Goal: Task Accomplishment & Management: Complete application form

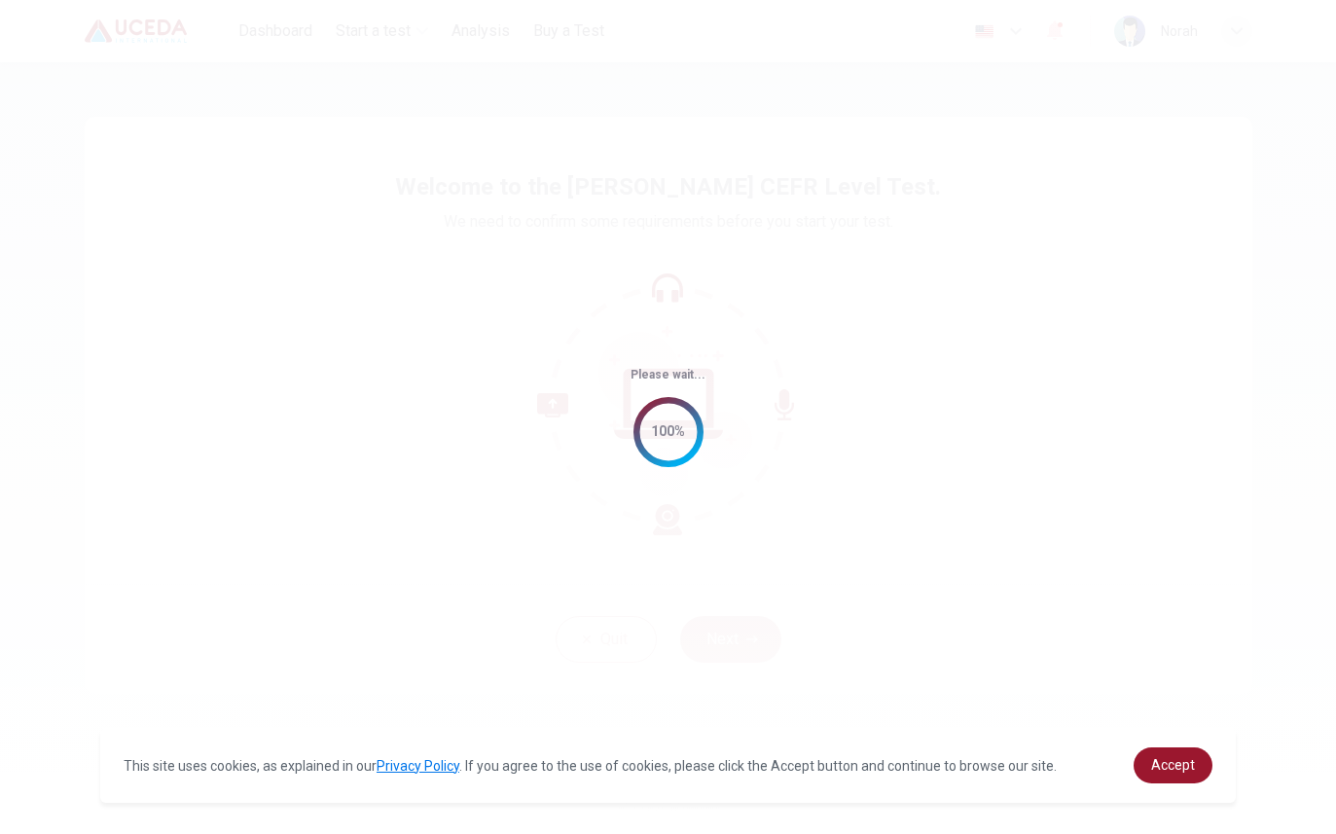
click at [1179, 757] on span "Accept" at bounding box center [1173, 765] width 44 height 16
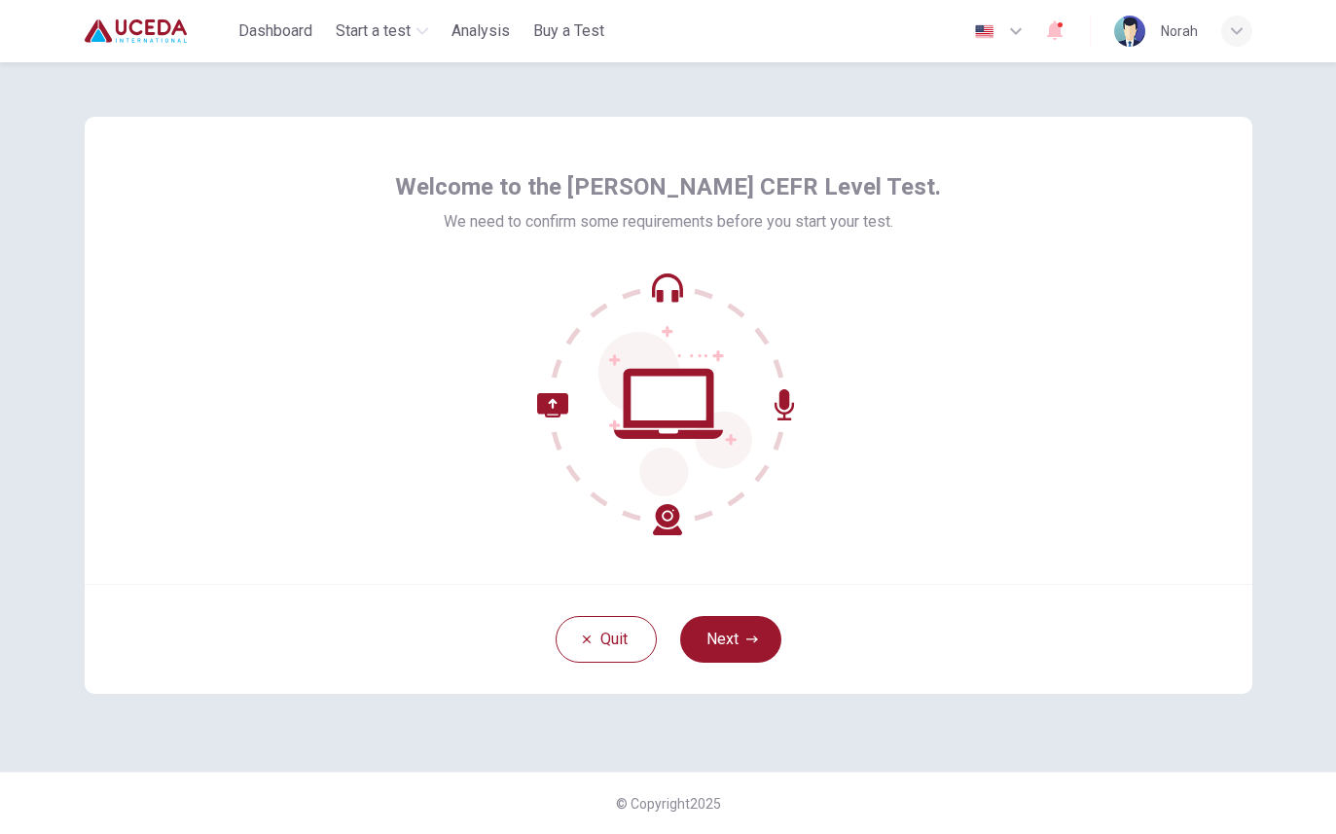
click at [737, 635] on button "Next" at bounding box center [730, 639] width 101 height 47
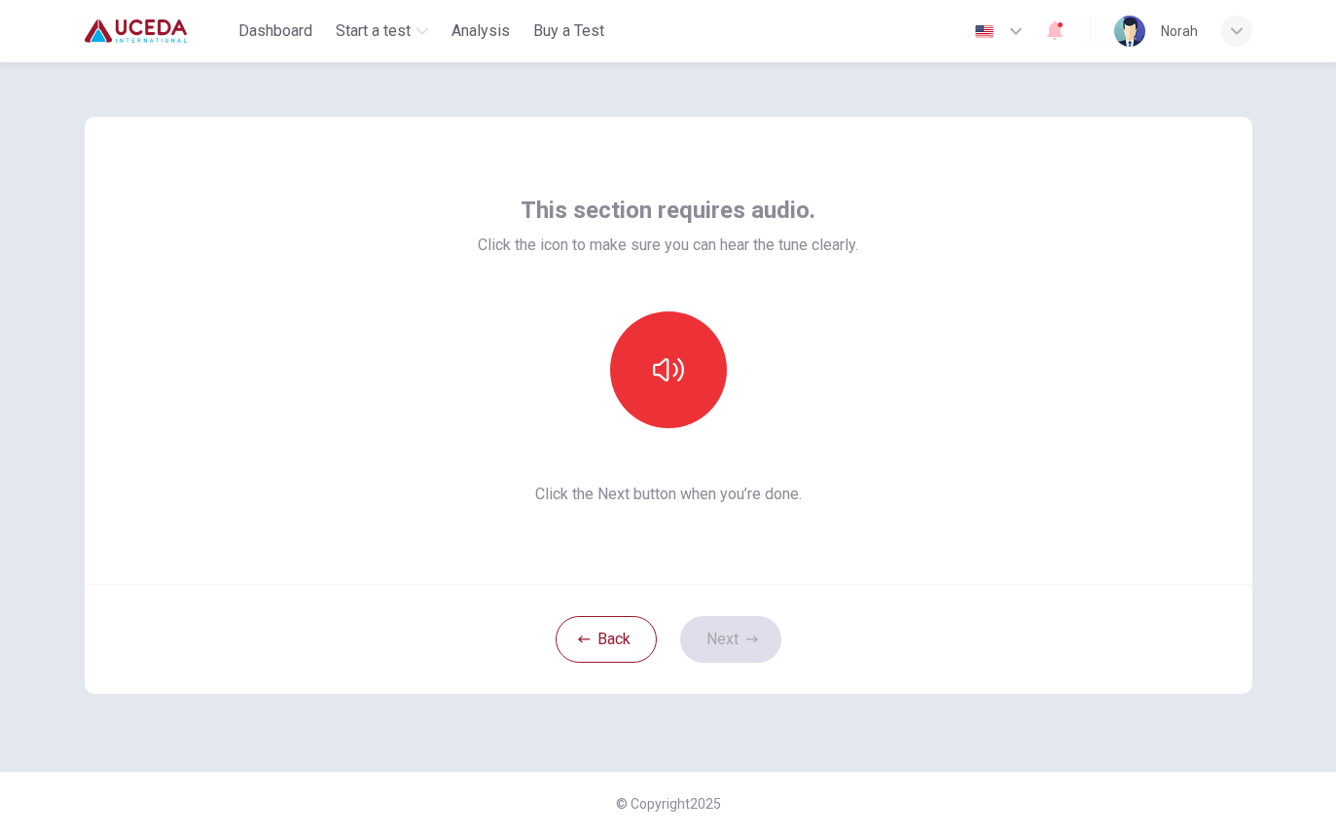
click at [669, 356] on icon "button" at bounding box center [668, 369] width 31 height 31
click at [735, 618] on button "Next" at bounding box center [730, 639] width 101 height 47
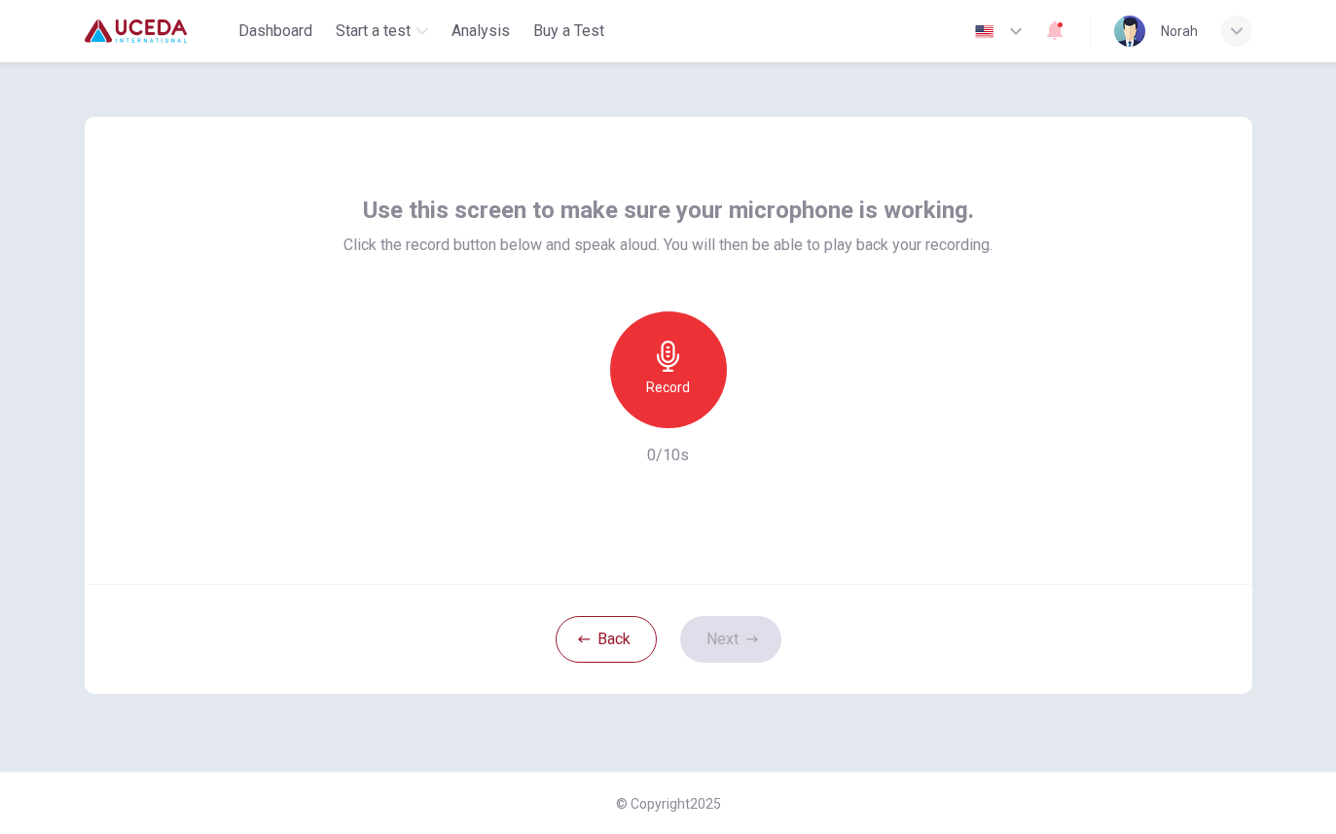
click at [682, 360] on icon "button" at bounding box center [668, 356] width 31 height 31
click at [733, 618] on button "Next" at bounding box center [730, 639] width 101 height 47
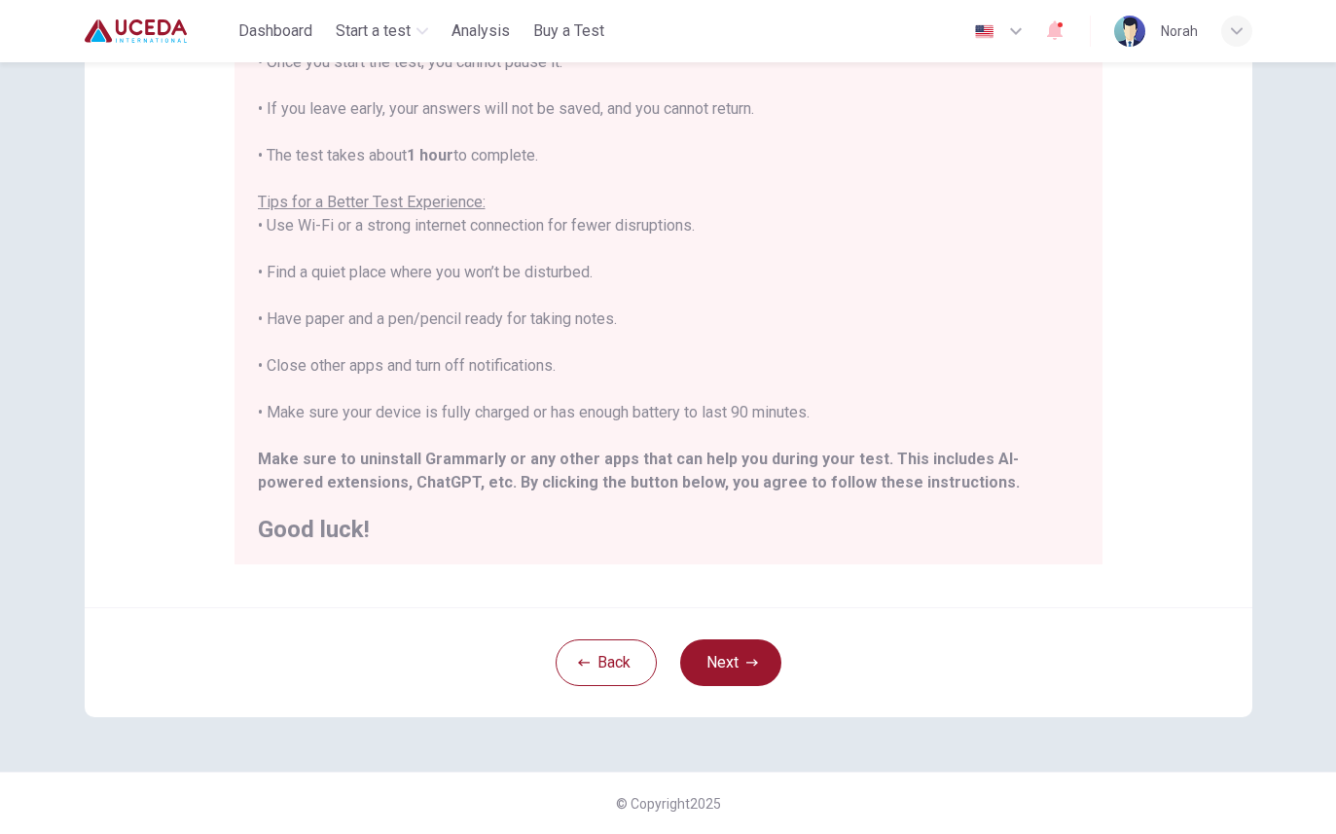
scroll to position [248, 0]
click at [739, 652] on button "Next" at bounding box center [730, 662] width 101 height 47
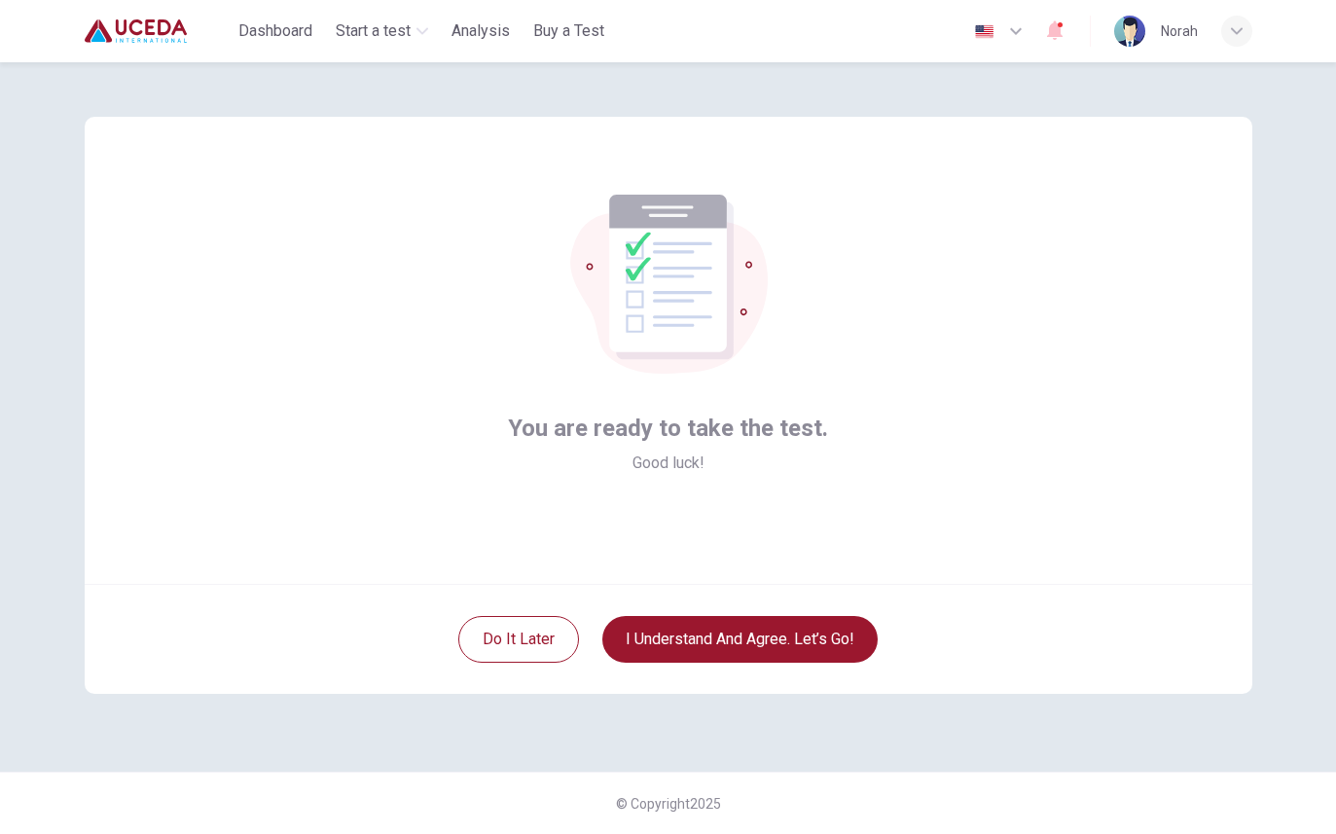
scroll to position [0, 0]
click at [789, 636] on button "I understand and agree. Let’s go!" at bounding box center [739, 639] width 275 height 47
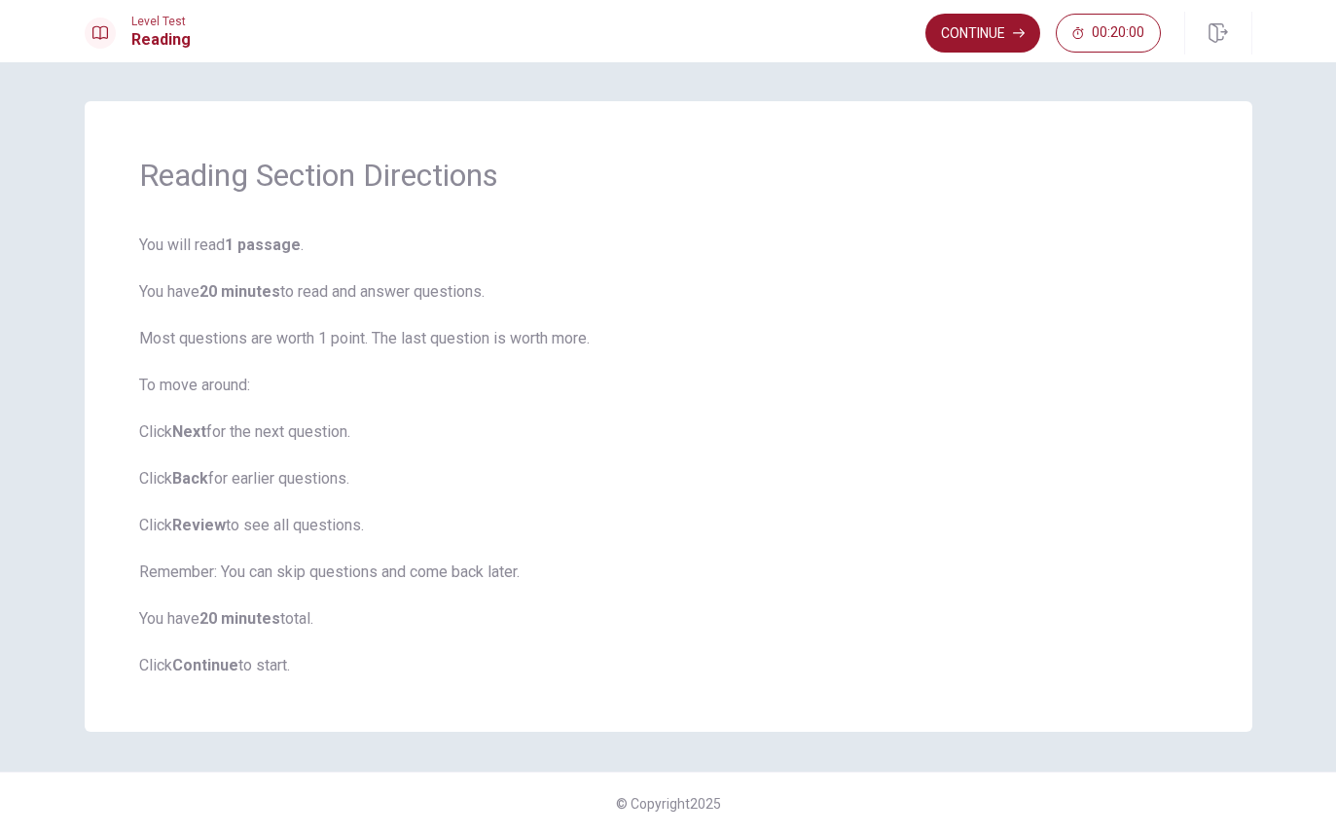
click at [971, 23] on button "Continue" at bounding box center [983, 33] width 115 height 39
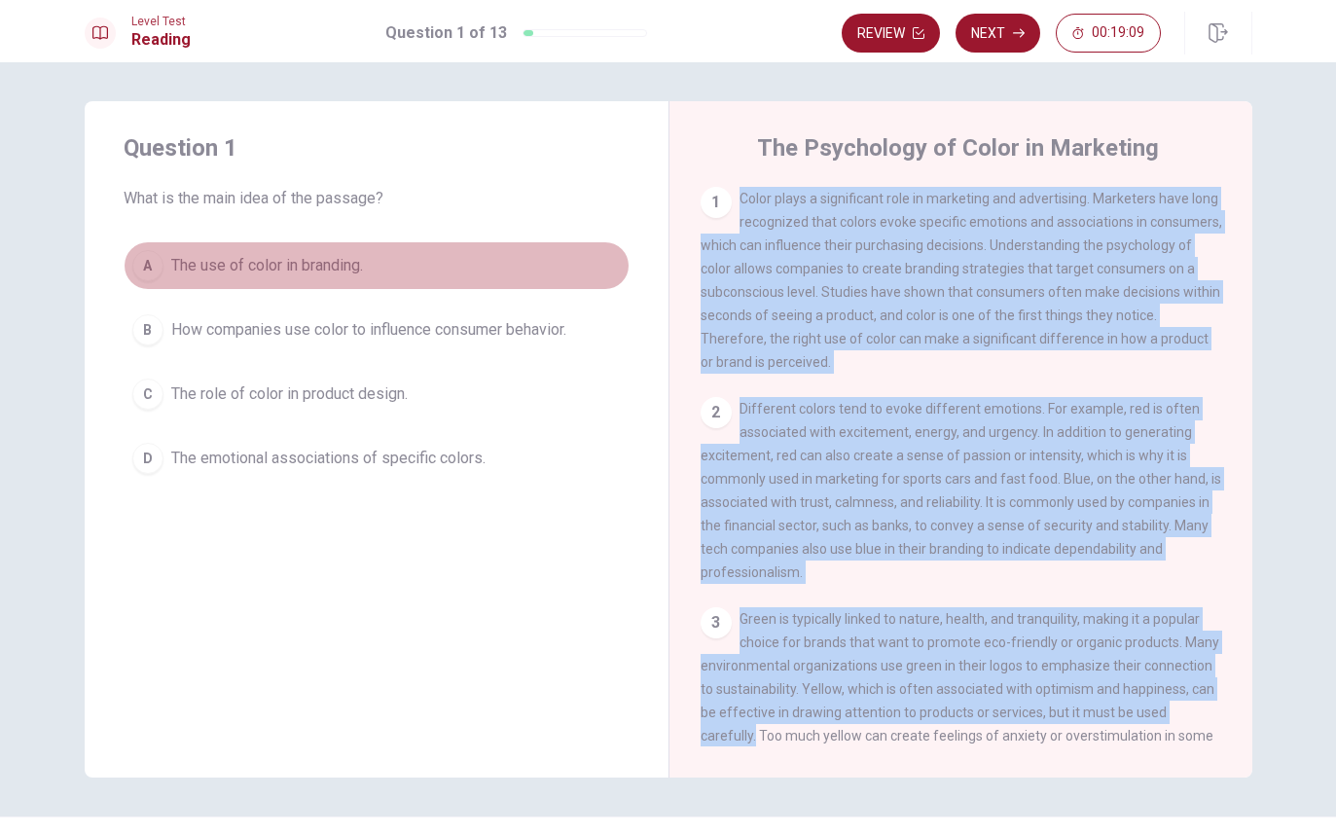
click at [196, 253] on button "A The use of color in branding." at bounding box center [377, 265] width 506 height 49
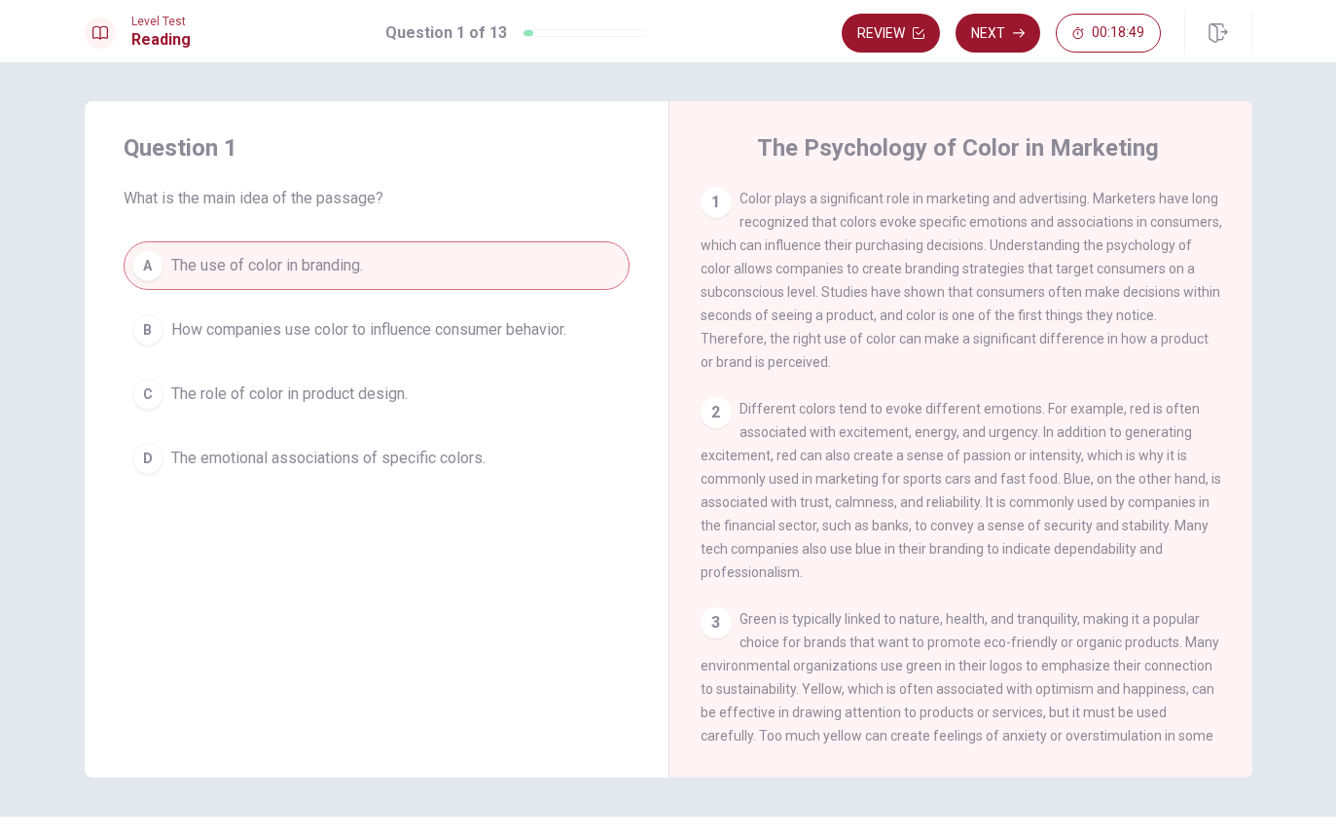
click at [473, 329] on span "How companies use color to influence consumer behavior." at bounding box center [368, 329] width 395 height 23
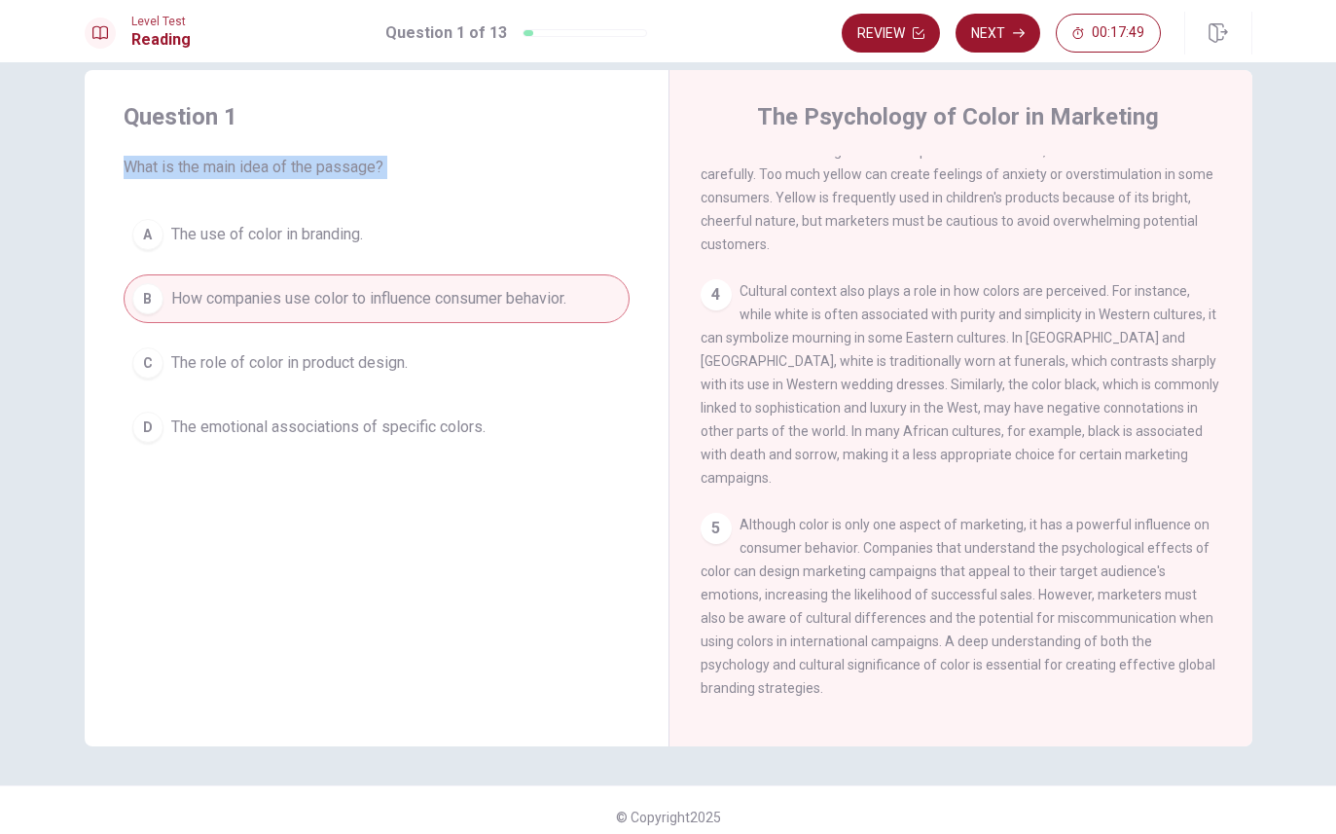
scroll to position [39, 0]
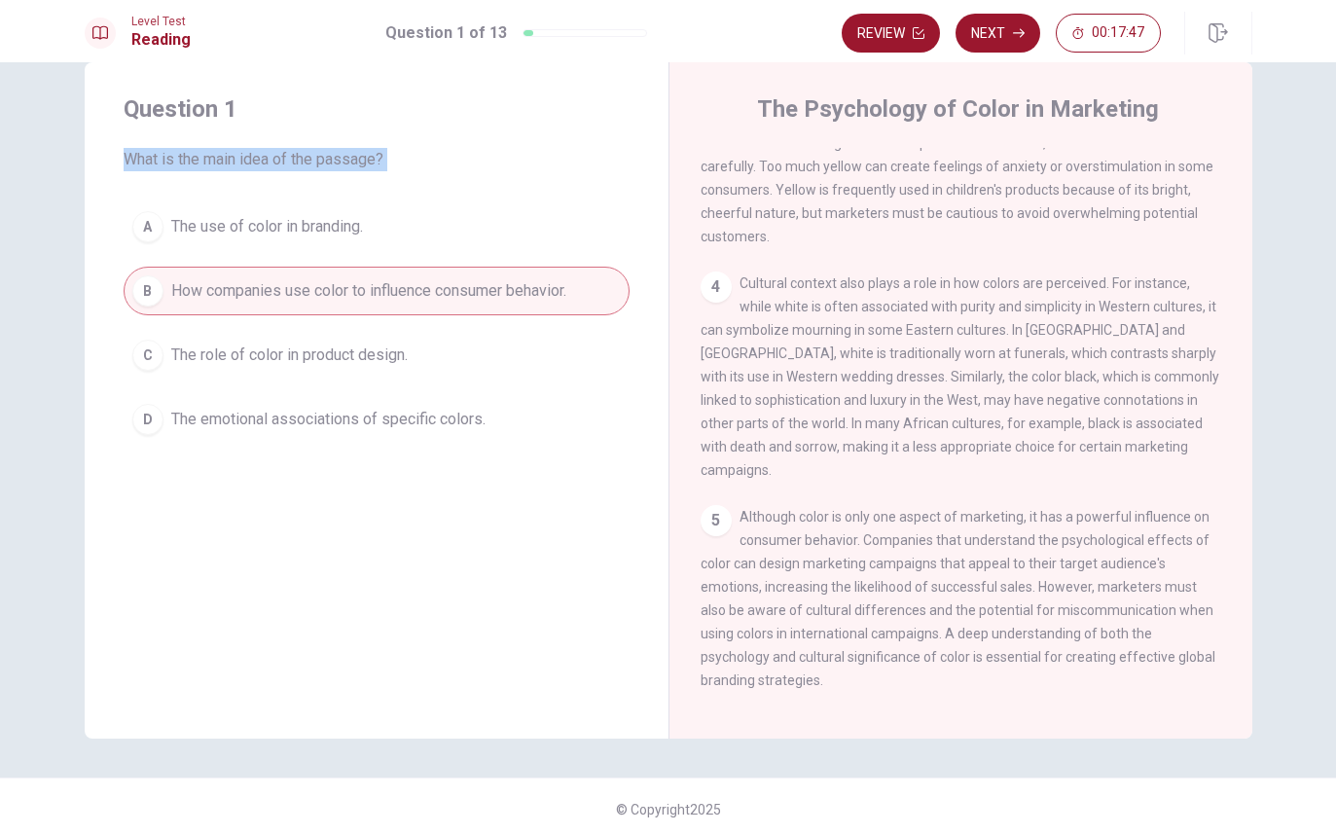
click at [549, 287] on span "How companies use color to influence consumer behavior." at bounding box center [368, 290] width 395 height 23
click at [1008, 25] on button "Next" at bounding box center [998, 33] width 85 height 39
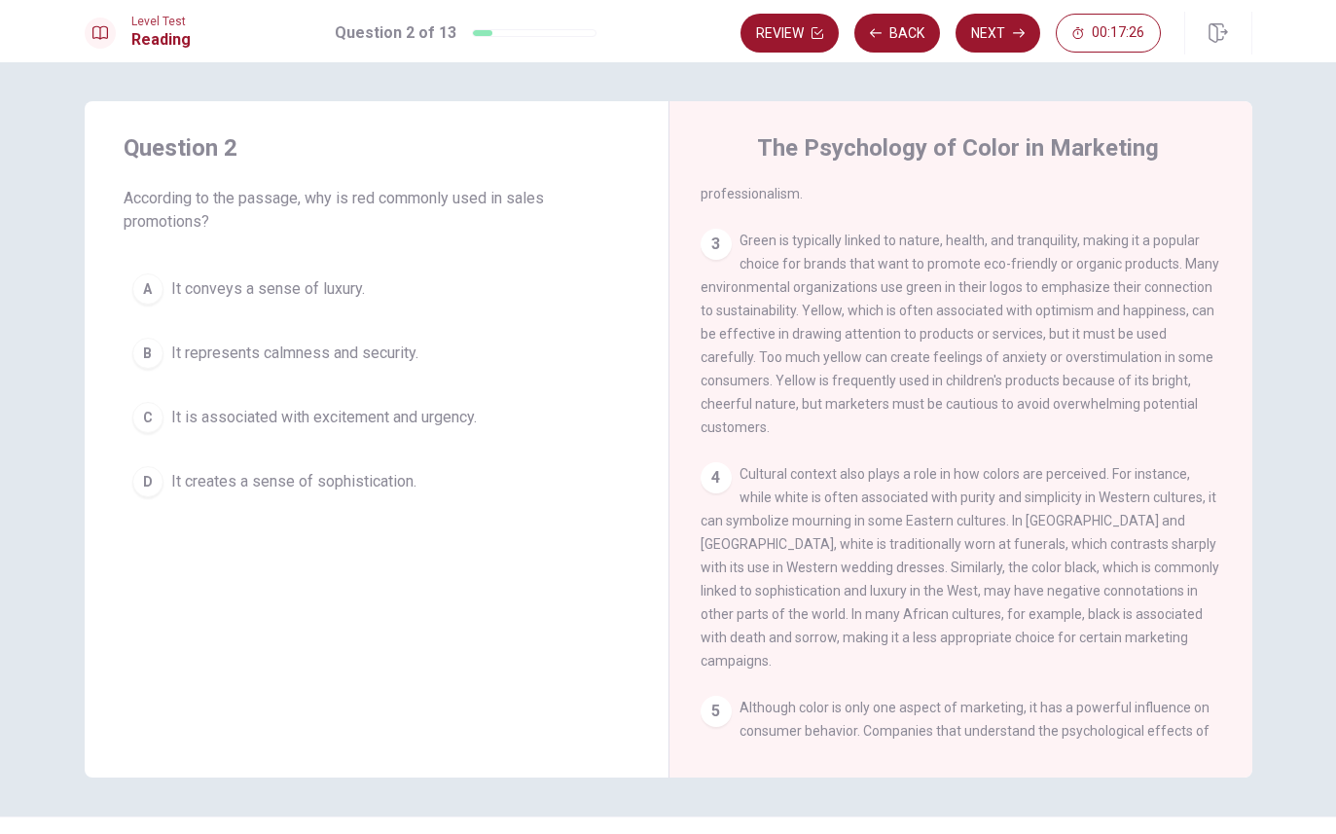
scroll to position [386, 0]
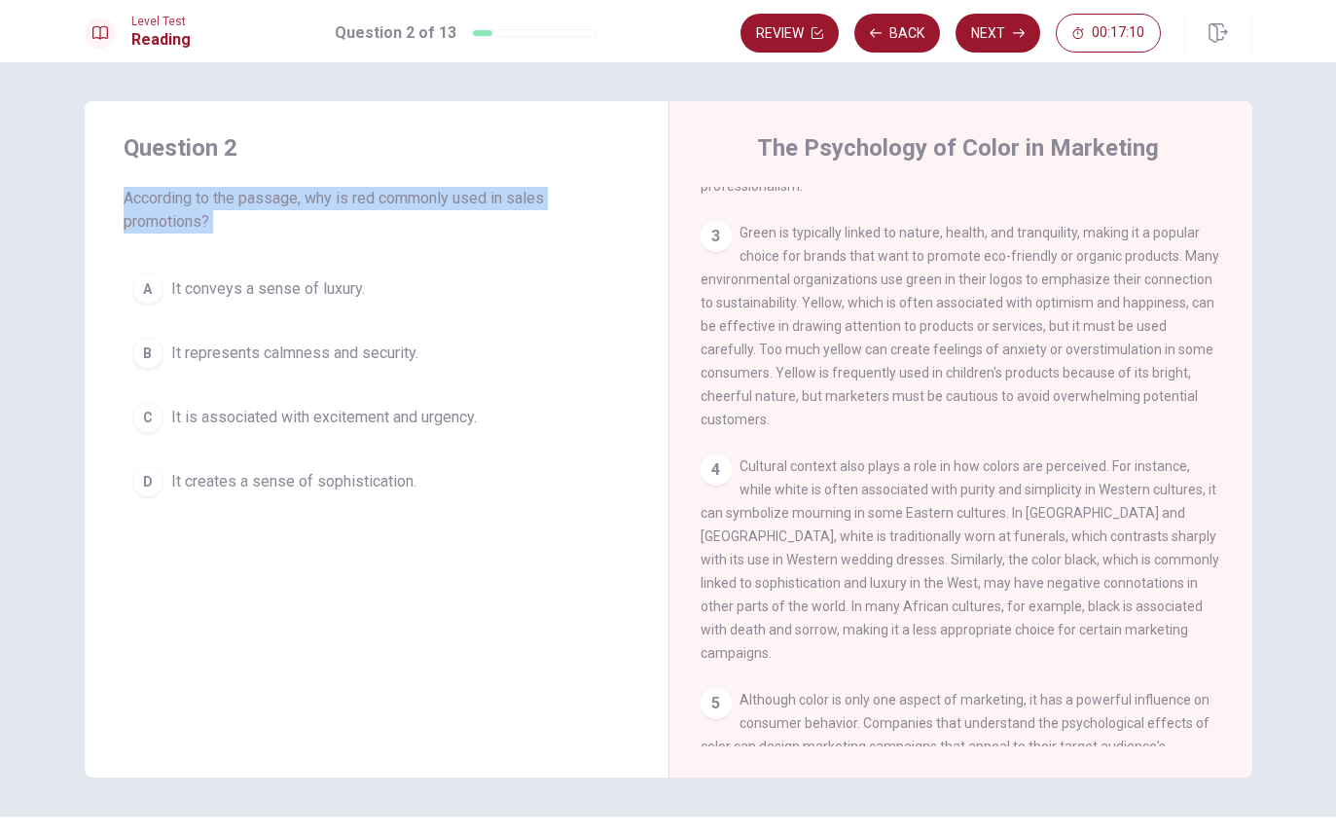
click at [575, 342] on button "B It represents calmness and security." at bounding box center [377, 353] width 506 height 49
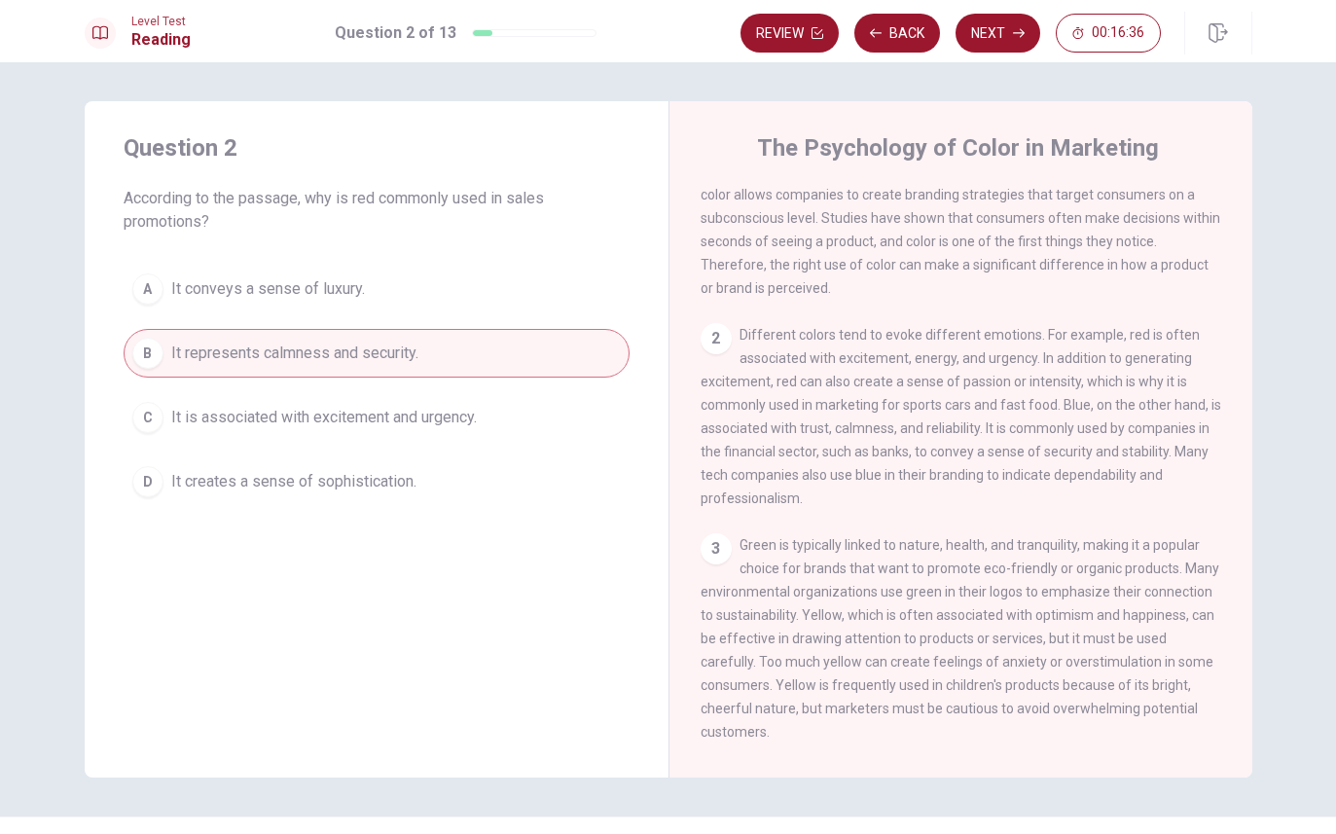
scroll to position [81, 0]
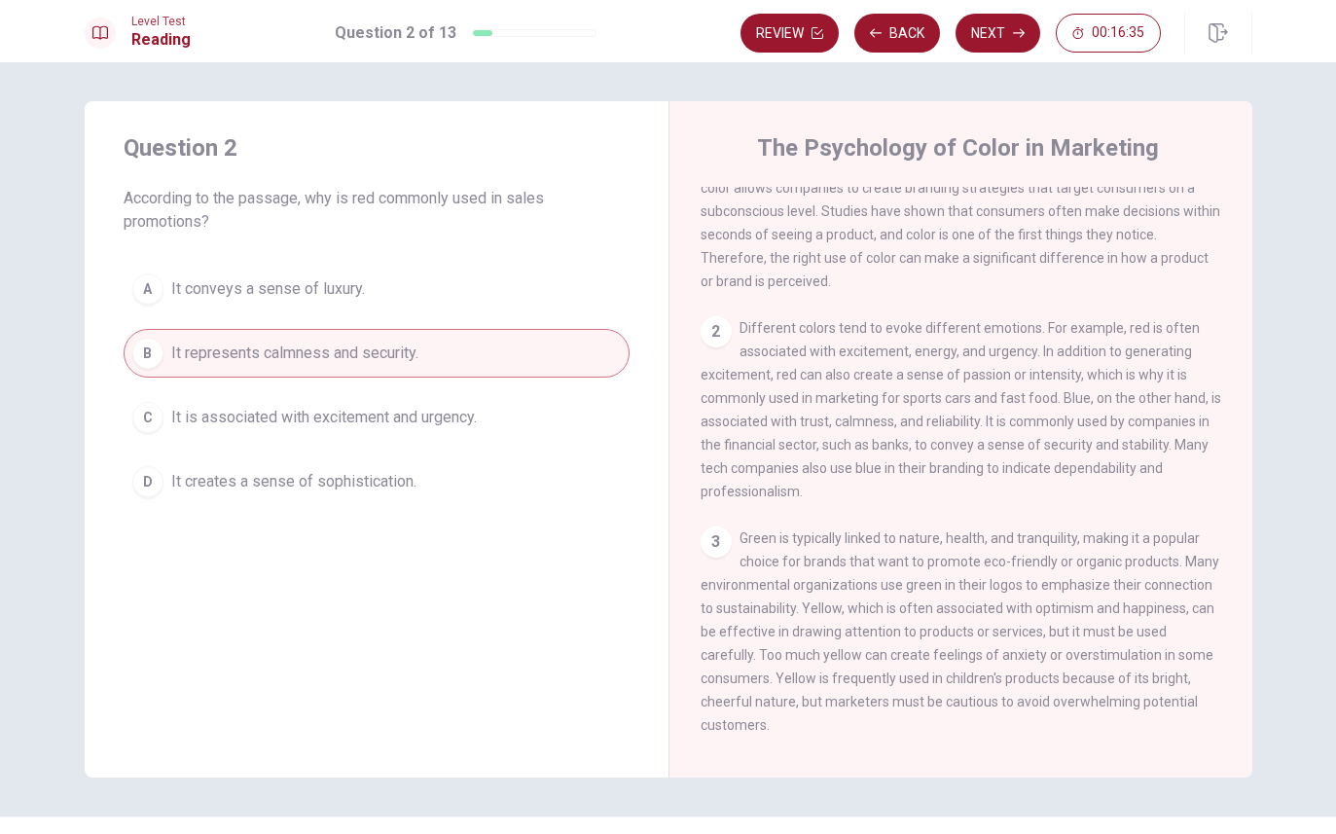
click at [752, 345] on div "2 Different colors tend to evoke different emotions. For example, red is often …" at bounding box center [962, 409] width 522 height 187
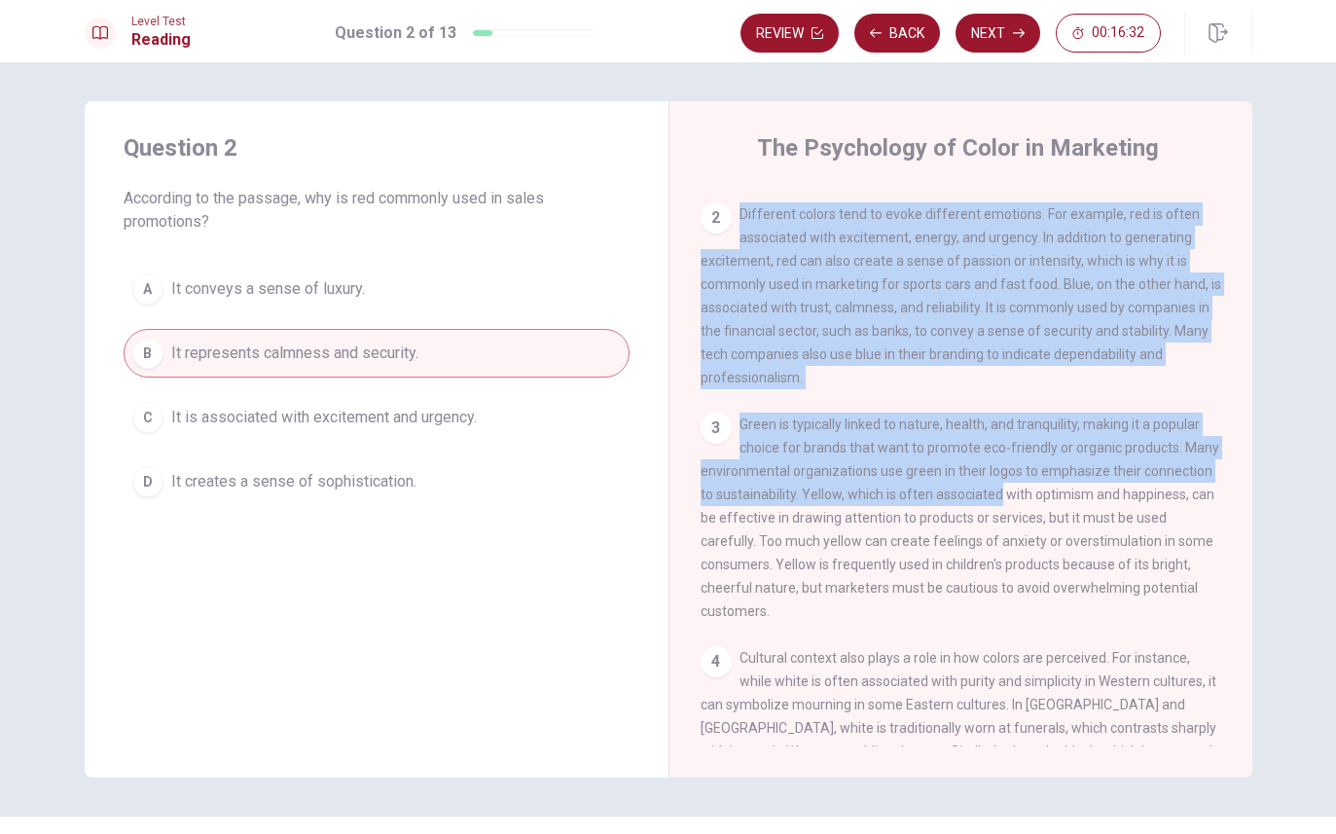
scroll to position [214, 0]
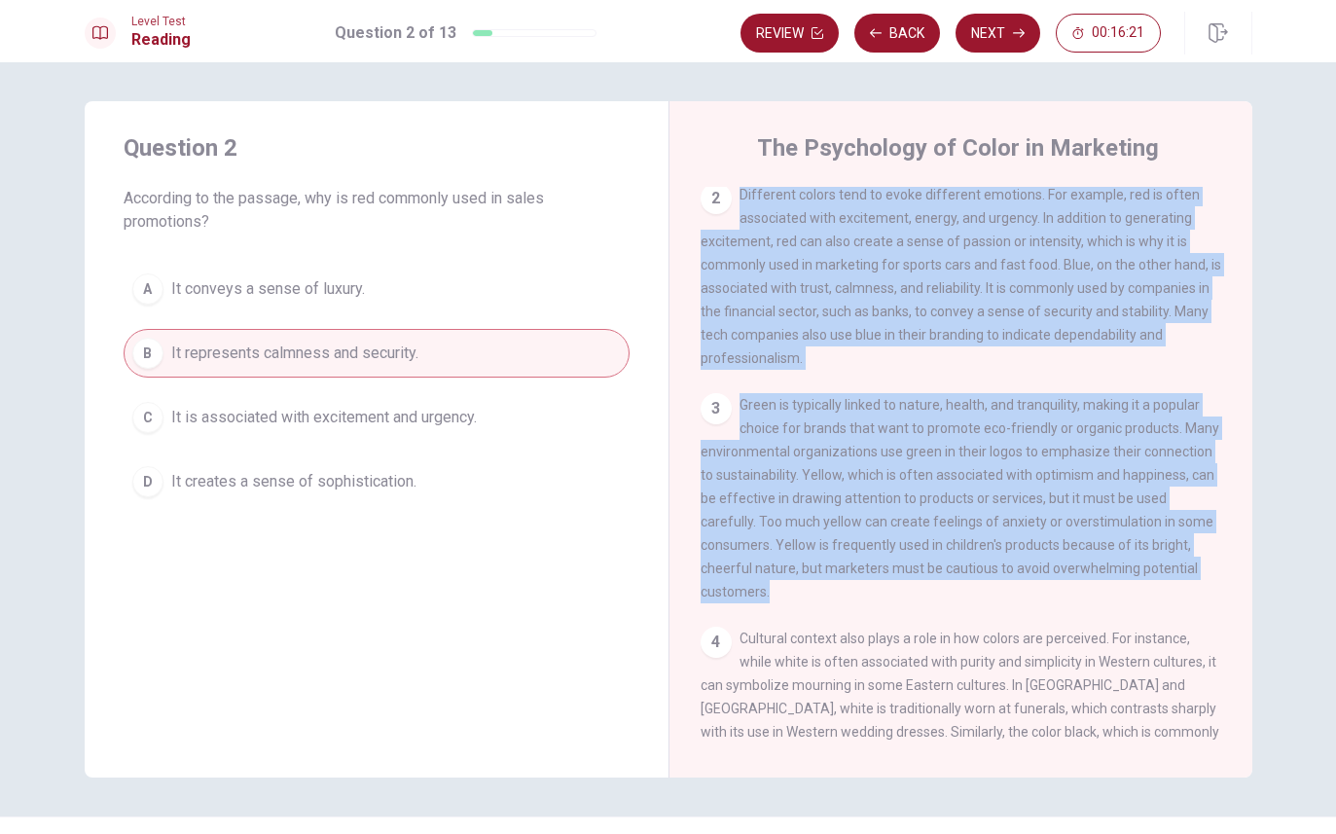
click at [929, 629] on div "1 Color plays a significant role in marketing and advertising. Marketers have l…" at bounding box center [974, 467] width 547 height 560
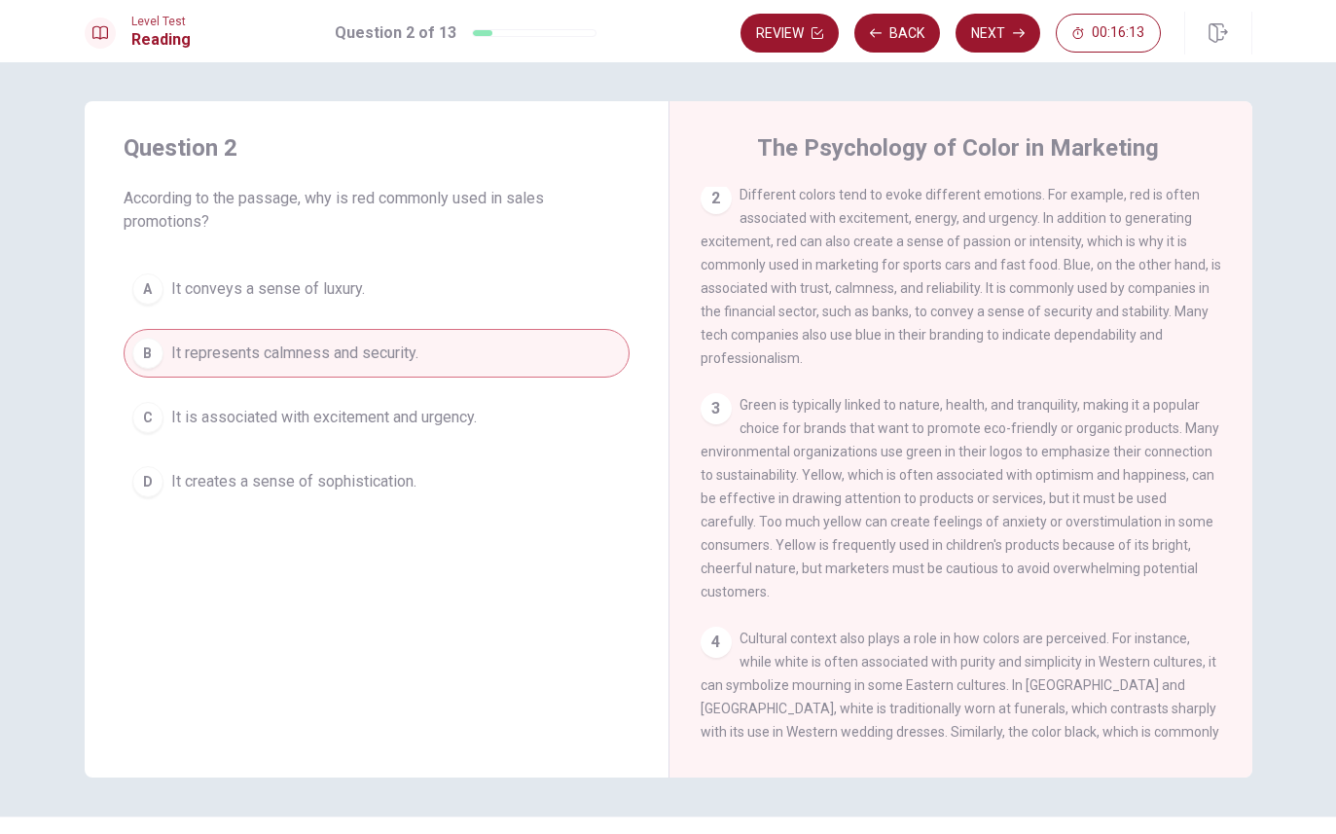
click at [411, 411] on span "It is associated with excitement and urgency." at bounding box center [324, 417] width 306 height 23
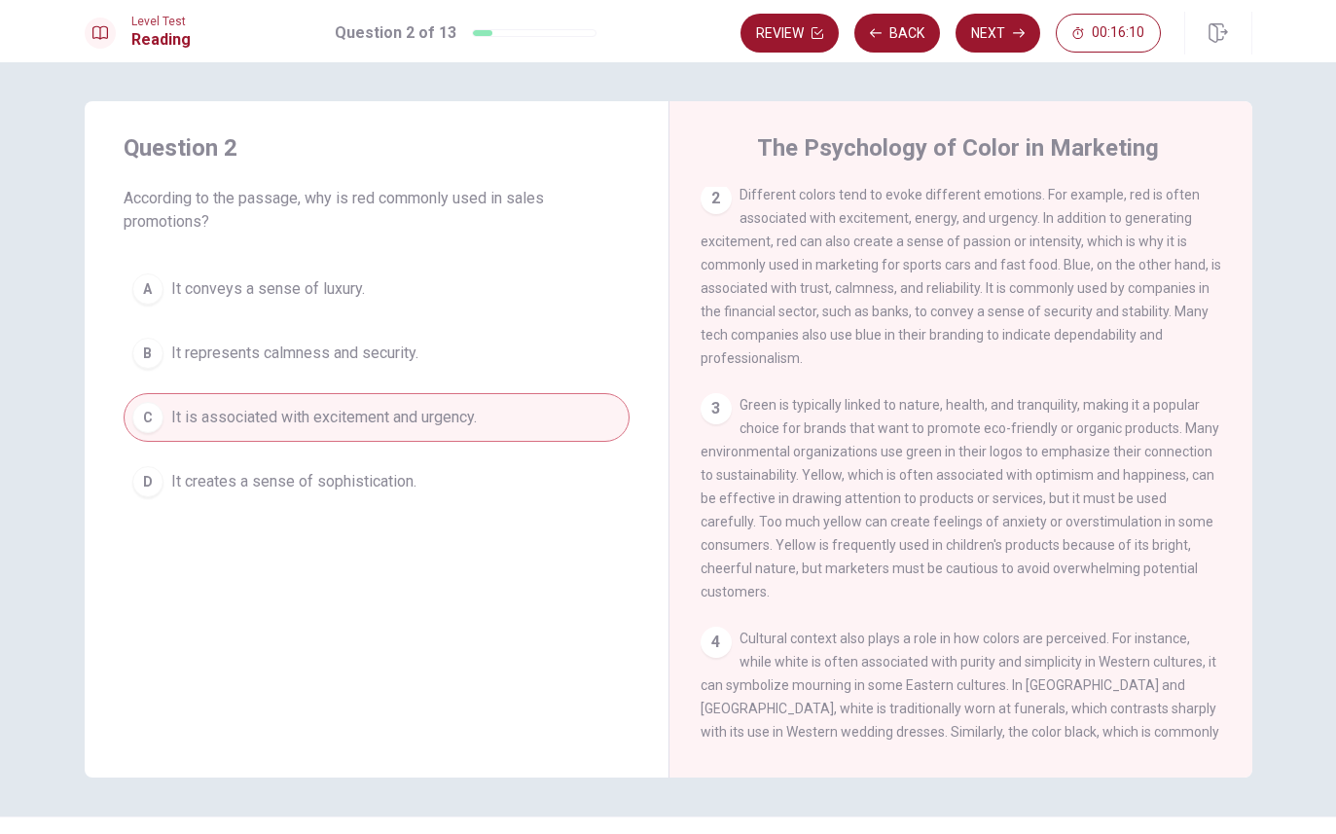
click at [994, 33] on button "Next" at bounding box center [998, 33] width 85 height 39
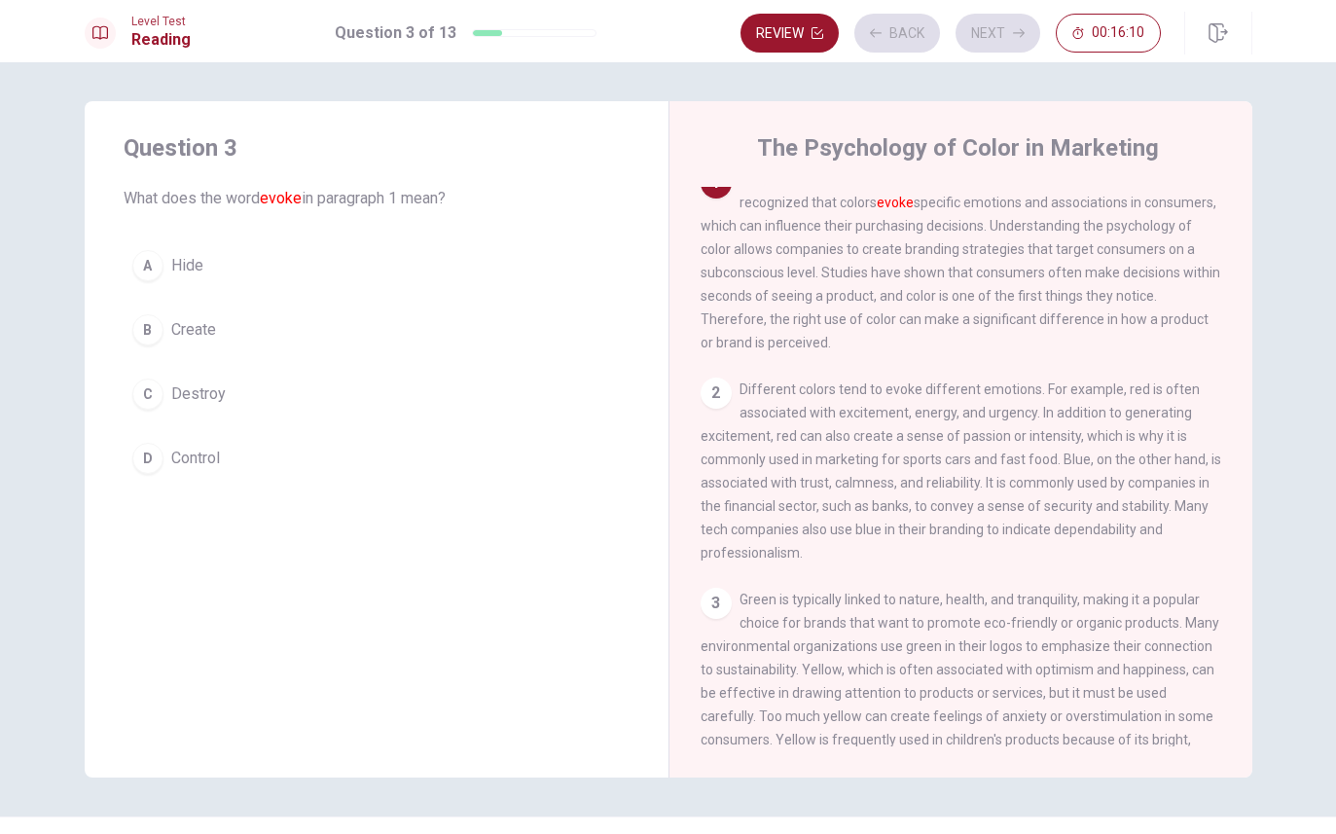
scroll to position [0, 0]
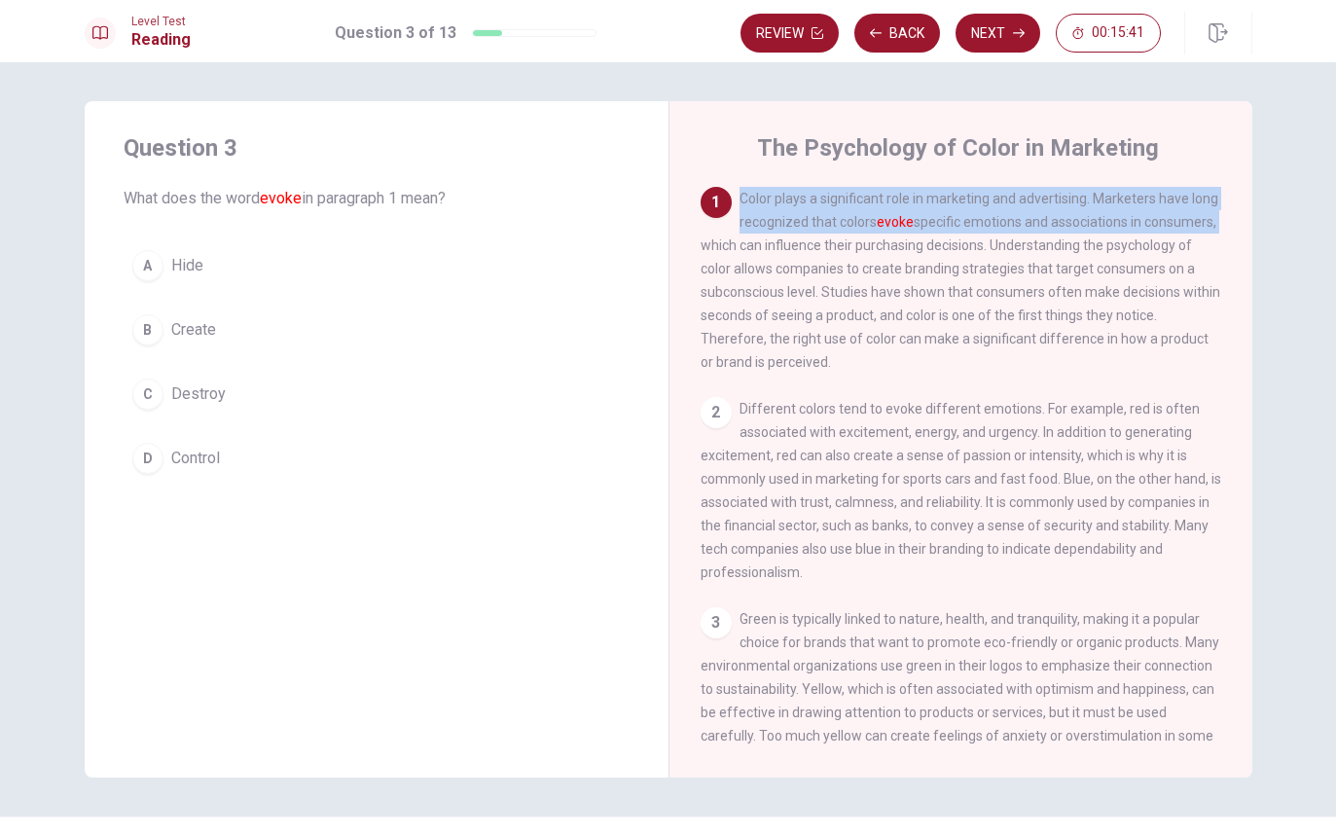
click at [971, 322] on span "Color plays a significant role in marketing and advertising. Marketers have lon…" at bounding box center [961, 280] width 520 height 179
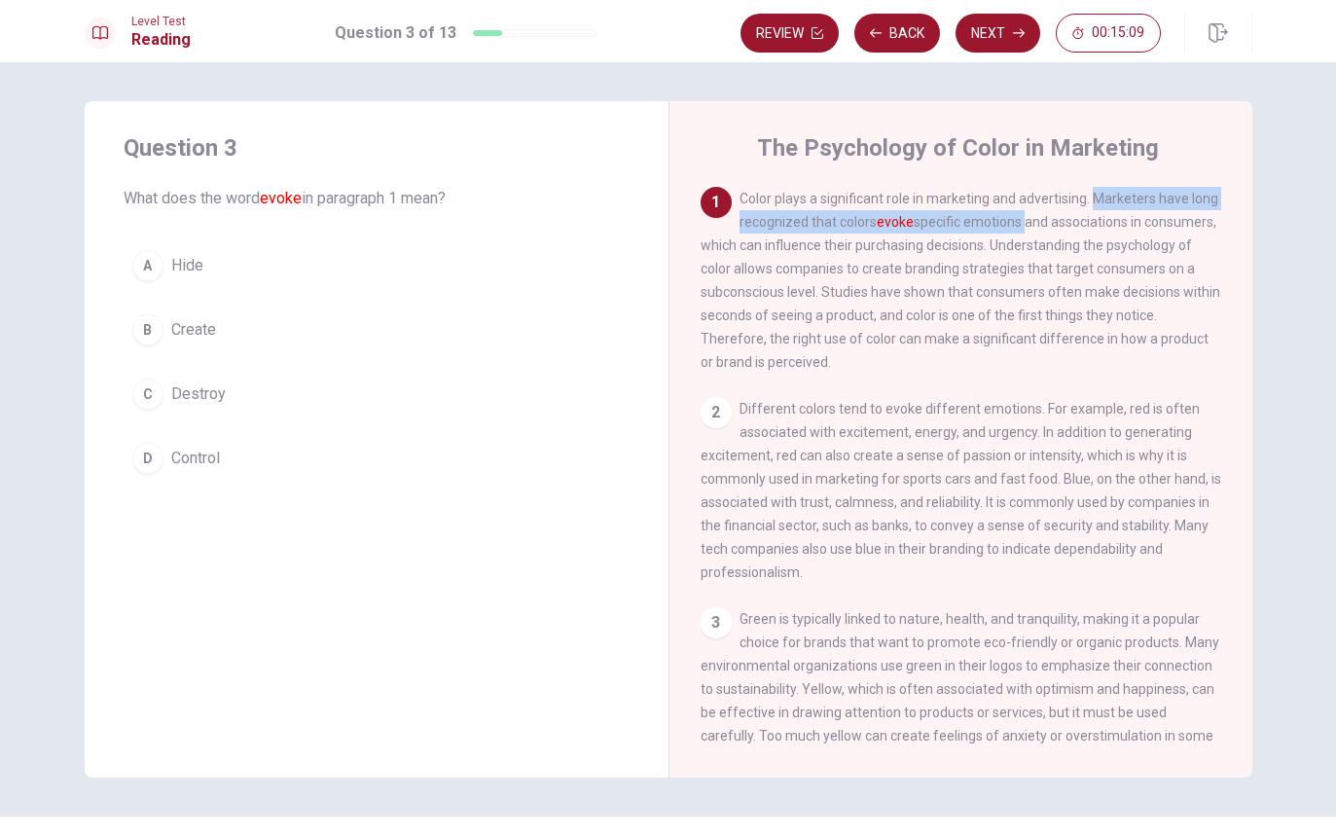
click at [208, 391] on span "Destroy" at bounding box center [198, 394] width 55 height 23
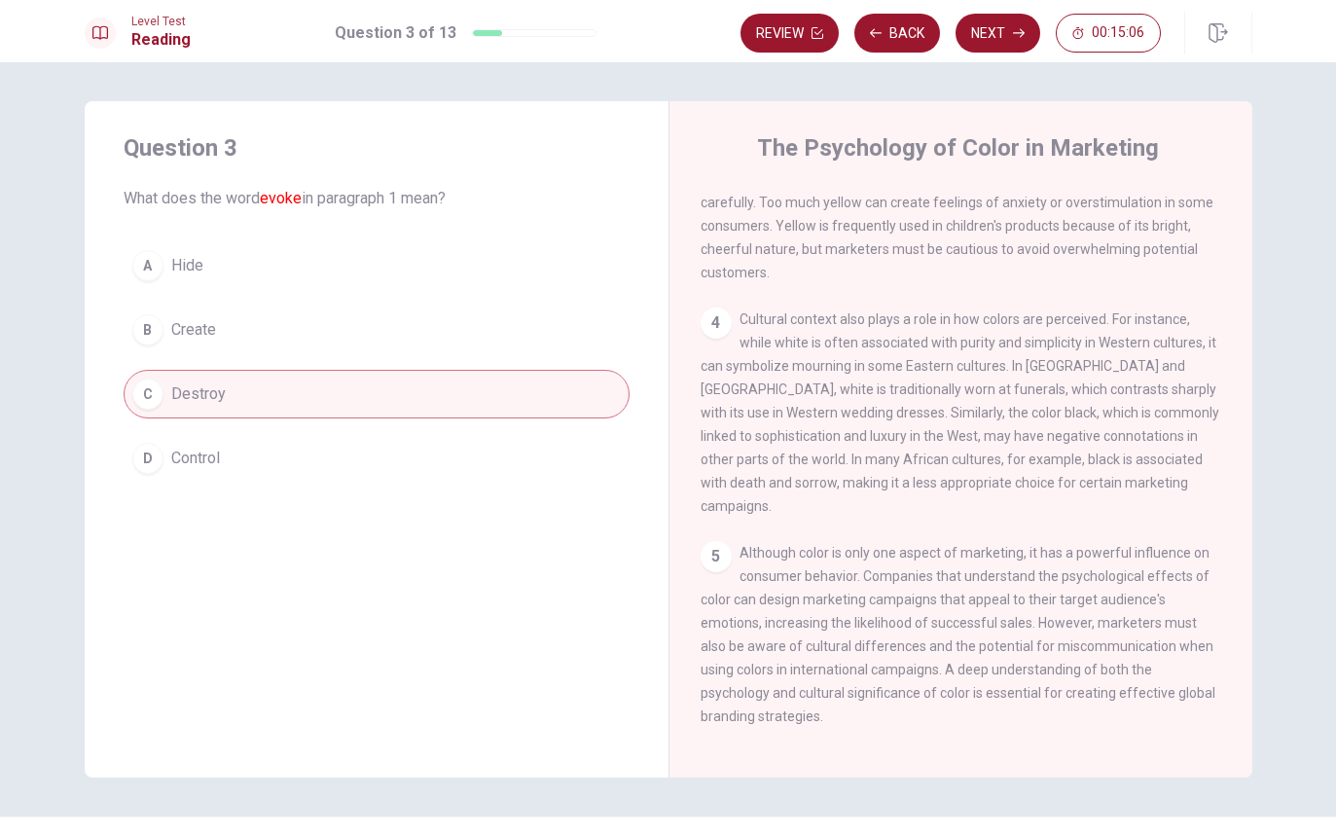
scroll to position [530, 0]
click at [1000, 35] on button "Next" at bounding box center [998, 33] width 85 height 39
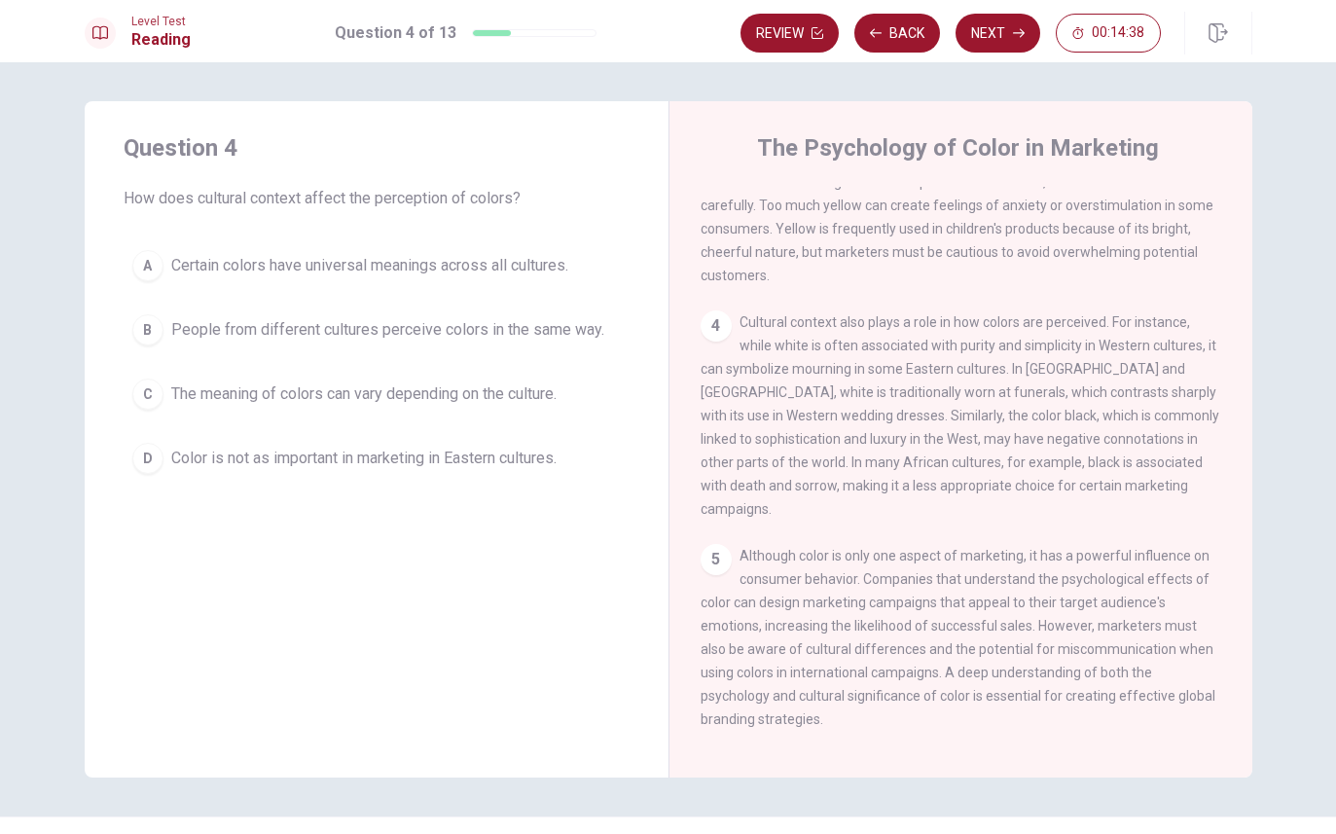
click at [462, 372] on button "C The meaning of colors can vary depending on the culture." at bounding box center [377, 394] width 506 height 49
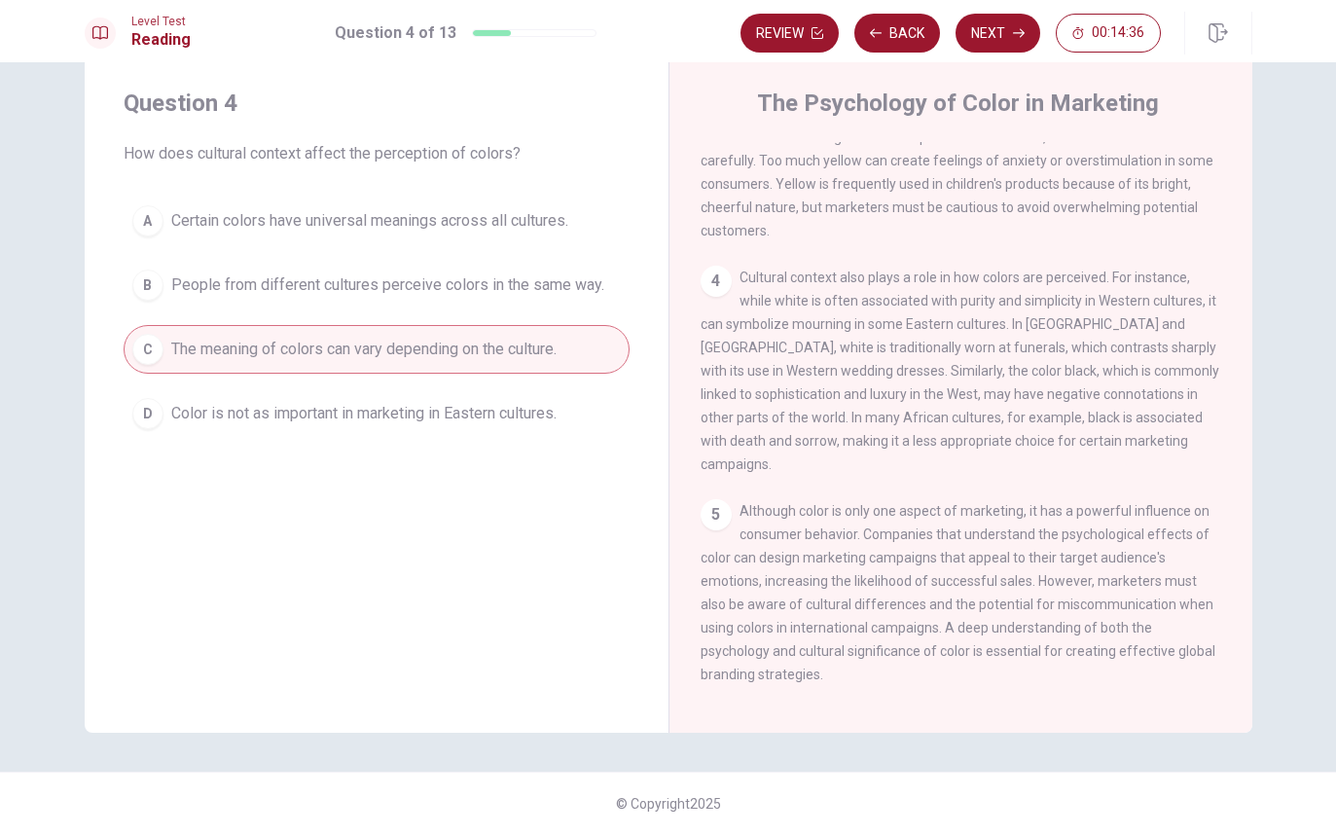
scroll to position [45, 0]
click at [997, 29] on button "Next" at bounding box center [998, 33] width 85 height 39
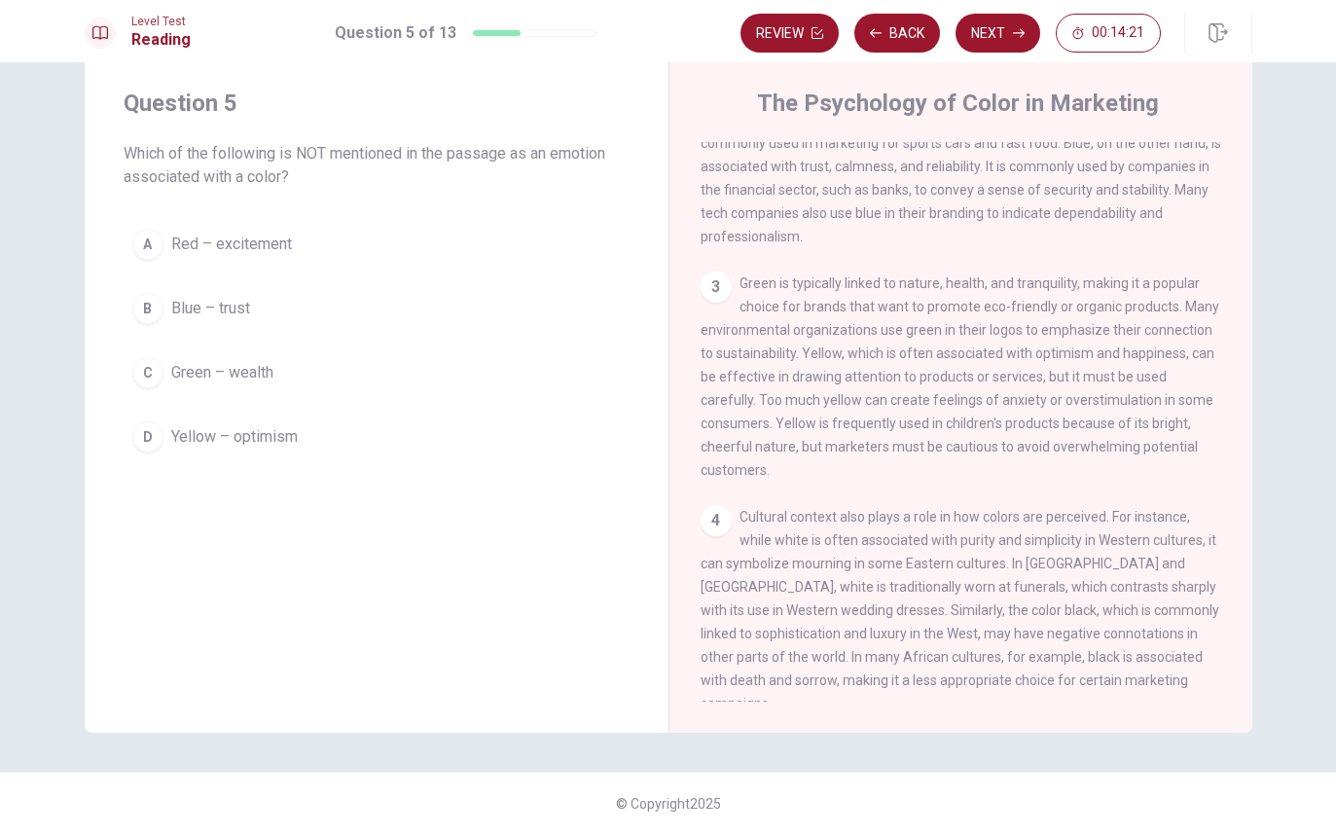
scroll to position [291, 0]
click at [226, 306] on span "Blue – trust" at bounding box center [210, 308] width 79 height 23
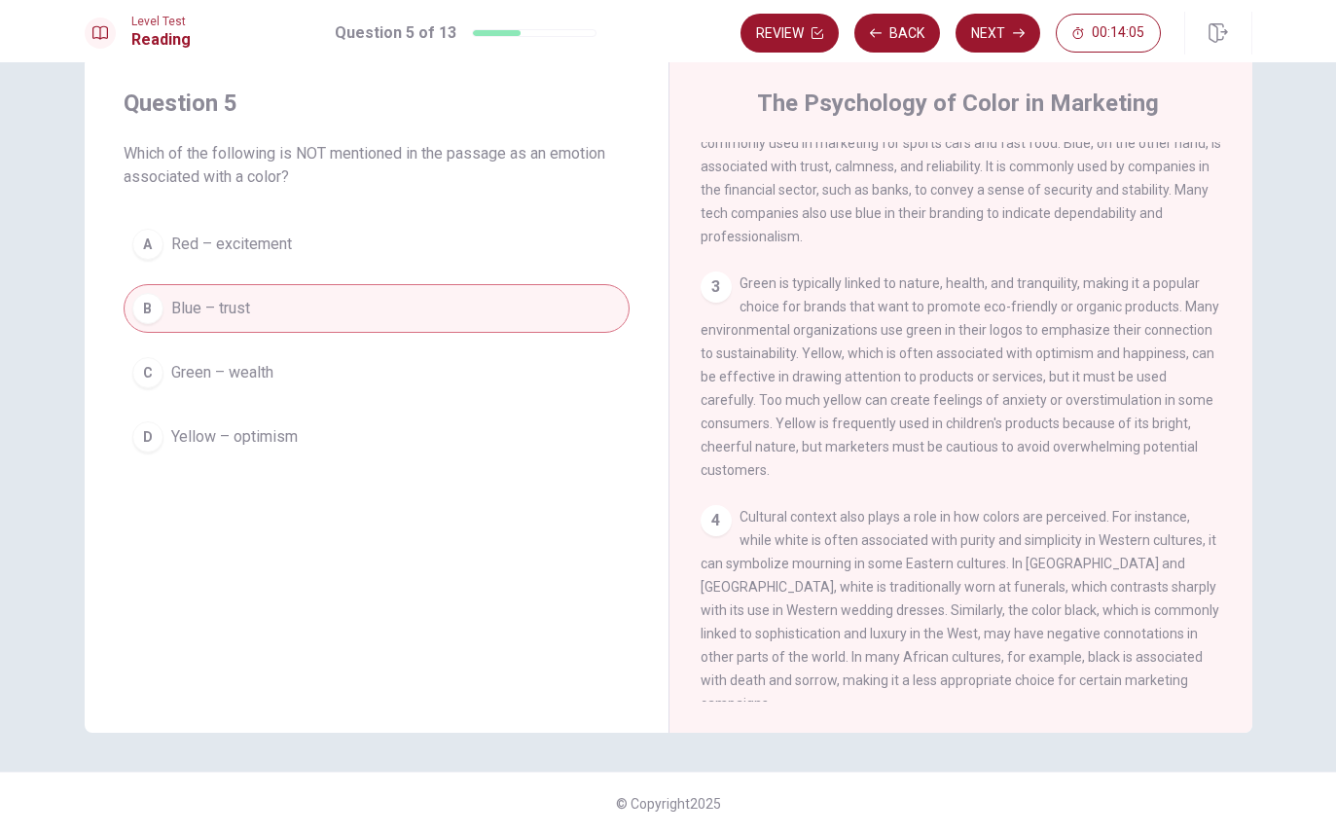
click at [1005, 34] on button "Next" at bounding box center [998, 33] width 85 height 39
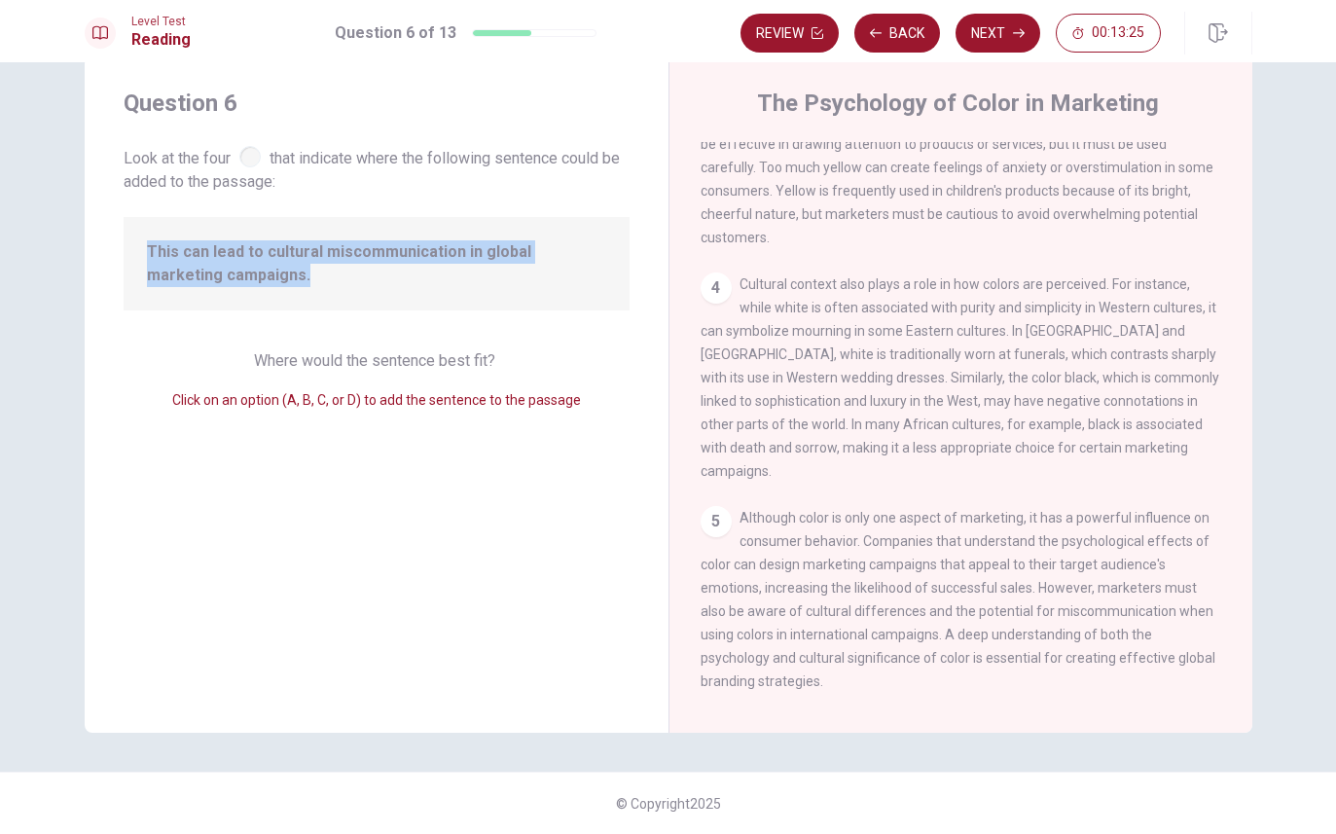
scroll to position [554, 0]
click at [549, 530] on div "Question 6 Look at the four that indicate where the following sentence could be…" at bounding box center [377, 394] width 584 height 676
click at [721, 305] on div "4" at bounding box center [716, 288] width 31 height 31
click at [257, 155] on div at bounding box center [249, 156] width 21 height 21
click at [254, 157] on div at bounding box center [249, 156] width 21 height 21
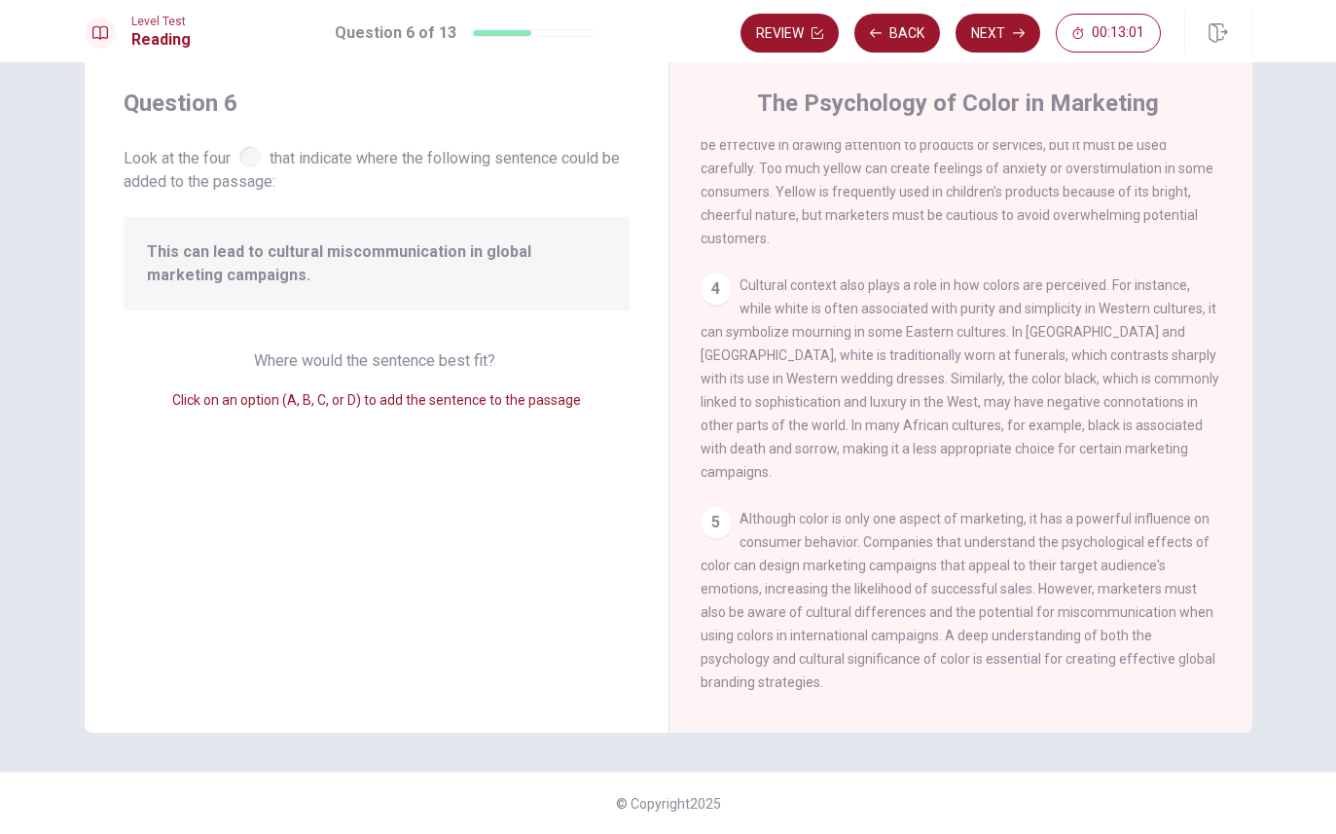
click at [331, 397] on span "Click on an option (A, B, C, or D) to add the sentence to the passage" at bounding box center [376, 400] width 409 height 16
click at [319, 414] on div "Question 6 Look at the four that indicate where the following sentence could be…" at bounding box center [377, 394] width 584 height 676
click at [429, 246] on span "This can lead to cultural miscommunication in global marketing campaigns." at bounding box center [376, 263] width 459 height 47
click at [439, 270] on span "This can lead to cultural miscommunication in global marketing campaigns." at bounding box center [376, 263] width 459 height 47
click at [416, 166] on span "Look at the four that indicate where the following sentence could be added to t…" at bounding box center [377, 168] width 506 height 52
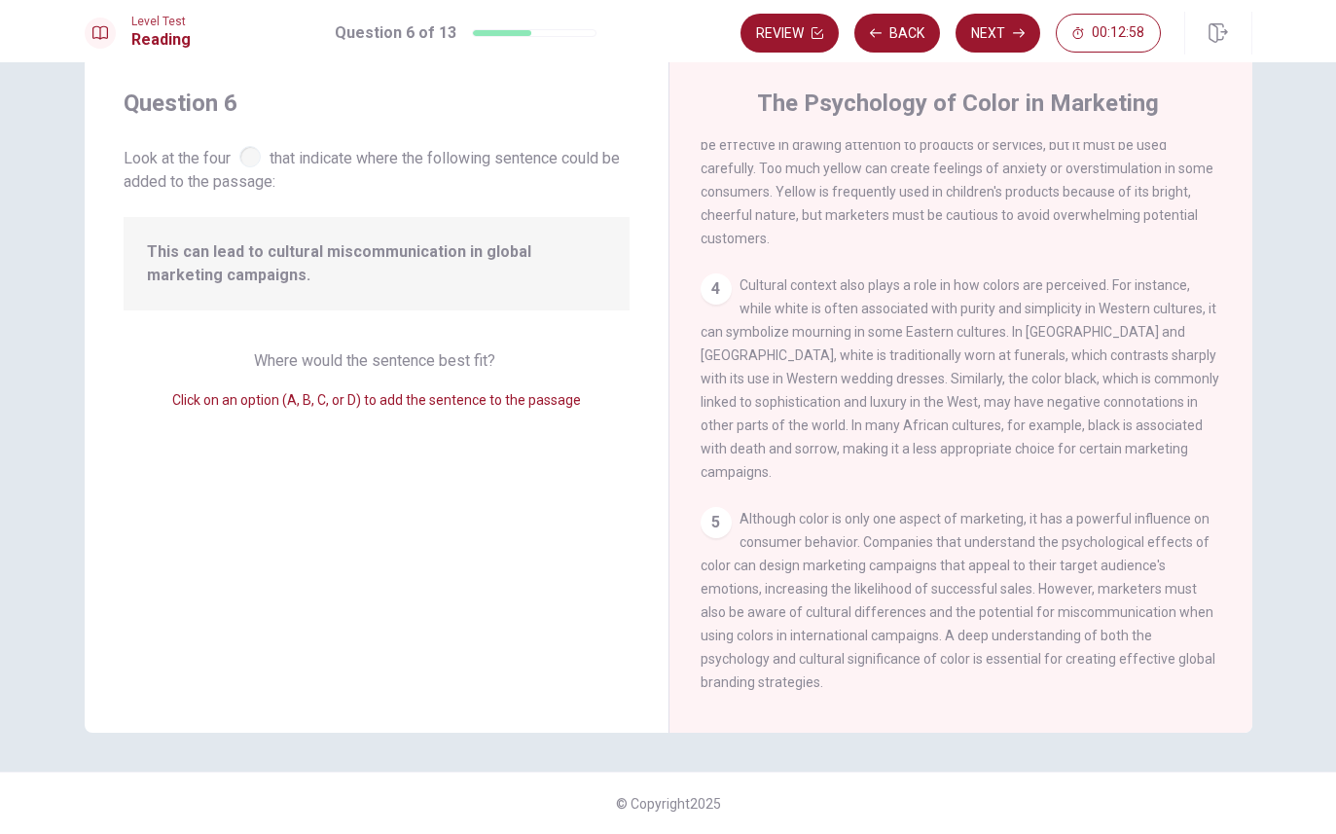
click at [255, 182] on span "Look at the four that indicate where the following sentence could be added to t…" at bounding box center [377, 168] width 506 height 52
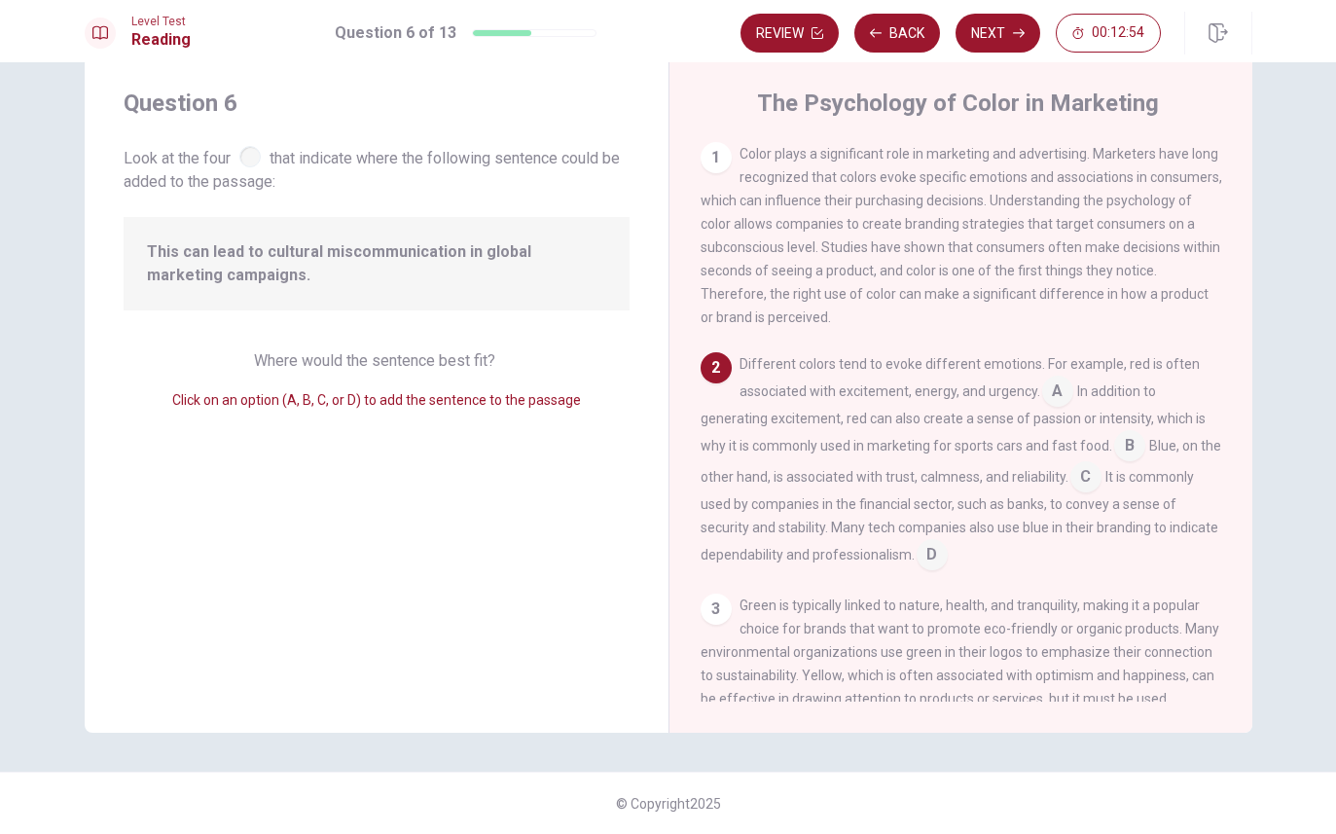
scroll to position [0, 0]
click at [713, 157] on div "1" at bounding box center [716, 157] width 31 height 31
click at [730, 611] on div "3" at bounding box center [716, 609] width 31 height 31
click at [730, 610] on div "3" at bounding box center [716, 609] width 31 height 31
click at [921, 437] on div "Different colors tend to evoke different emotions. For example, red is often as…" at bounding box center [962, 461] width 522 height 218
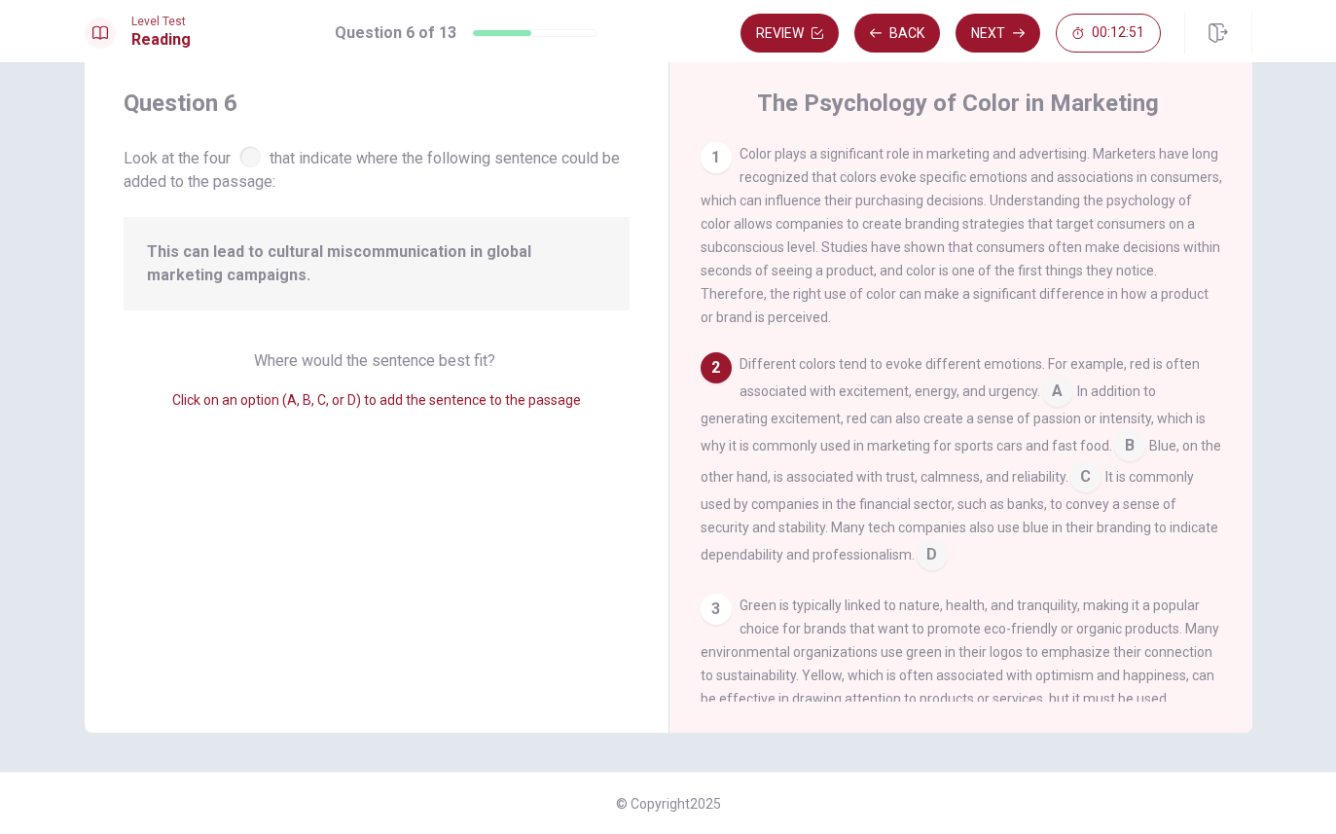
click at [920, 437] on div "Different colors tend to evoke different emotions. For example, red is often as…" at bounding box center [962, 461] width 522 height 218
click at [883, 422] on span "In addition to generating excitement, red can also create a sense of passion or…" at bounding box center [953, 418] width 505 height 70
click at [882, 422] on span "In addition to generating excitement, red can also create a sense of passion or…" at bounding box center [953, 418] width 505 height 70
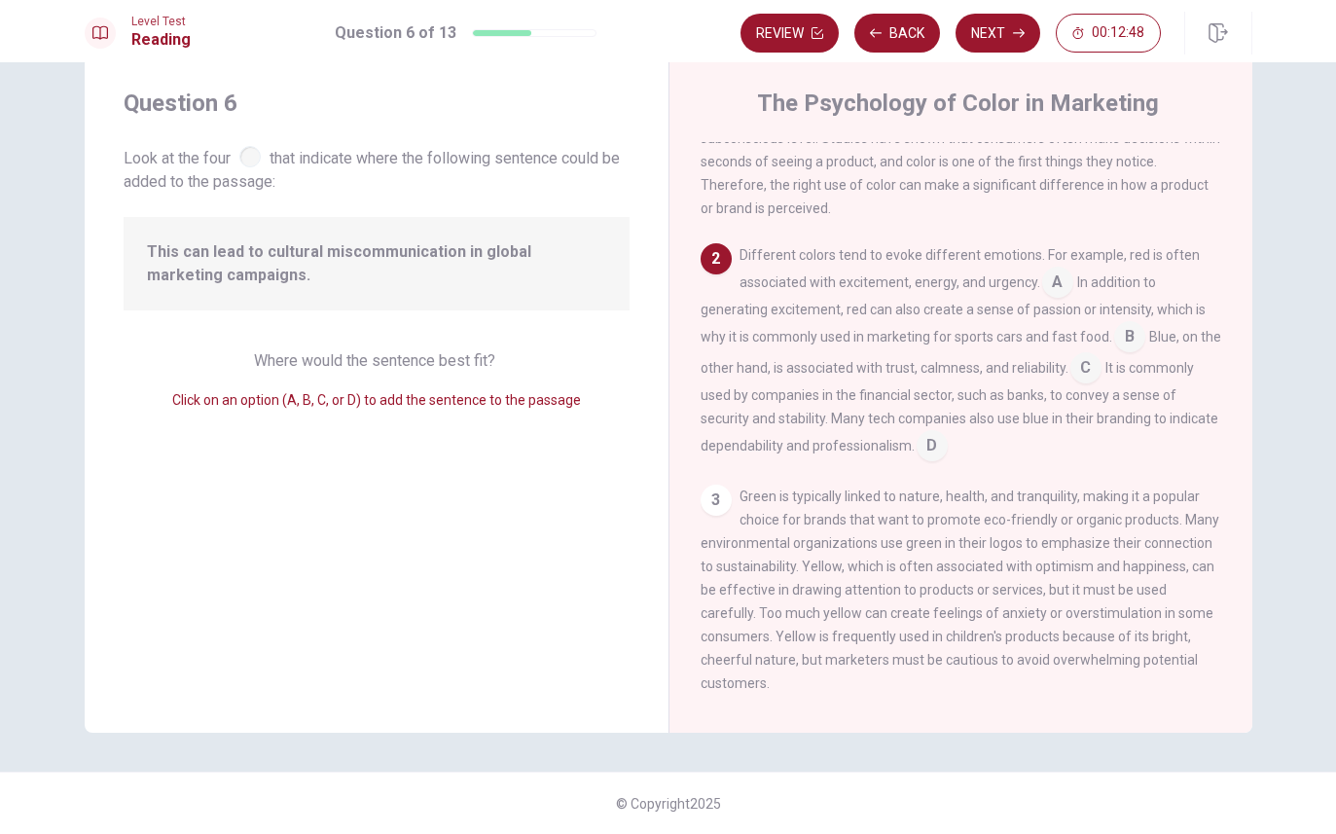
scroll to position [120, 0]
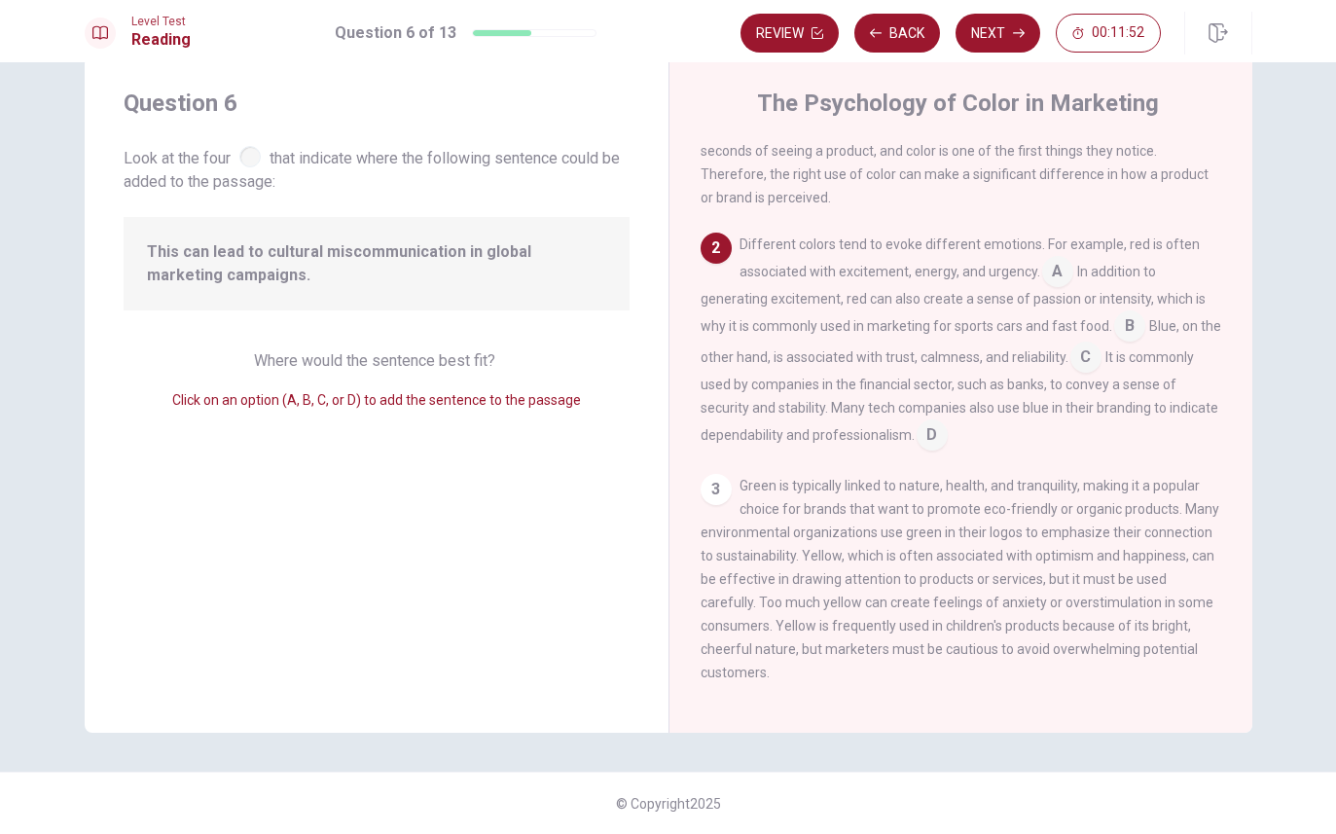
click at [1034, 451] on div "Different colors tend to evoke different emotions. For example, red is often as…" at bounding box center [962, 342] width 522 height 218
click at [1056, 289] on input at bounding box center [1057, 273] width 31 height 31
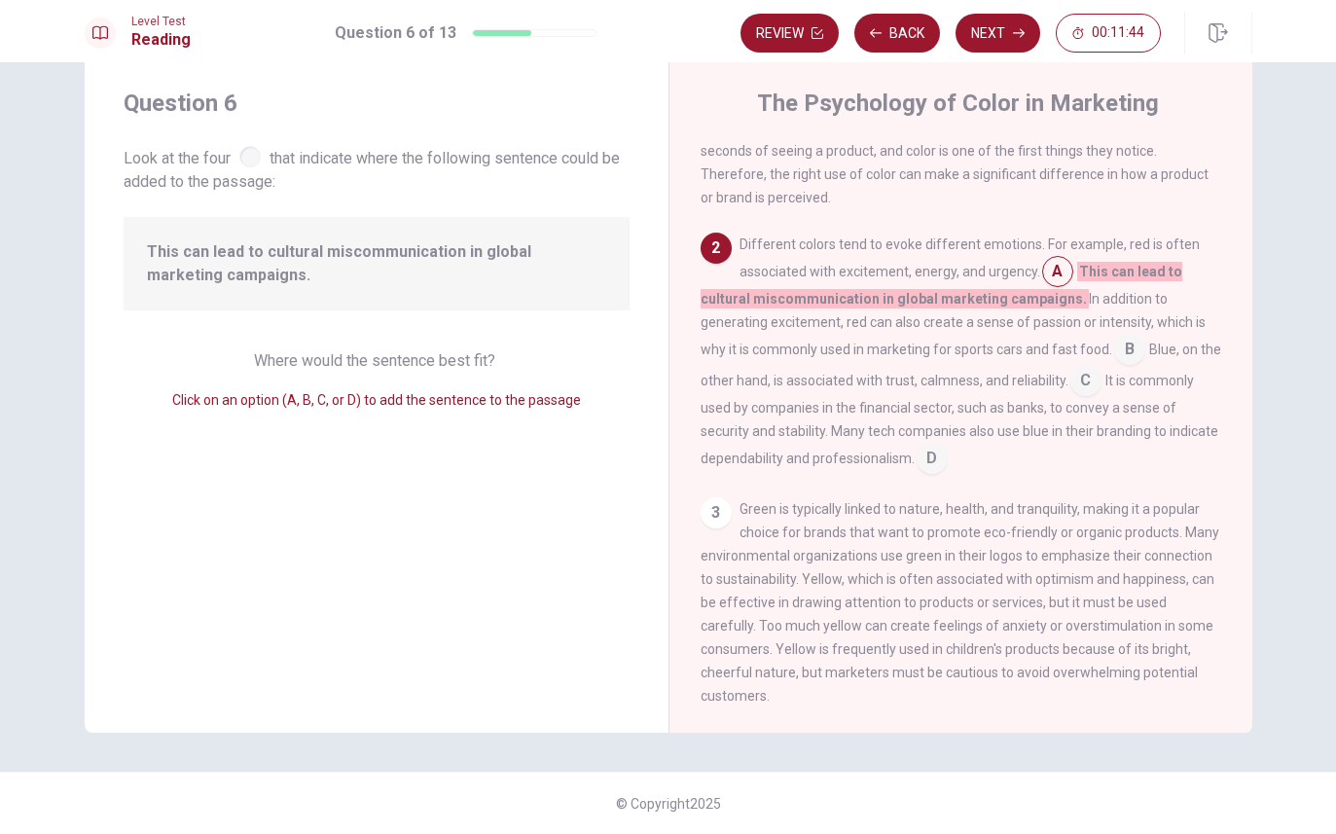
click at [906, 34] on button "Back" at bounding box center [898, 33] width 86 height 39
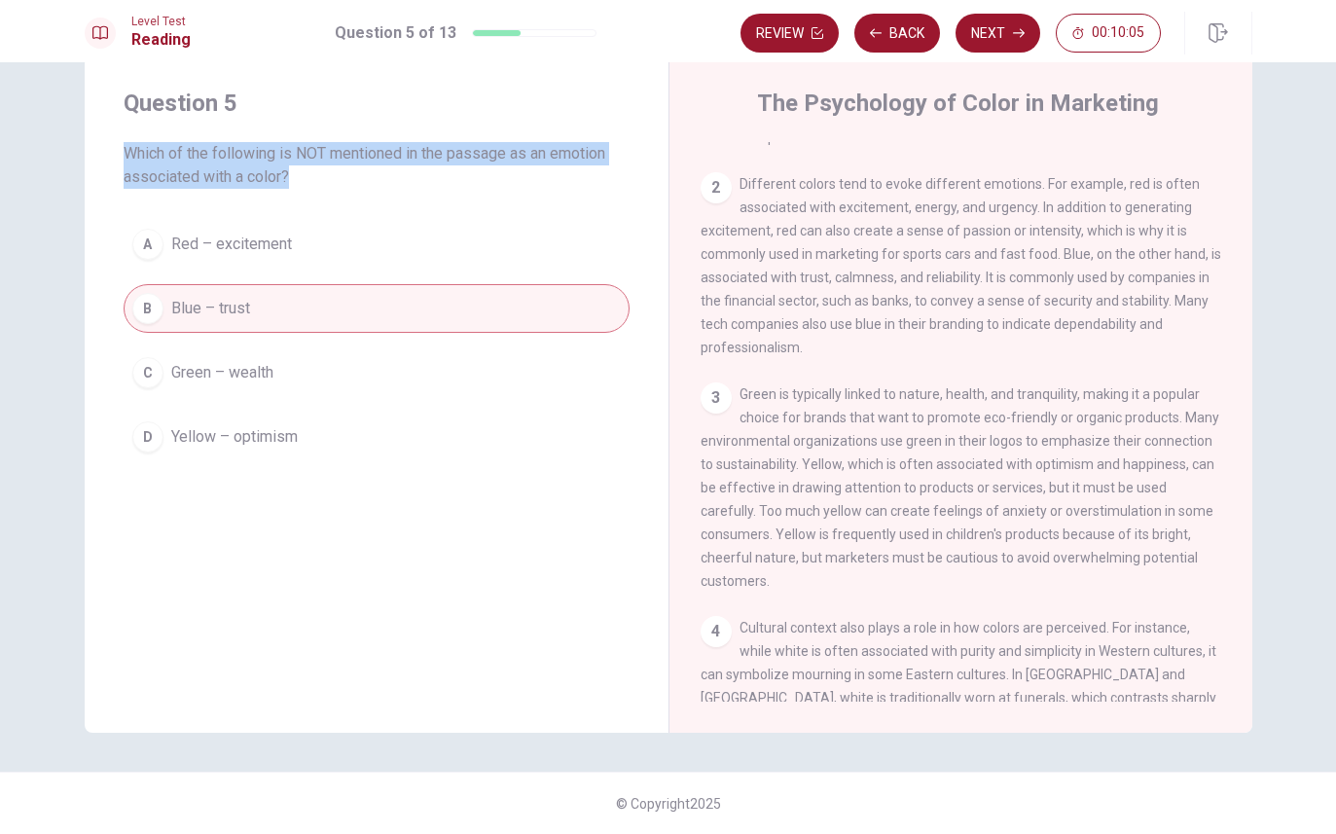
scroll to position [27, 0]
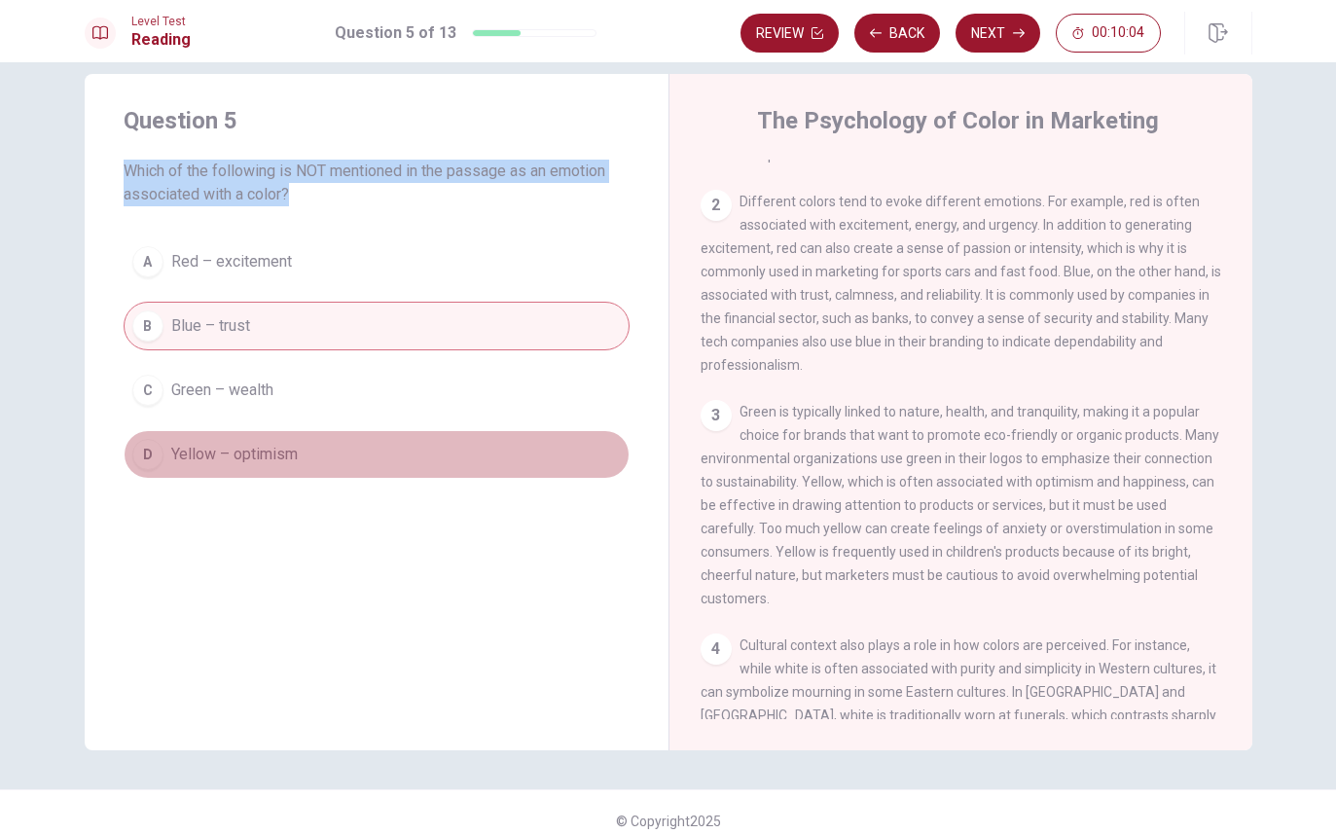
click at [272, 449] on span "Yellow – optimism" at bounding box center [234, 454] width 127 height 23
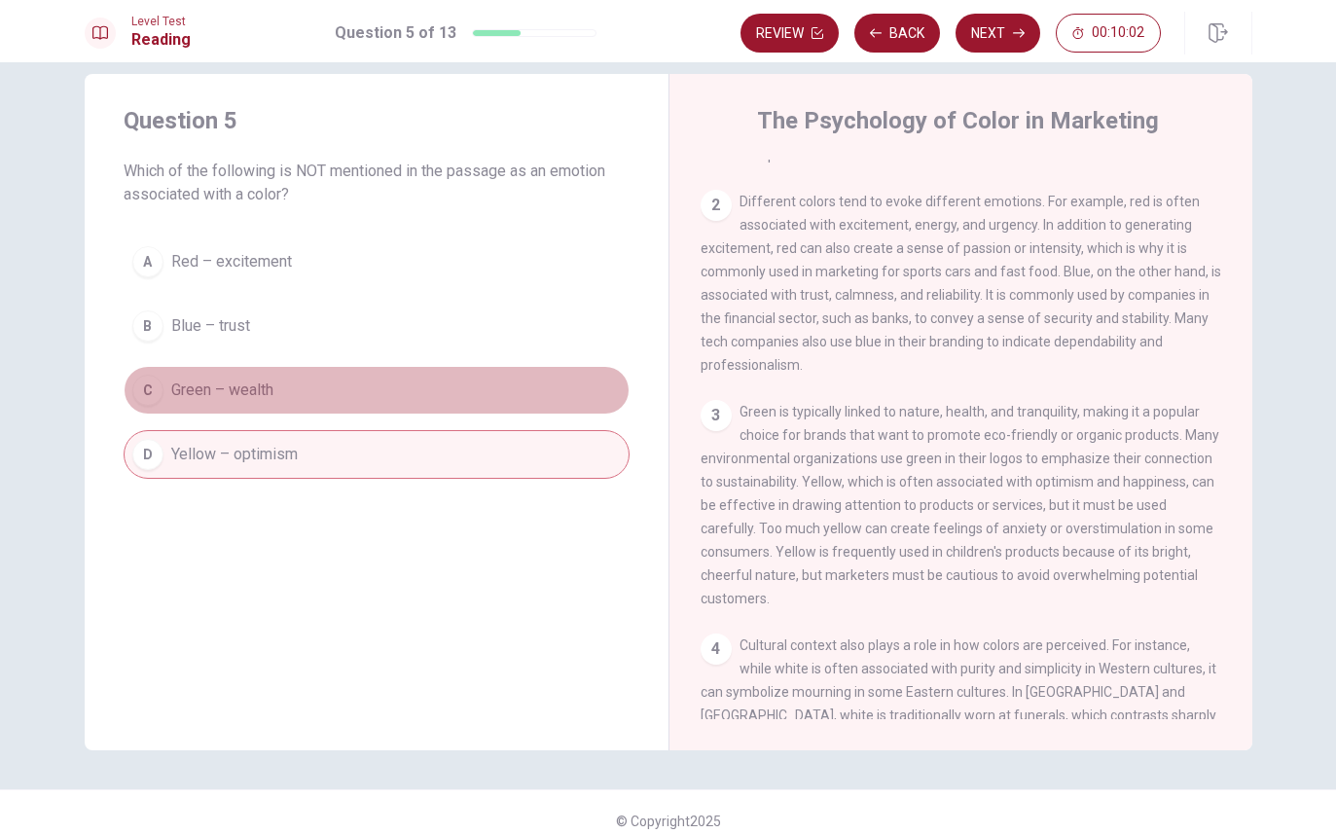
click at [269, 386] on span "Green – wealth" at bounding box center [222, 390] width 102 height 23
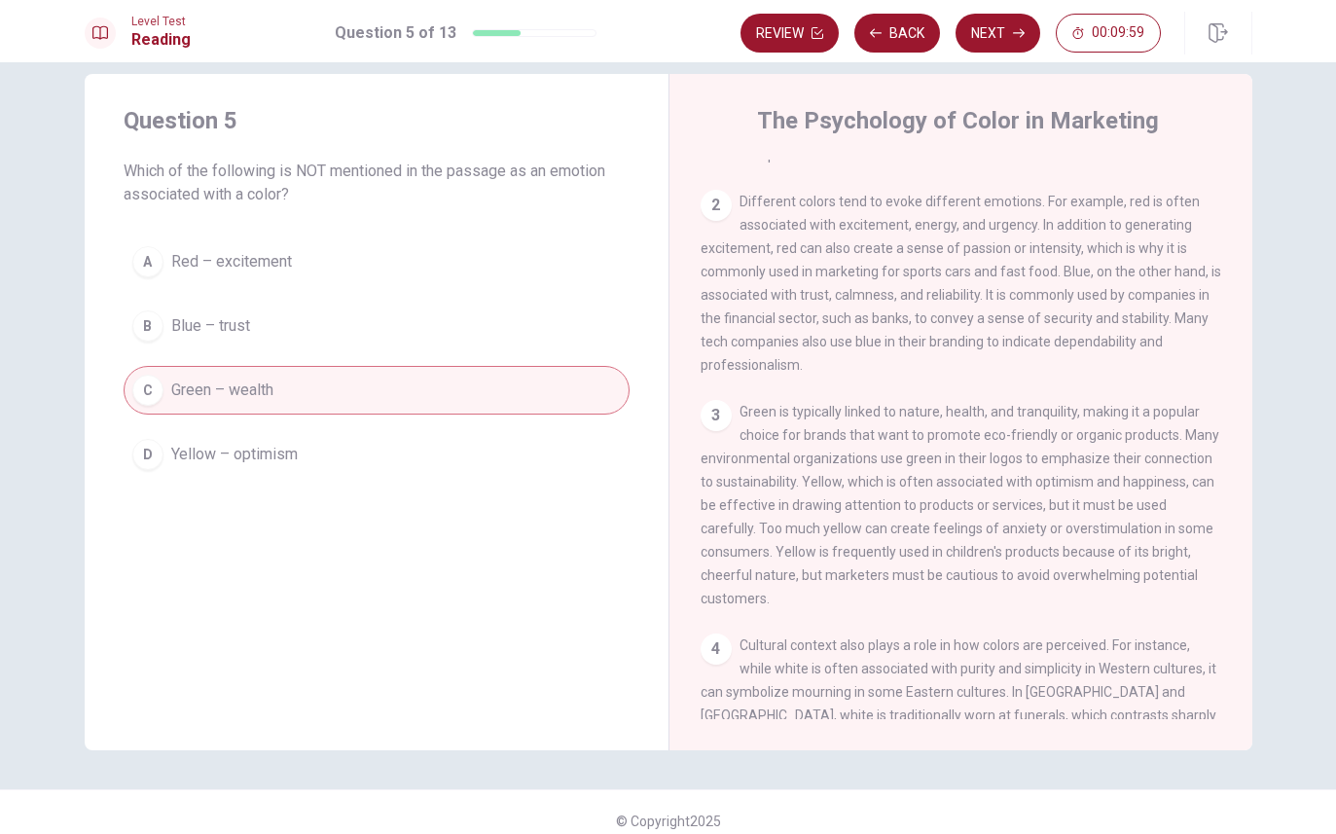
click at [992, 41] on button "Next" at bounding box center [998, 33] width 85 height 39
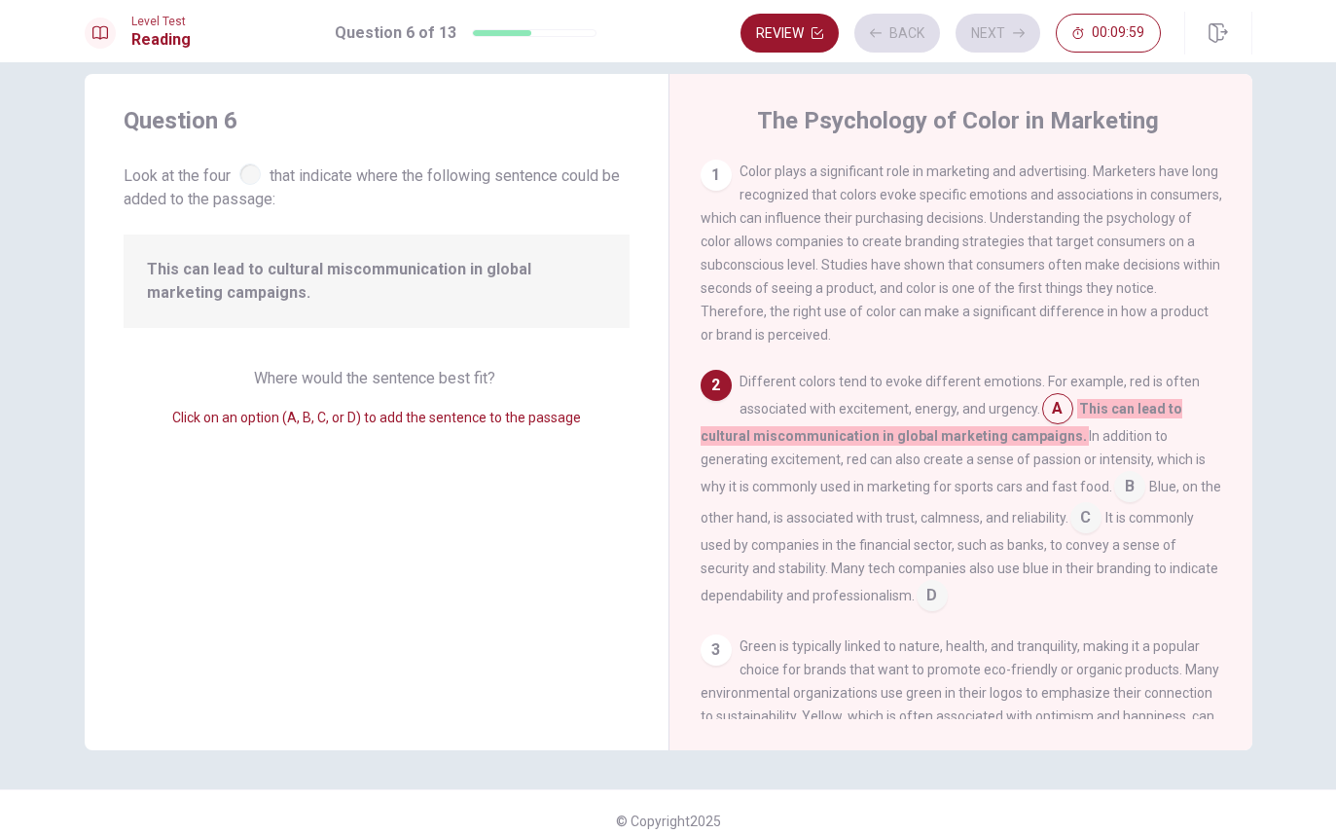
scroll to position [94, 0]
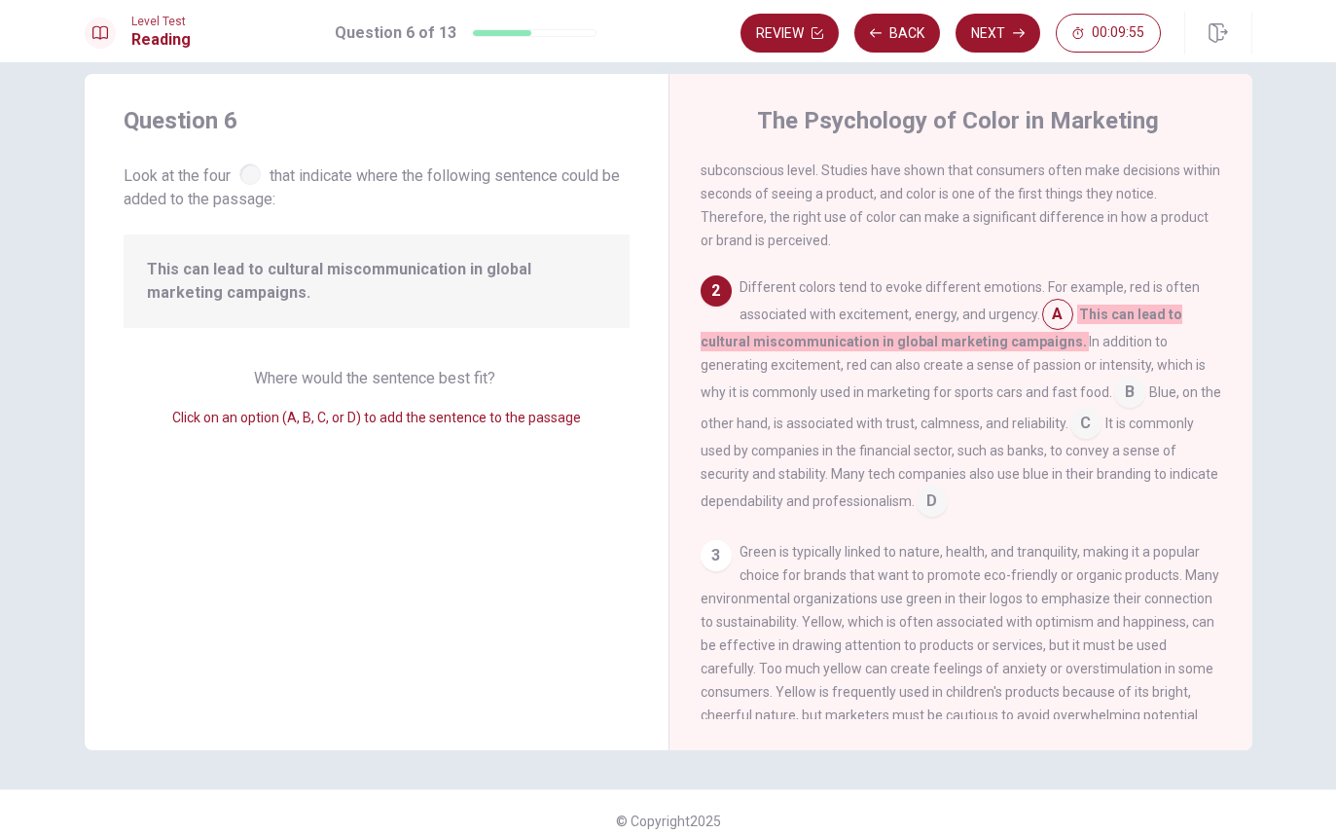
click at [1003, 29] on button "Next" at bounding box center [998, 33] width 85 height 39
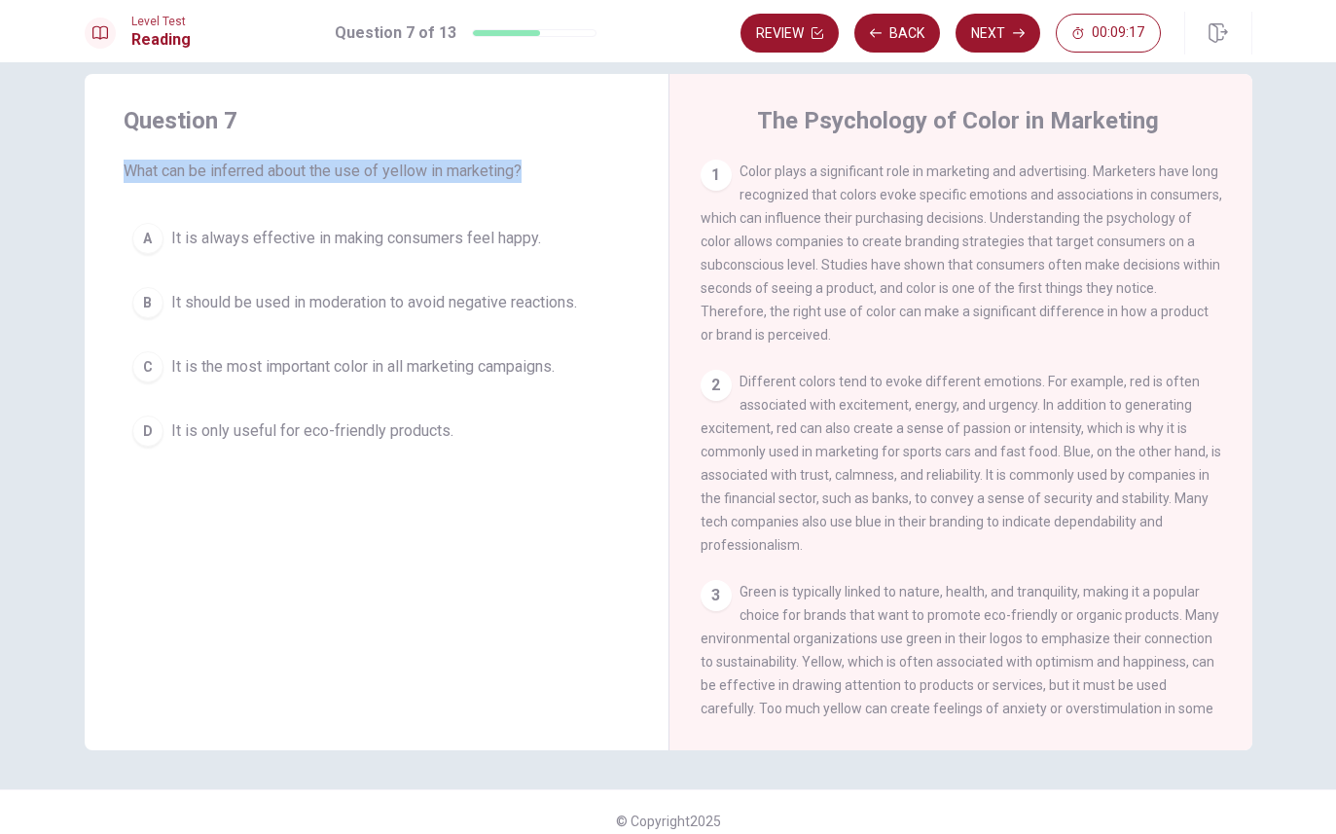
click at [415, 303] on span "It should be used in moderation to avoid negative reactions." at bounding box center [374, 302] width 406 height 23
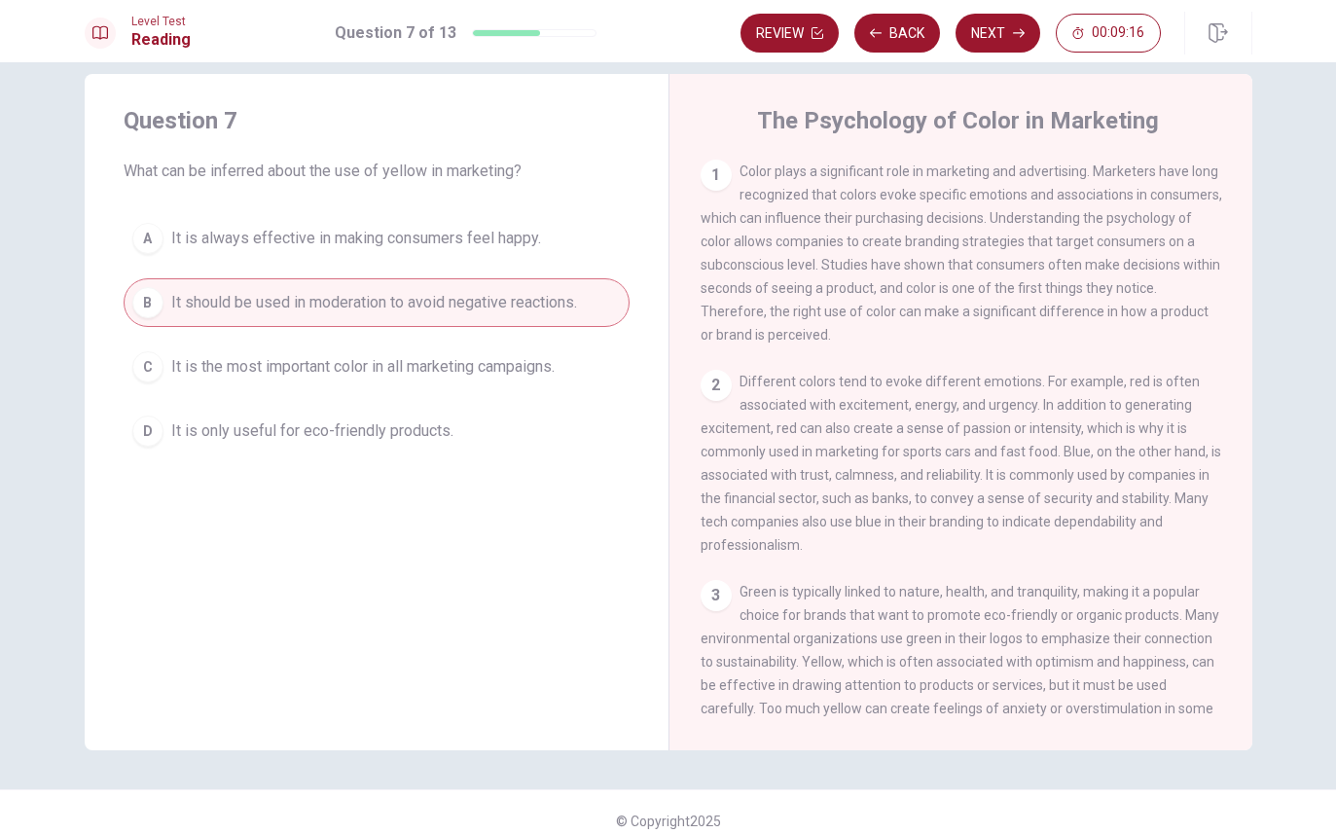
click at [1007, 29] on button "Next" at bounding box center [998, 33] width 85 height 39
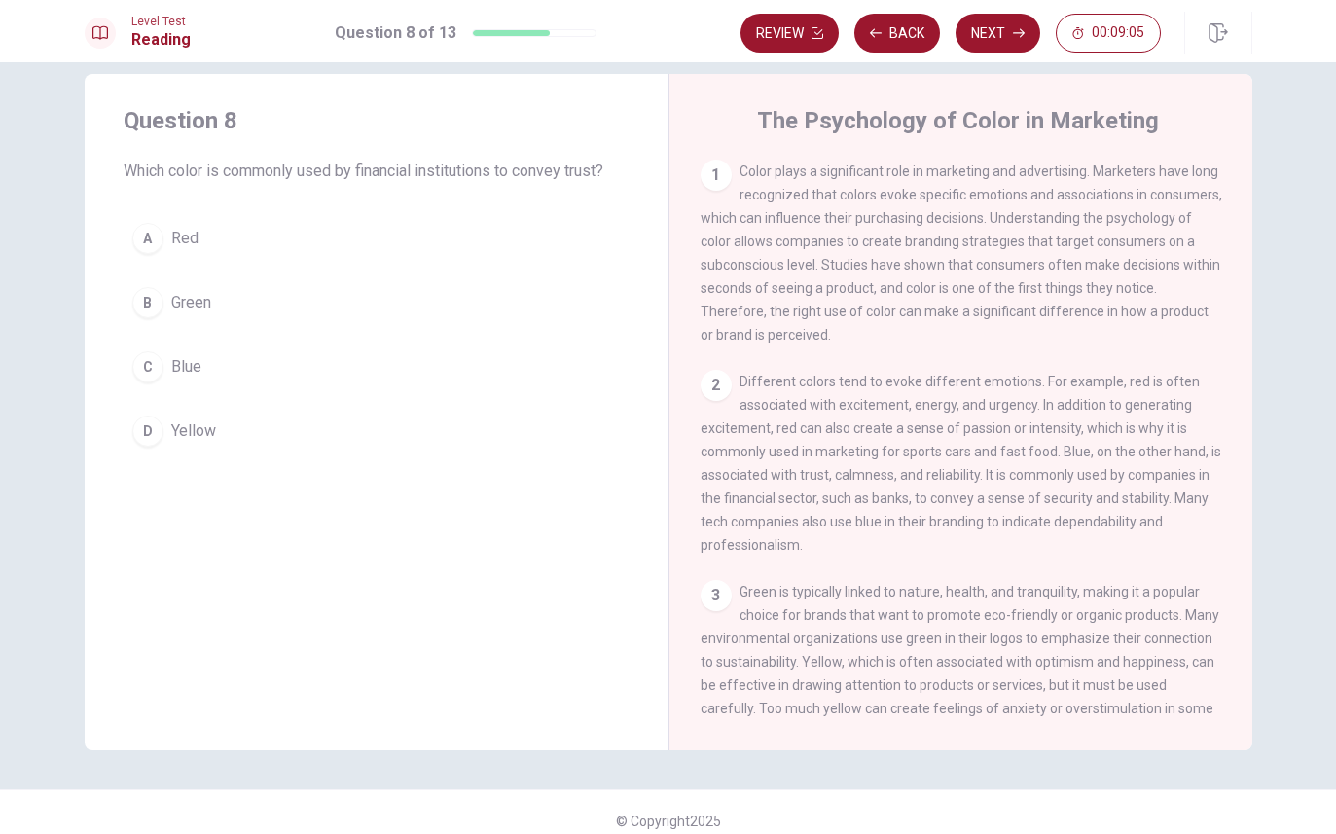
click at [179, 301] on span "Green" at bounding box center [191, 302] width 40 height 23
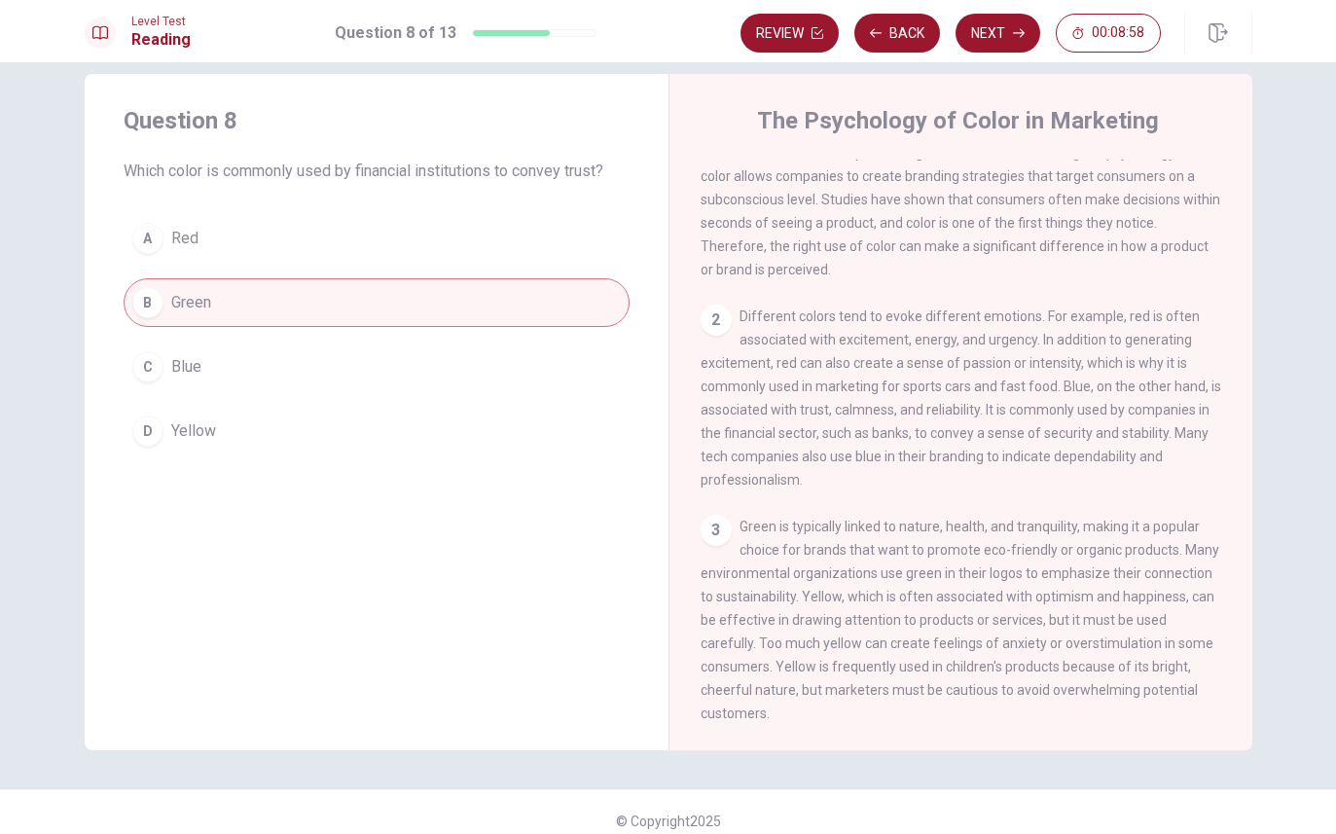
scroll to position [75, 0]
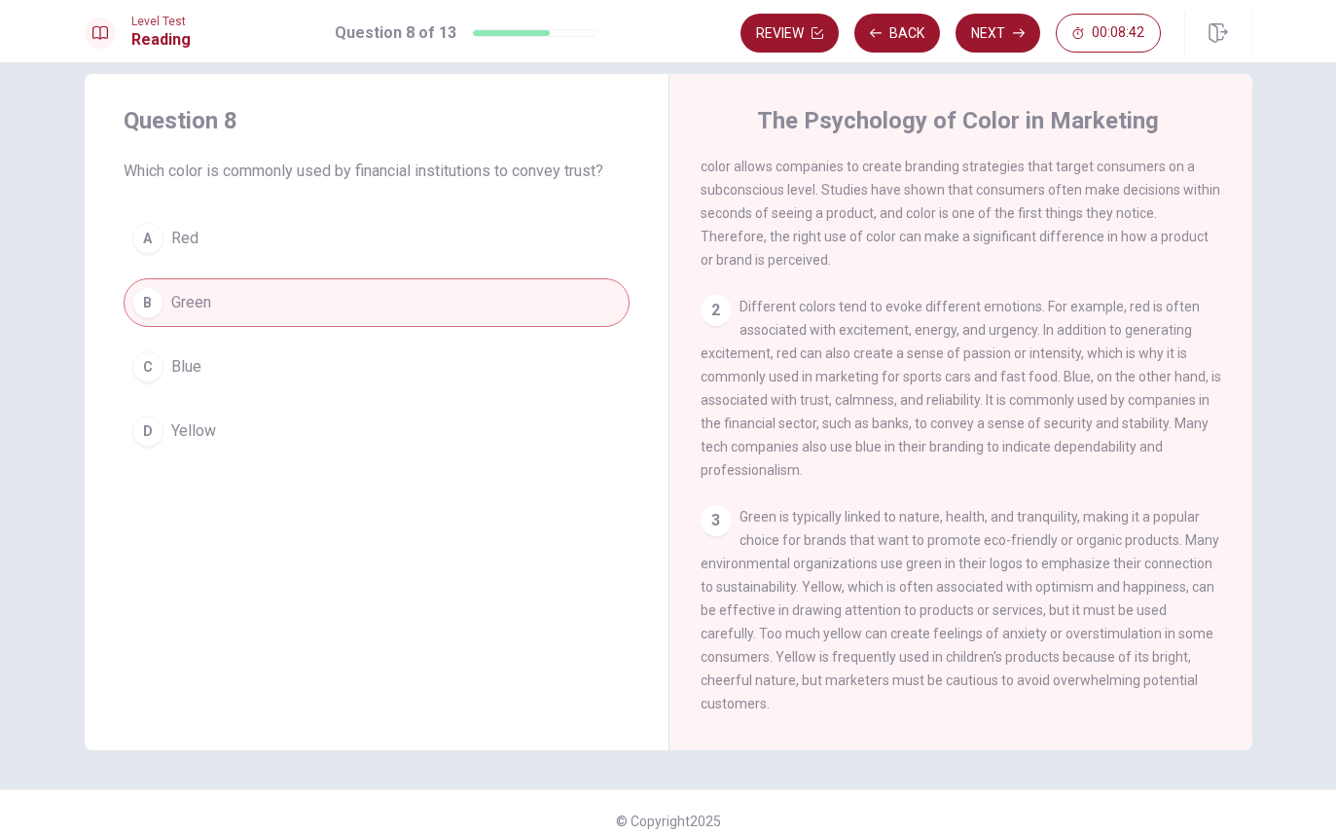
click at [216, 348] on button "C Blue" at bounding box center [377, 367] width 506 height 49
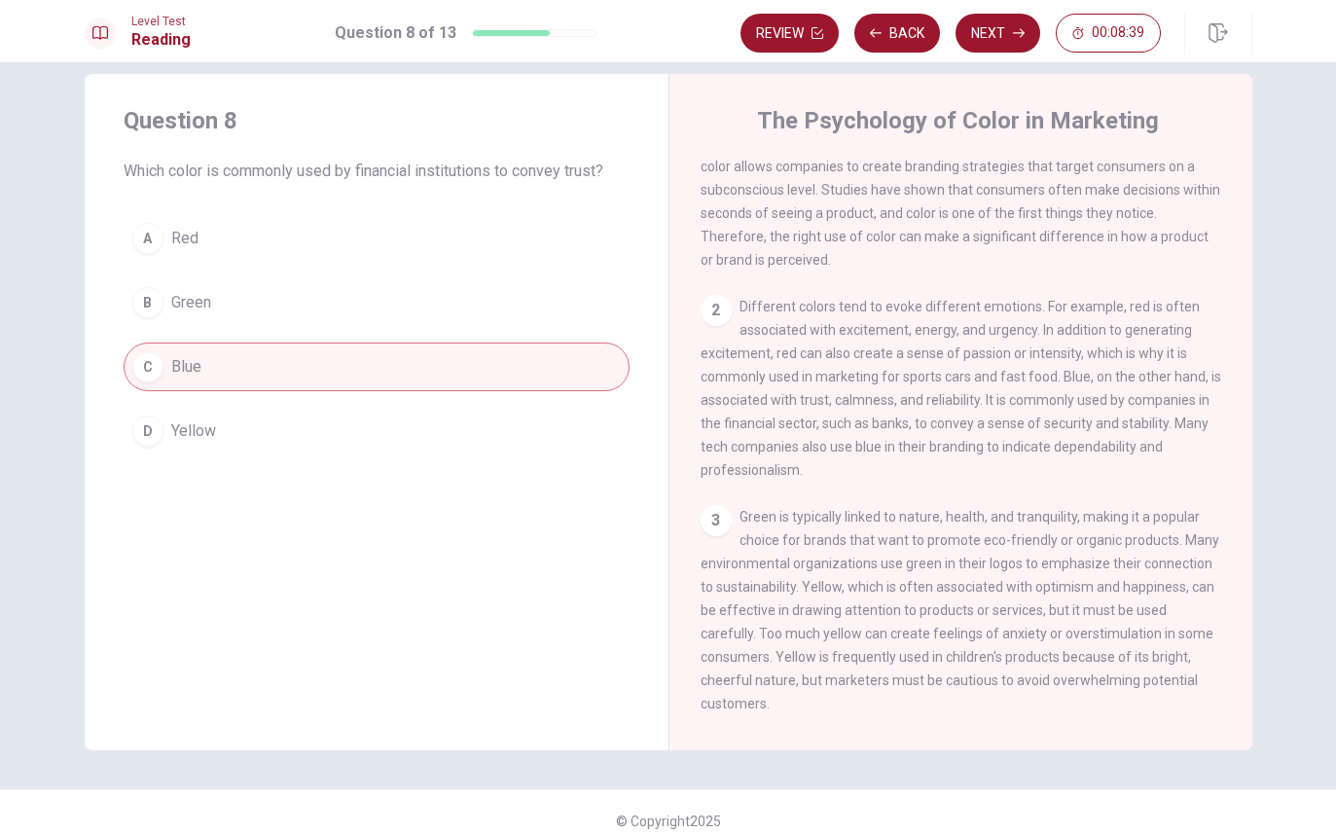
click at [987, 42] on button "Next" at bounding box center [998, 33] width 85 height 39
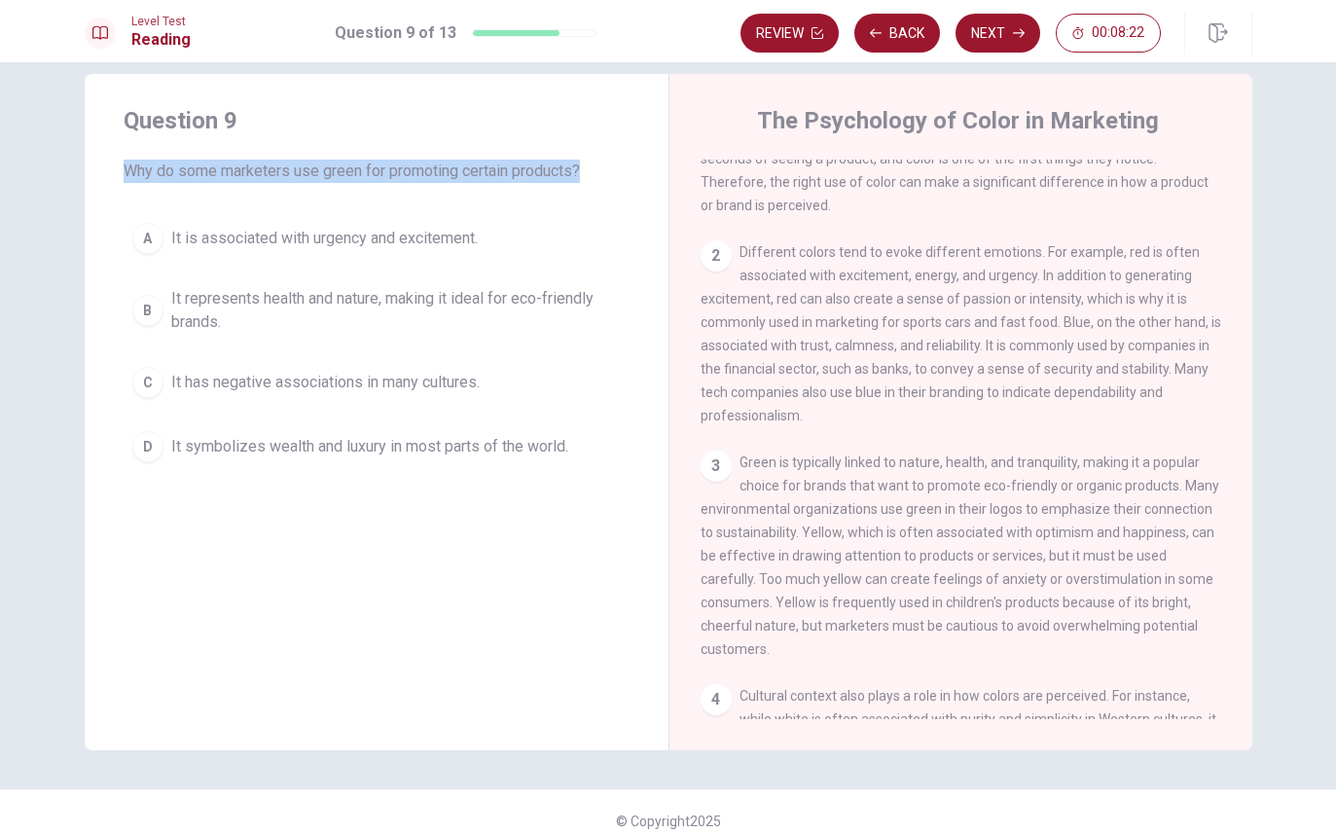
scroll to position [134, 0]
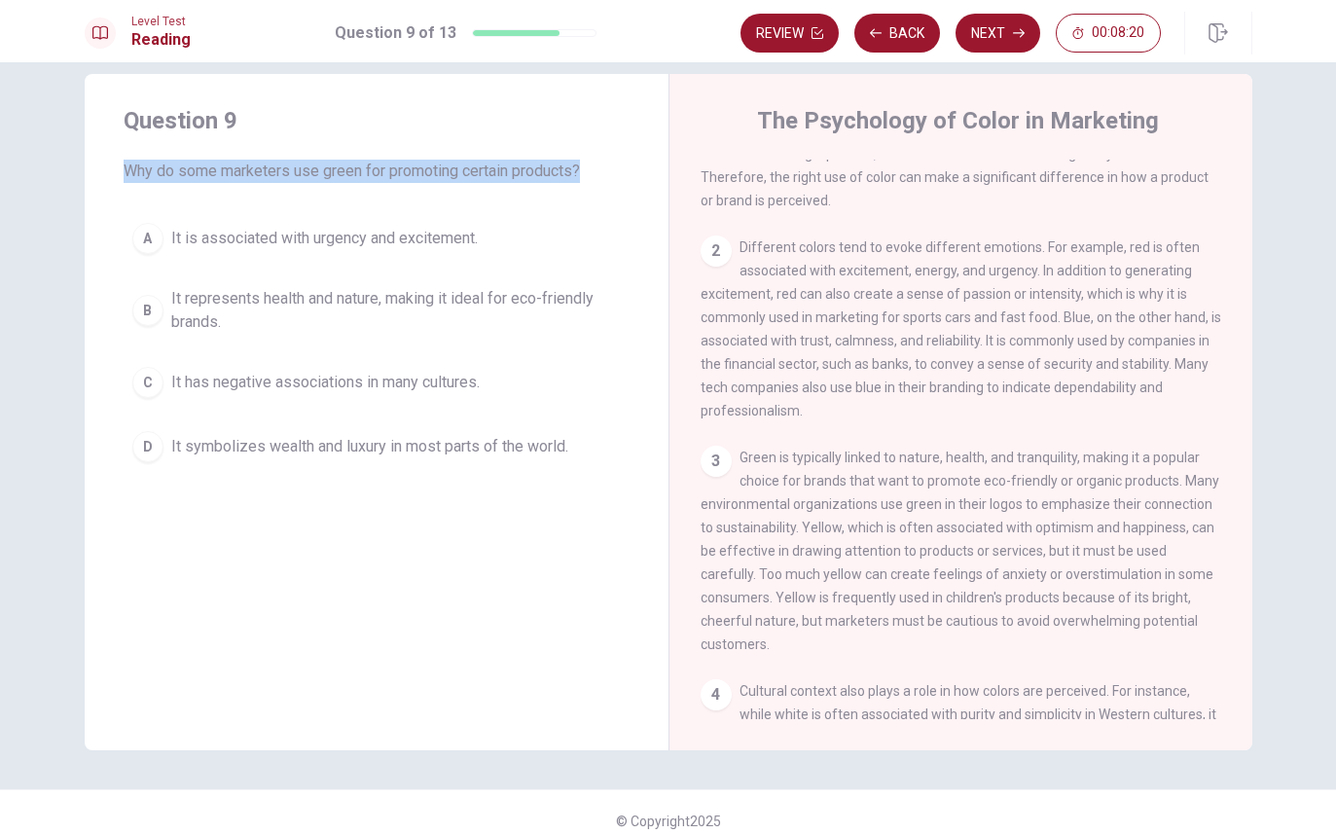
click at [529, 604] on div "Question 9 Why do some marketers use green for promoting certain products? A It…" at bounding box center [377, 412] width 584 height 676
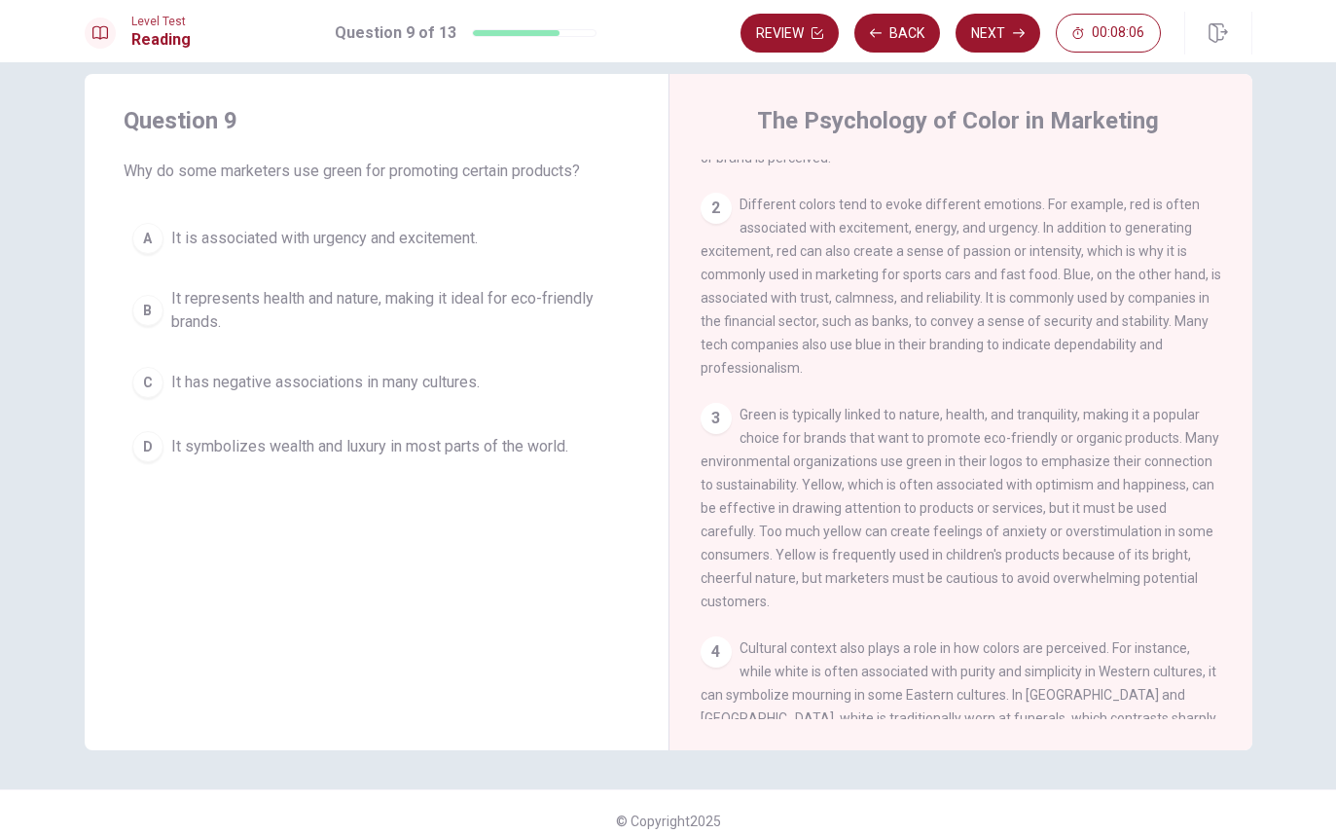
scroll to position [181, 0]
click at [440, 302] on span "It represents health and nature, making it ideal for eco-friendly brands." at bounding box center [396, 310] width 450 height 47
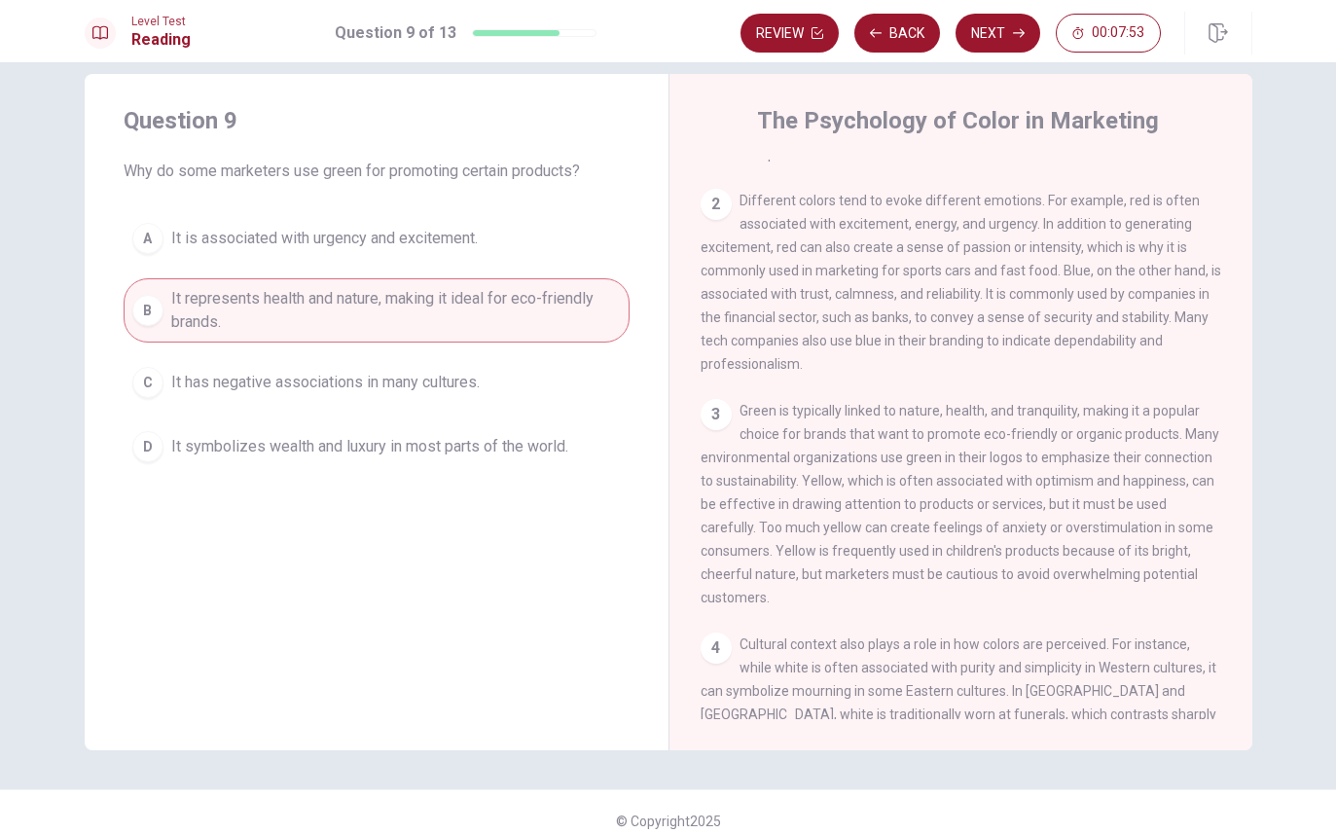
click at [1013, 31] on icon "button" at bounding box center [1019, 33] width 12 height 12
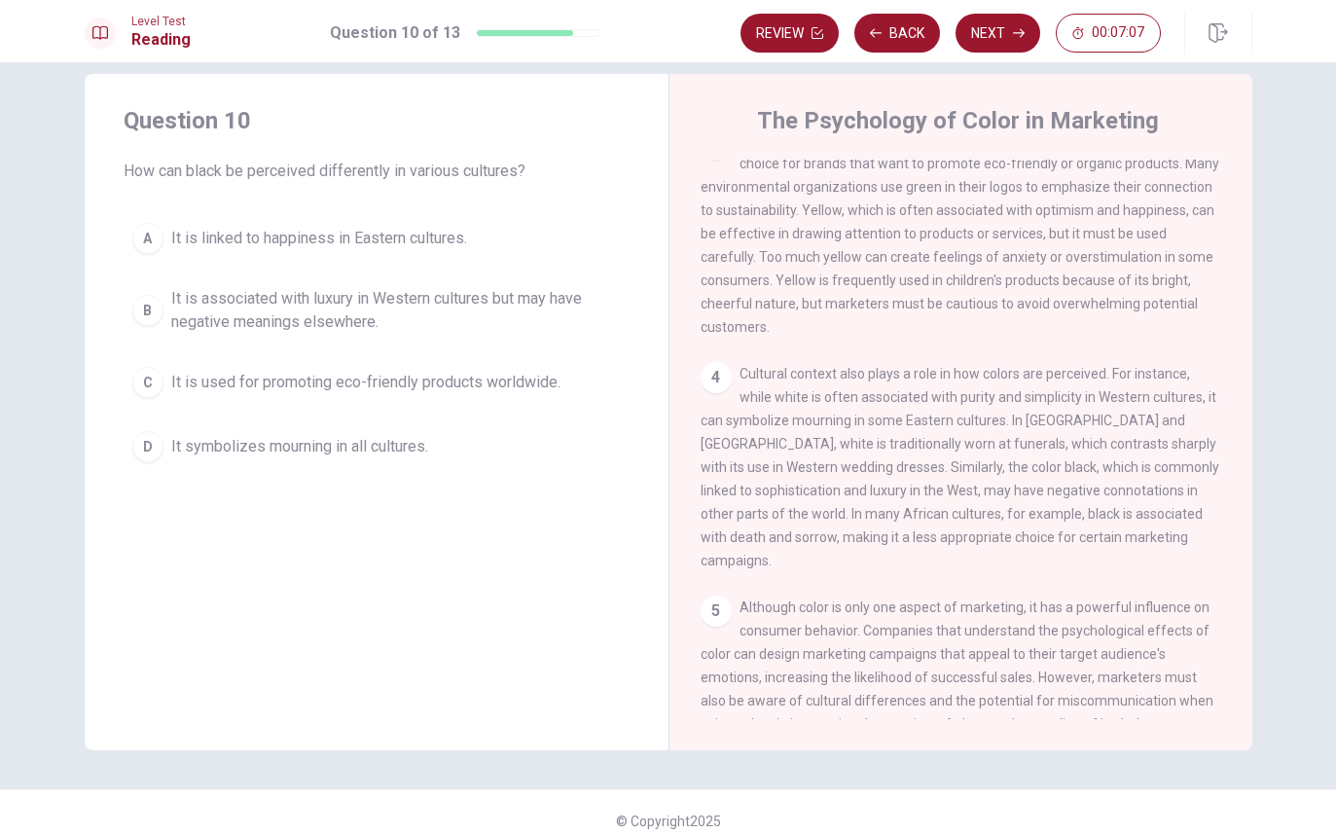
scroll to position [455, 0]
click at [453, 304] on span "It is associated with luxury in Western cultures but may have negative meanings…" at bounding box center [396, 310] width 450 height 47
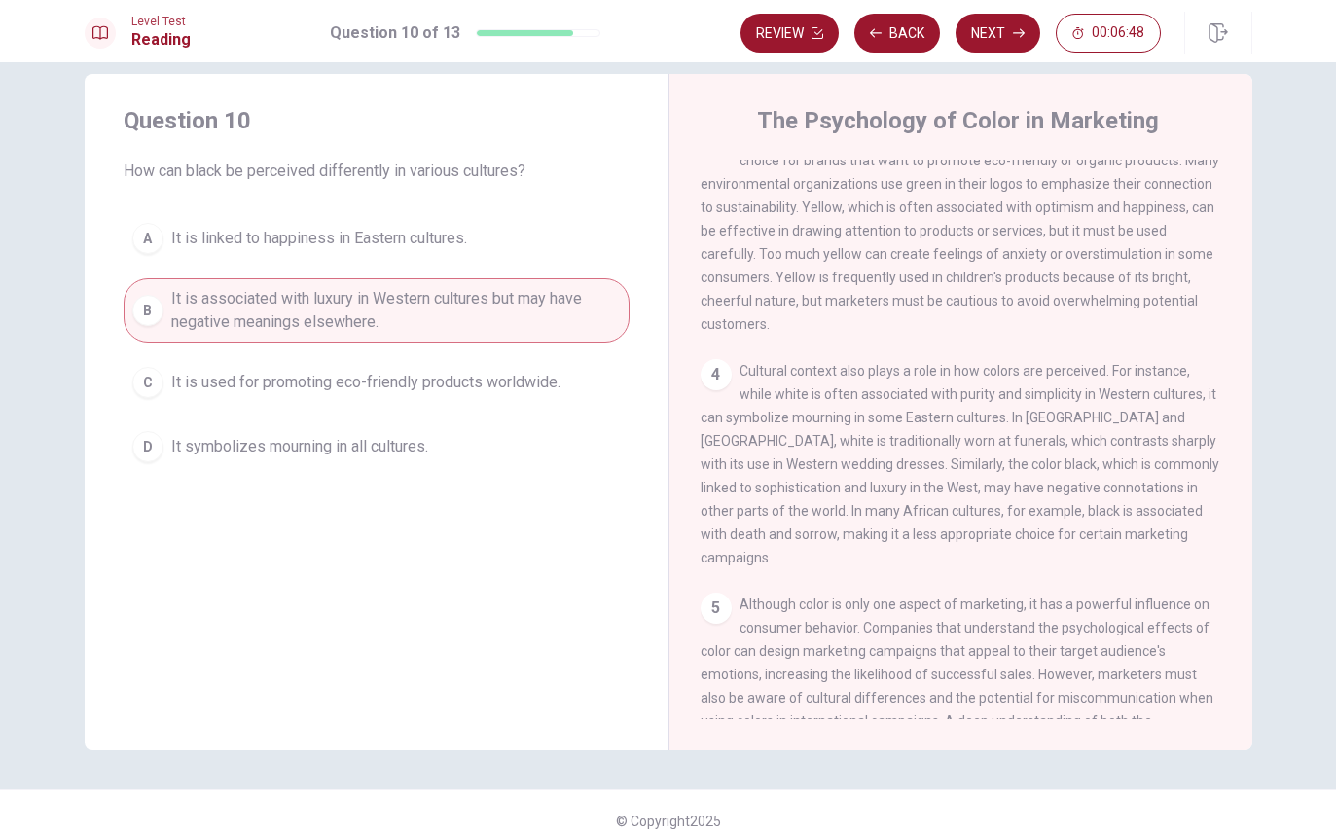
click at [999, 38] on button "Next" at bounding box center [998, 33] width 85 height 39
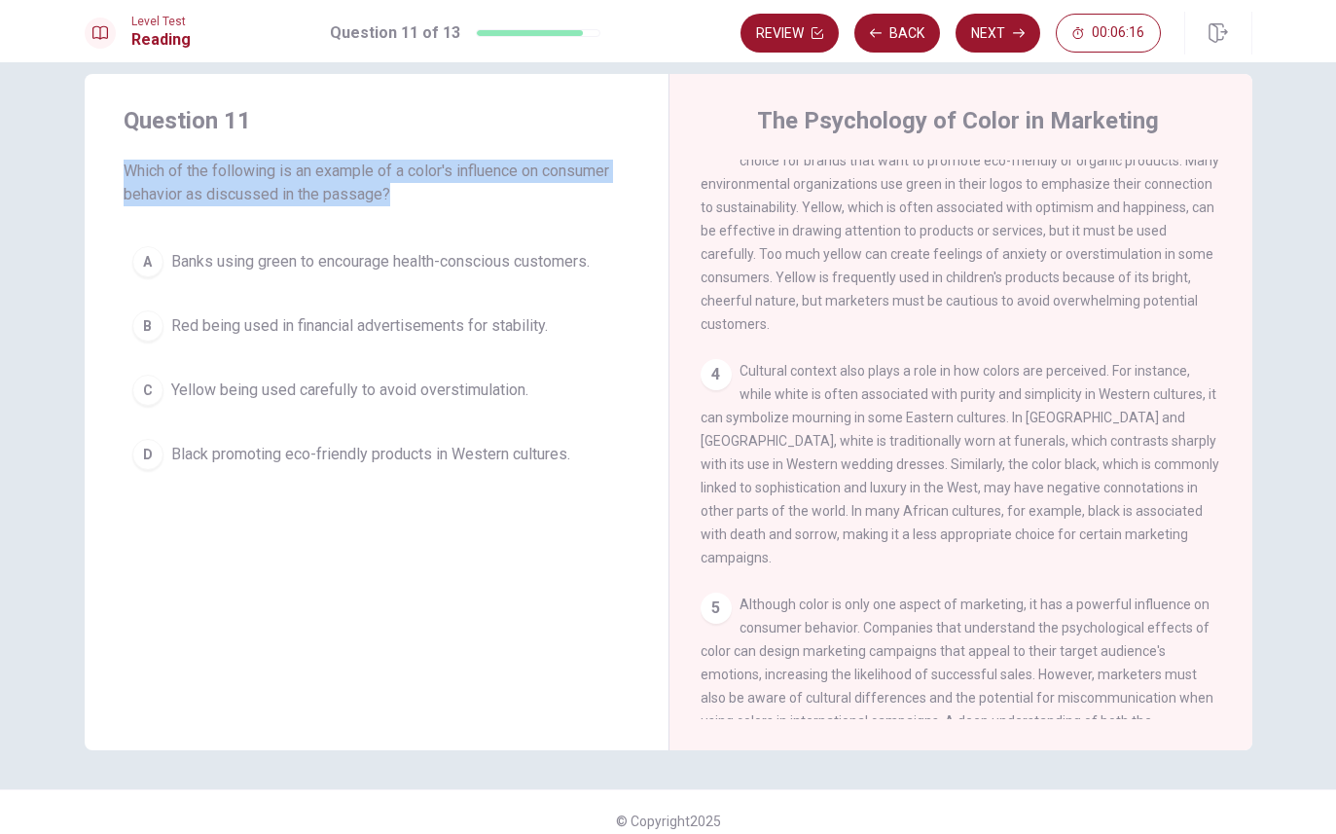
click at [473, 389] on span "Yellow being used carefully to avoid overstimulation." at bounding box center [349, 390] width 357 height 23
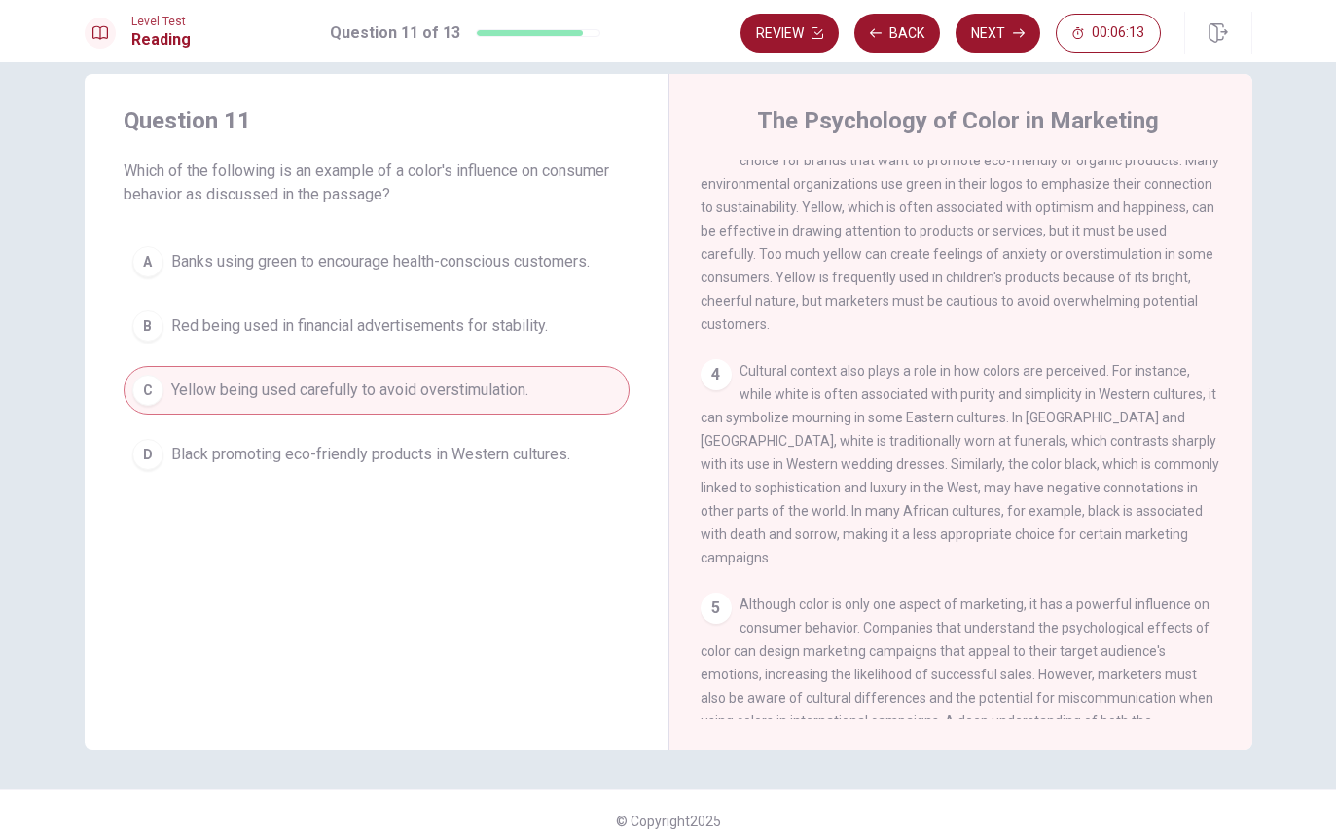
click at [996, 35] on button "Next" at bounding box center [998, 33] width 85 height 39
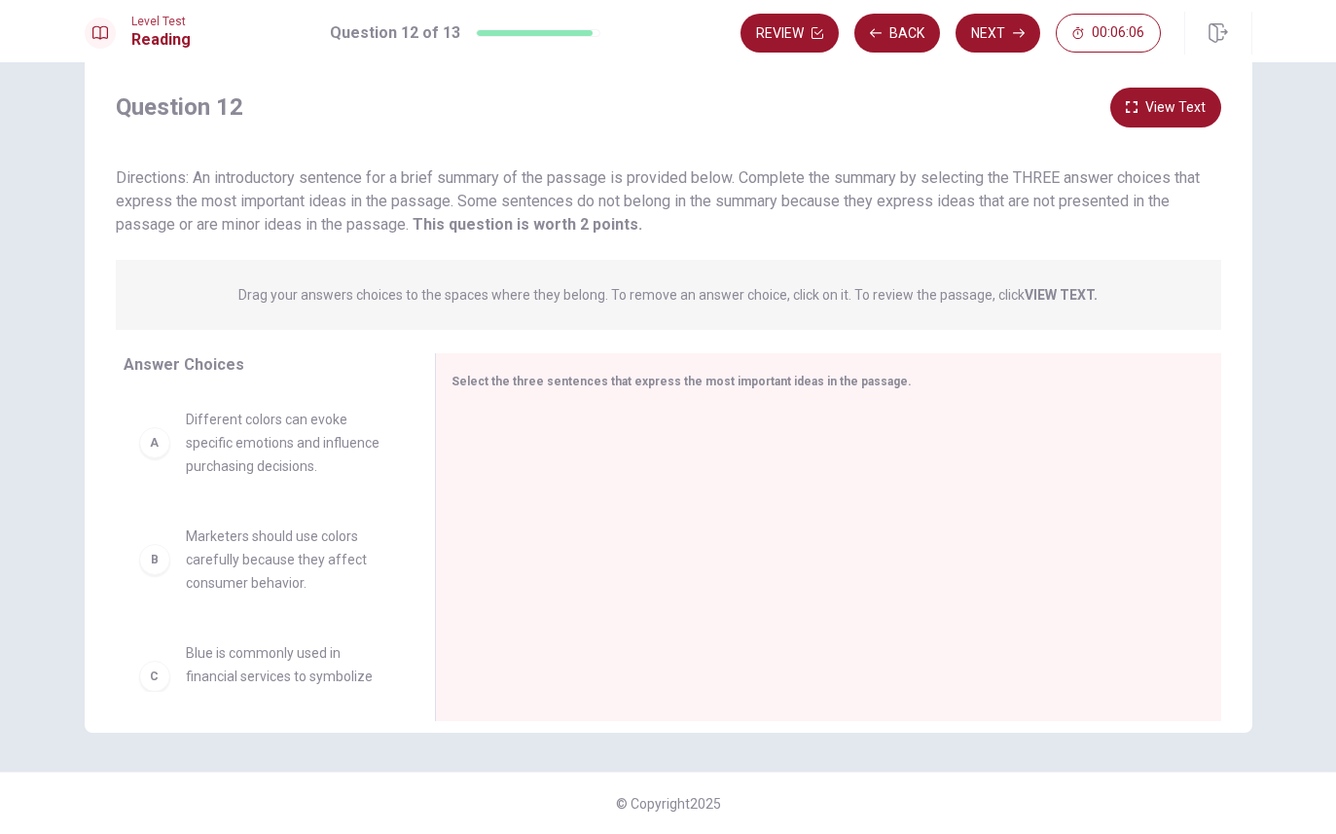
scroll to position [45, 0]
click at [192, 412] on div "B Marketers should use colors carefully because they affect consumer behavior. …" at bounding box center [264, 542] width 280 height 300
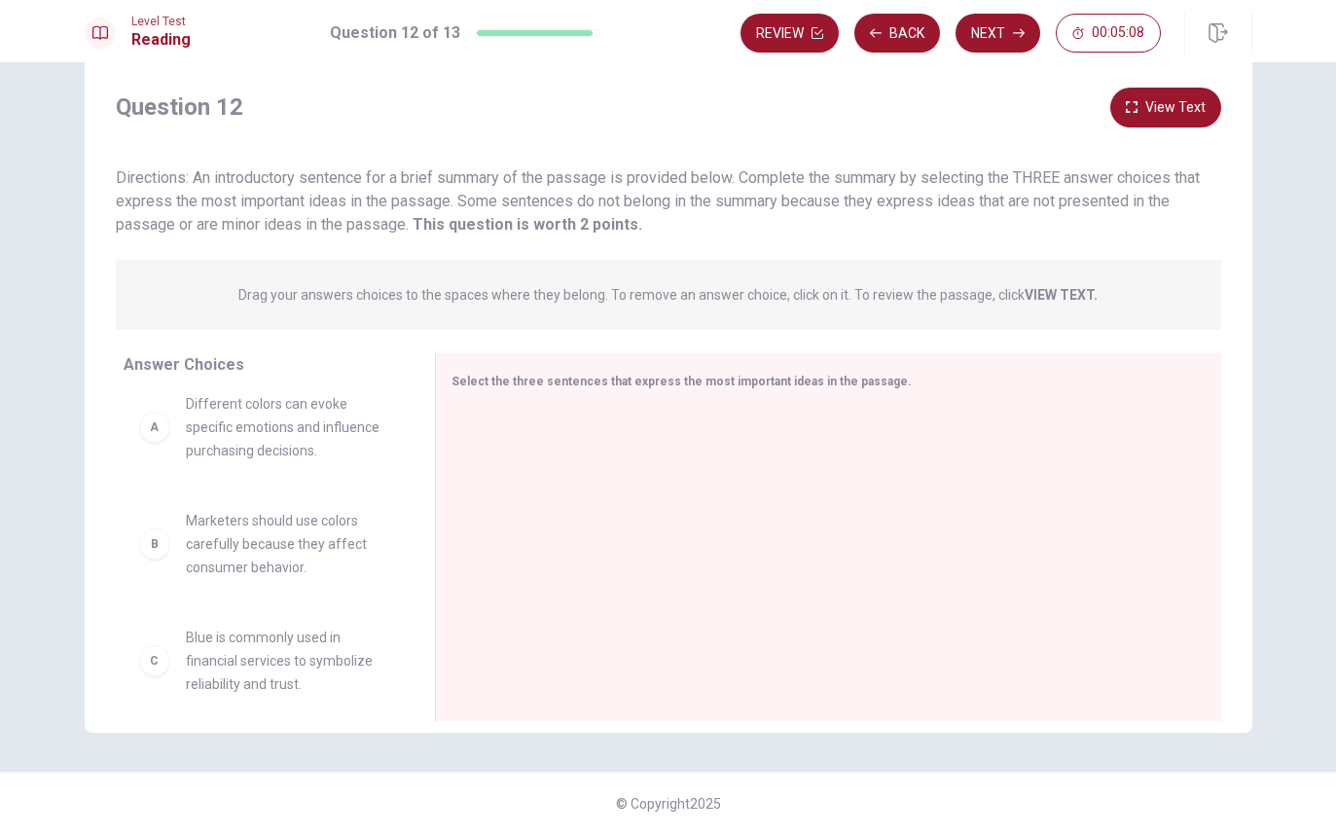
scroll to position [14, 0]
click at [309, 523] on div "A Different colors can evoke specific emotions and influence purchasing decisio…" at bounding box center [264, 529] width 280 height 300
click at [166, 556] on div "B Marketers should use colors carefully because they affect consumer behavior." at bounding box center [263, 546] width 249 height 70
click at [169, 542] on div "B" at bounding box center [154, 545] width 31 height 31
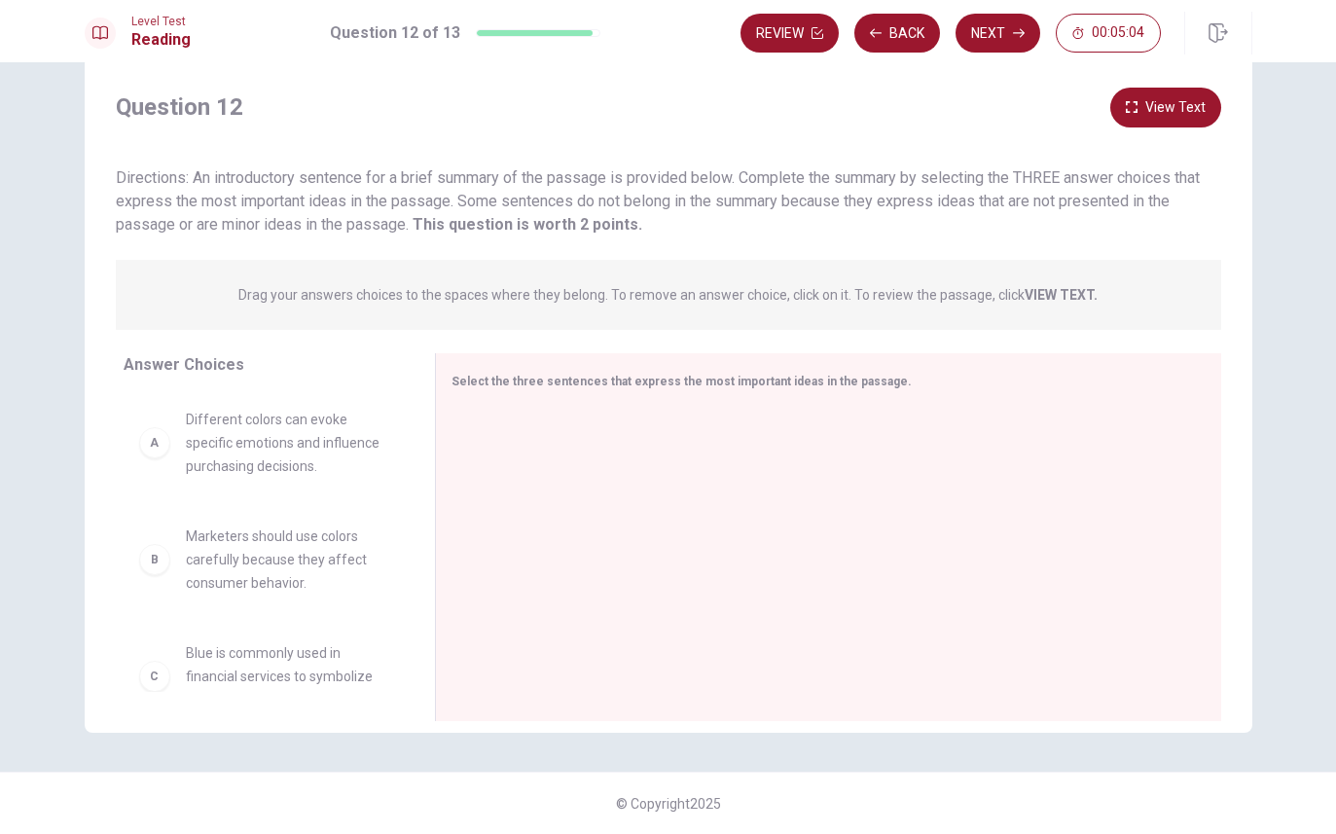
scroll to position [0, 0]
click at [700, 419] on div at bounding box center [821, 539] width 739 height 261
click at [918, 470] on div at bounding box center [821, 539] width 739 height 261
click at [837, 394] on div "Select the three sentences that express the most important ideas in the passage." at bounding box center [828, 537] width 786 height 368
click at [820, 399] on div "Select the three sentences that express the most important ideas in the passage." at bounding box center [828, 537] width 786 height 368
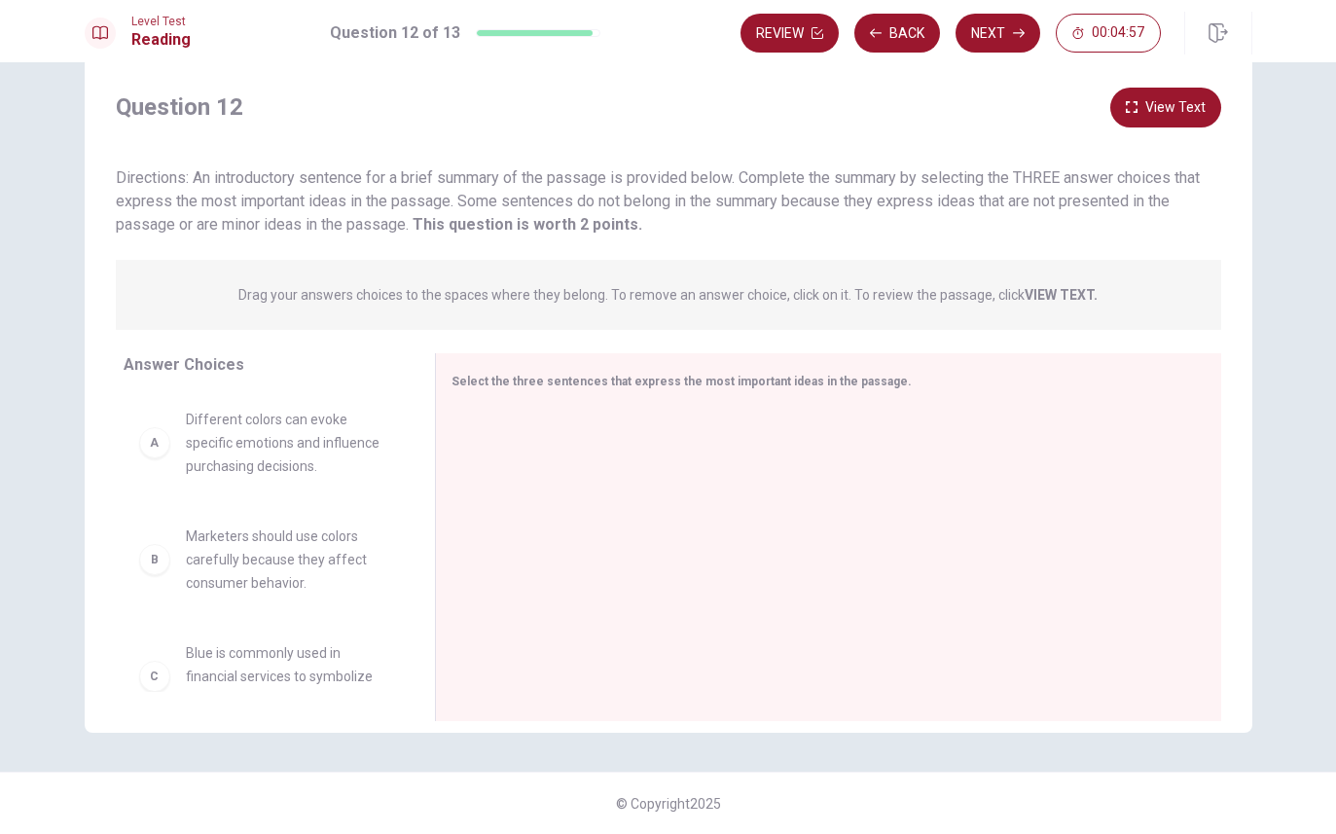
click at [1052, 304] on span "Drag your answers choices to the spaces where they belong. To remove an answer …" at bounding box center [667, 294] width 859 height 23
click at [1064, 288] on strong "VIEW TEXT." at bounding box center [1061, 295] width 73 height 16
click at [753, 395] on div "Select the three sentences that express the most important ideas in the passage." at bounding box center [828, 537] width 786 height 368
click at [315, 441] on span "Different colors can evoke specific emotions and influence purchasing decisions." at bounding box center [287, 443] width 202 height 70
click at [496, 384] on span "Select the three sentences that express the most important ideas in the passage." at bounding box center [682, 382] width 460 height 14
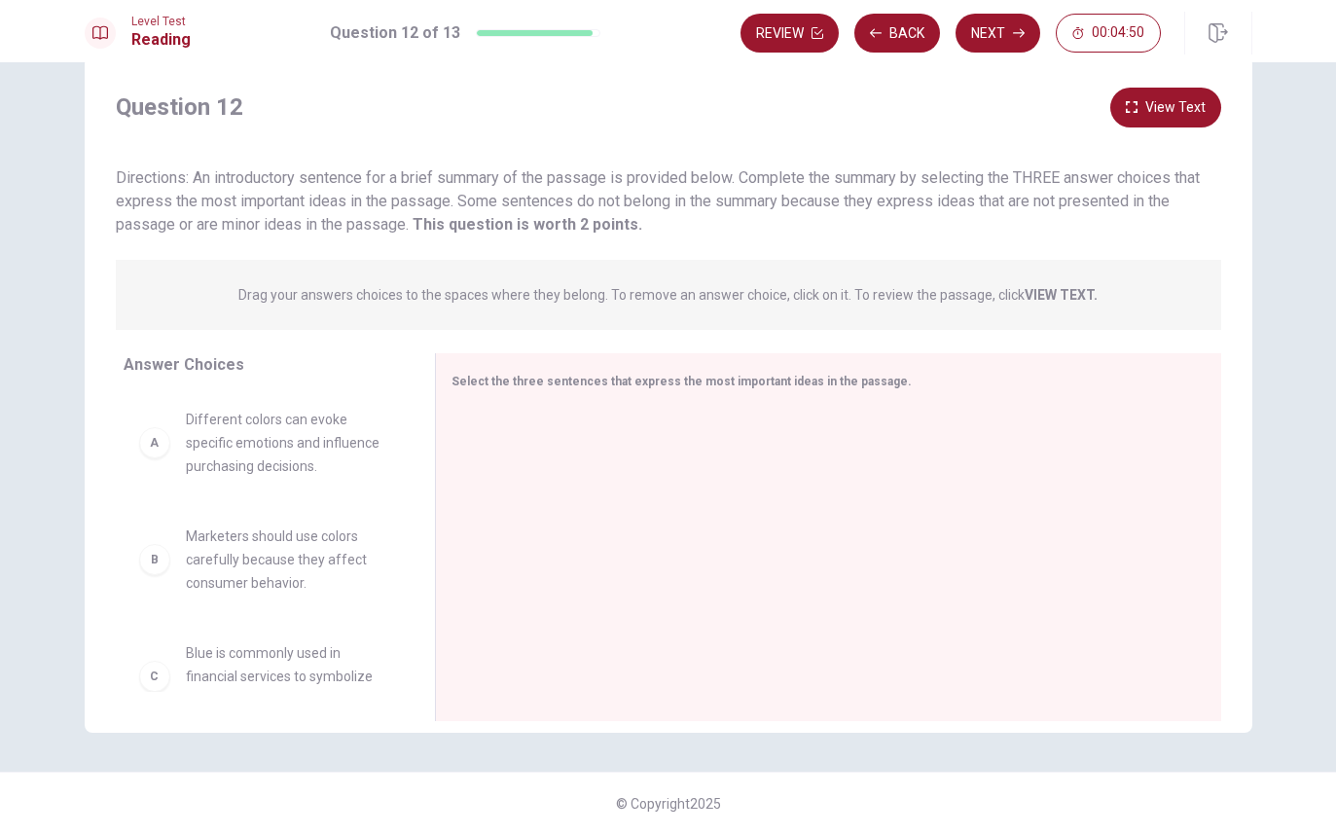
click at [1030, 568] on div at bounding box center [821, 539] width 739 height 261
click at [1029, 568] on div at bounding box center [821, 539] width 739 height 261
click at [1029, 583] on div at bounding box center [821, 539] width 739 height 261
click at [1168, 92] on button "View Text" at bounding box center [1166, 108] width 111 height 40
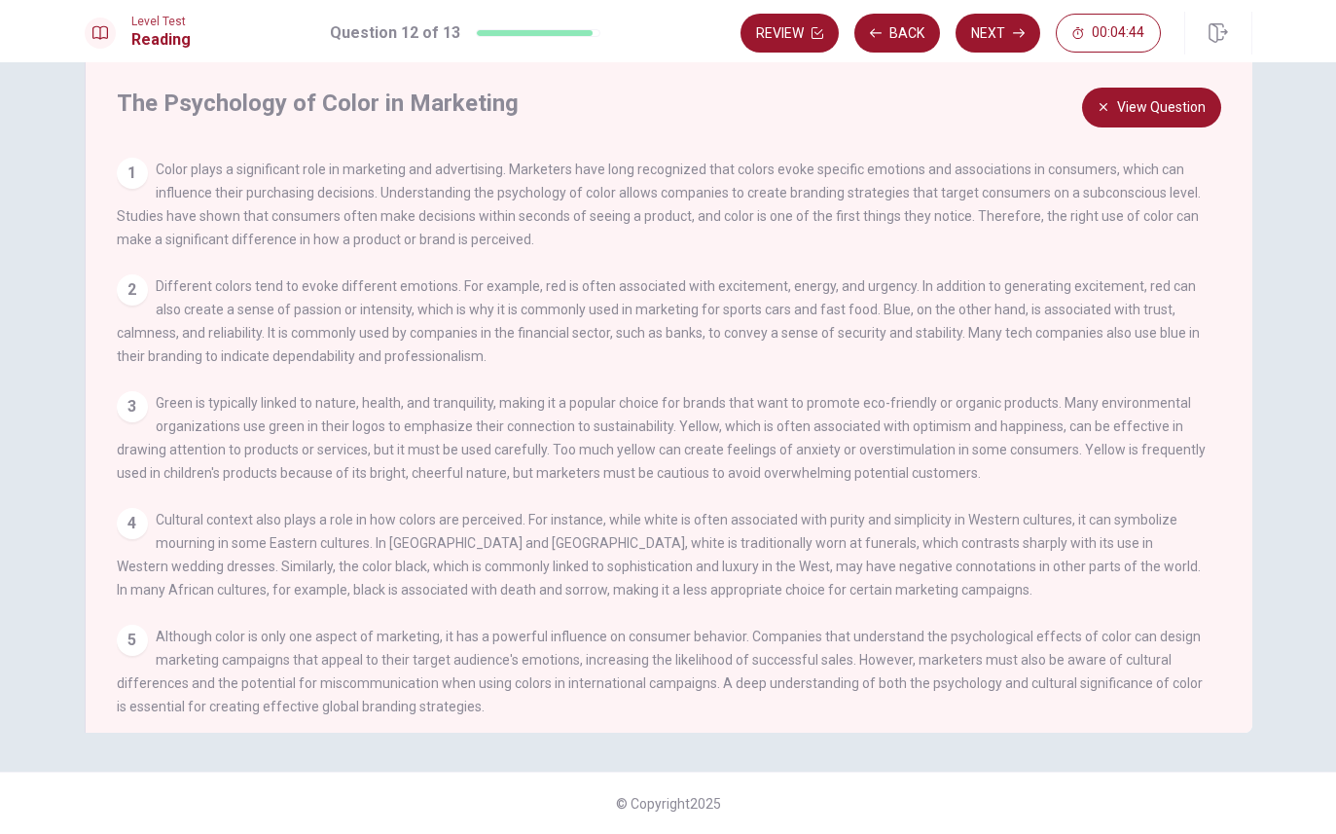
click at [827, 317] on span "Different colors tend to evoke different emotions. For example, red is often as…" at bounding box center [658, 321] width 1083 height 86
click at [1160, 110] on button "View Question" at bounding box center [1151, 108] width 139 height 40
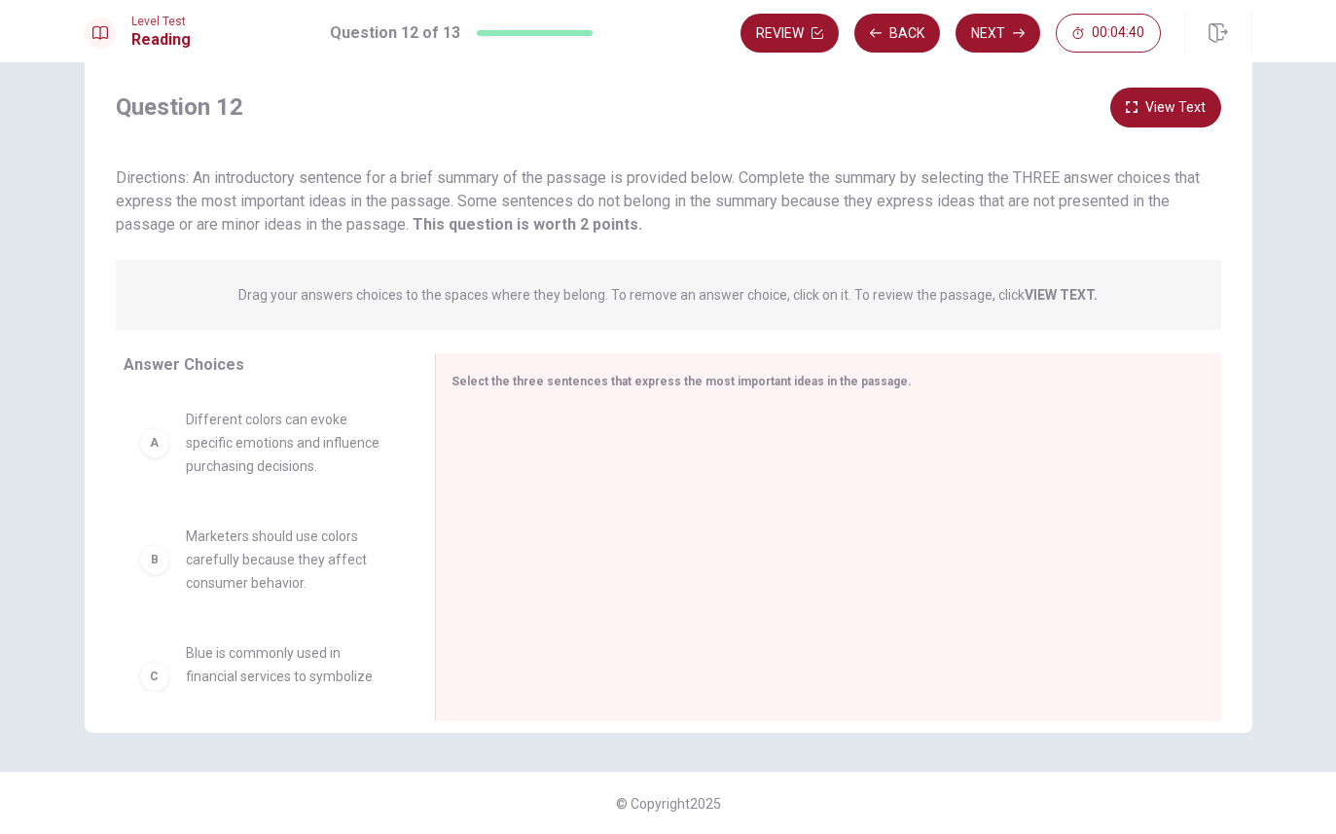
click at [906, 546] on div at bounding box center [821, 539] width 739 height 261
click at [155, 439] on div "B Marketers should use colors carefully because they affect consumer behavior. …" at bounding box center [264, 542] width 280 height 300
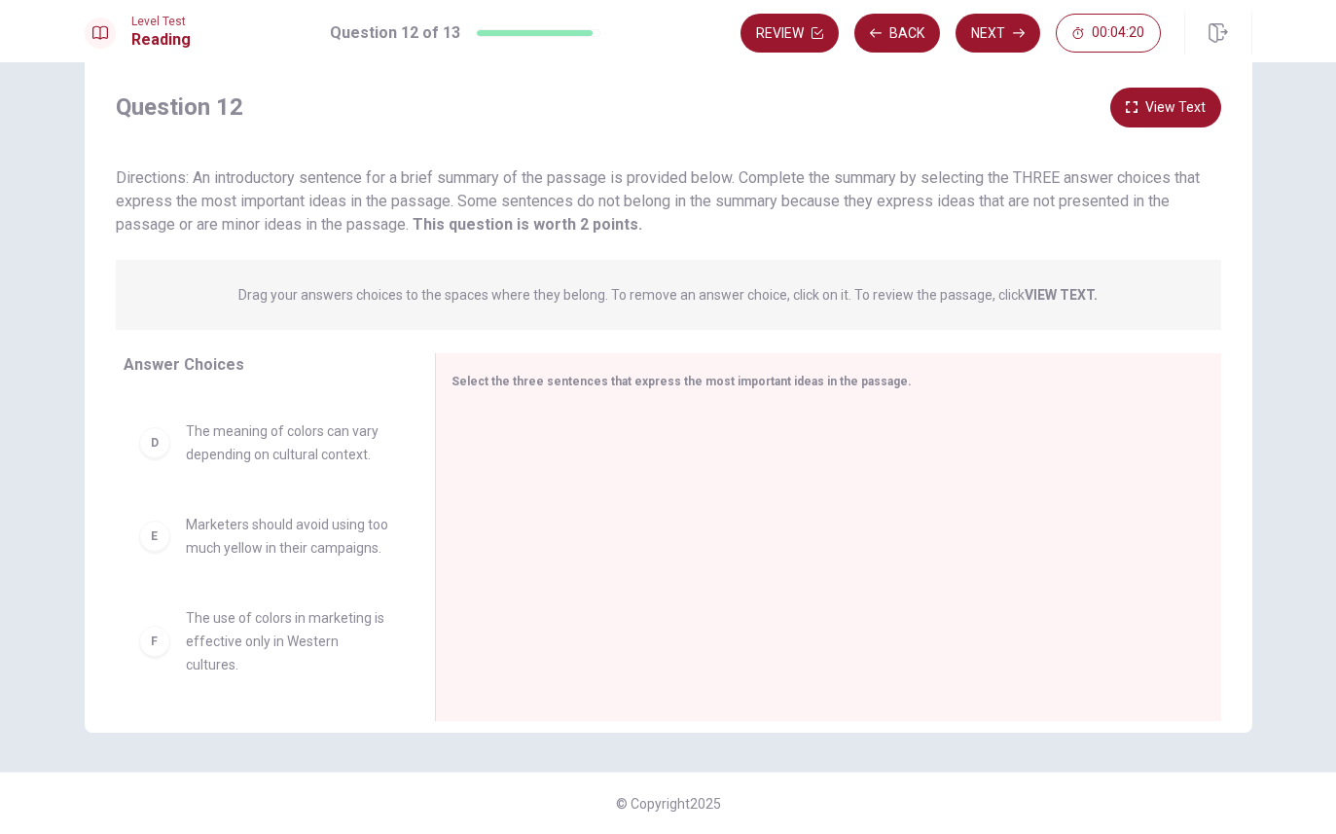
scroll to position [339, 0]
click at [1174, 126] on button "View Text" at bounding box center [1166, 108] width 111 height 40
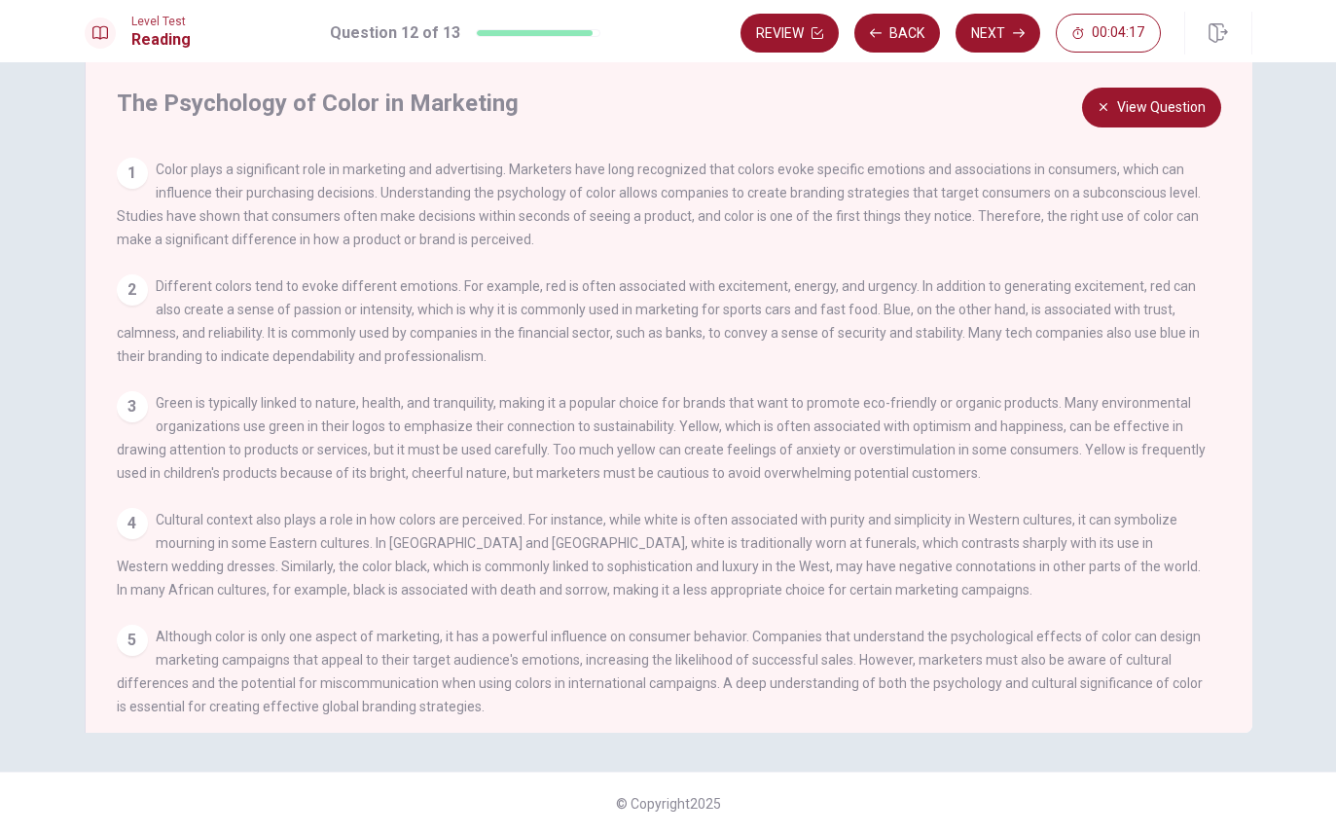
click at [147, 423] on div "3 Green is typically linked to nature, health, and tranquility, making it a pop…" at bounding box center [662, 437] width 1090 height 93
click at [138, 302] on div "2" at bounding box center [132, 289] width 31 height 31
click at [136, 169] on div "1" at bounding box center [132, 173] width 31 height 31
click at [149, 530] on div "4 Cultural context also plays a role in how colors are perceived. For instance,…" at bounding box center [662, 554] width 1090 height 93
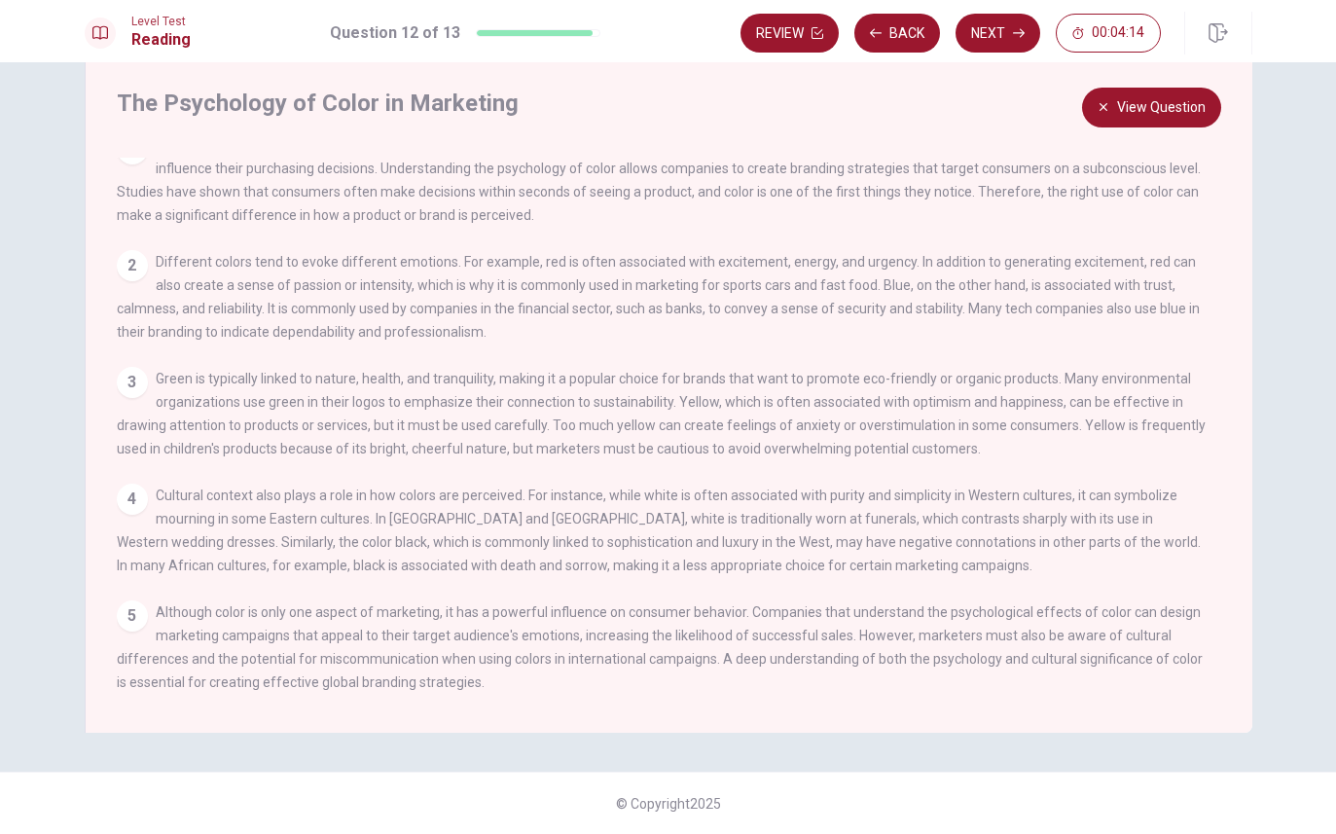
scroll to position [44, 0]
click at [1162, 113] on button "View Question" at bounding box center [1151, 108] width 139 height 40
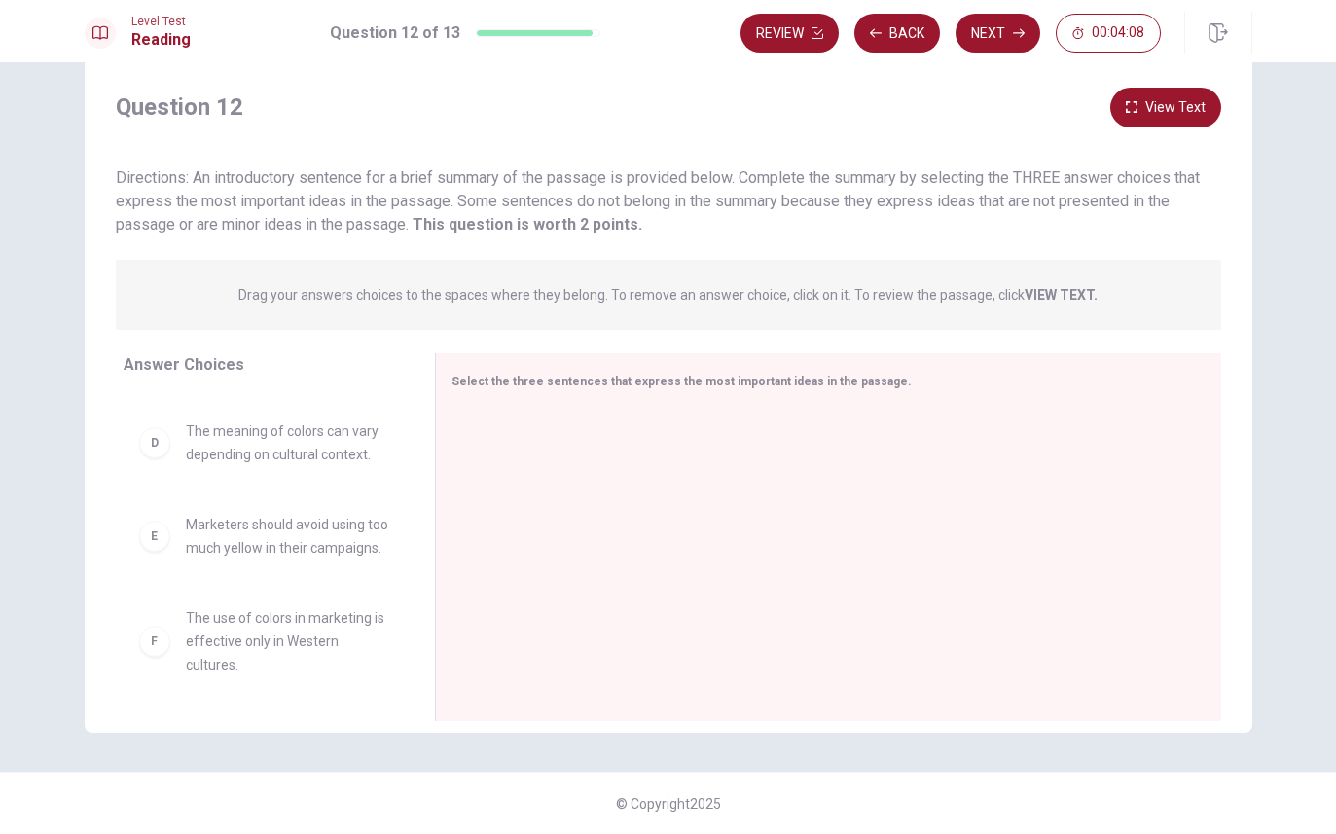
click at [995, 47] on button "Next" at bounding box center [998, 33] width 85 height 39
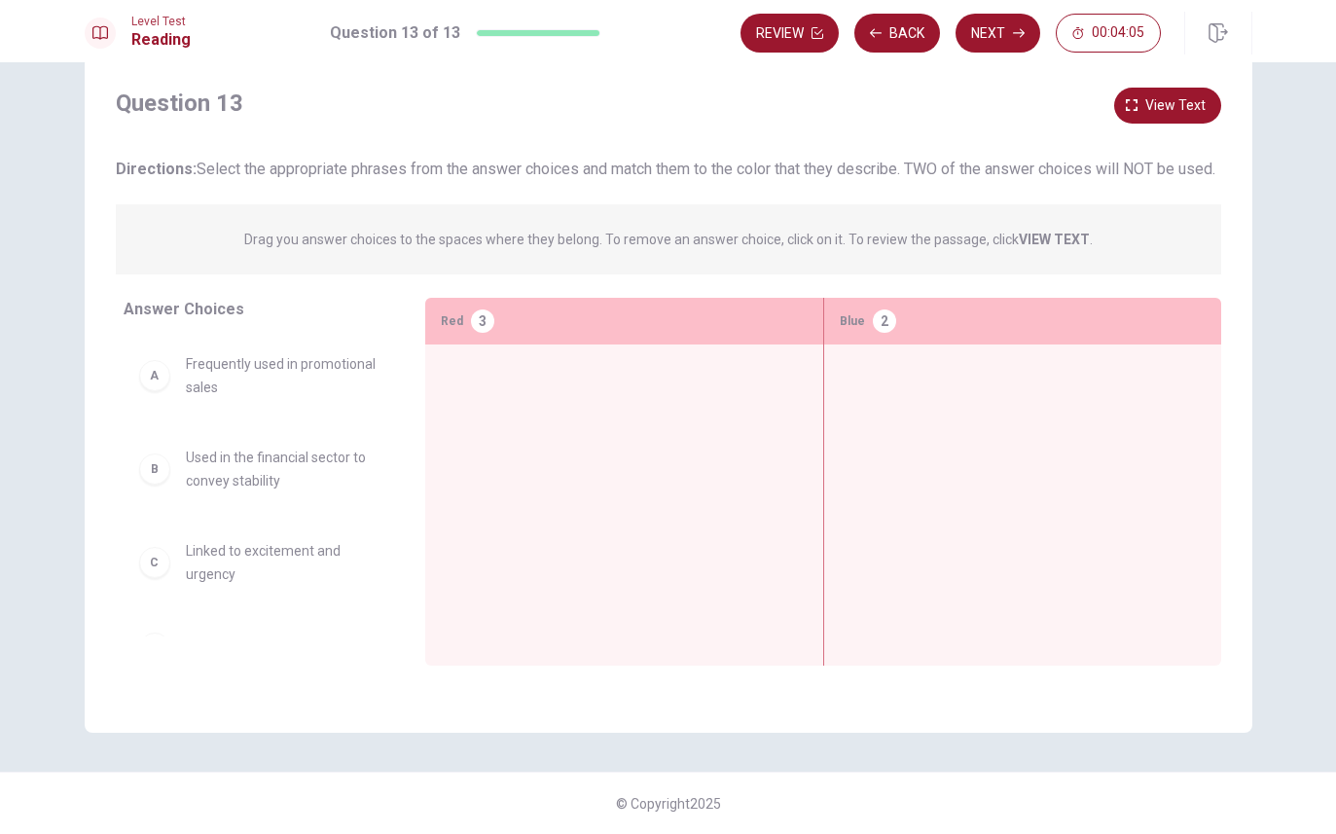
click at [250, 394] on span "Frequently used in promotional sales" at bounding box center [282, 375] width 193 height 47
click at [301, 487] on div "A Frequently used in promotional sales B Used in the financial sector to convey…" at bounding box center [267, 487] width 286 height 300
click at [619, 438] on div at bounding box center [624, 475] width 367 height 230
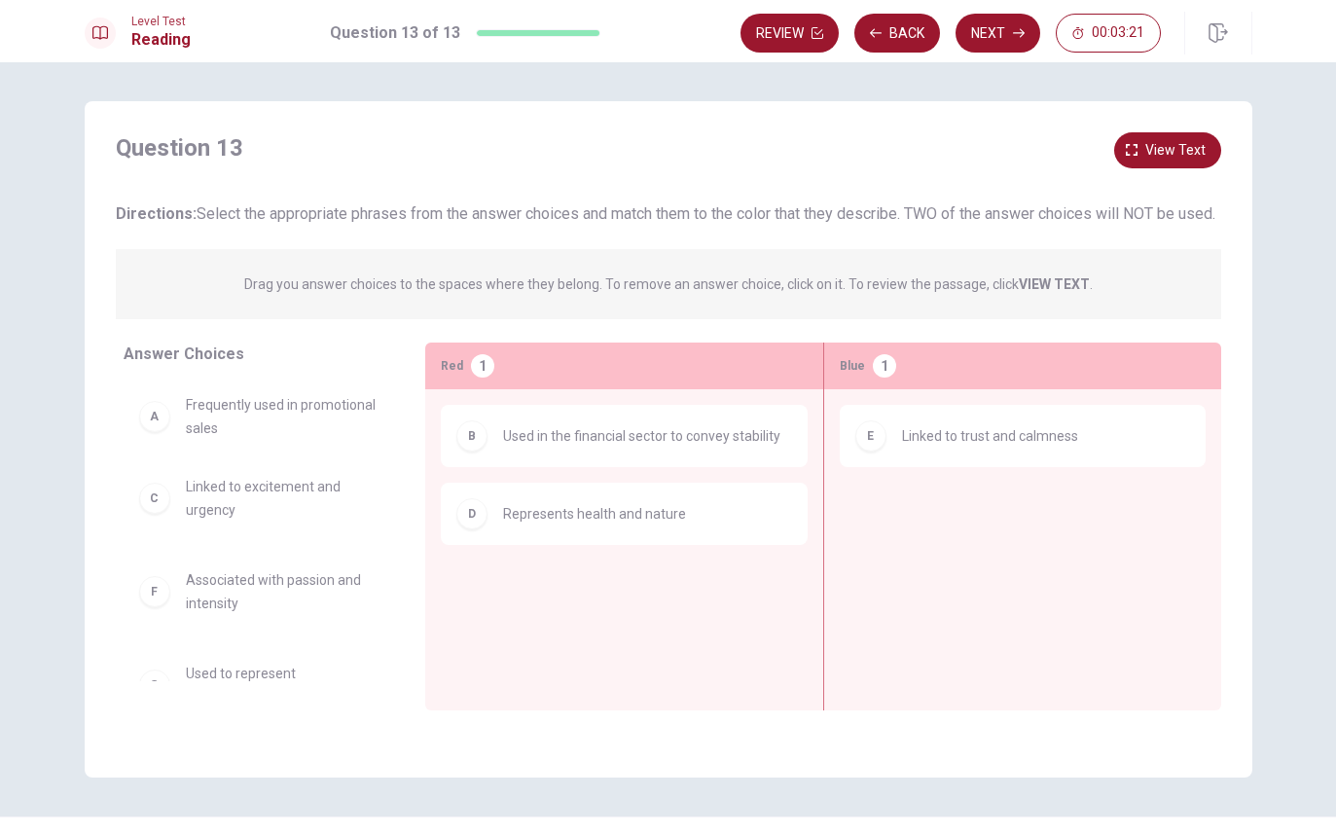
scroll to position [0, 0]
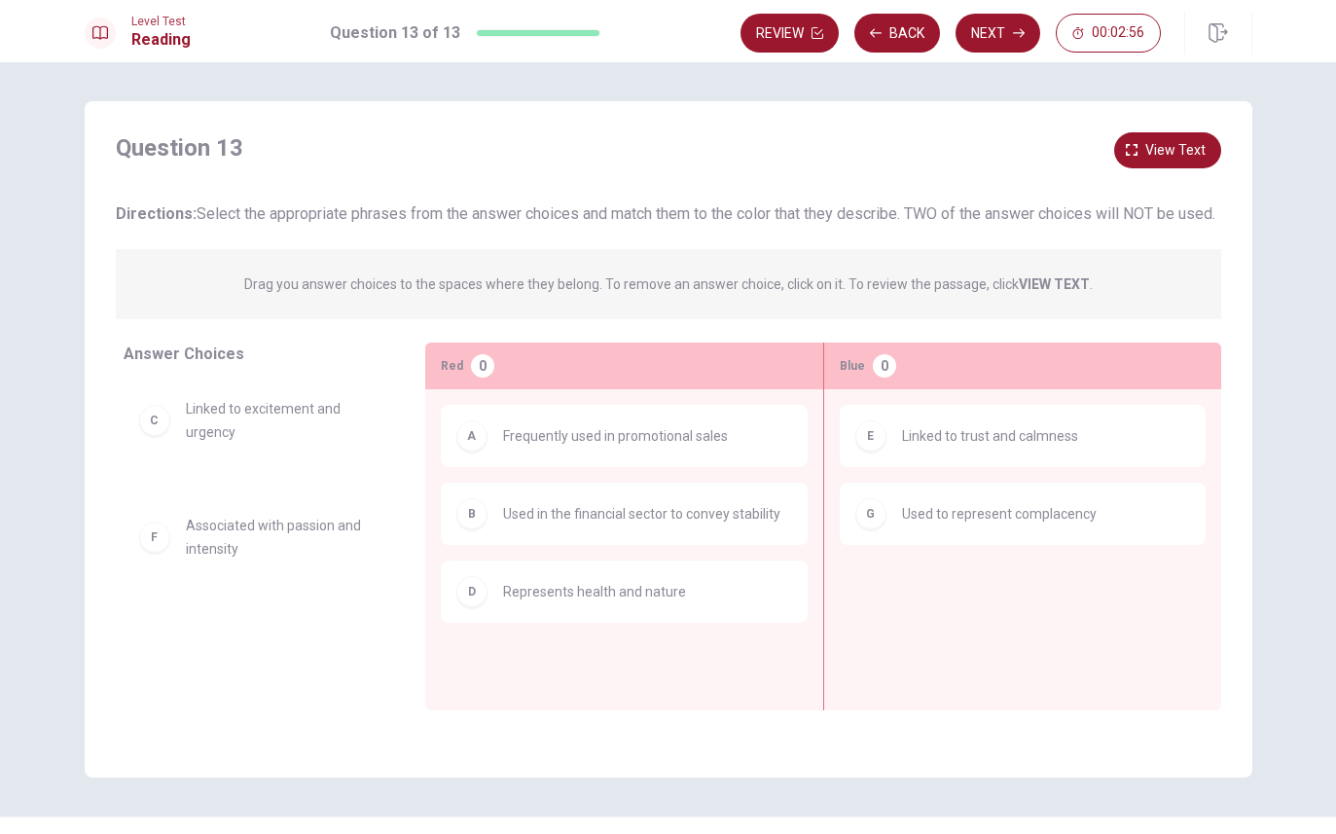
click at [227, 525] on div "C Linked to excitement and urgency" at bounding box center [259, 532] width 271 height 300
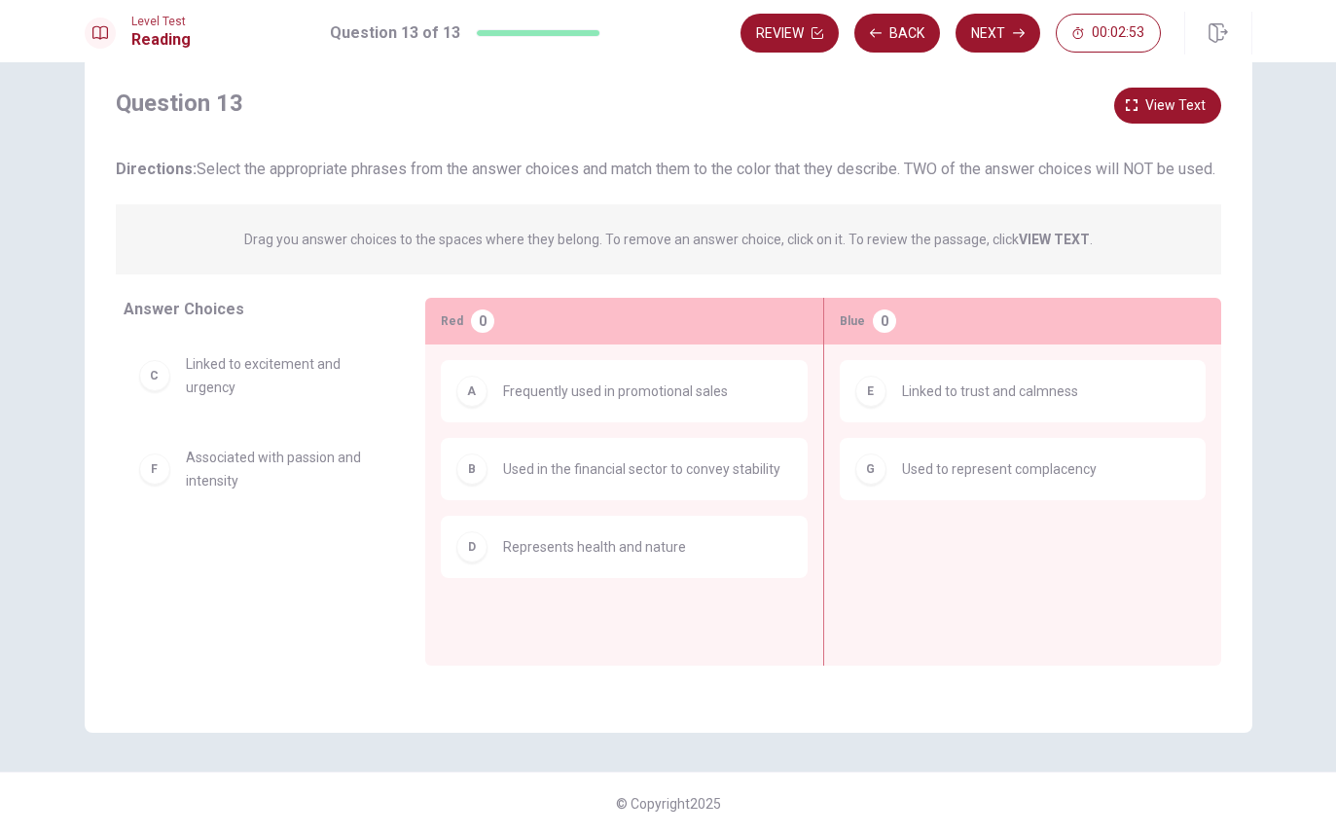
scroll to position [45, 0]
click at [991, 31] on button "Next" at bounding box center [998, 33] width 85 height 39
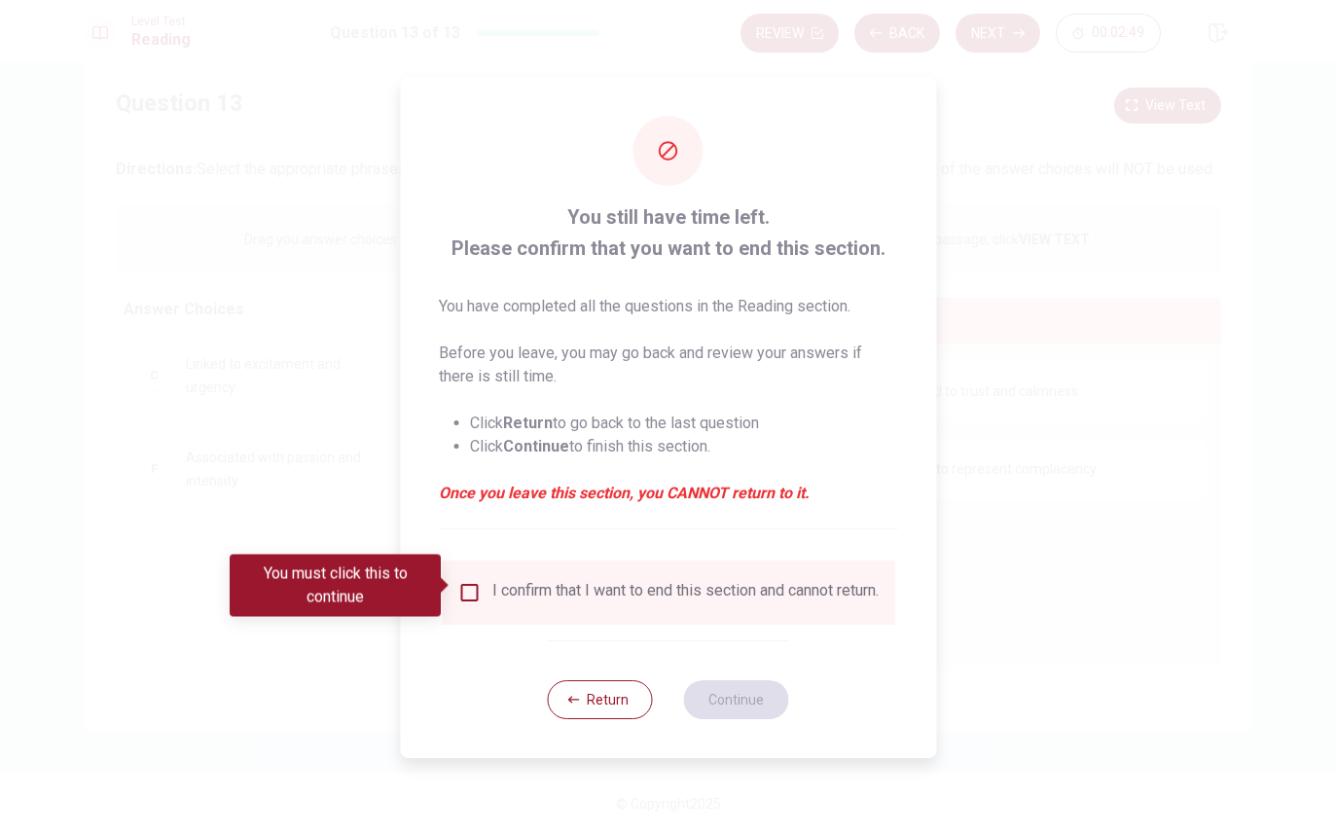
click at [472, 582] on input "You must click this to continue" at bounding box center [468, 592] width 23 height 23
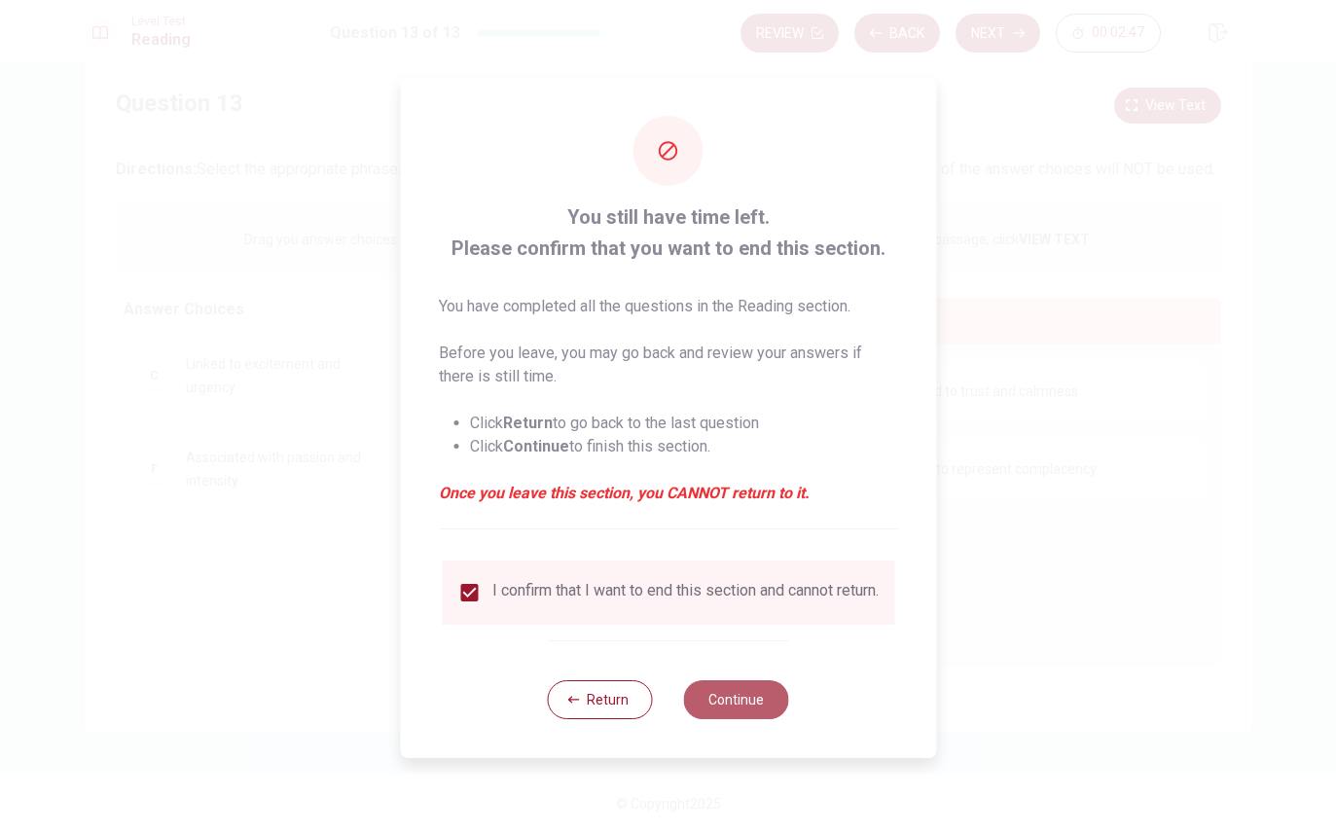
click at [748, 695] on button "Continue" at bounding box center [736, 699] width 105 height 39
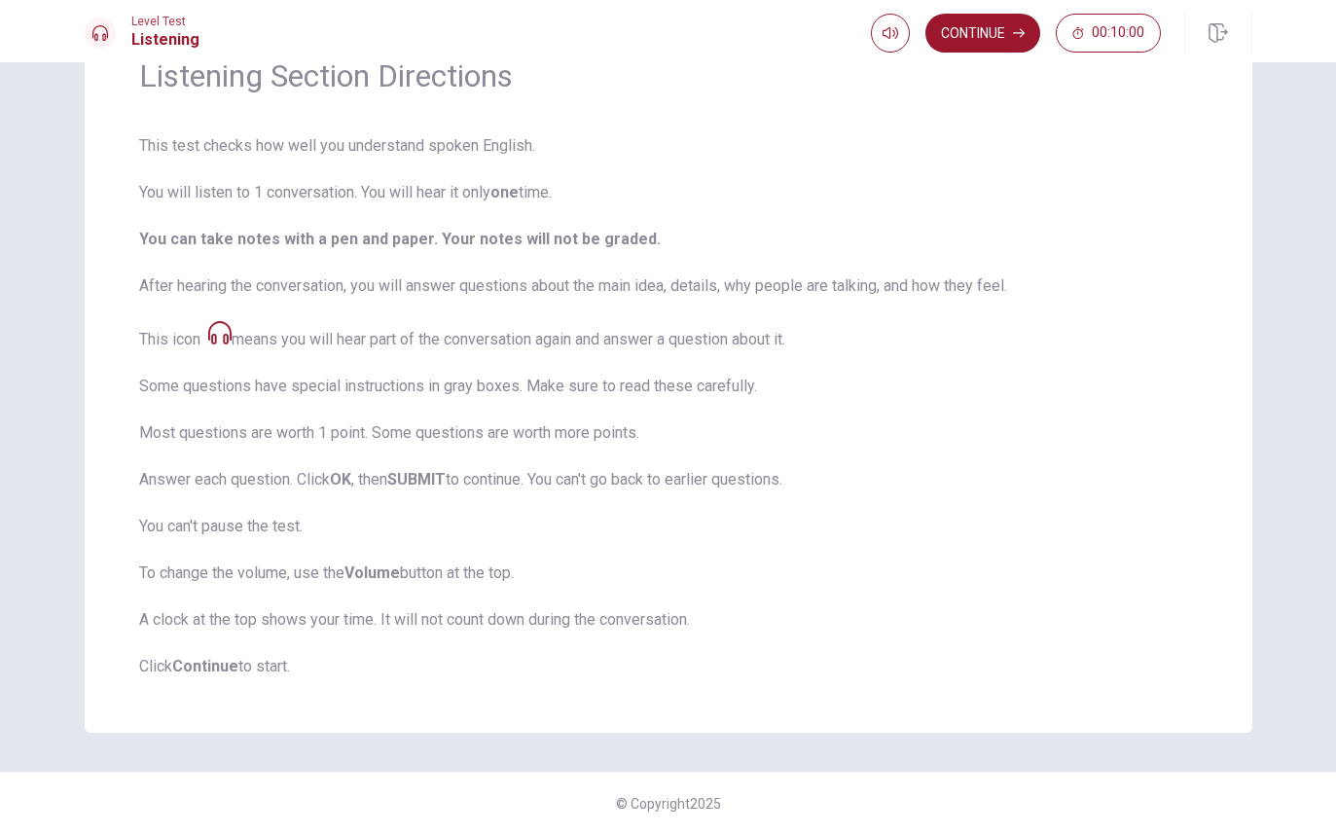
scroll to position [99, 0]
click at [986, 32] on button "Continue" at bounding box center [983, 33] width 115 height 39
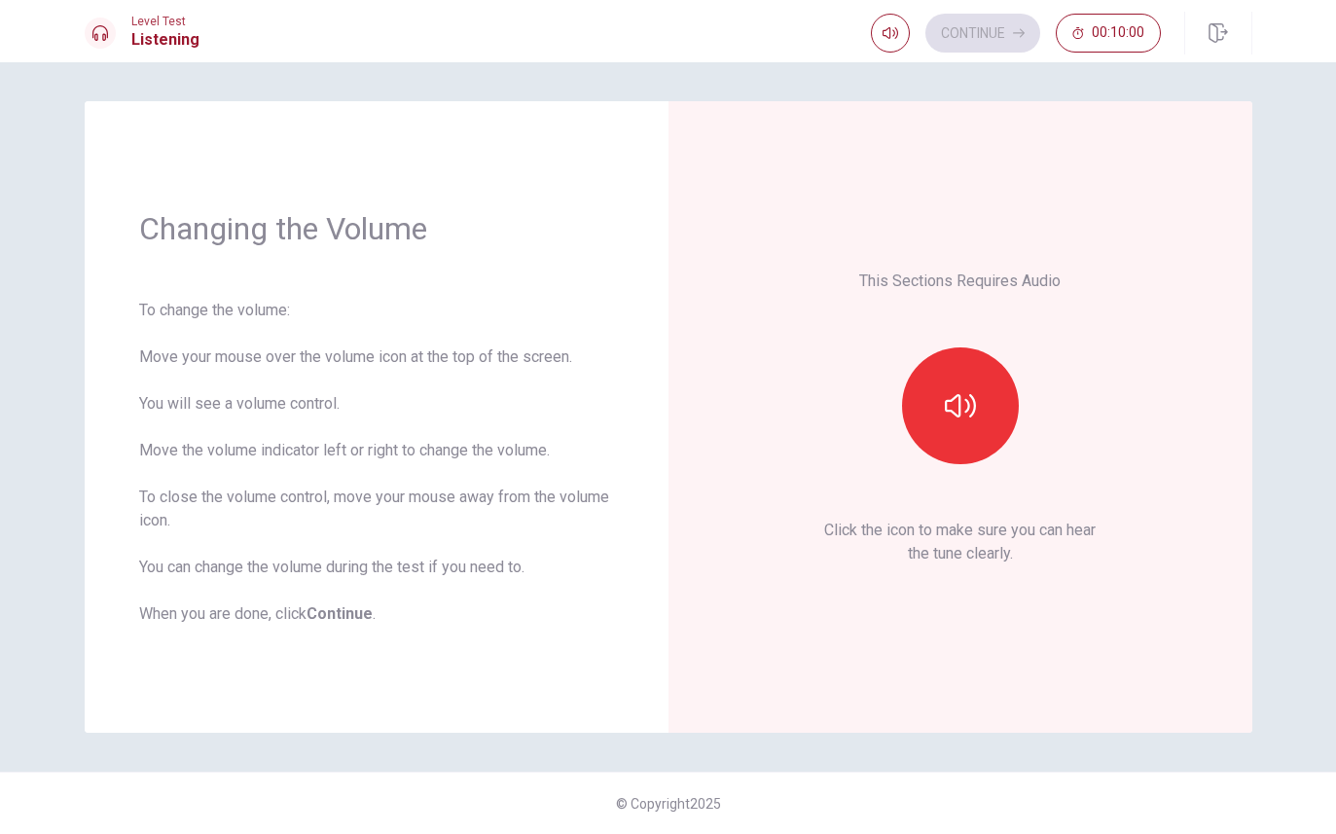
scroll to position [0, 0]
click at [976, 385] on button "button" at bounding box center [960, 405] width 117 height 117
click at [987, 34] on button "Continue" at bounding box center [983, 33] width 115 height 39
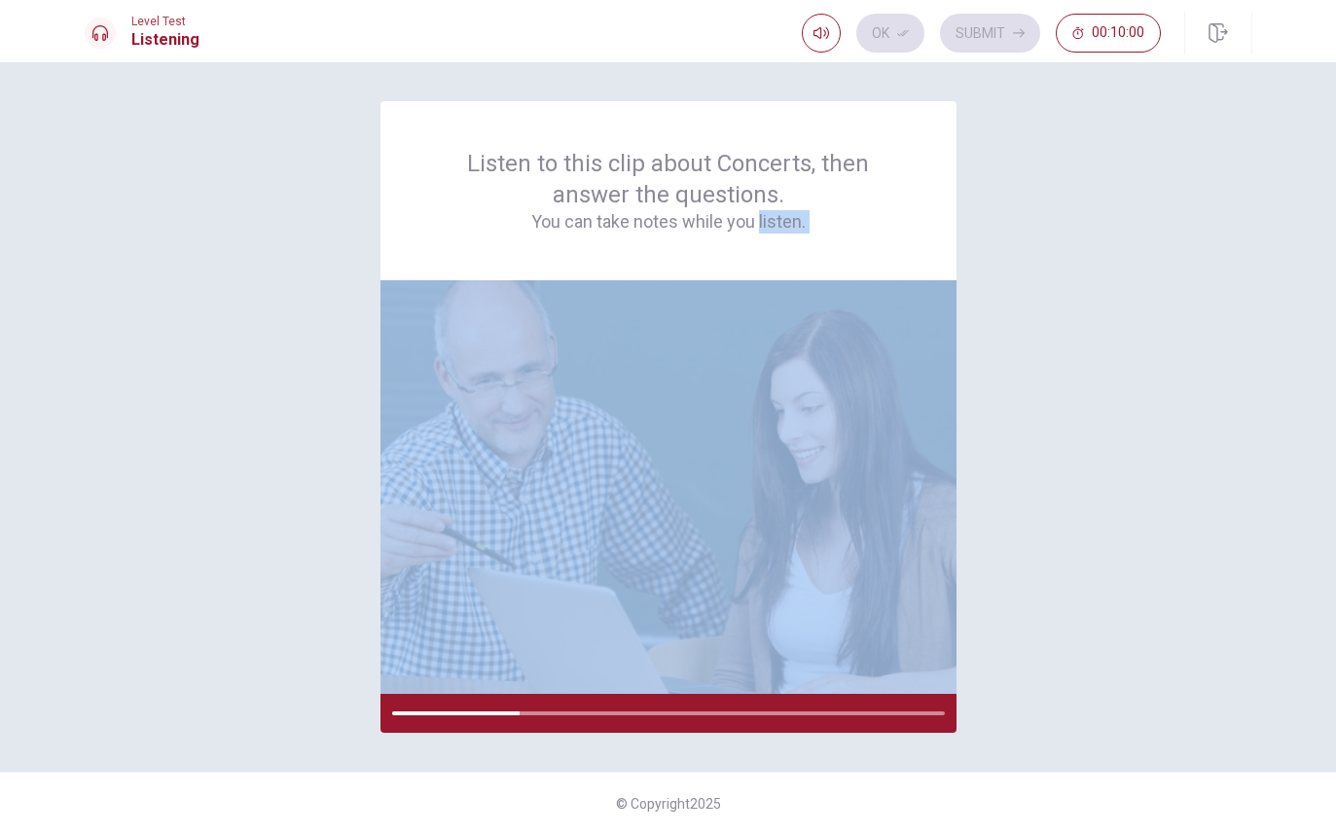
click at [1137, 605] on div "Listen to this clip about Concerts, then answer the questions. You can take not…" at bounding box center [669, 417] width 1168 height 632
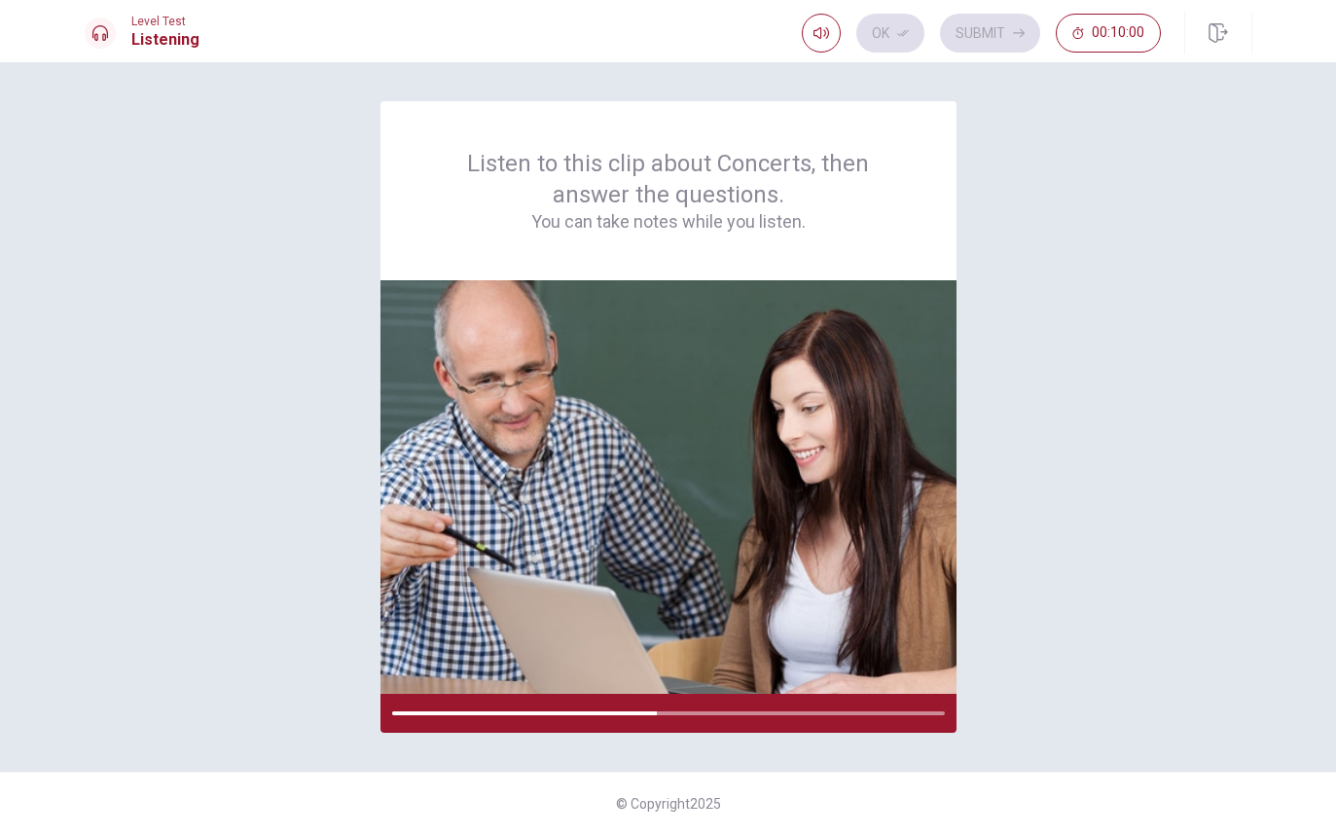
click at [1178, 473] on div "Listen to this clip about Concerts, then answer the questions. You can take not…" at bounding box center [669, 417] width 1168 height 632
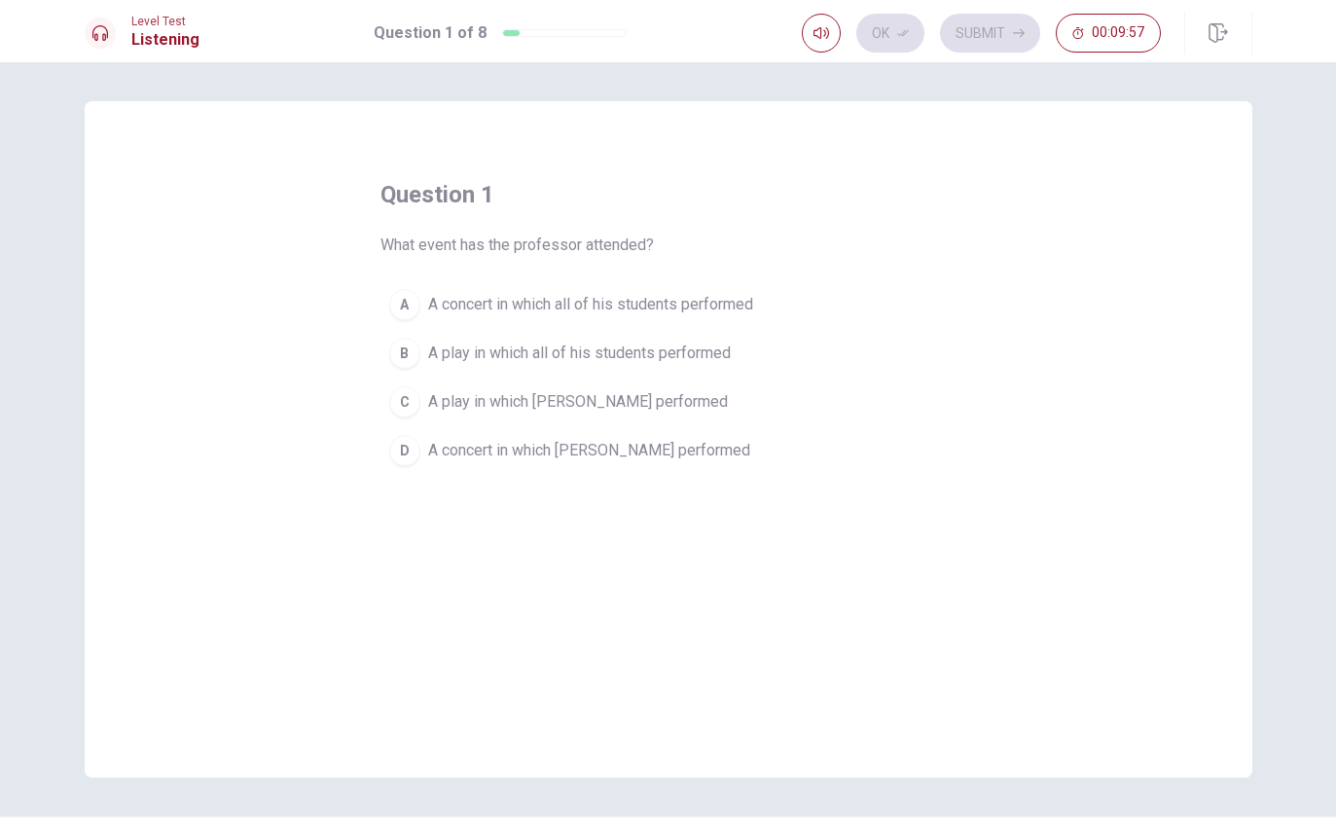
click at [828, 24] on button "button" at bounding box center [821, 33] width 39 height 39
click at [823, 32] on icon "button" at bounding box center [822, 33] width 16 height 16
click at [543, 450] on span "A concert in which [PERSON_NAME] performed" at bounding box center [589, 450] width 322 height 23
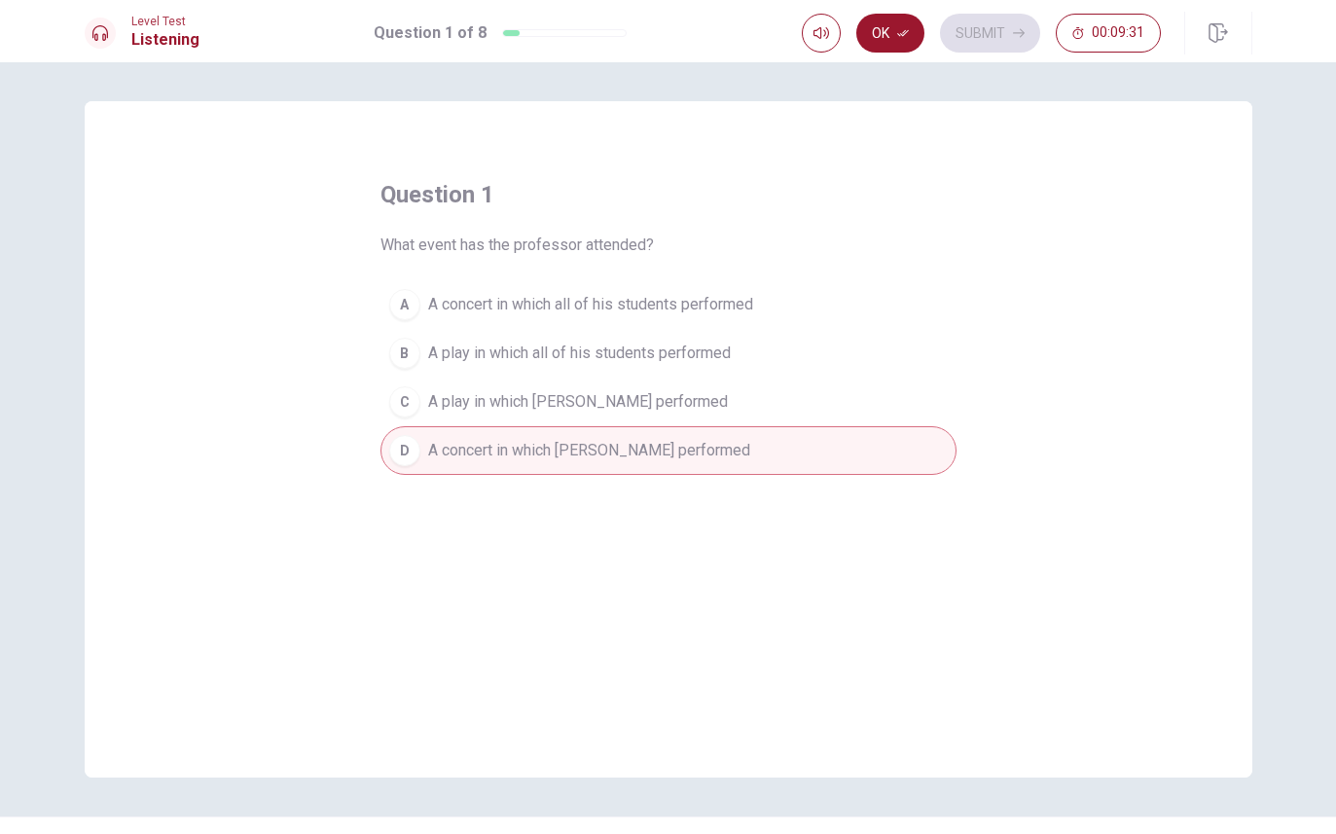
click at [898, 30] on icon "button" at bounding box center [903, 33] width 12 height 12
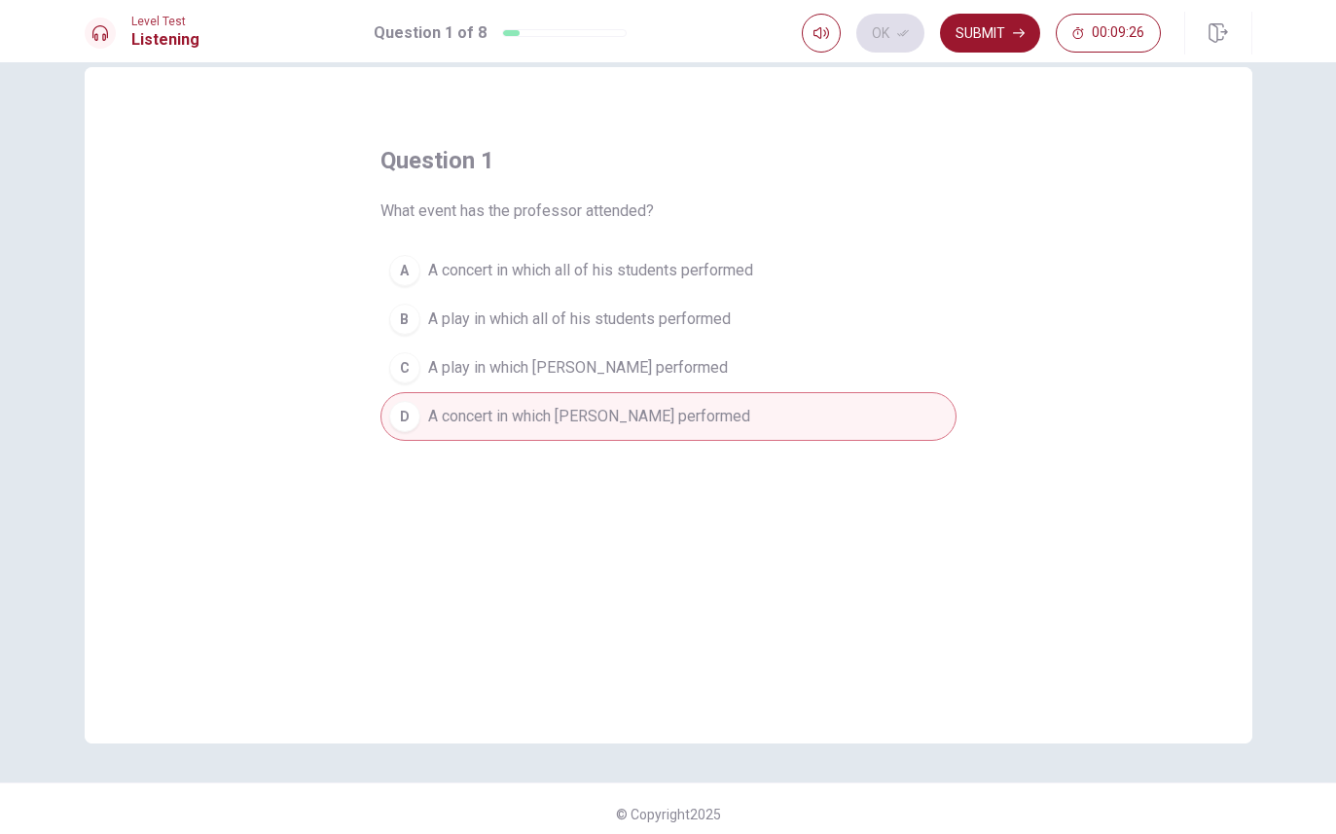
scroll to position [44, 0]
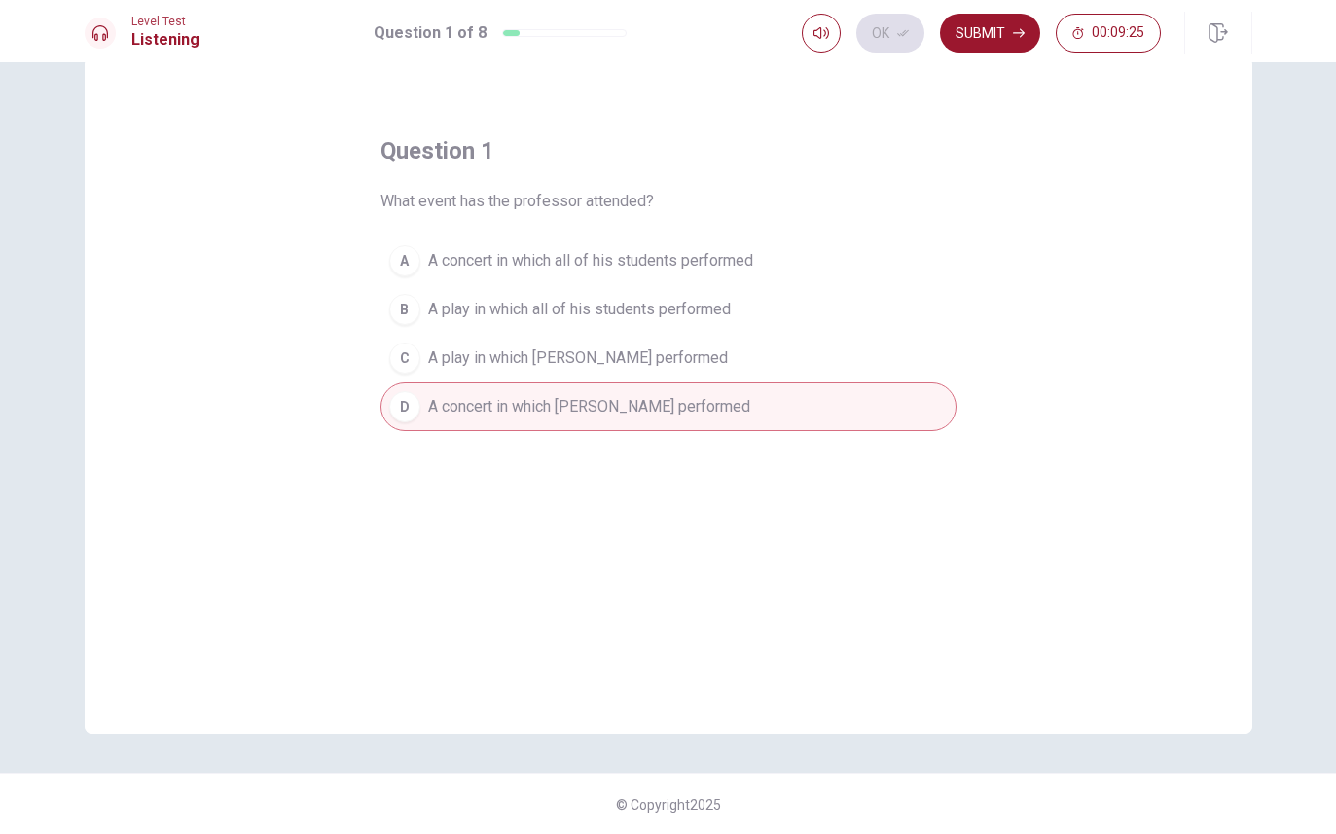
click at [992, 32] on button "Submit" at bounding box center [990, 33] width 100 height 39
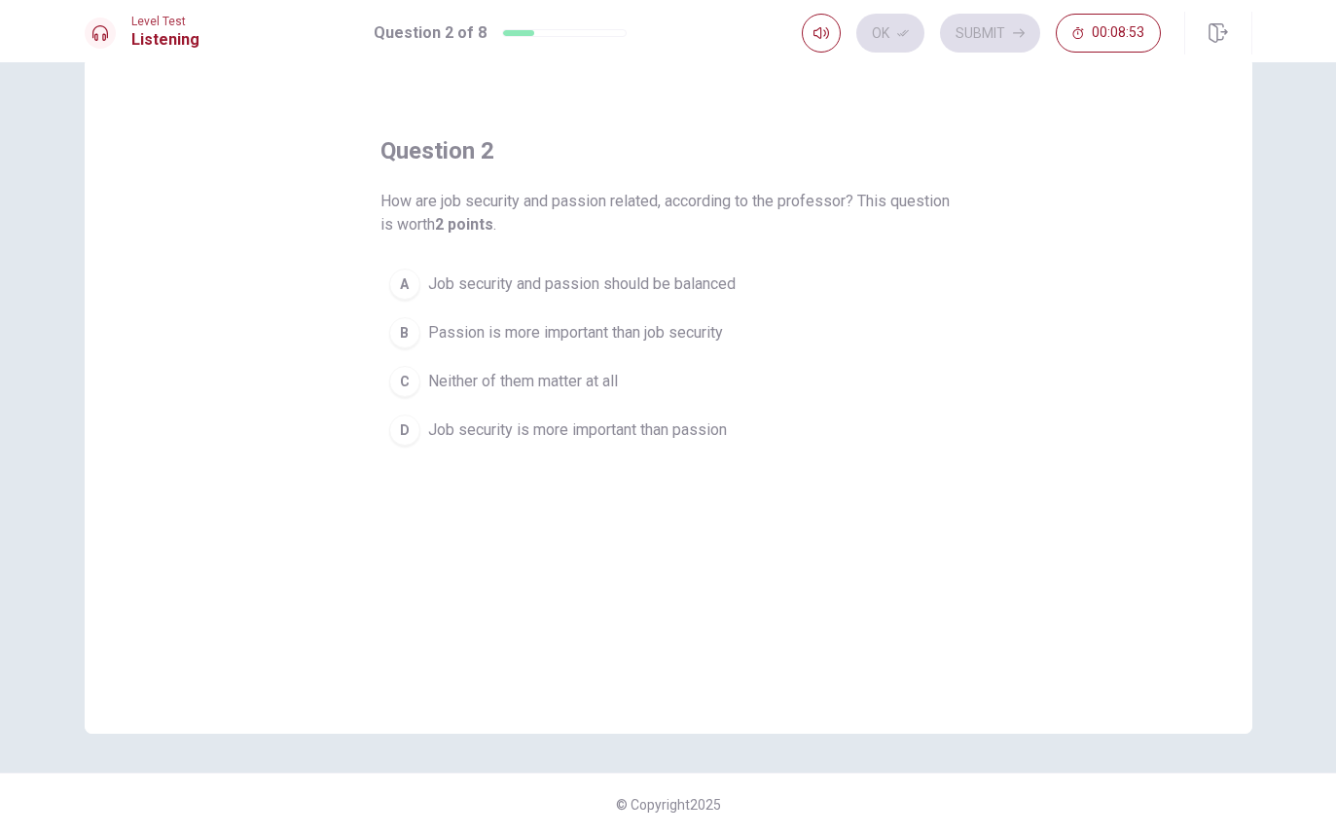
click at [410, 275] on div "A" at bounding box center [404, 284] width 31 height 31
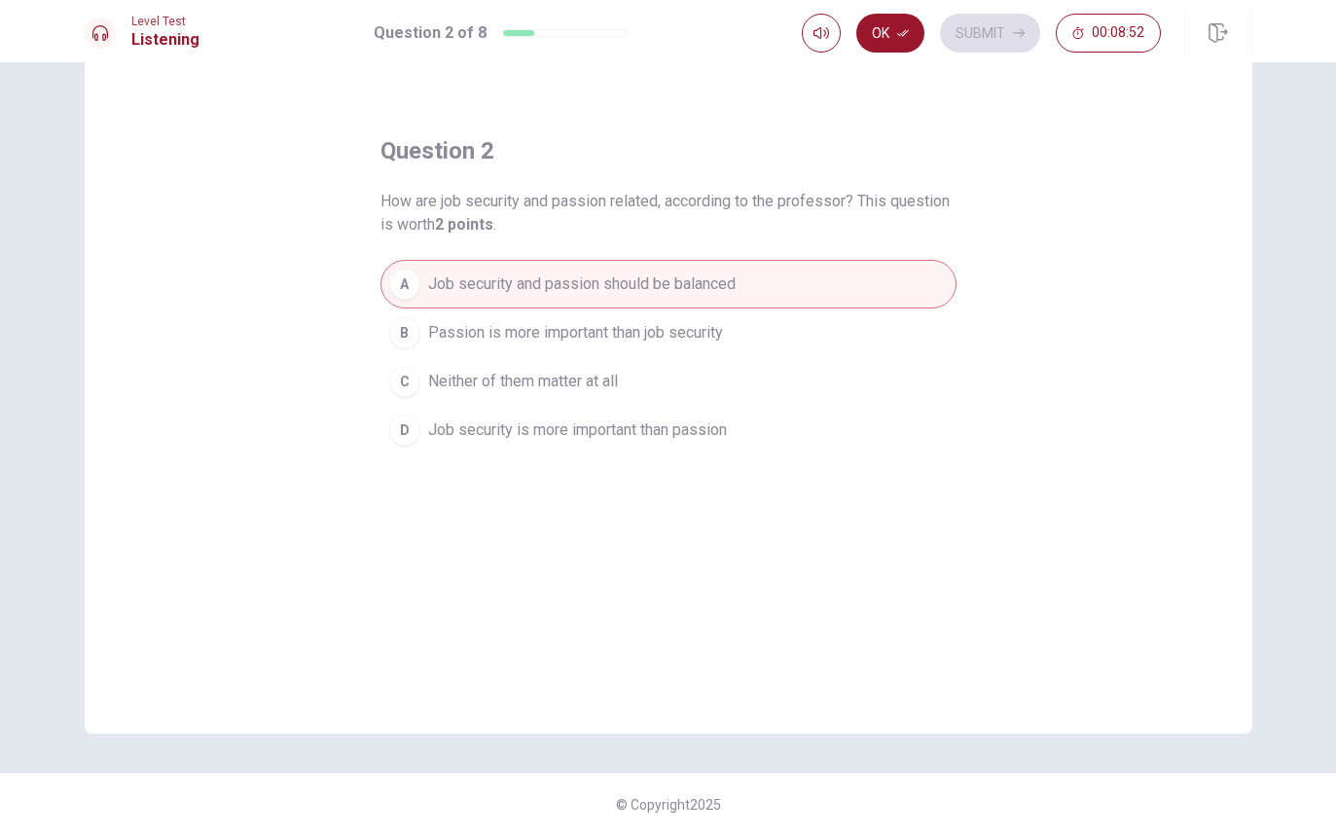
click at [889, 25] on button "Ok" at bounding box center [891, 33] width 68 height 39
click at [1002, 35] on button "Submit" at bounding box center [990, 33] width 100 height 39
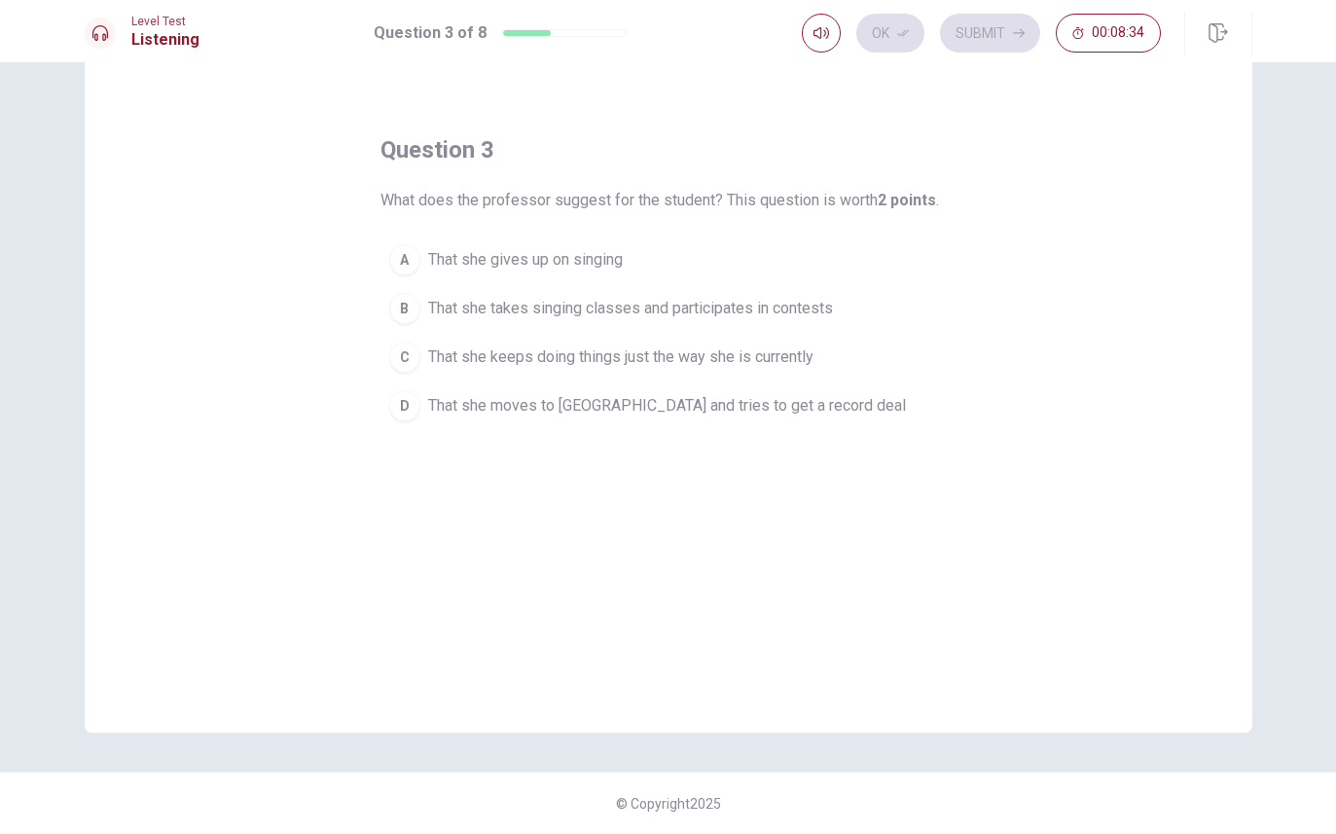
scroll to position [45, 0]
click at [670, 316] on span "That she takes singing classes and participates in contests" at bounding box center [630, 308] width 405 height 23
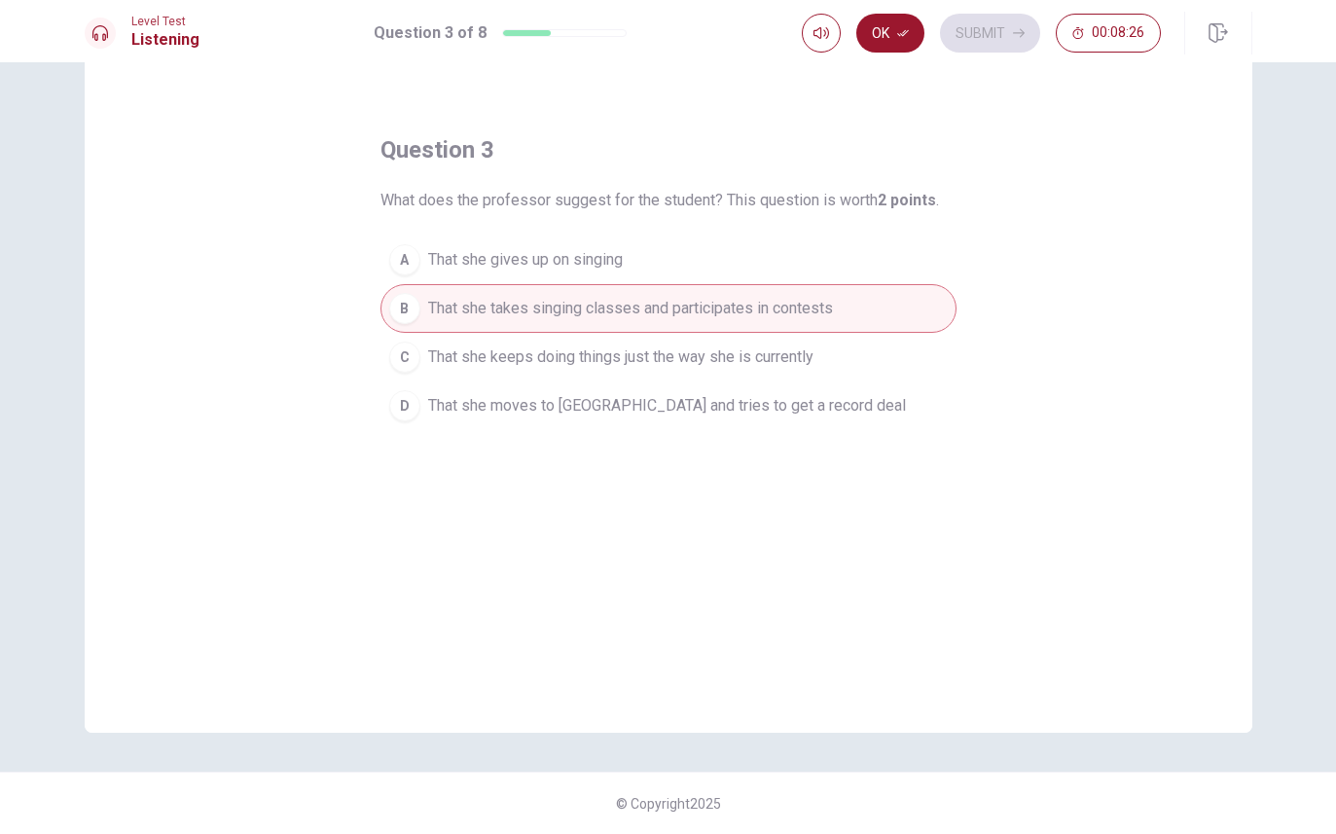
click at [892, 32] on button "Ok" at bounding box center [891, 33] width 68 height 39
click at [994, 36] on button "Submit" at bounding box center [990, 33] width 100 height 39
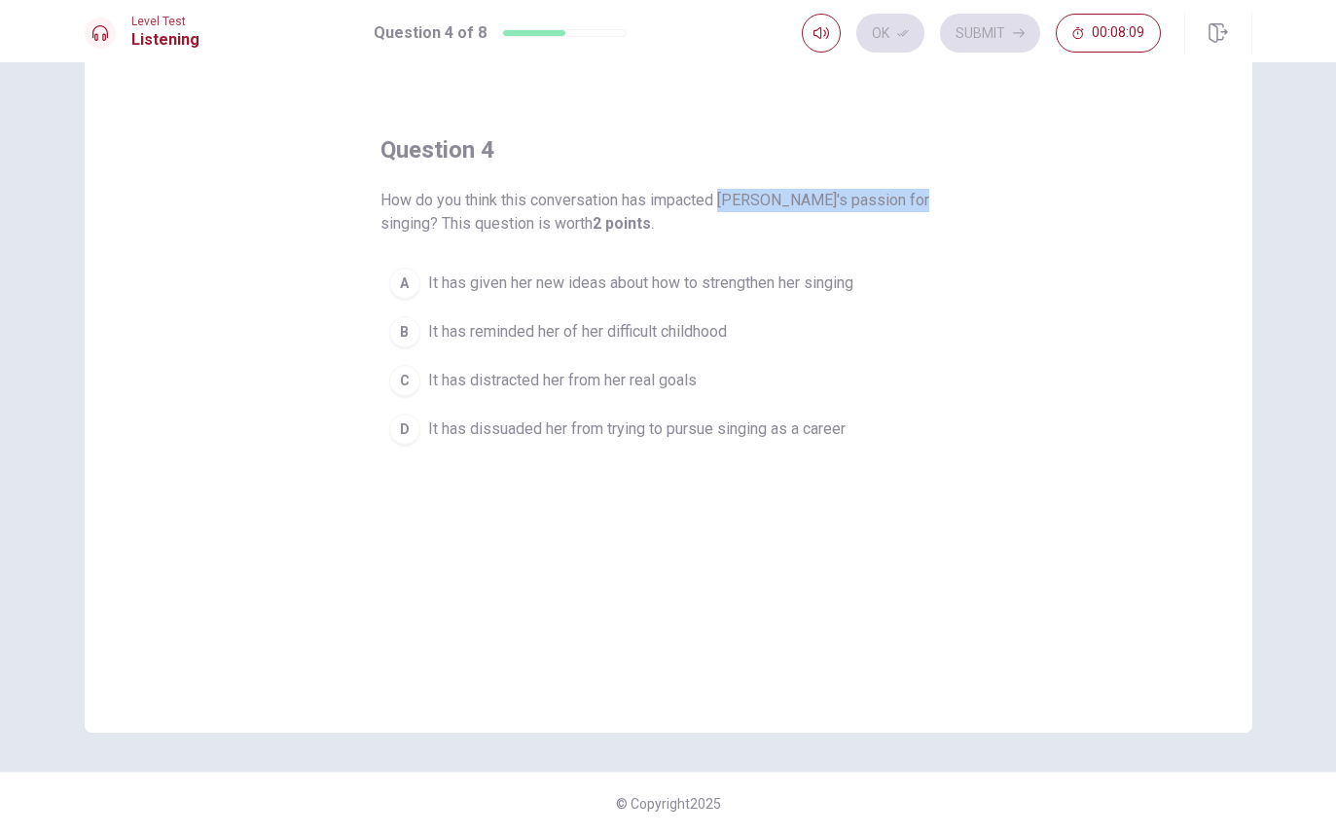
click at [984, 301] on div "question 4 How do you think this conversation has impacted [PERSON_NAME]'s pass…" at bounding box center [669, 394] width 1168 height 676
click at [768, 287] on span "It has given her new ideas about how to strengthen her singing" at bounding box center [640, 283] width 425 height 23
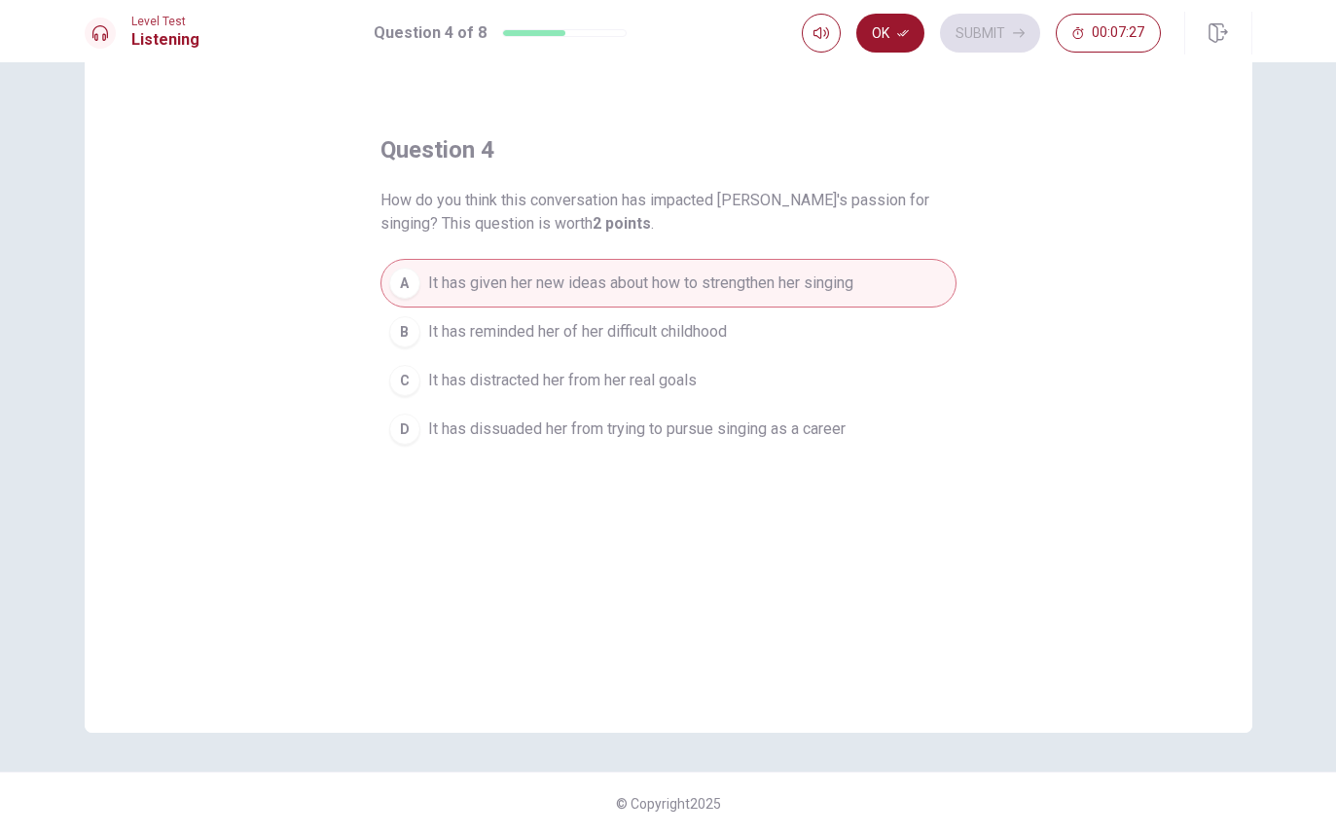
click at [895, 34] on button "Ok" at bounding box center [891, 33] width 68 height 39
click at [996, 38] on button "Submit" at bounding box center [990, 33] width 100 height 39
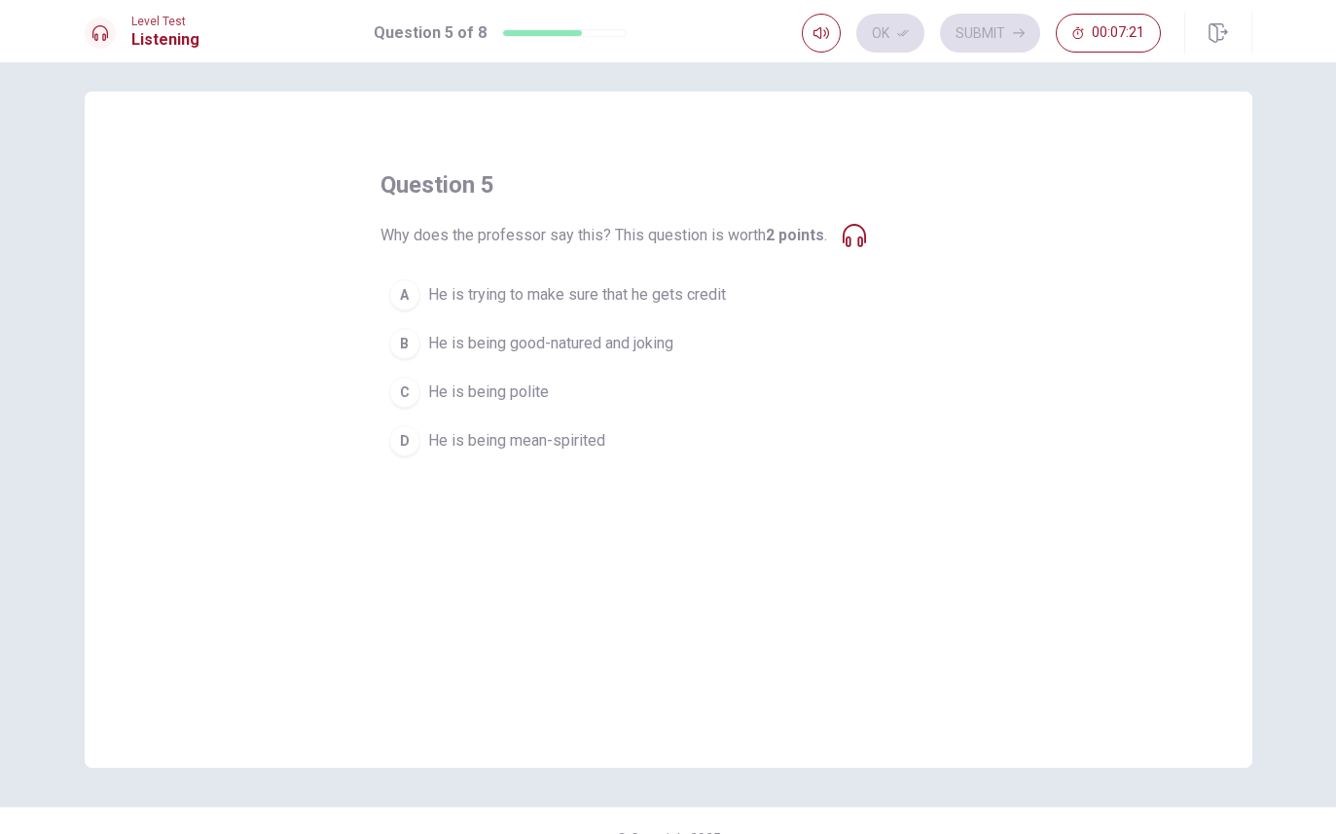
scroll to position [7, 0]
click at [561, 447] on span "He is being mean-spirited" at bounding box center [516, 443] width 177 height 23
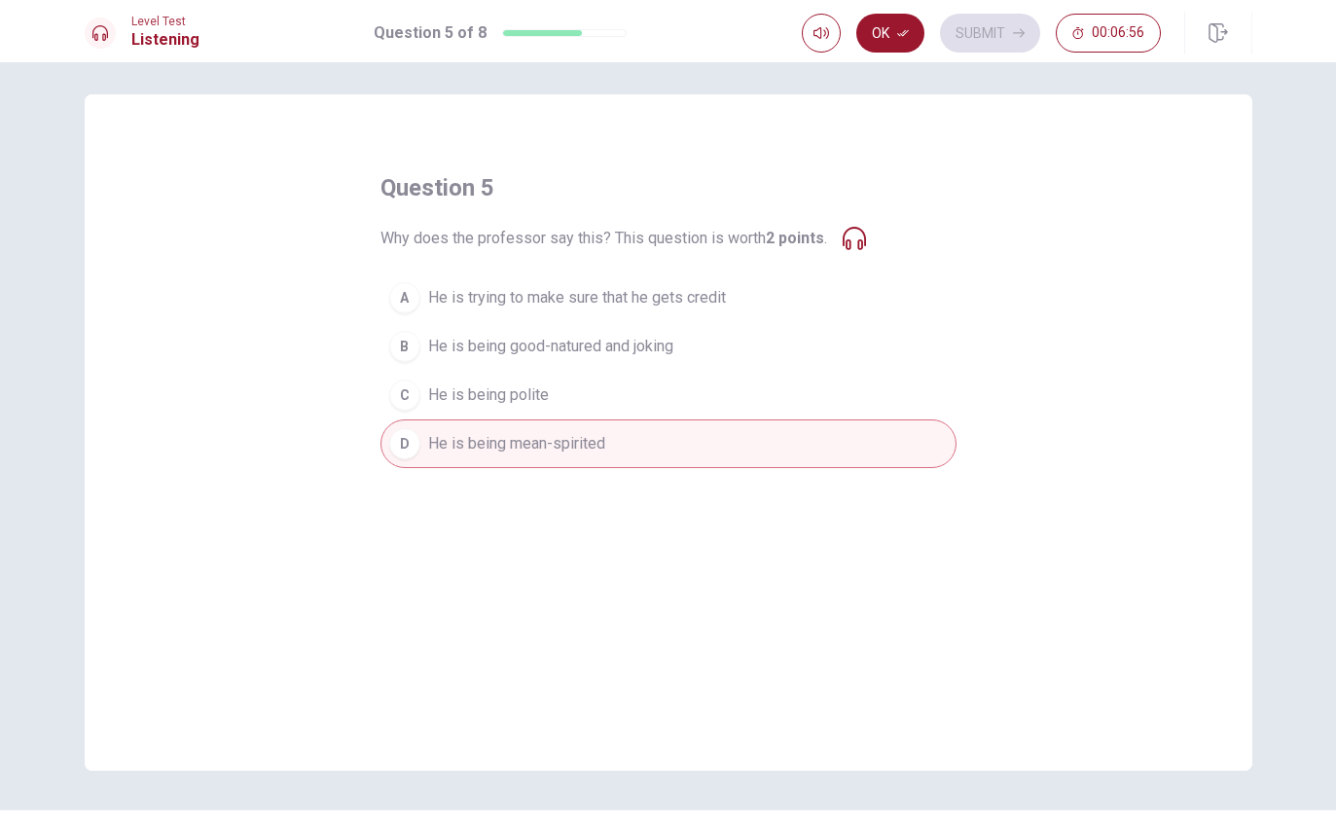
click at [893, 32] on button "Ok" at bounding box center [891, 33] width 68 height 39
click at [992, 32] on button "Submit" at bounding box center [990, 33] width 100 height 39
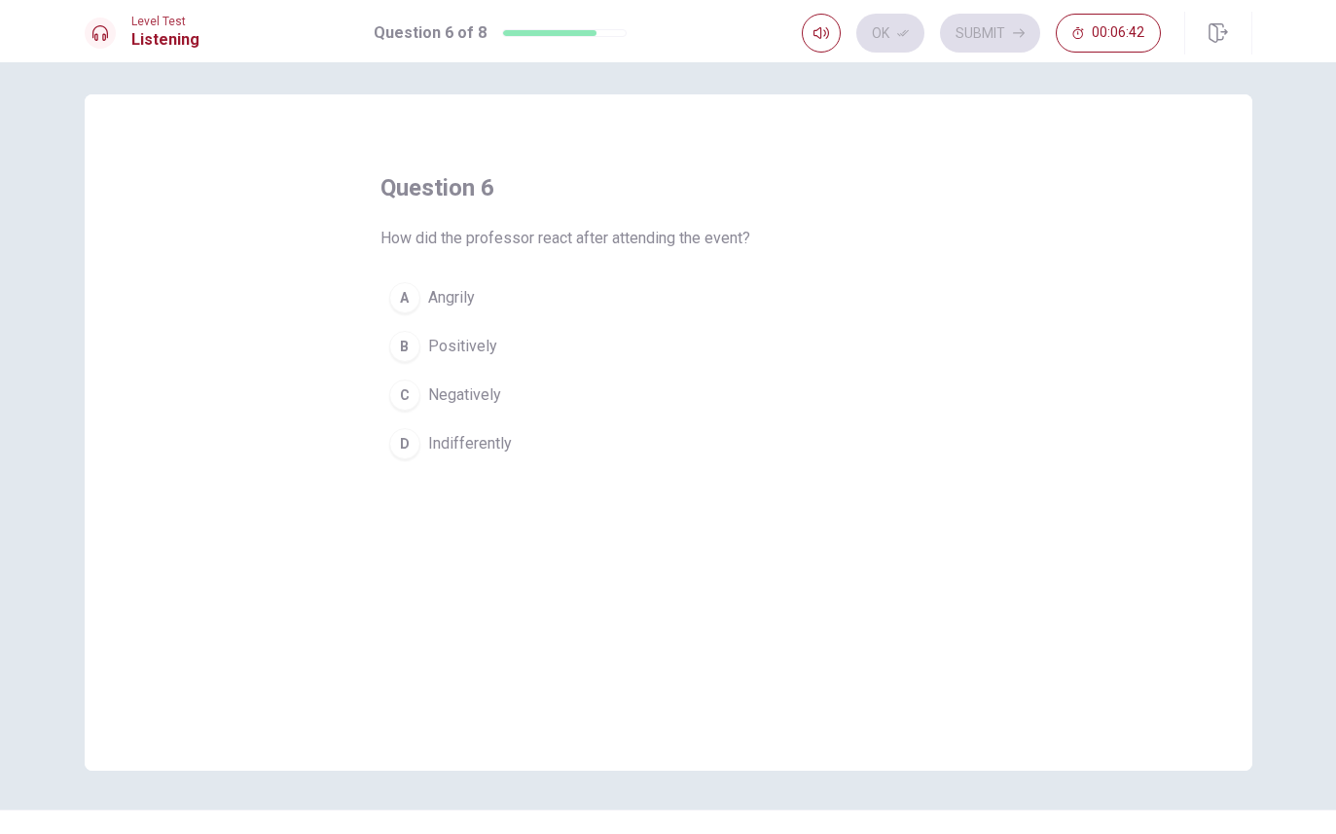
click at [465, 344] on span "Positively" at bounding box center [462, 346] width 69 height 23
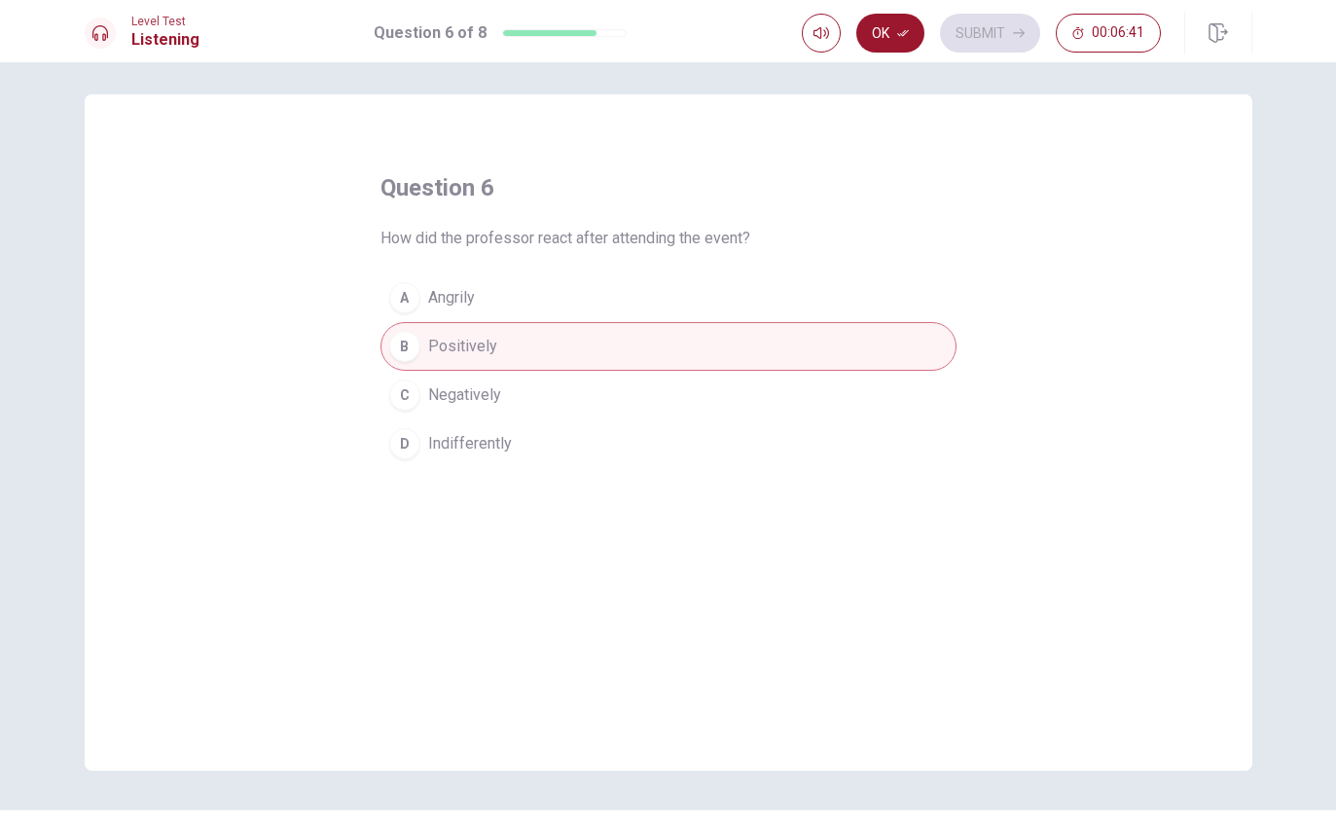
click at [888, 36] on button "Ok" at bounding box center [891, 33] width 68 height 39
click at [988, 31] on button "Submit" at bounding box center [990, 33] width 100 height 39
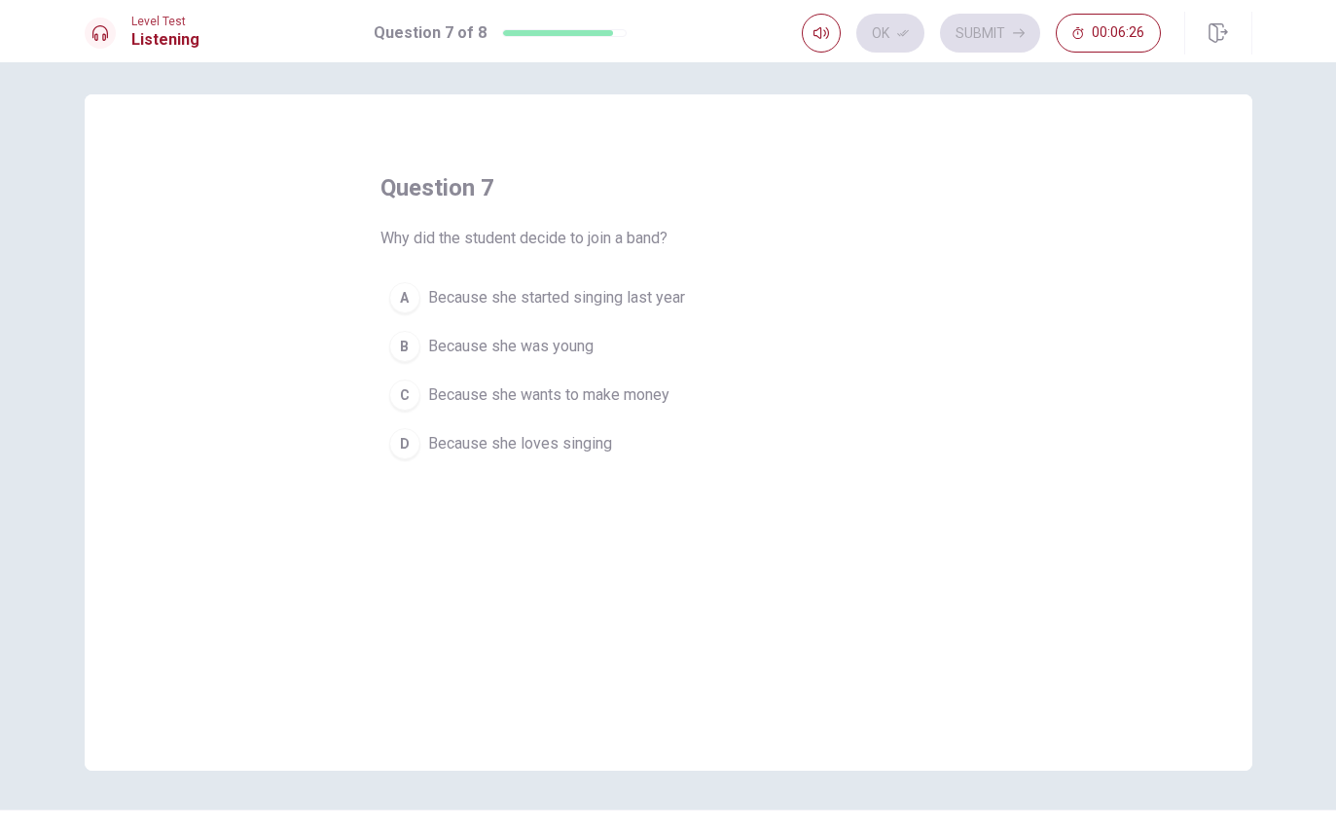
click at [576, 450] on span "Because she loves singing" at bounding box center [520, 443] width 184 height 23
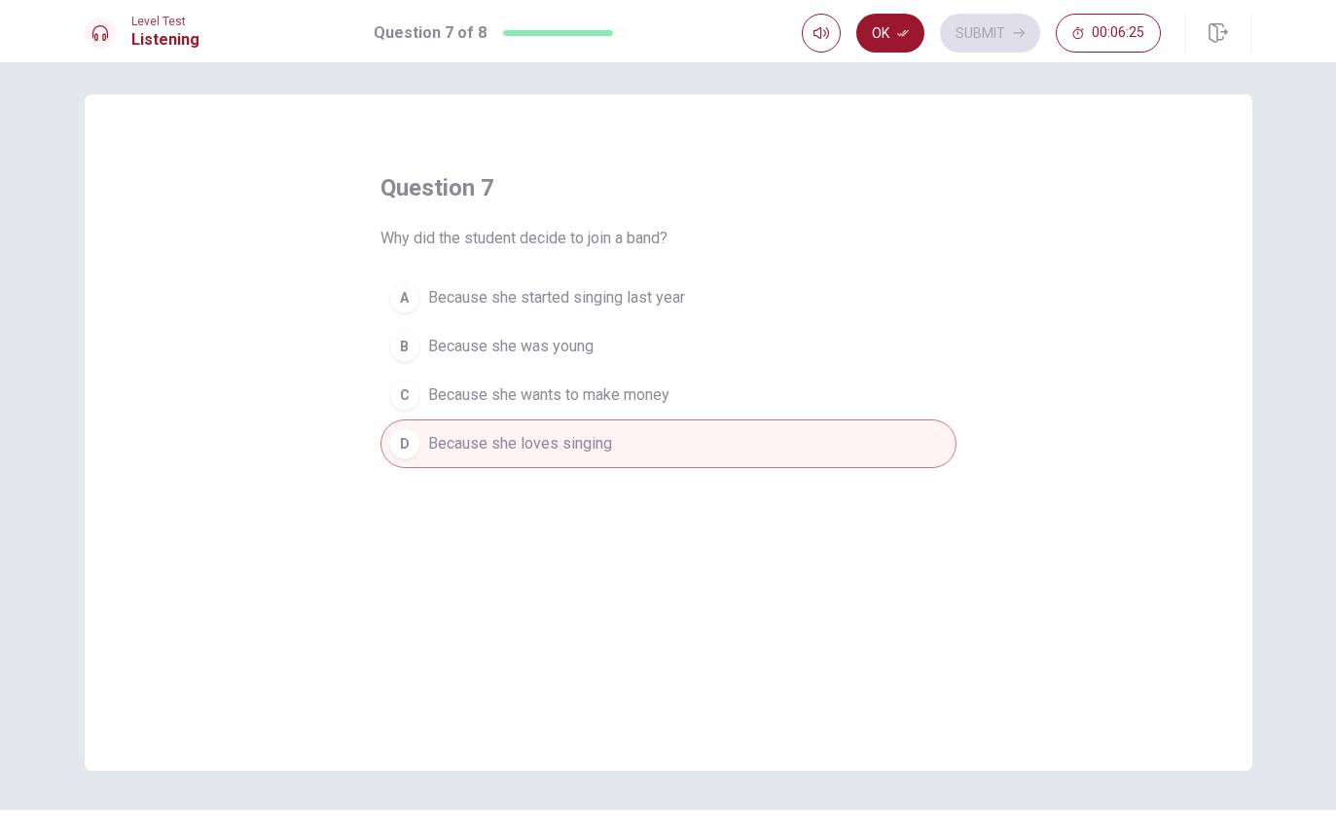
click at [900, 36] on icon "button" at bounding box center [903, 33] width 12 height 7
click at [997, 32] on button "Submit" at bounding box center [990, 33] width 100 height 39
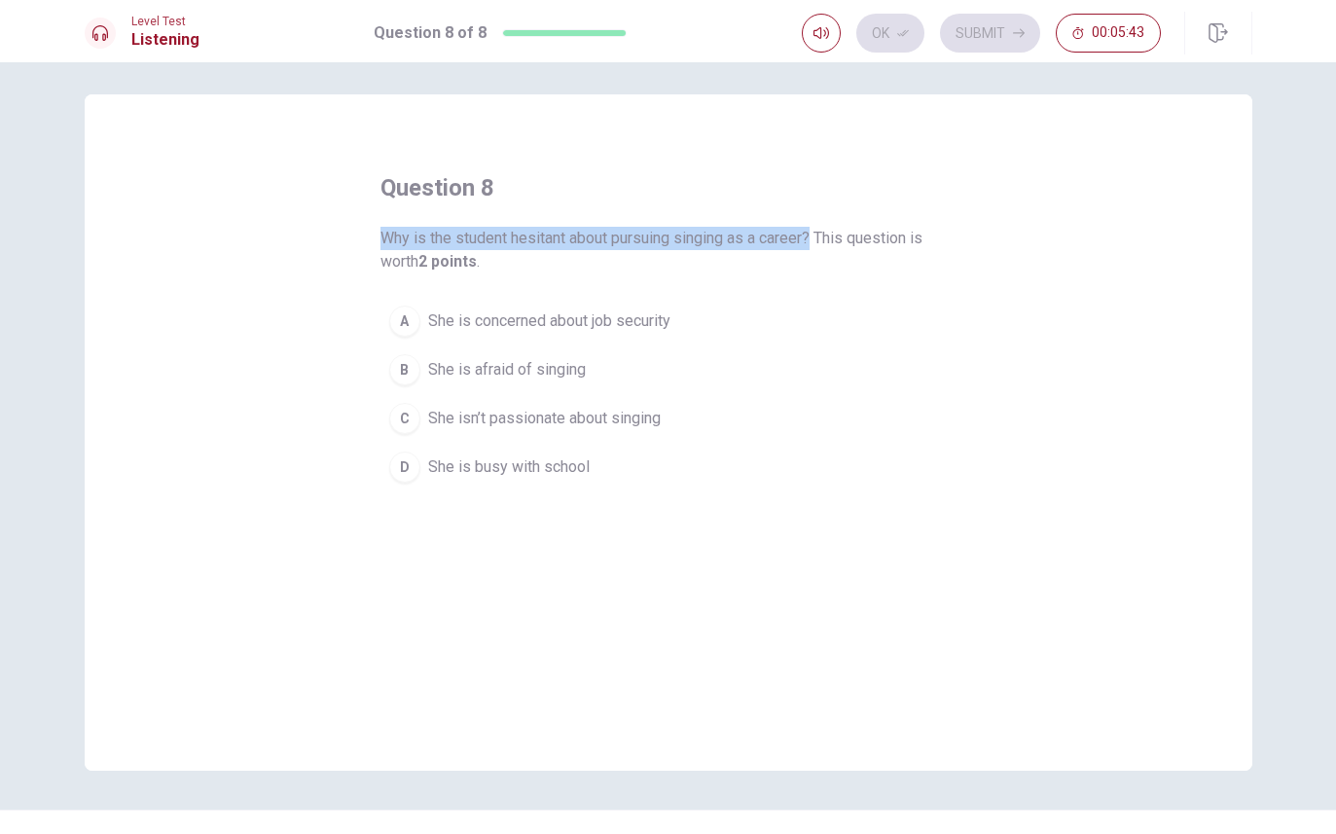
click at [547, 316] on span "She is concerned about job security" at bounding box center [549, 321] width 242 height 23
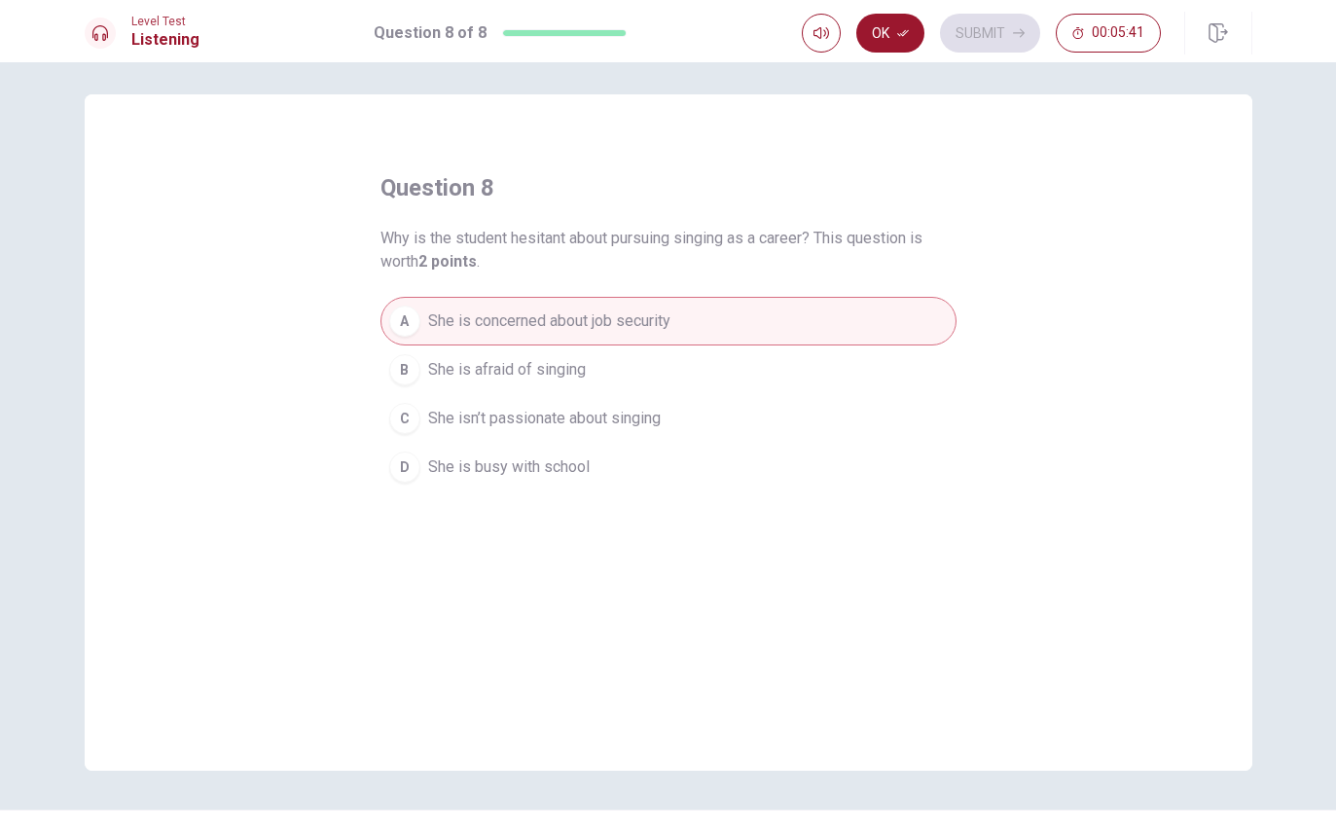
click at [897, 29] on icon "button" at bounding box center [903, 33] width 12 height 12
click at [988, 37] on button "Submit" at bounding box center [990, 33] width 100 height 39
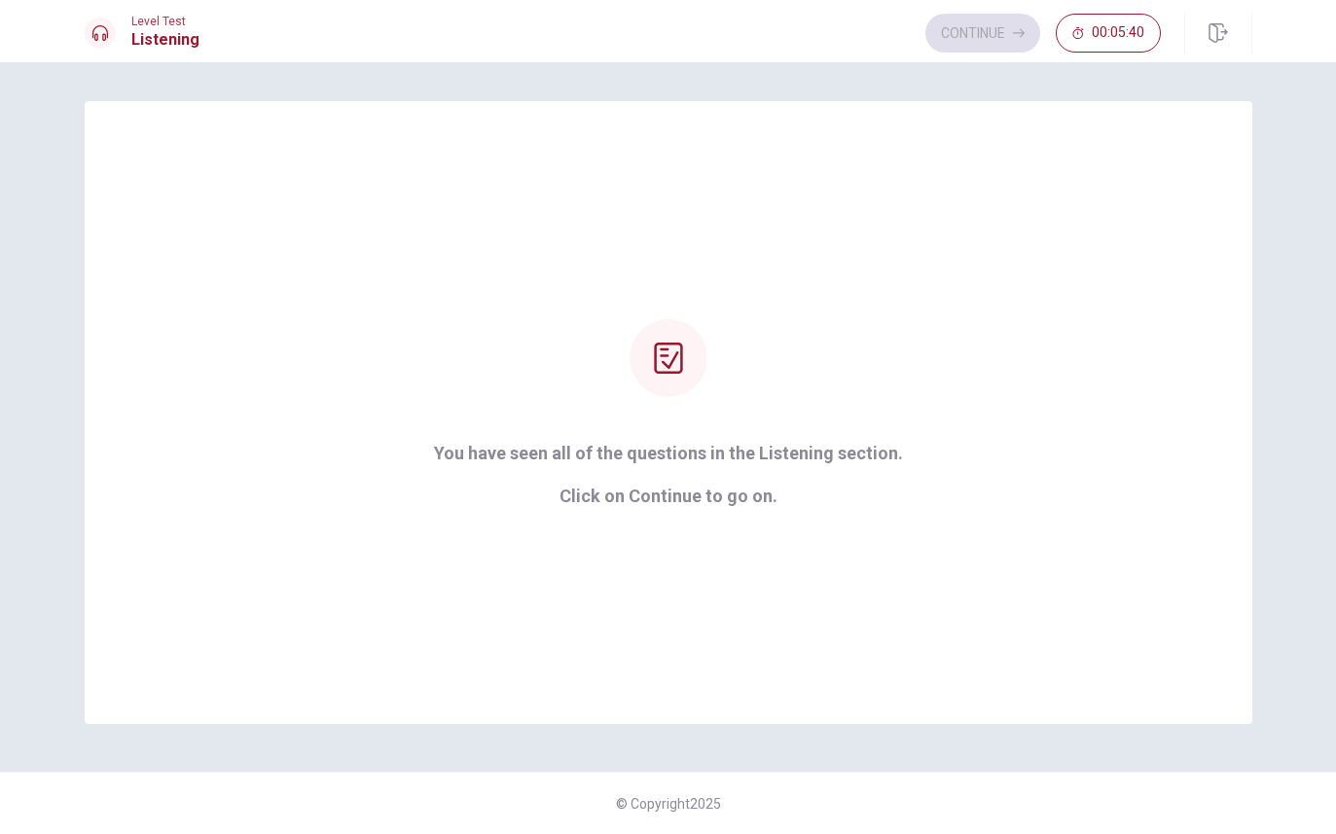
scroll to position [0, 0]
click at [976, 23] on button "Continue" at bounding box center [983, 33] width 115 height 39
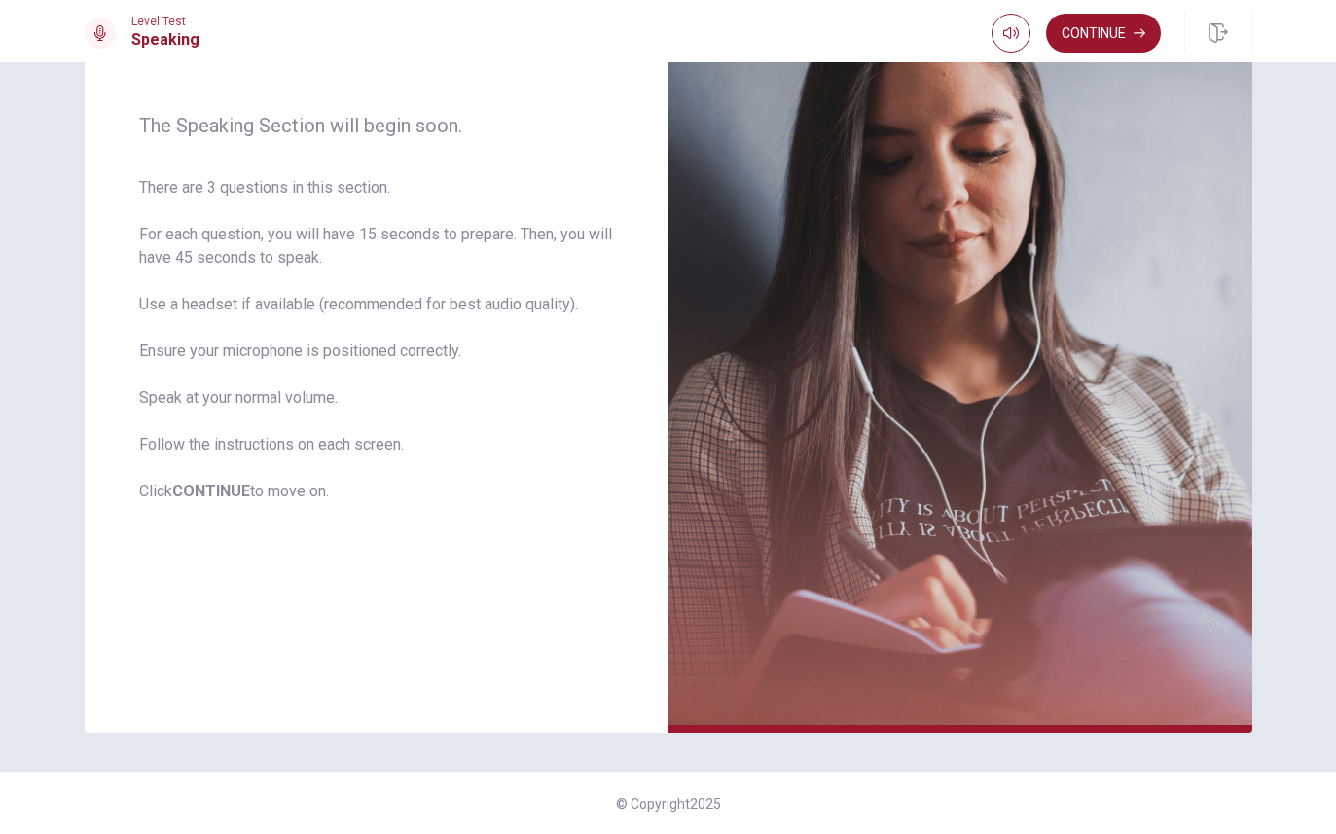
scroll to position [217, 0]
click at [1108, 24] on button "Continue" at bounding box center [1103, 33] width 115 height 39
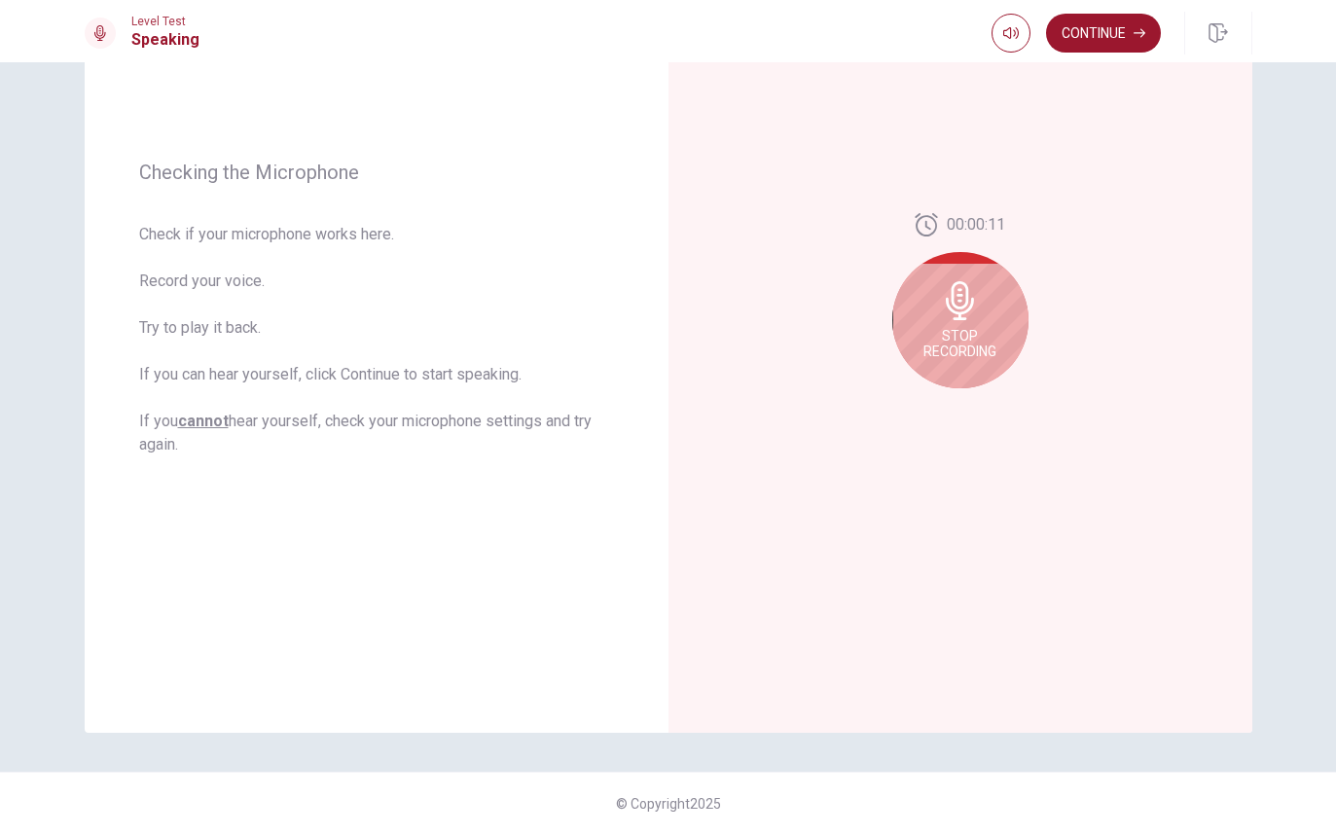
click at [959, 309] on icon at bounding box center [960, 300] width 28 height 39
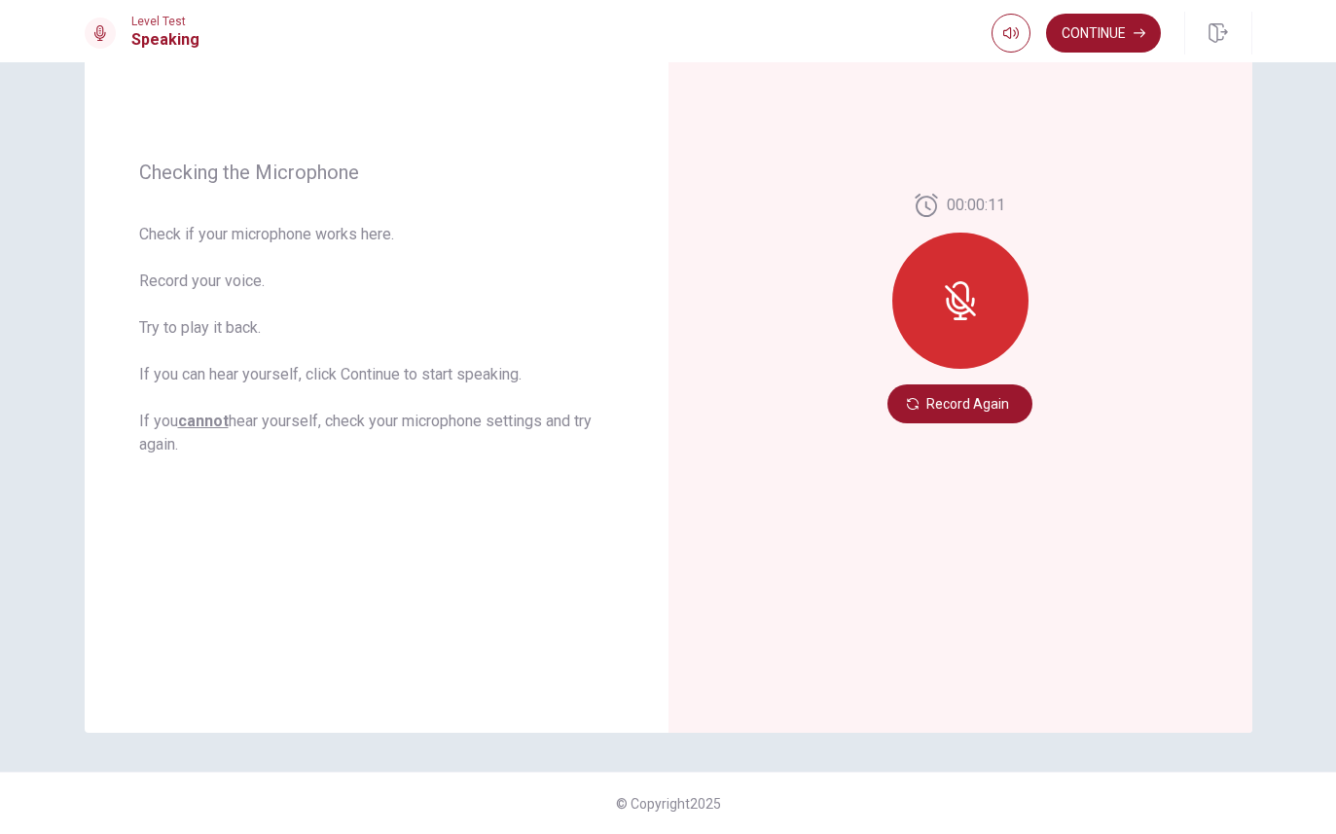
click at [956, 294] on icon at bounding box center [960, 300] width 31 height 31
click at [965, 398] on button "Record Again" at bounding box center [960, 403] width 145 height 39
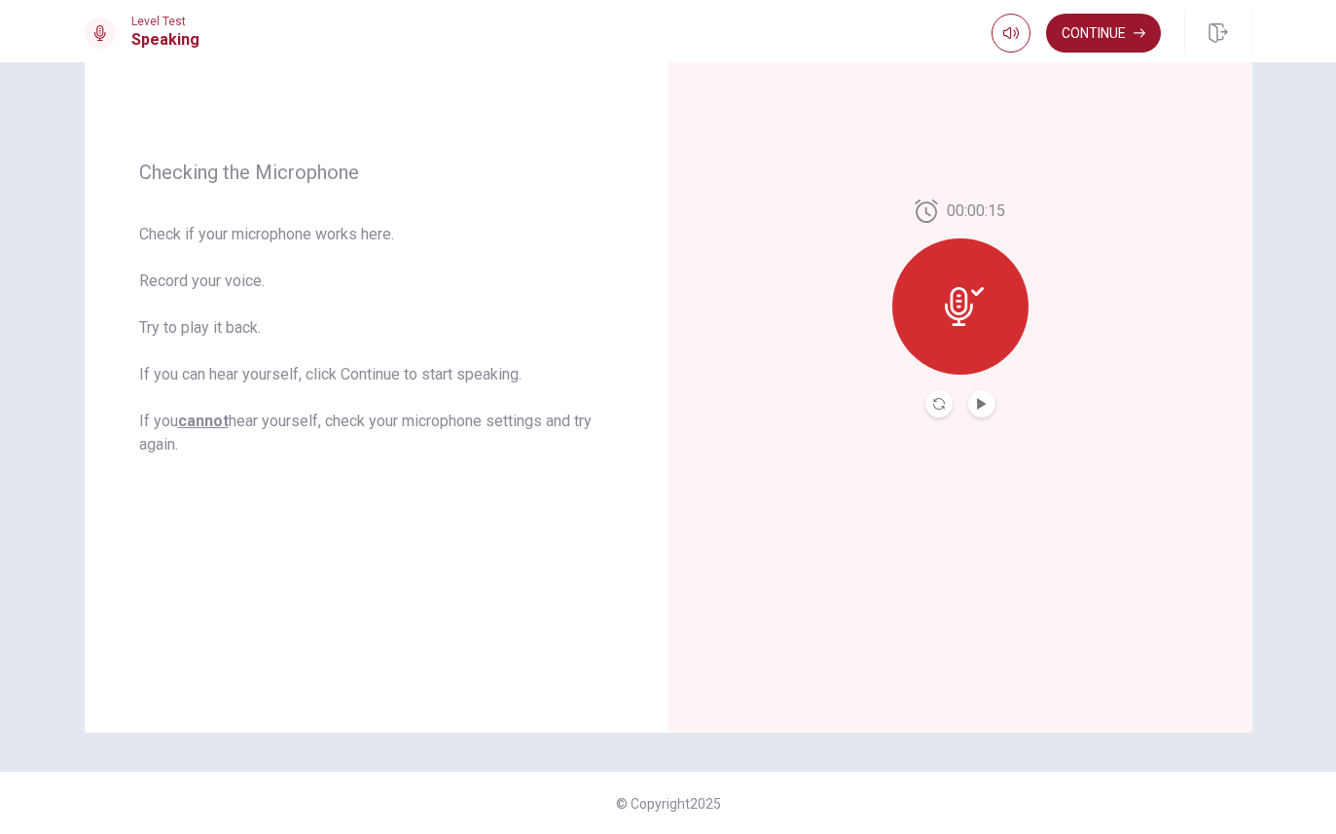
click at [1110, 32] on button "Continue" at bounding box center [1103, 33] width 115 height 39
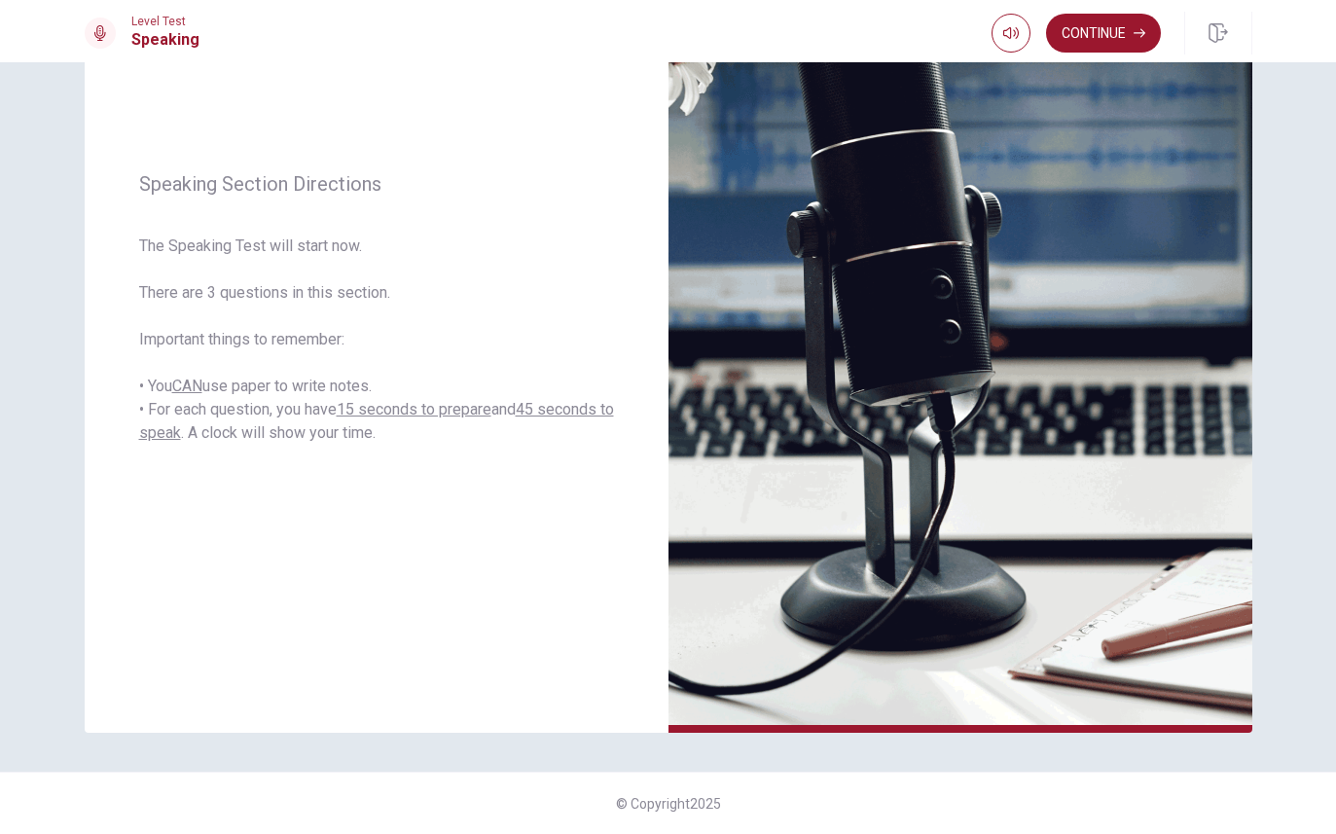
click at [1098, 29] on button "Continue" at bounding box center [1103, 33] width 115 height 39
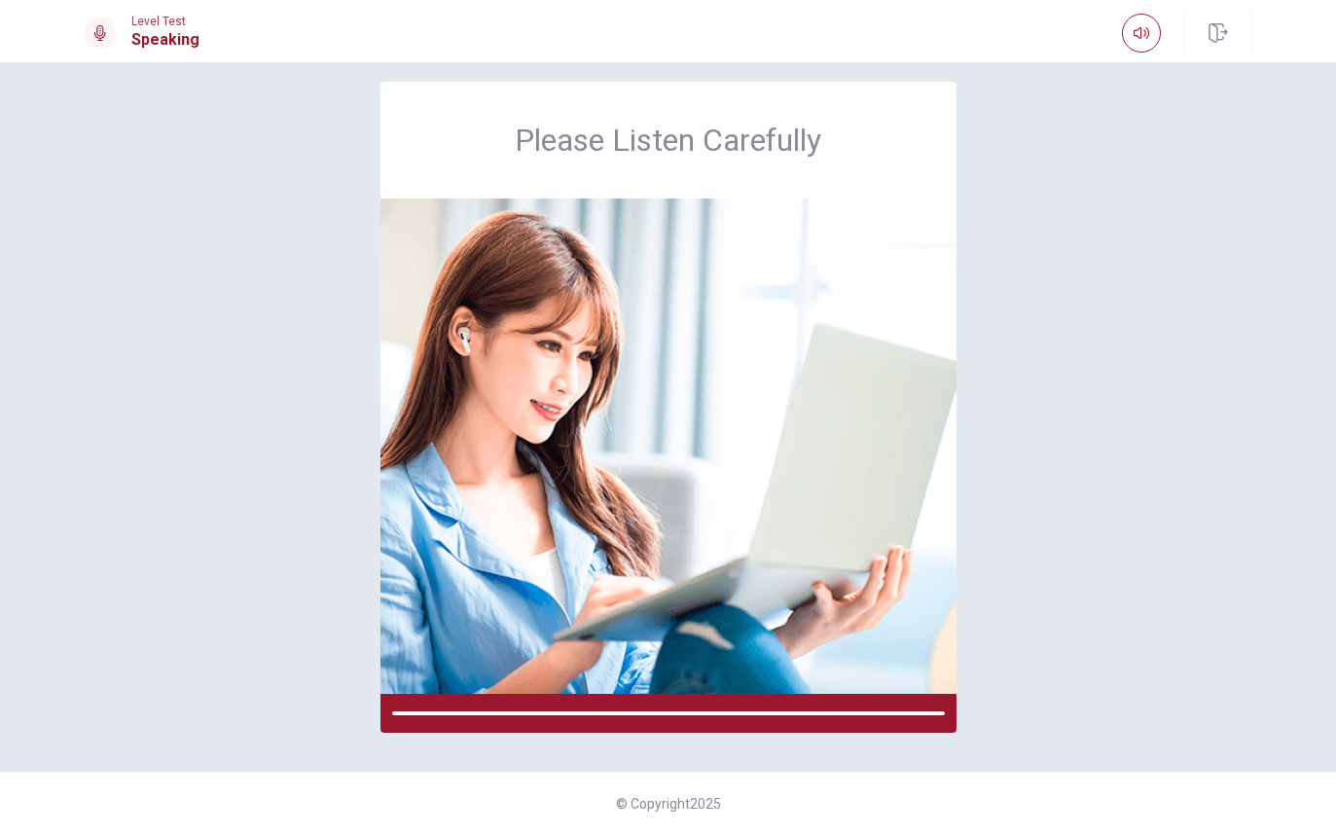
scroll to position [19, 0]
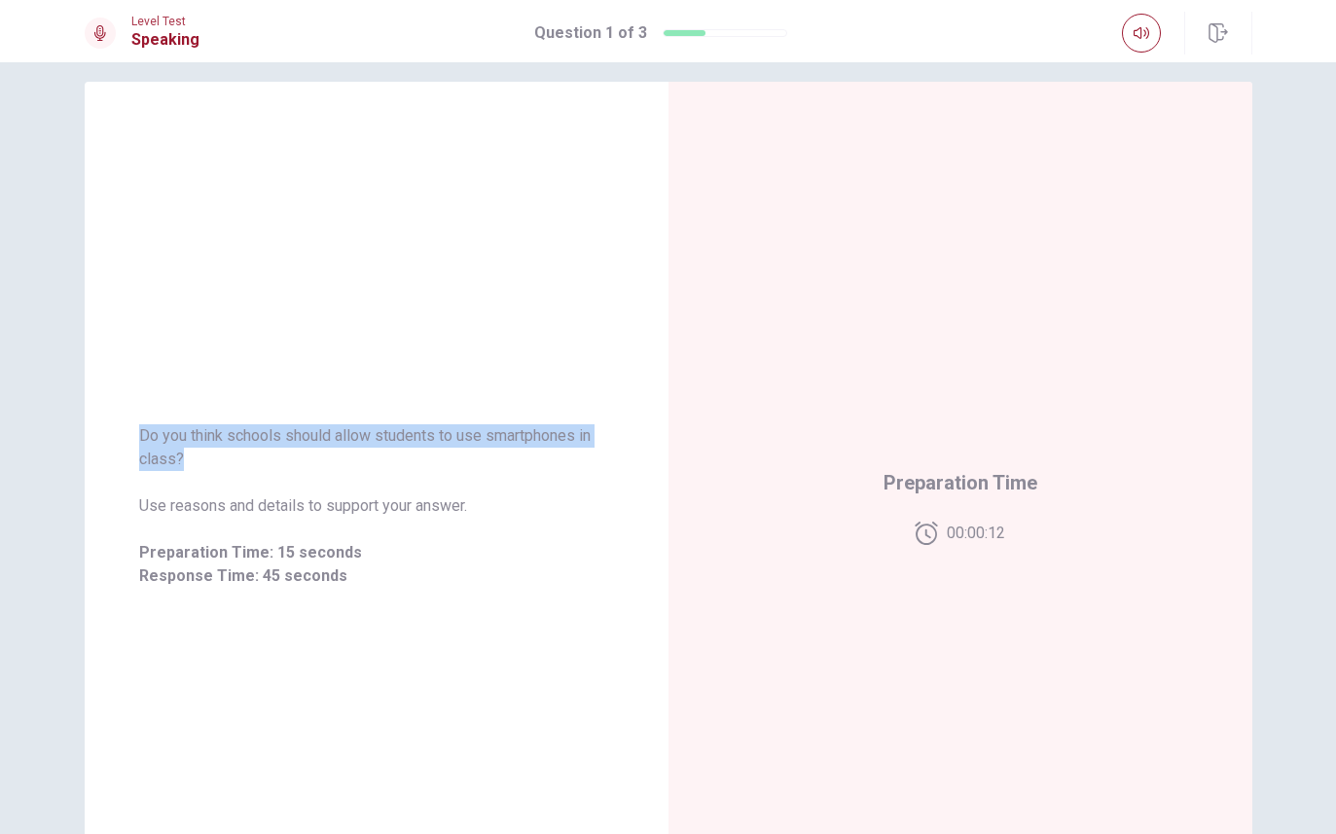
click at [498, 526] on div "Do you think schools should allow students to use smartphones in class? Use rea…" at bounding box center [376, 506] width 475 height 164
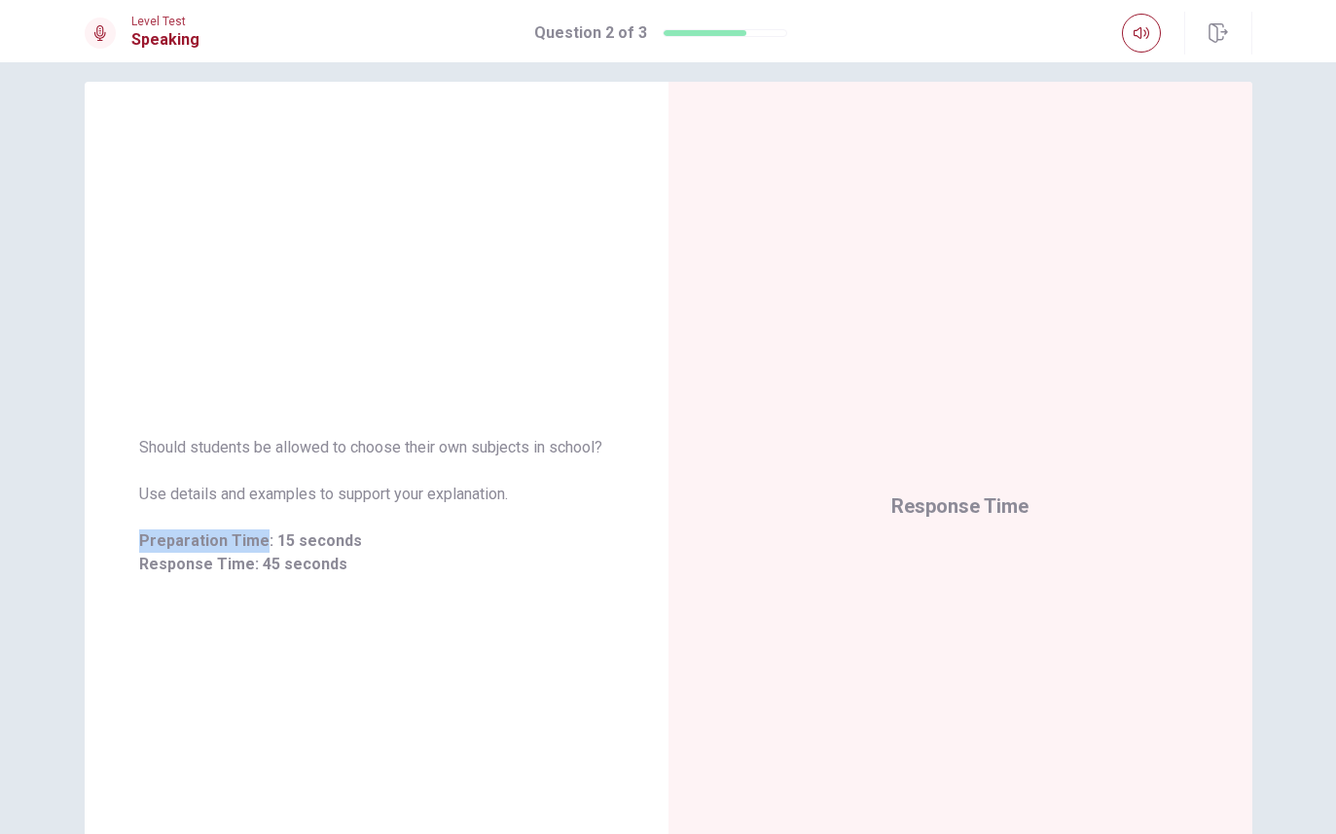
click at [449, 650] on div "Should students be allowed to choose their own subjects in school? Use details …" at bounding box center [377, 506] width 584 height 849
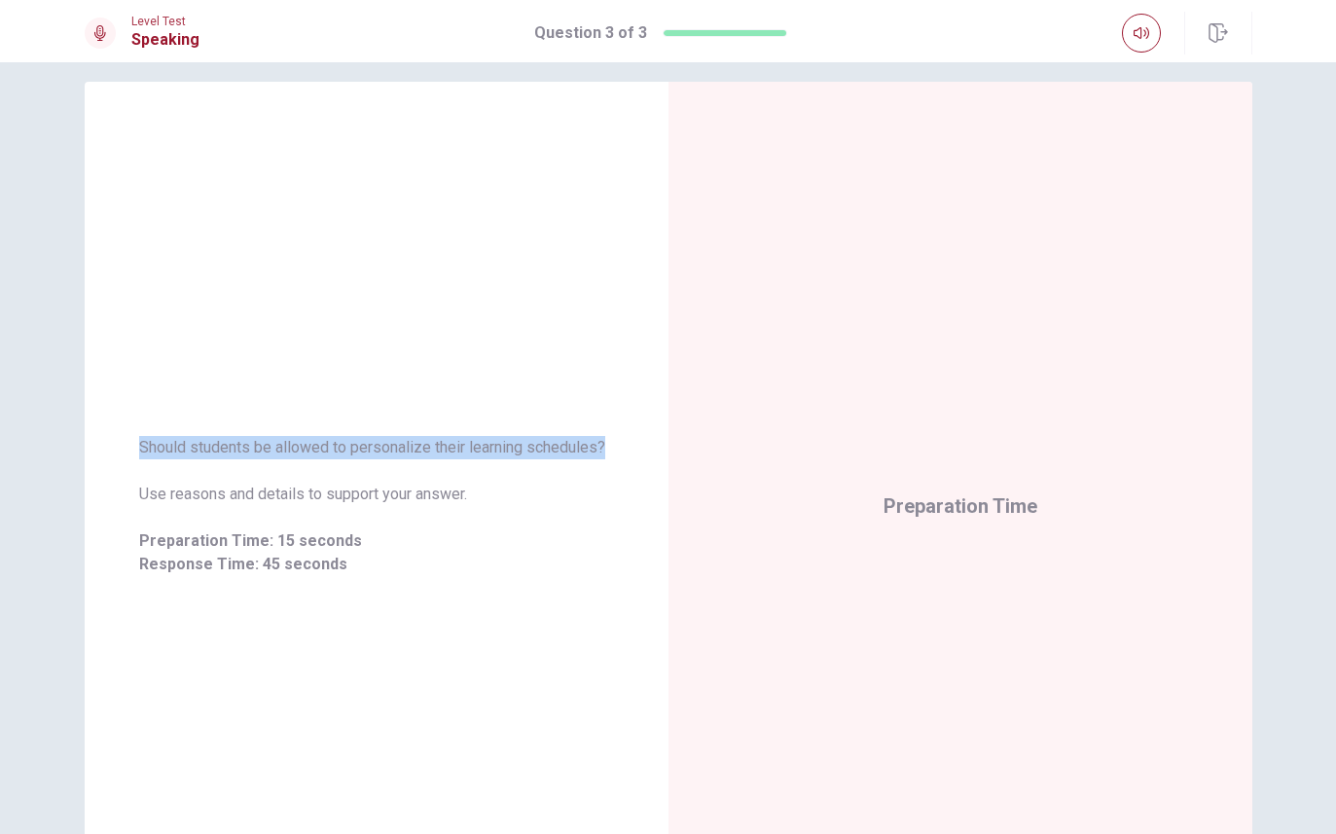
click at [532, 608] on div "Should students be allowed to personalize their learning schedules? Use reasons…" at bounding box center [377, 506] width 584 height 849
click at [533, 573] on span "Response Time: 45 seconds" at bounding box center [376, 564] width 475 height 23
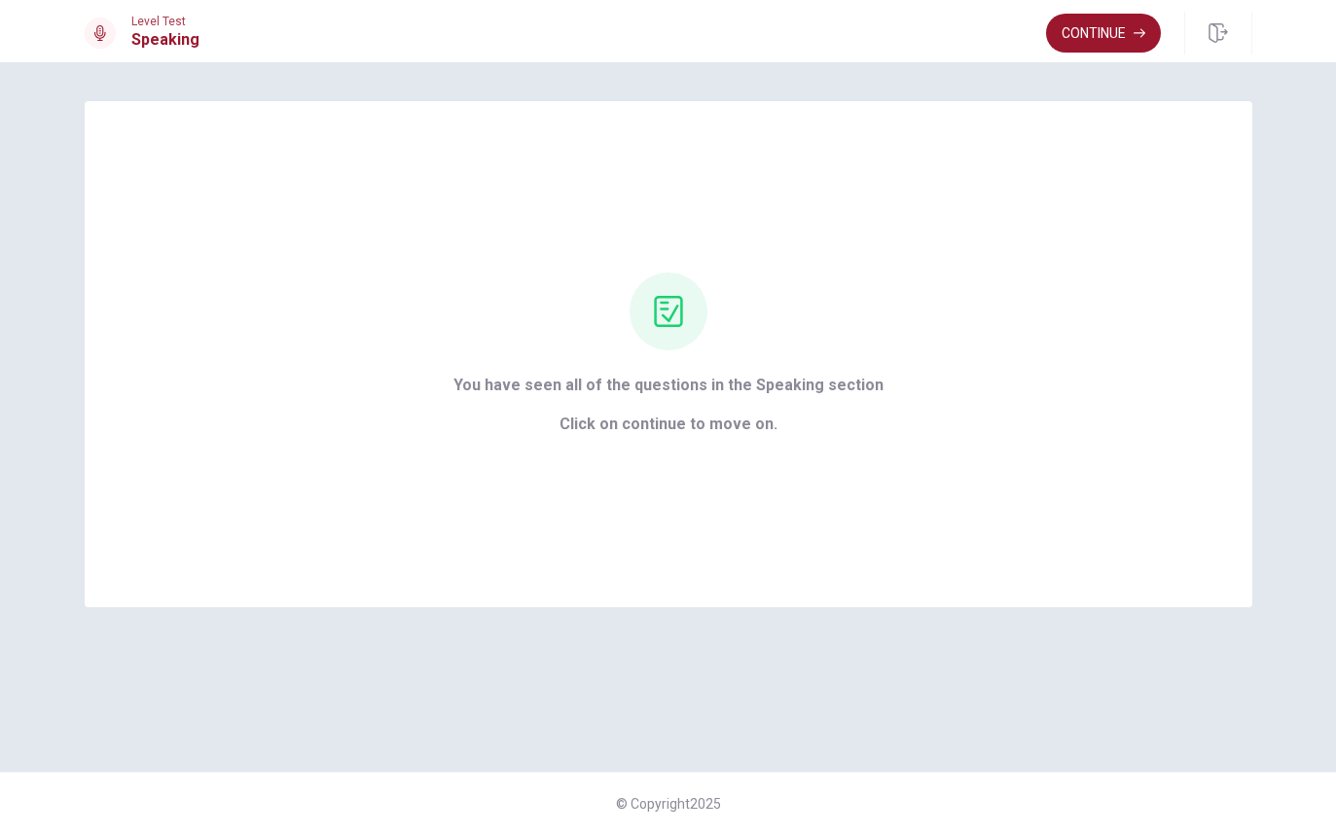
scroll to position [0, 0]
click at [1104, 30] on button "Continue" at bounding box center [1103, 33] width 115 height 39
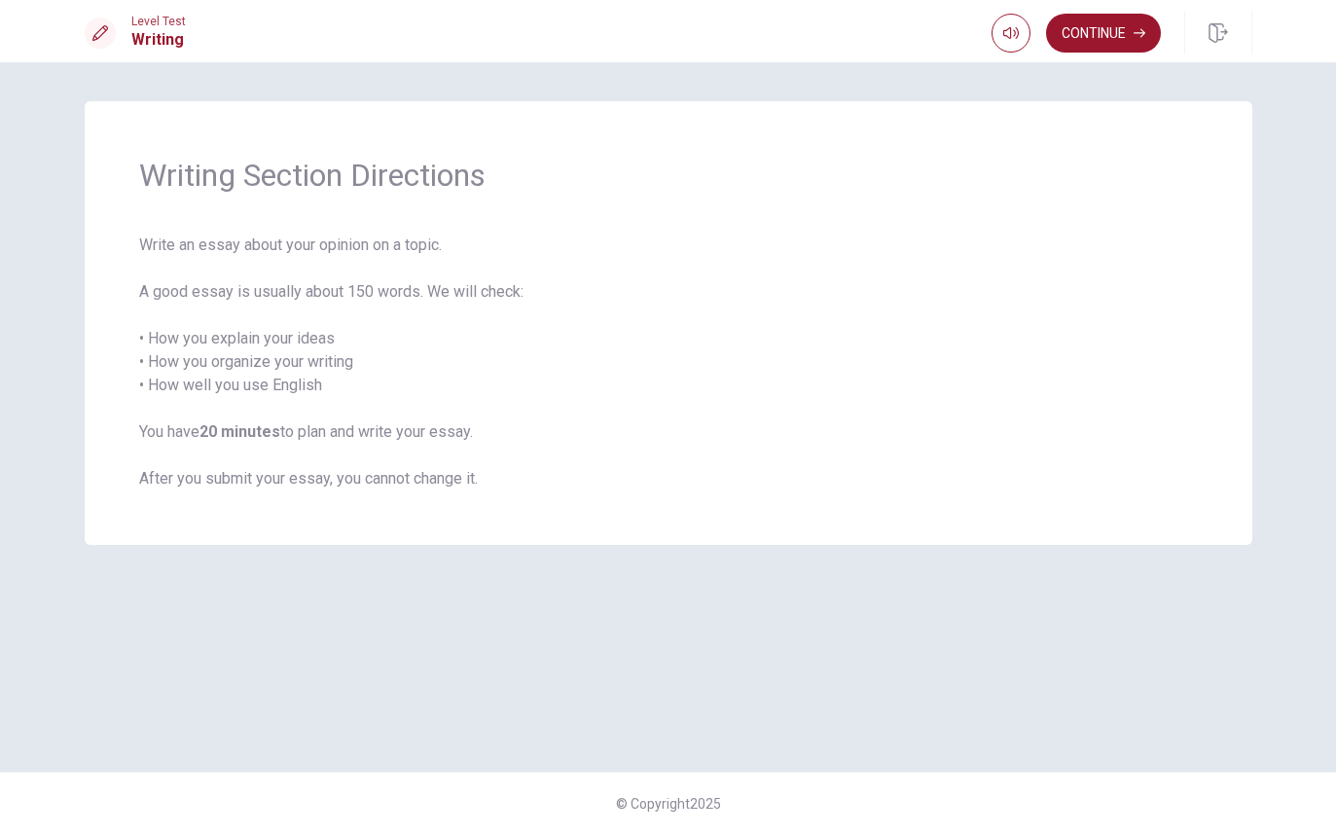
click at [1089, 33] on button "Continue" at bounding box center [1103, 33] width 115 height 39
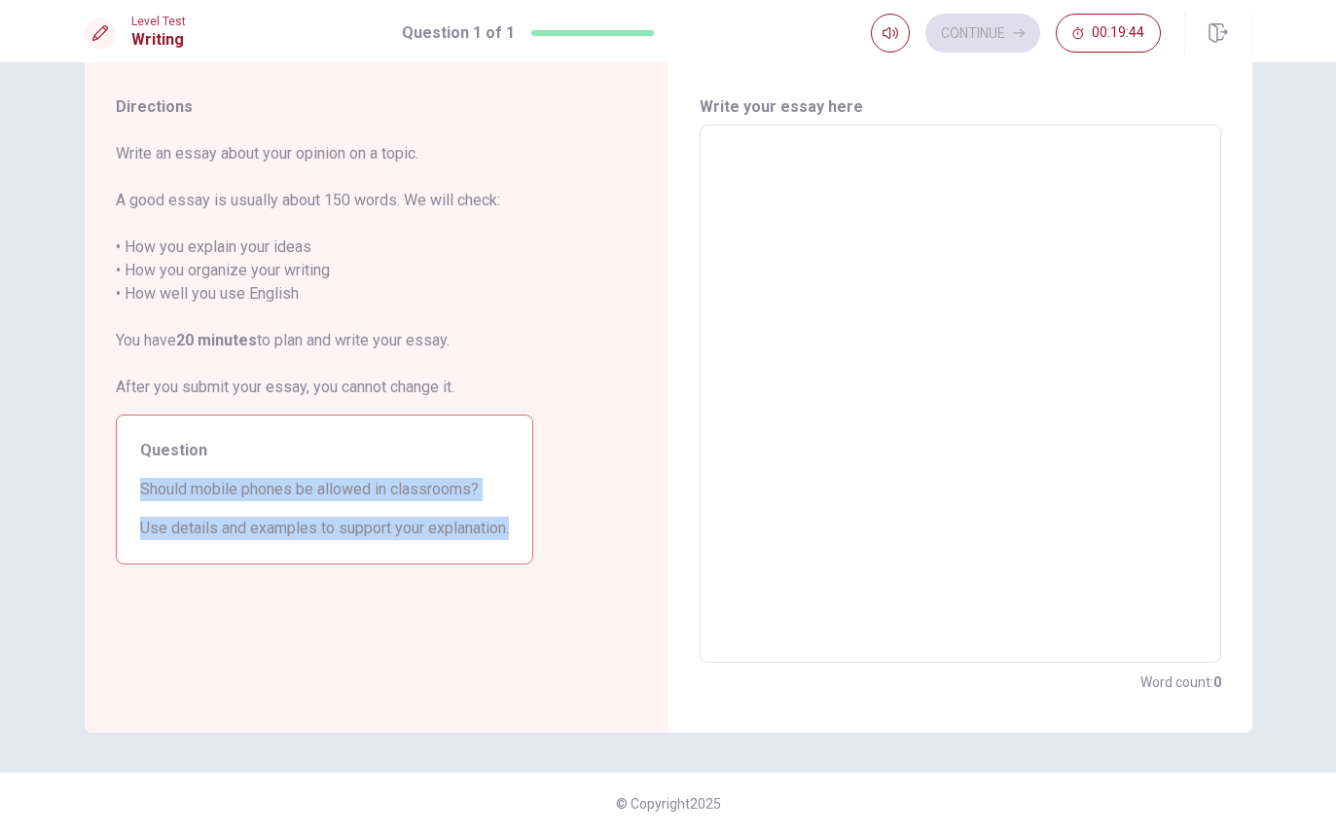
scroll to position [45, 0]
click at [846, 236] on textarea at bounding box center [960, 394] width 494 height 506
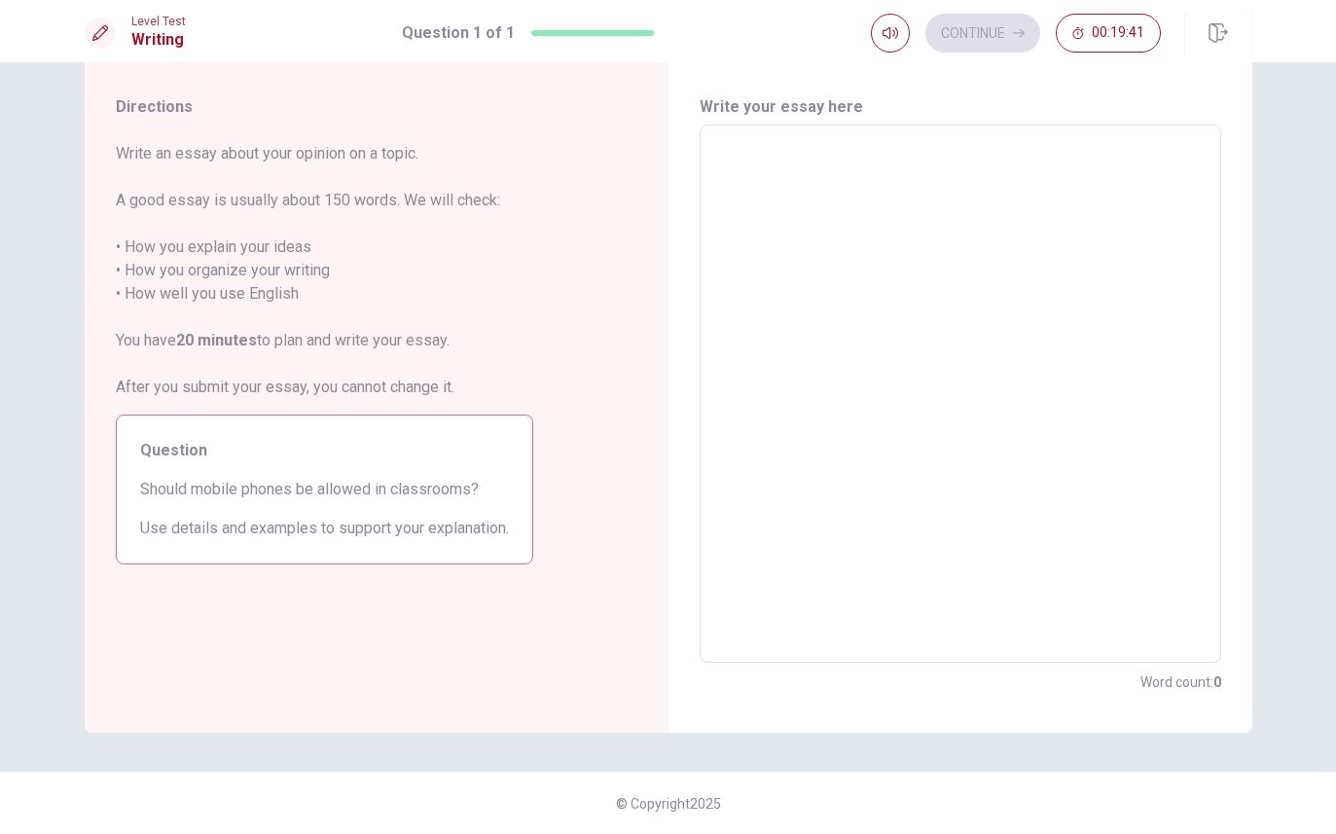
type textarea "I"
type textarea "x"
type textarea "I"
type textarea "x"
type textarea "I t"
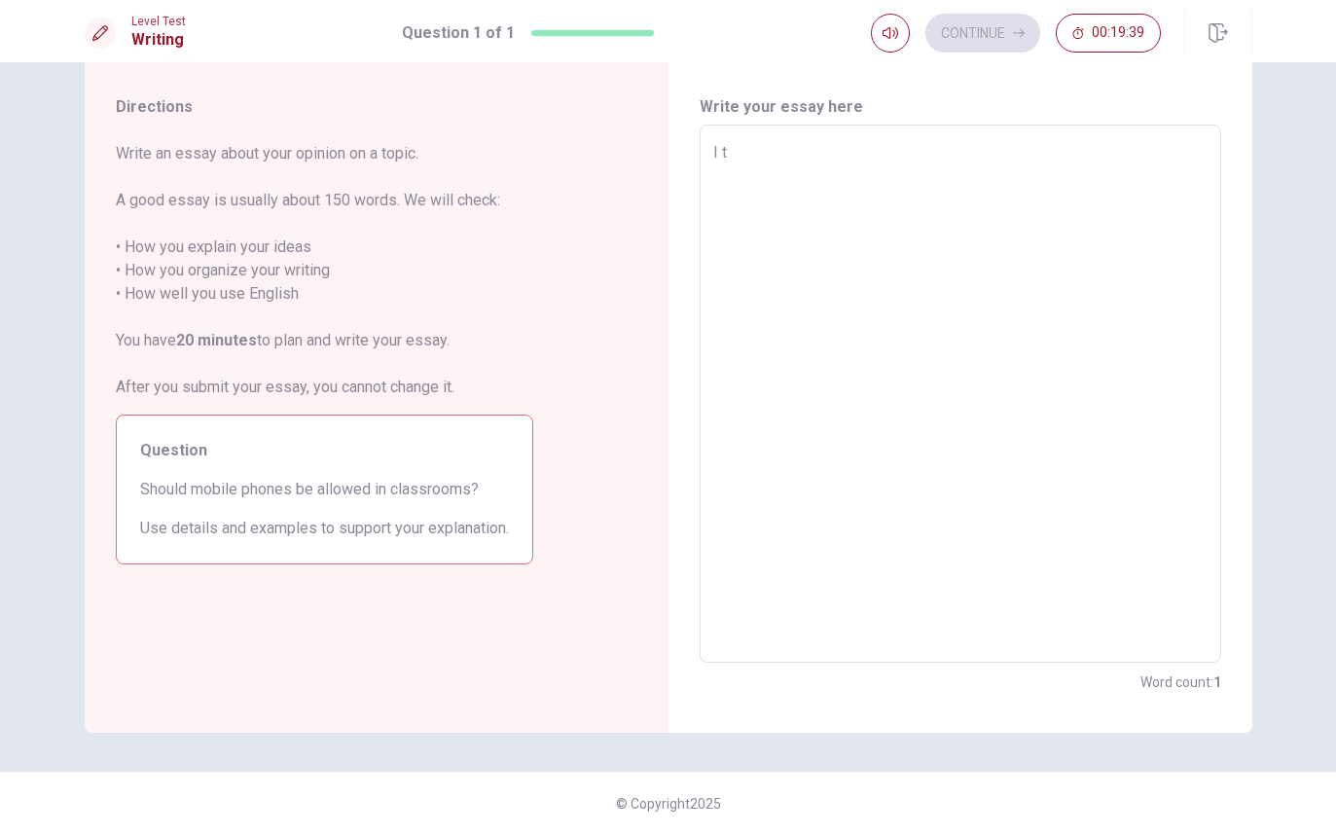
type textarea "x"
type textarea "I th"
type textarea "x"
type textarea "I thi"
type textarea "x"
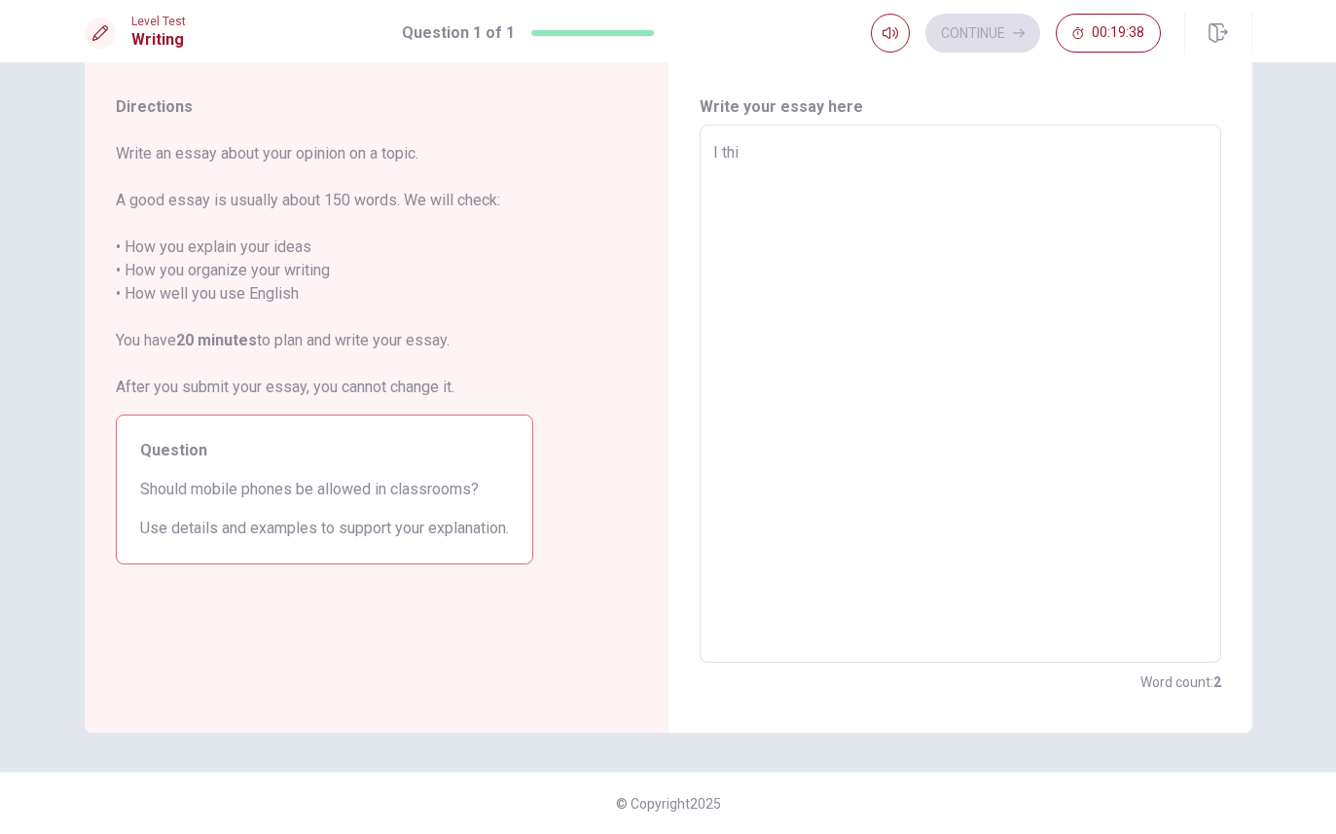
type textarea "I thin"
type textarea "x"
type textarea "I think"
type textarea "x"
type textarea "I think"
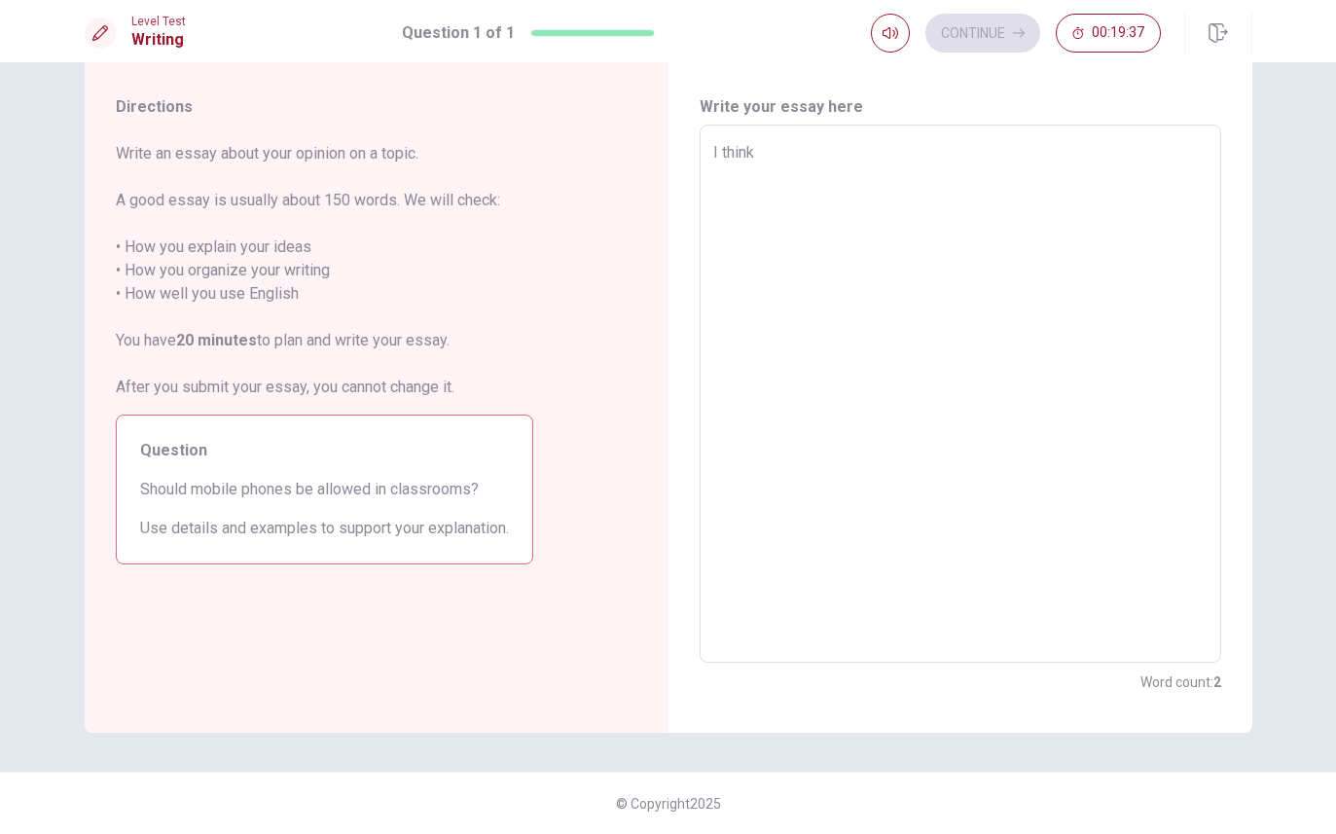
type textarea "x"
type textarea "I think t"
type textarea "x"
type textarea "I think th"
type textarea "x"
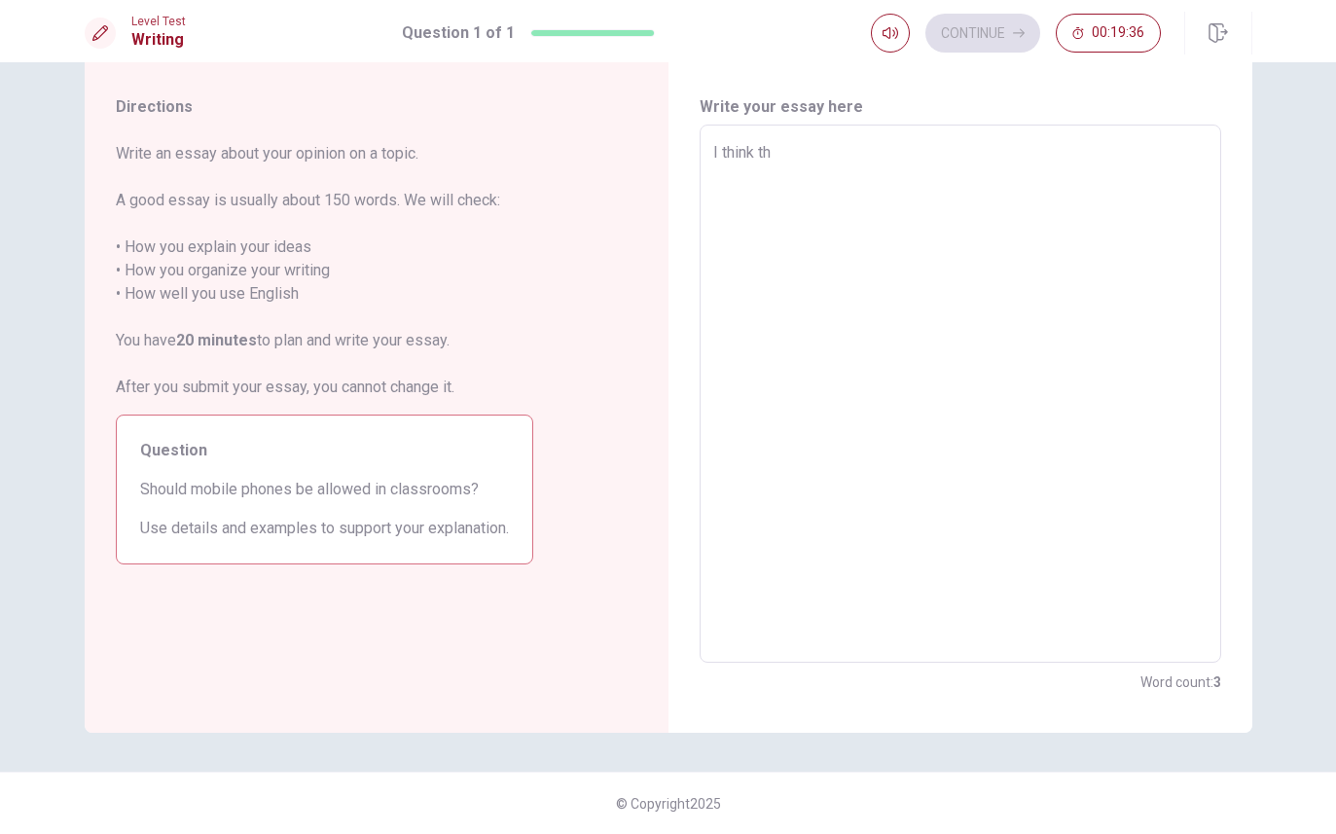
type textarea "I think tha"
type textarea "x"
type textarea "I think that"
type textarea "x"
type textarea "I think that"
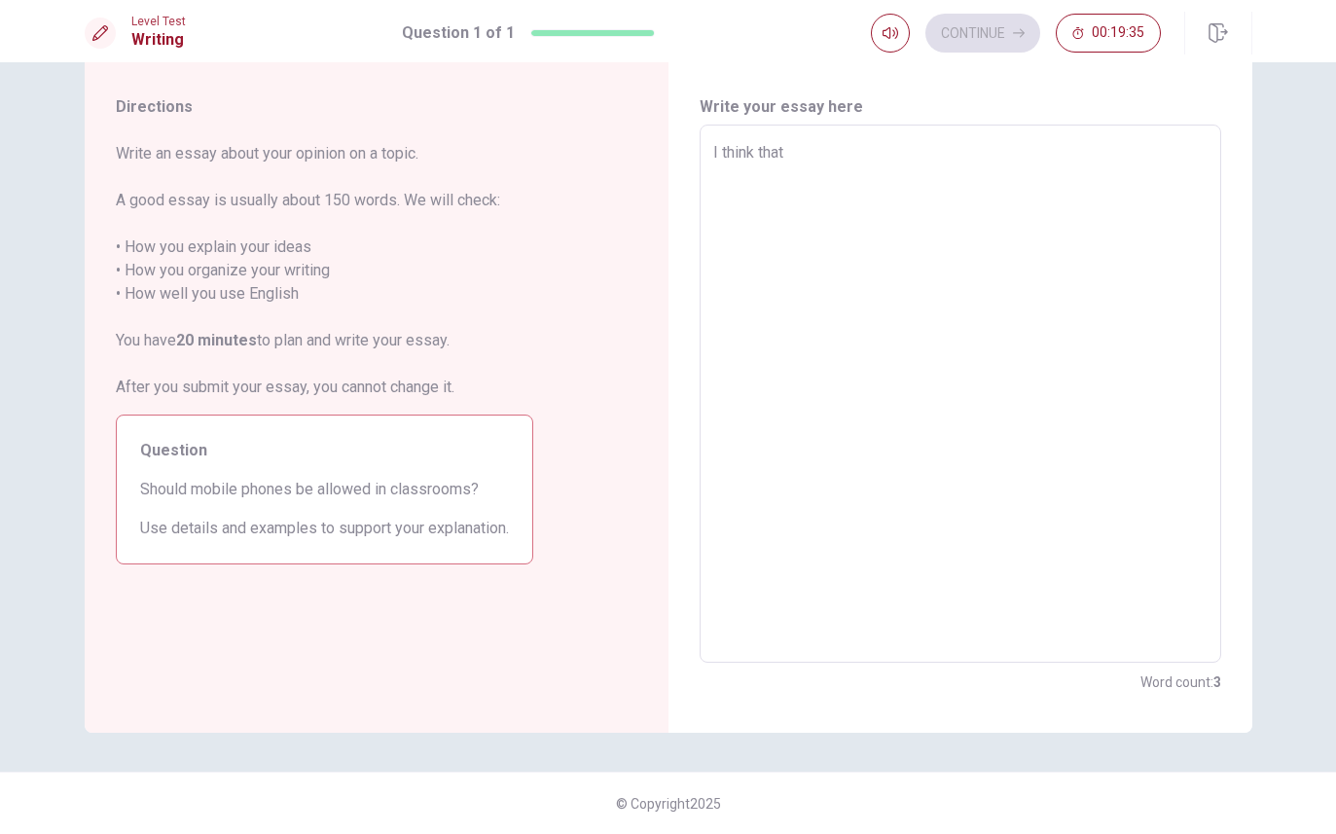
type textarea "x"
type textarea "I think that i"
type textarea "x"
type textarea "I think that is"
type textarea "x"
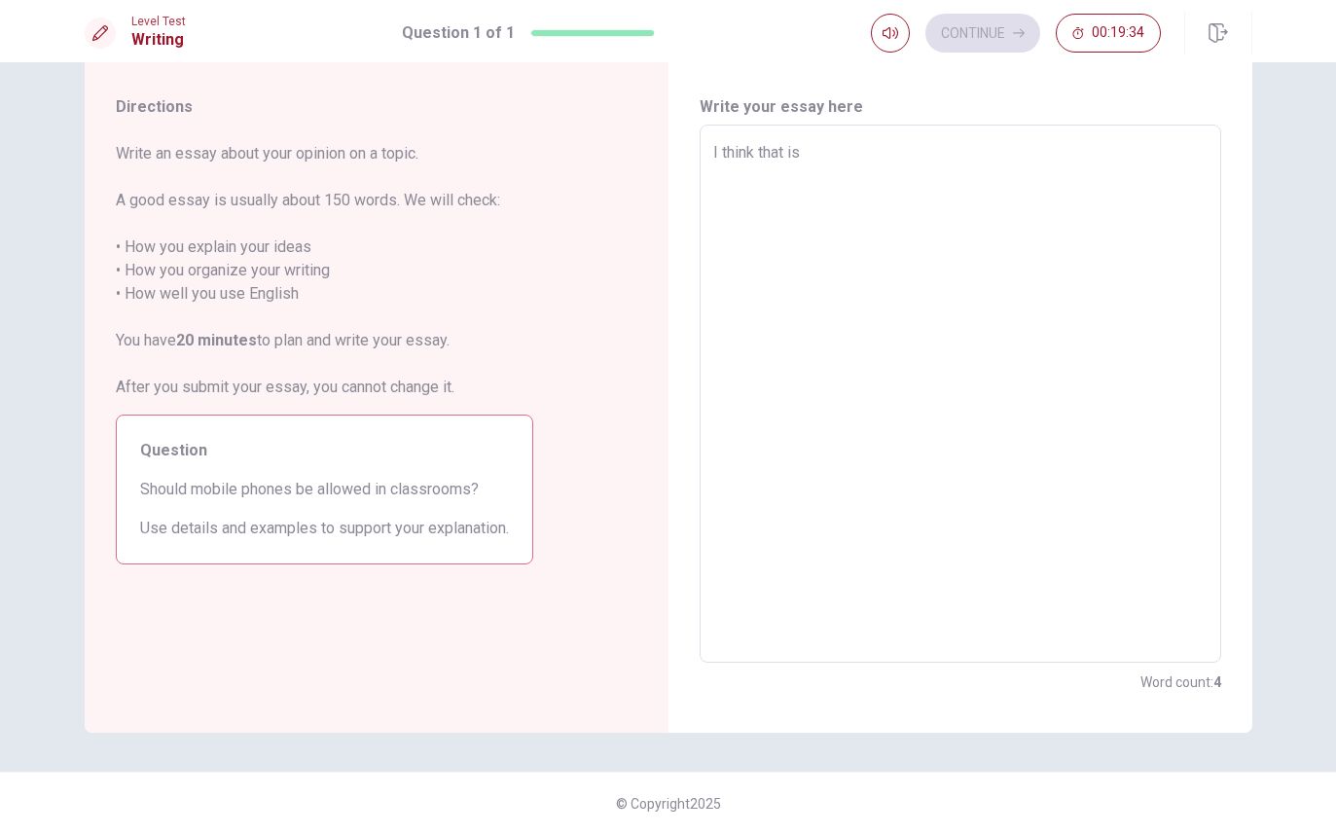
type textarea "I think that is"
type textarea "x"
type textarea "I think that is n"
type textarea "x"
type textarea "I think that is no"
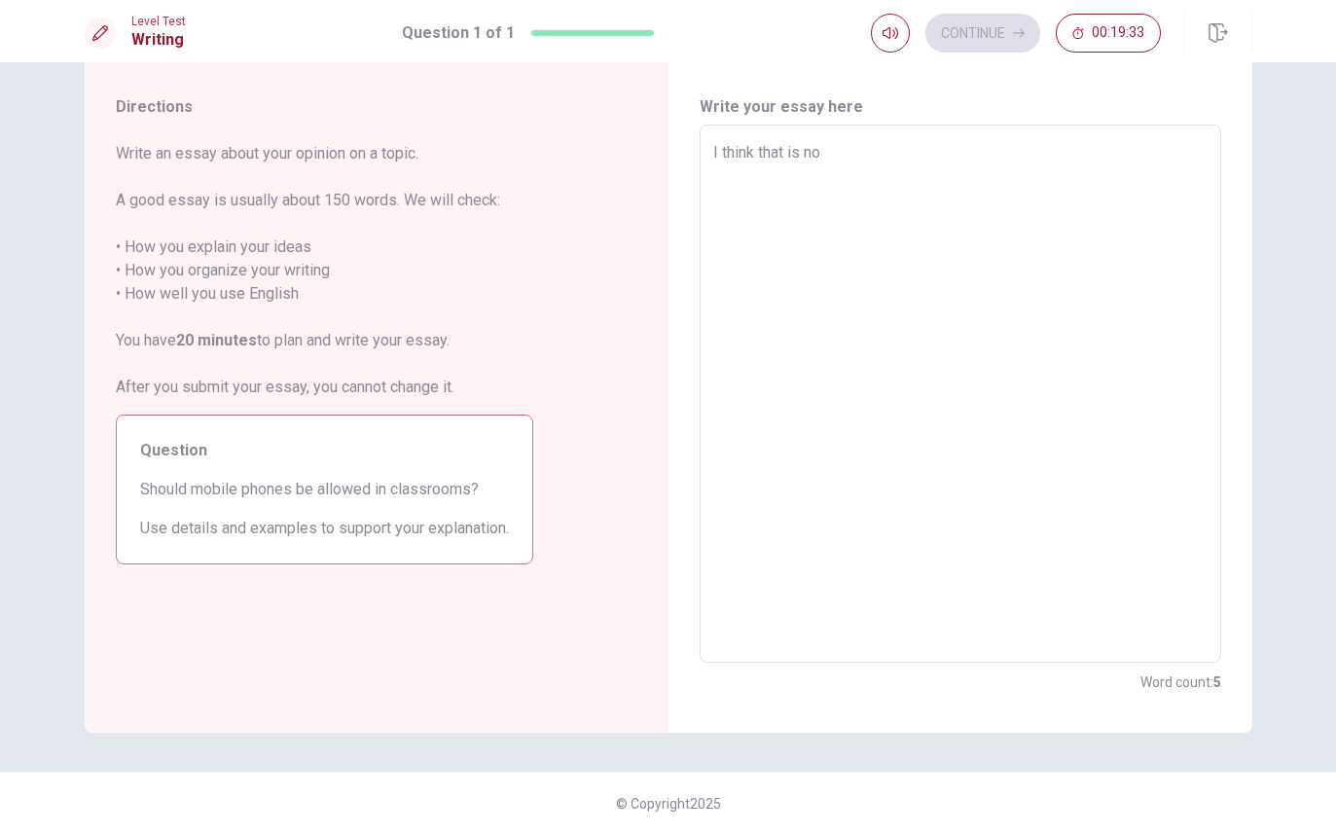
type textarea "x"
type textarea "I think that is not"
type textarea "x"
type textarea "I think that is not"
type textarea "x"
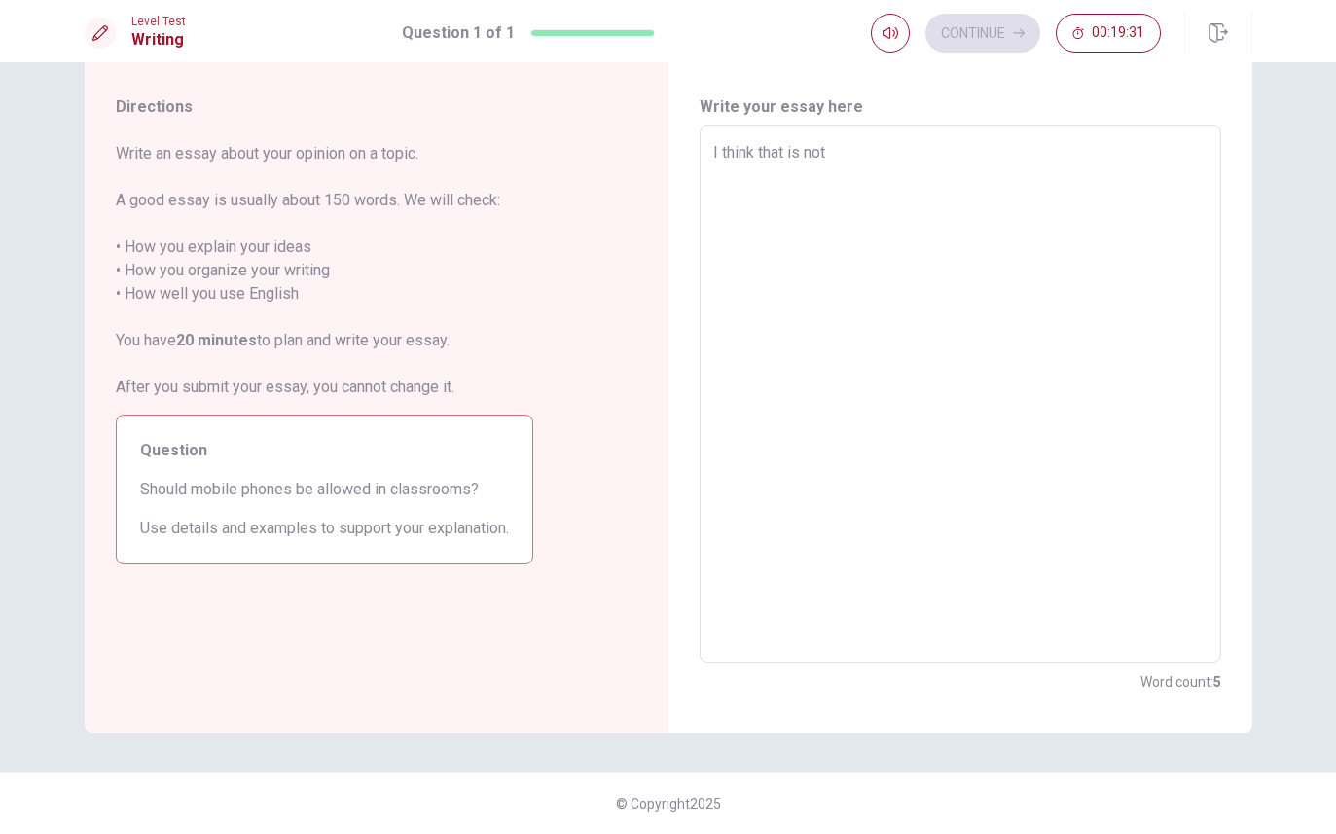
type textarea "I think that is not g"
type textarea "x"
type textarea "I think that is not go"
type textarea "x"
type textarea "I think that is not goo"
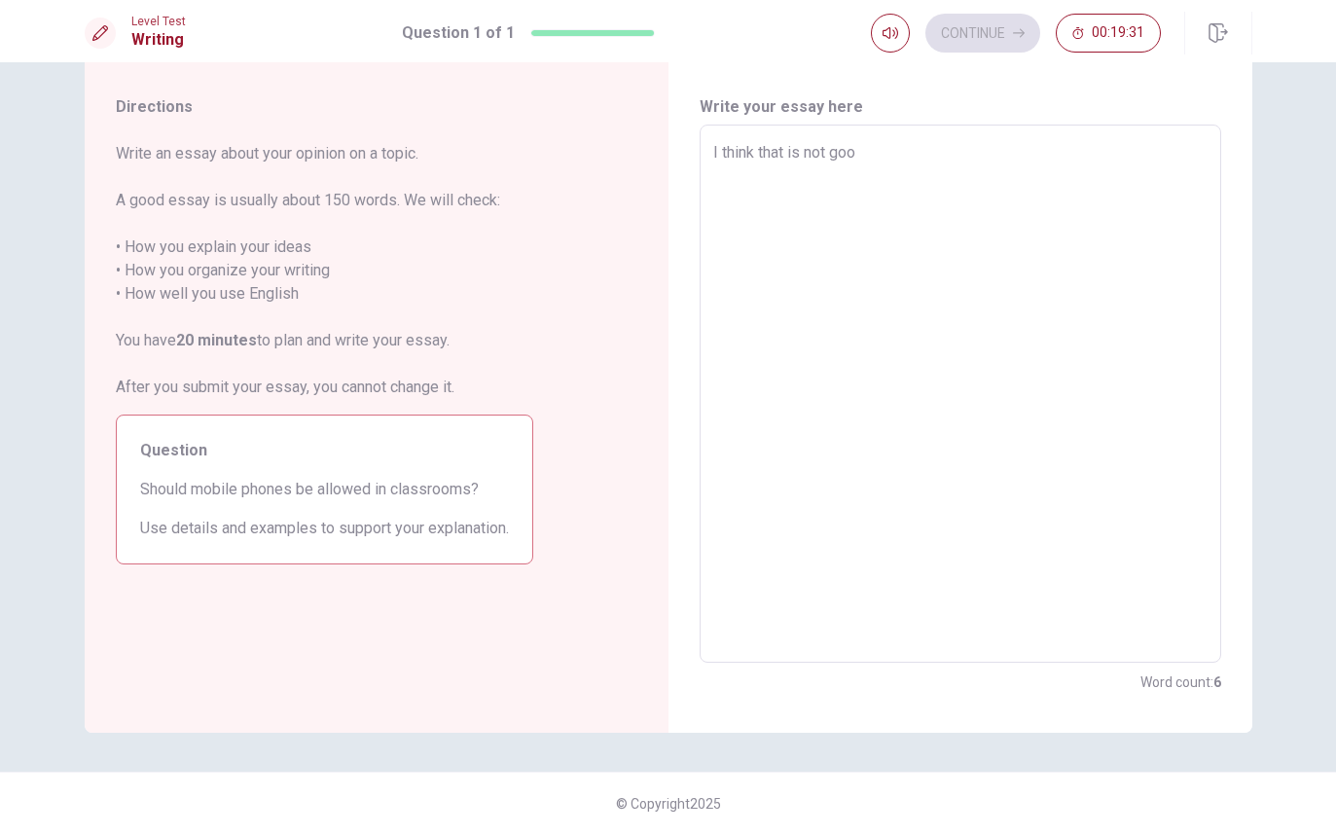
type textarea "x"
type textarea "I think that is not good"
type textarea "x"
type textarea "I think that is not good"
type textarea "x"
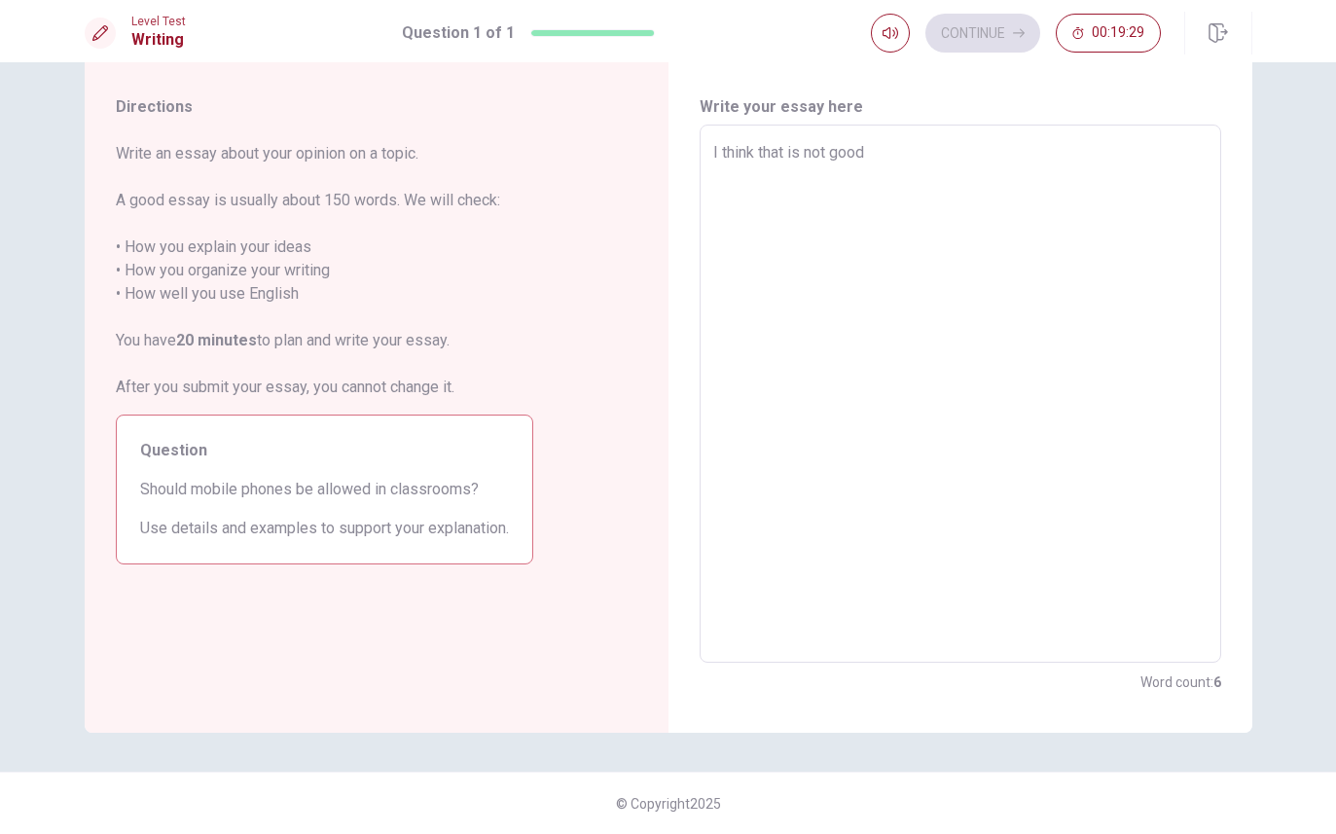
type textarea "I think that is not good i"
type textarea "x"
type textarea "I think that is not good id"
type textarea "x"
type textarea "I think that is not good ide"
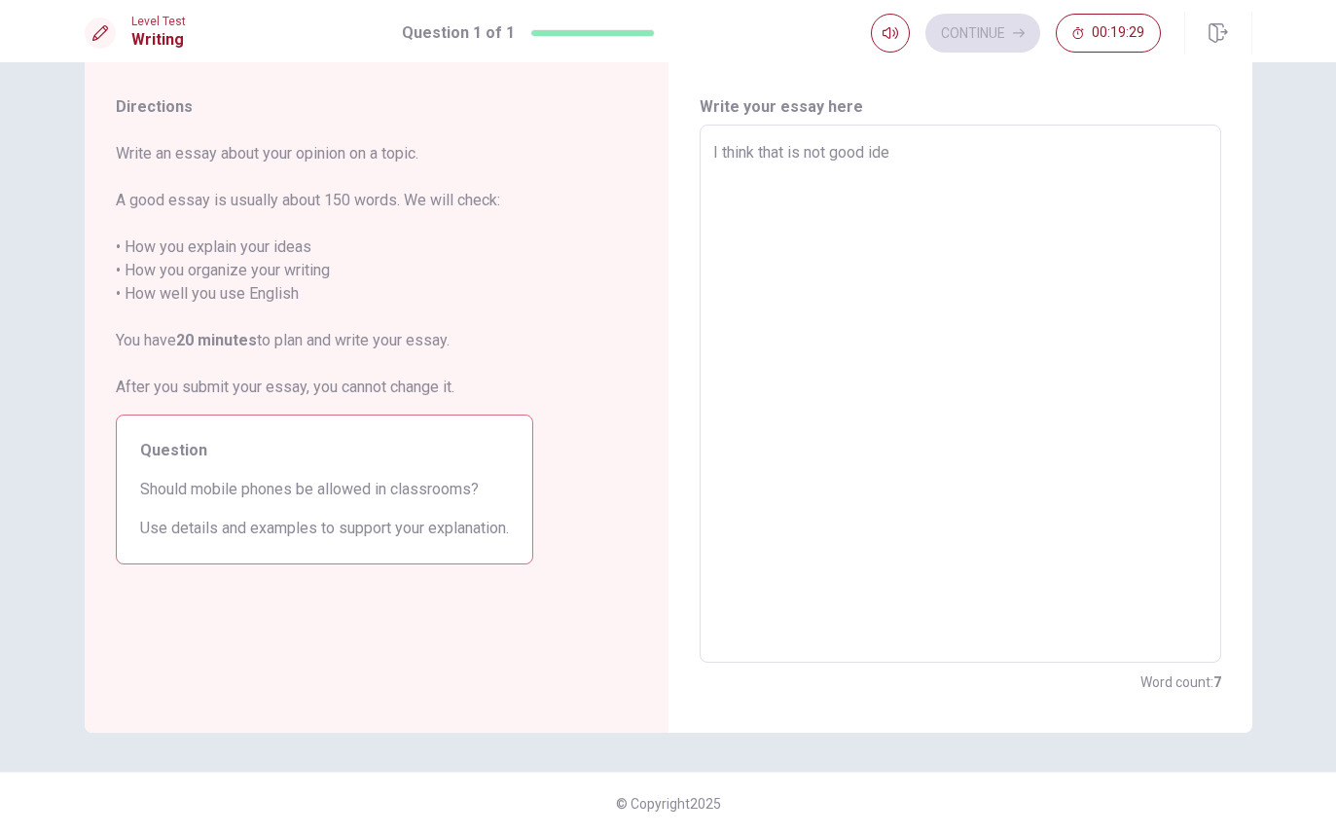
type textarea "x"
type textarea "I think that is not good idea"
type textarea "x"
type textarea "I think that is not good idea"
type textarea "x"
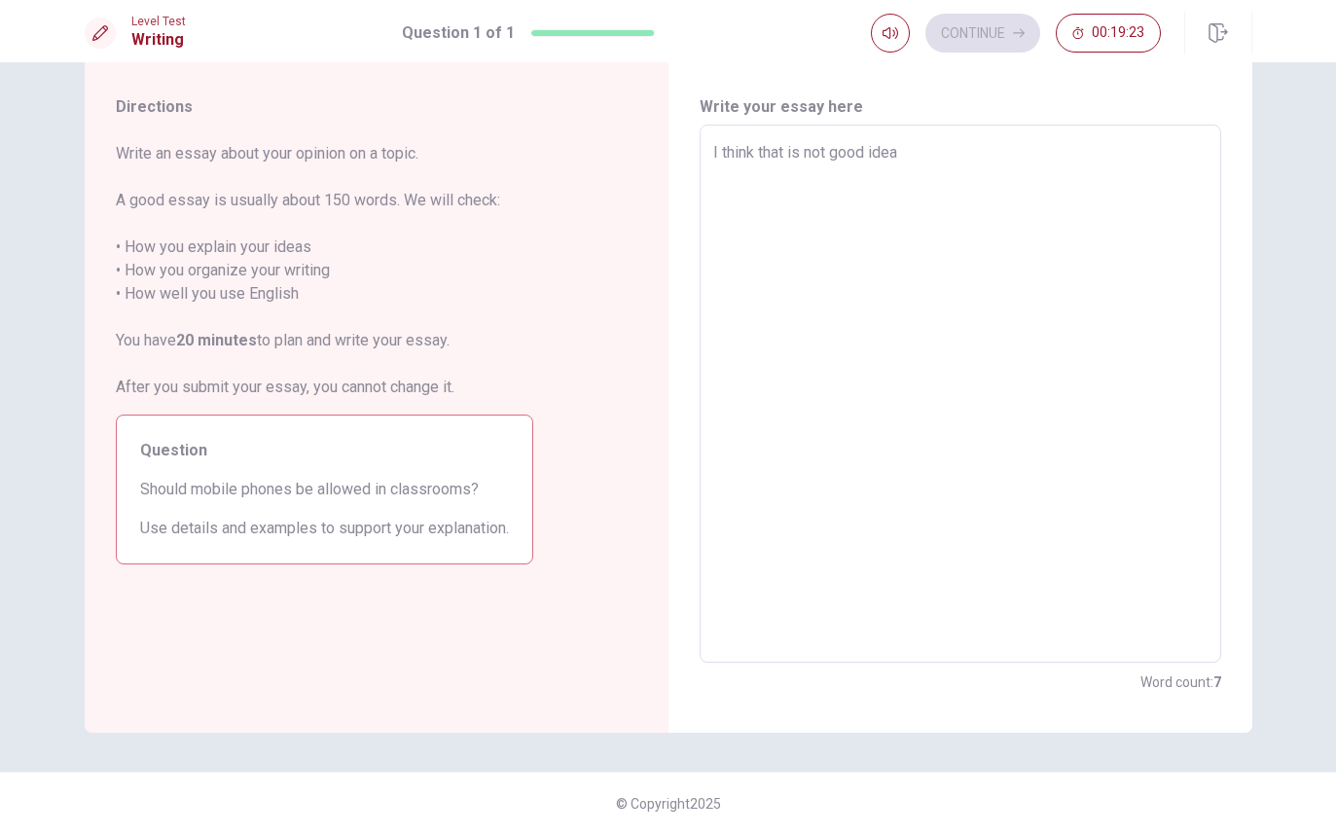
type textarea "I think that is not good idea ."
type textarea "x"
type textarea "I think that is not good idea ."
type textarea "x"
type textarea "I think that is not good idea . B"
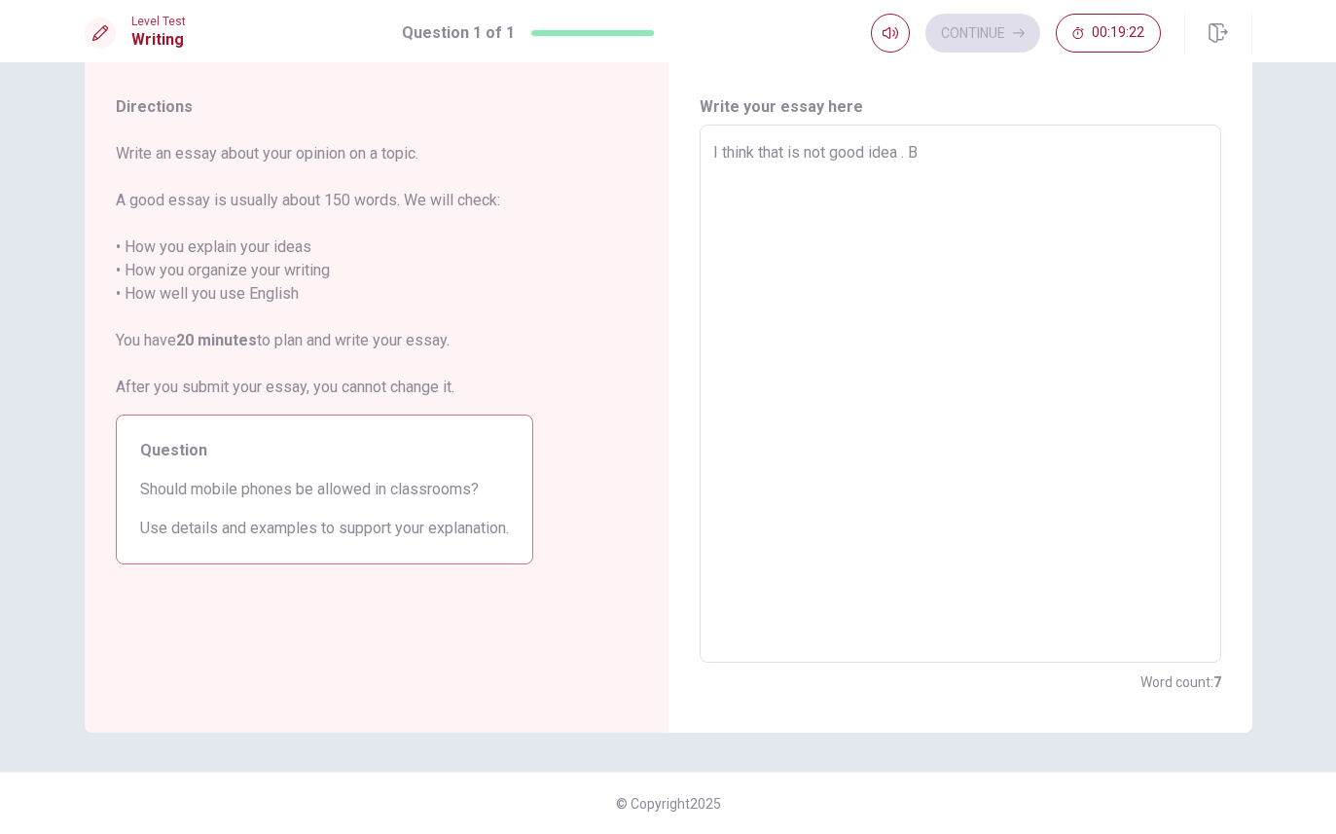
type textarea "x"
type textarea "I think that is not good idea . Be"
type textarea "x"
type textarea "I think that is not good idea . Bec"
type textarea "x"
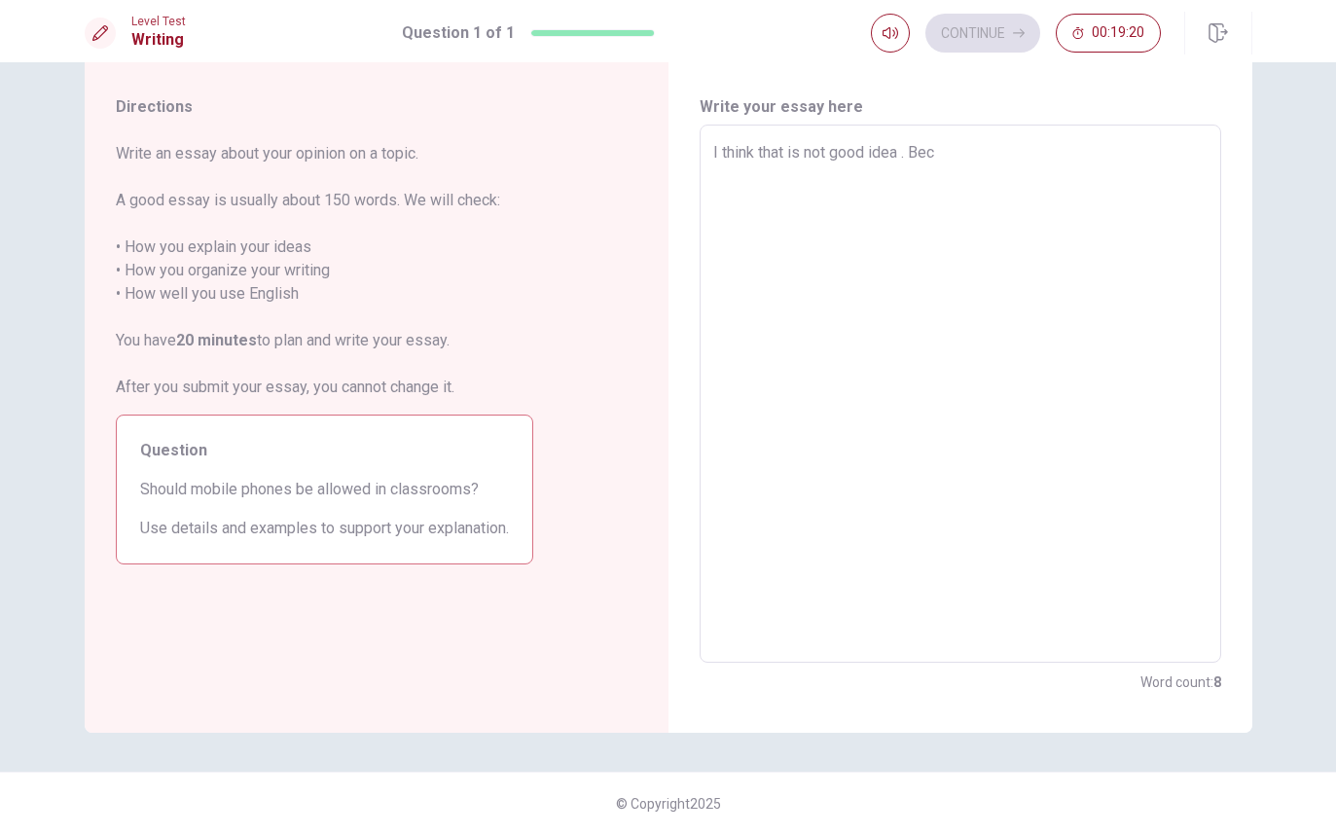
type textarea "I think that is not good idea . Becu"
type textarea "x"
type textarea "I think that is not good idea . Bec"
type textarea "x"
type textarea "I think that is not good idea . [GEOGRAPHIC_DATA]"
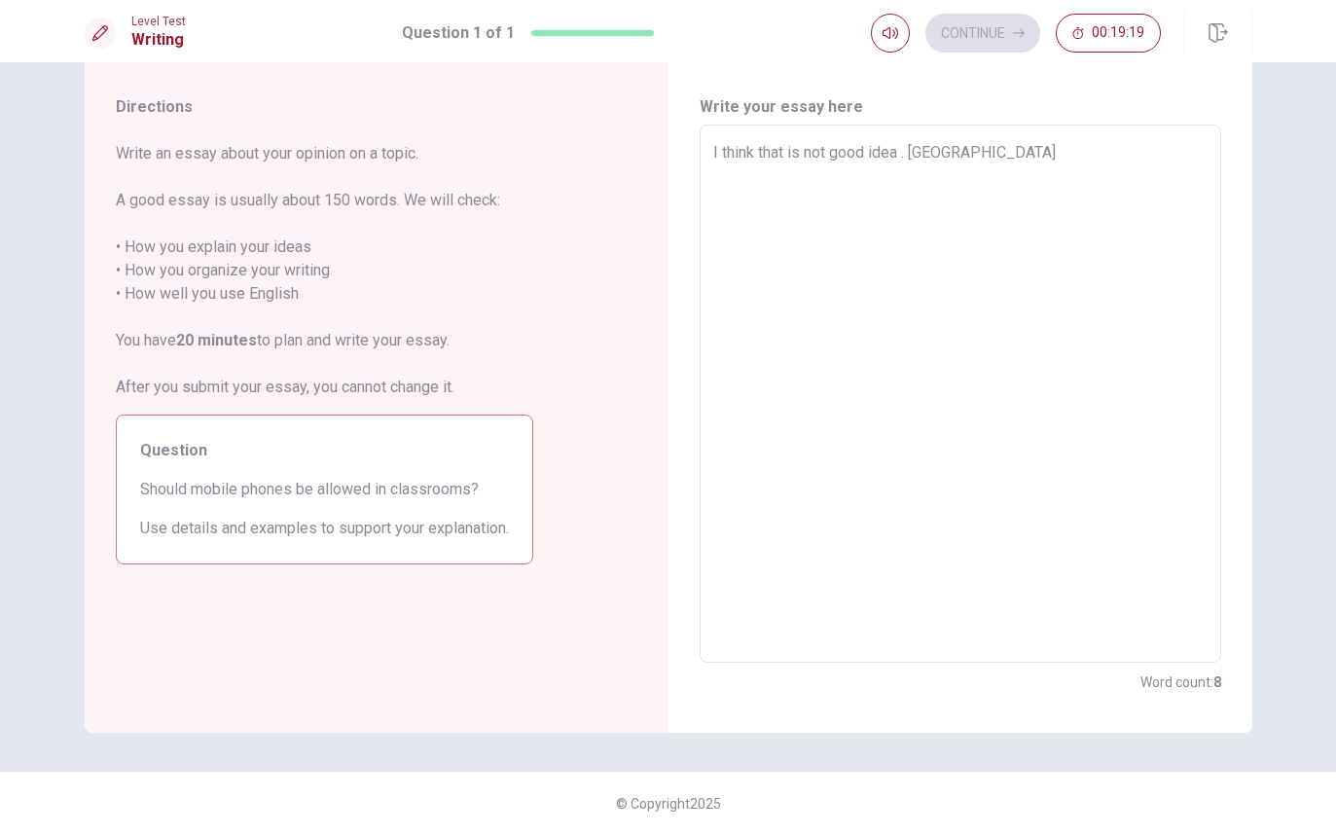
type textarea "x"
type textarea "I think that is not good idea . [GEOGRAPHIC_DATA]"
type textarea "x"
type textarea "I think that is not good idea . Becaus"
type textarea "x"
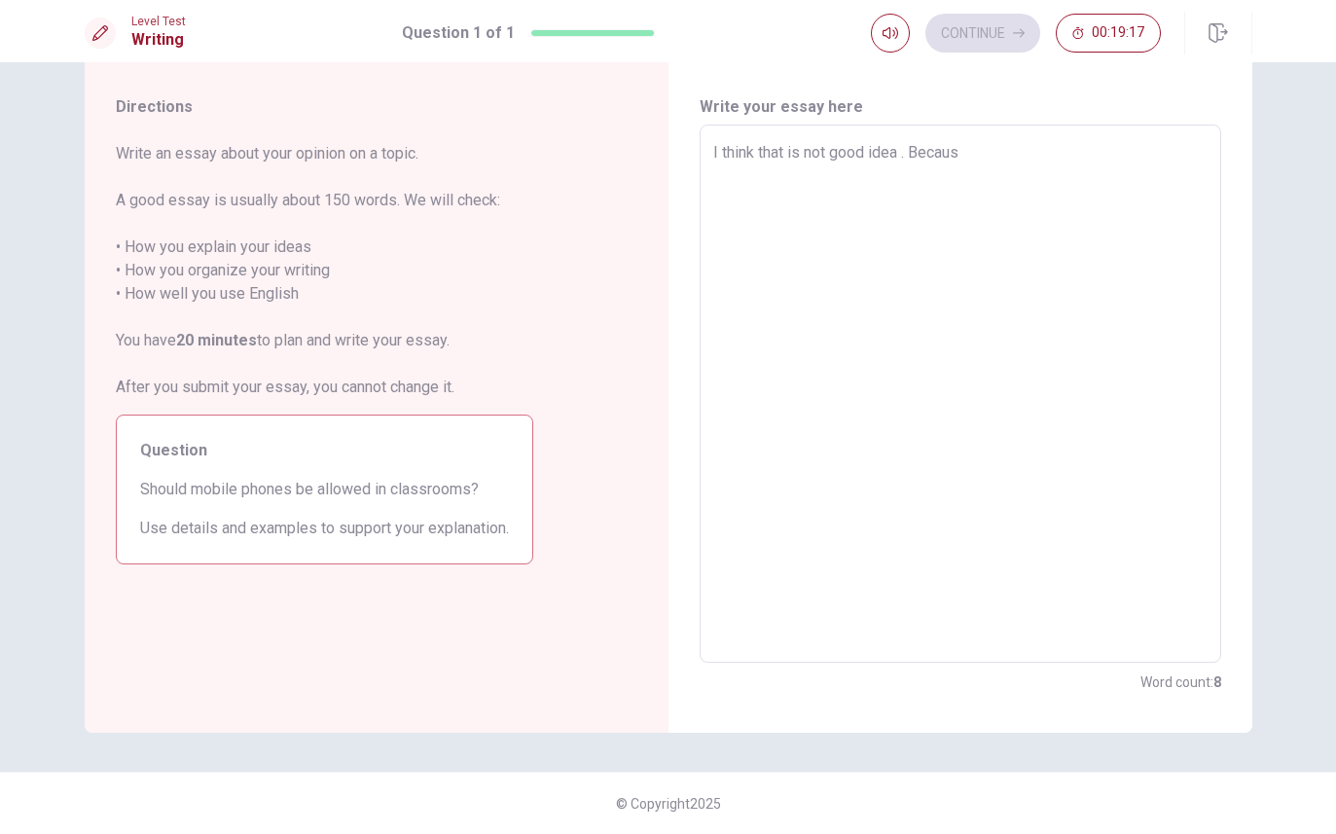
type textarea "I think that is not good idea . Because"
type textarea "x"
type textarea "I think that is not good idea . Because"
type textarea "x"
type textarea "I think that is not good idea . Because t"
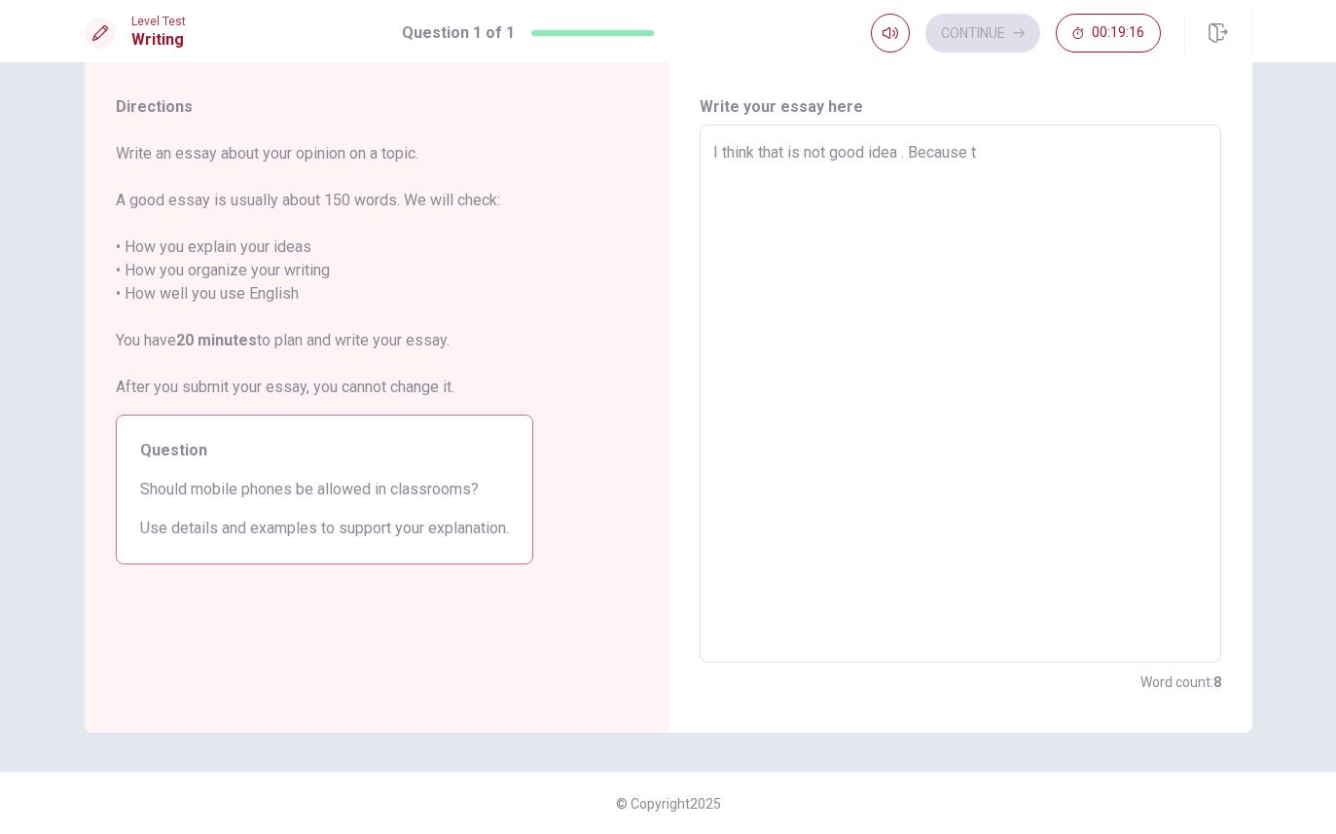
type textarea "x"
type textarea "I think that is not good idea . Because th"
type textarea "x"
type textarea "I think that is not good idea . Because the"
type textarea "x"
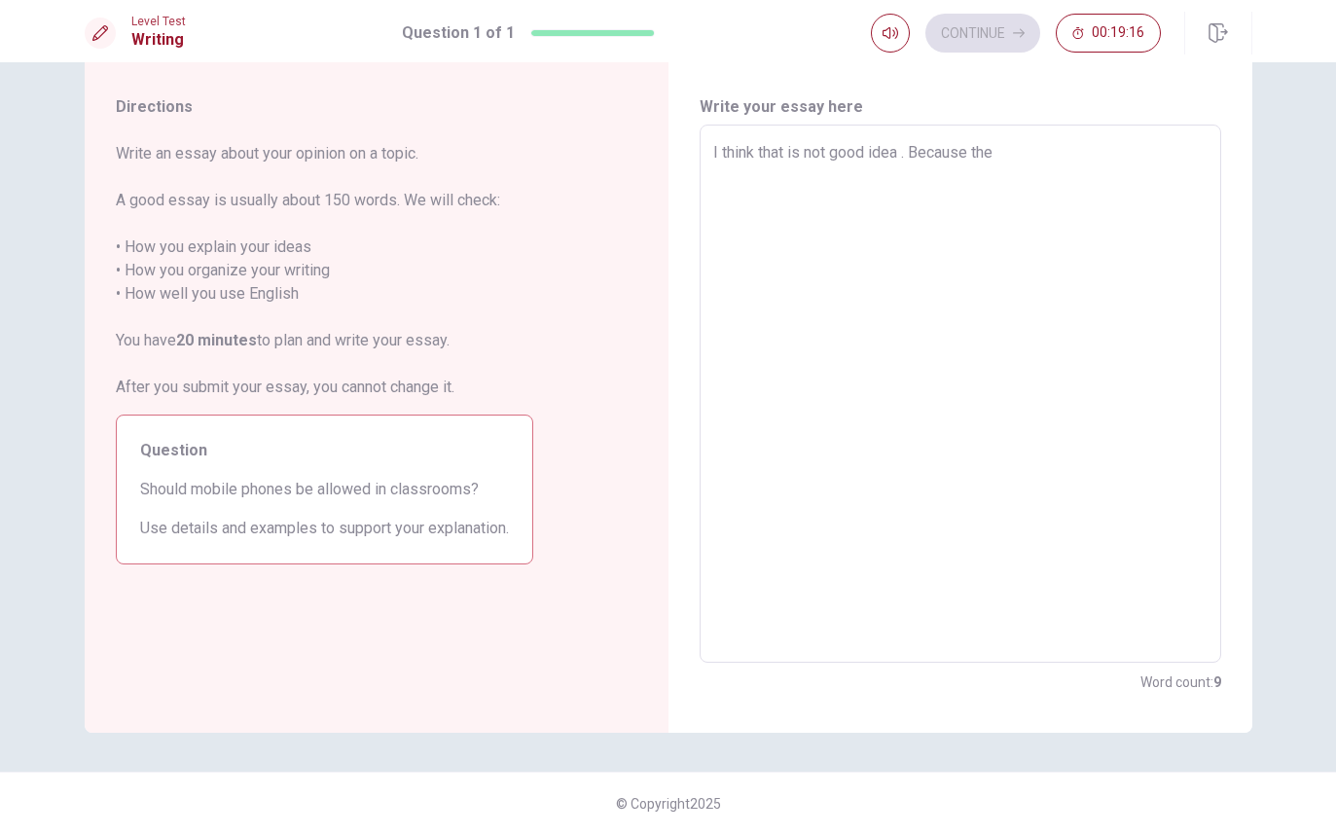
type textarea "I think that is not good idea . Because the"
type textarea "x"
type textarea "I think that is not good idea . Because the s"
type textarea "x"
type textarea "I think that is not good idea . Because the st"
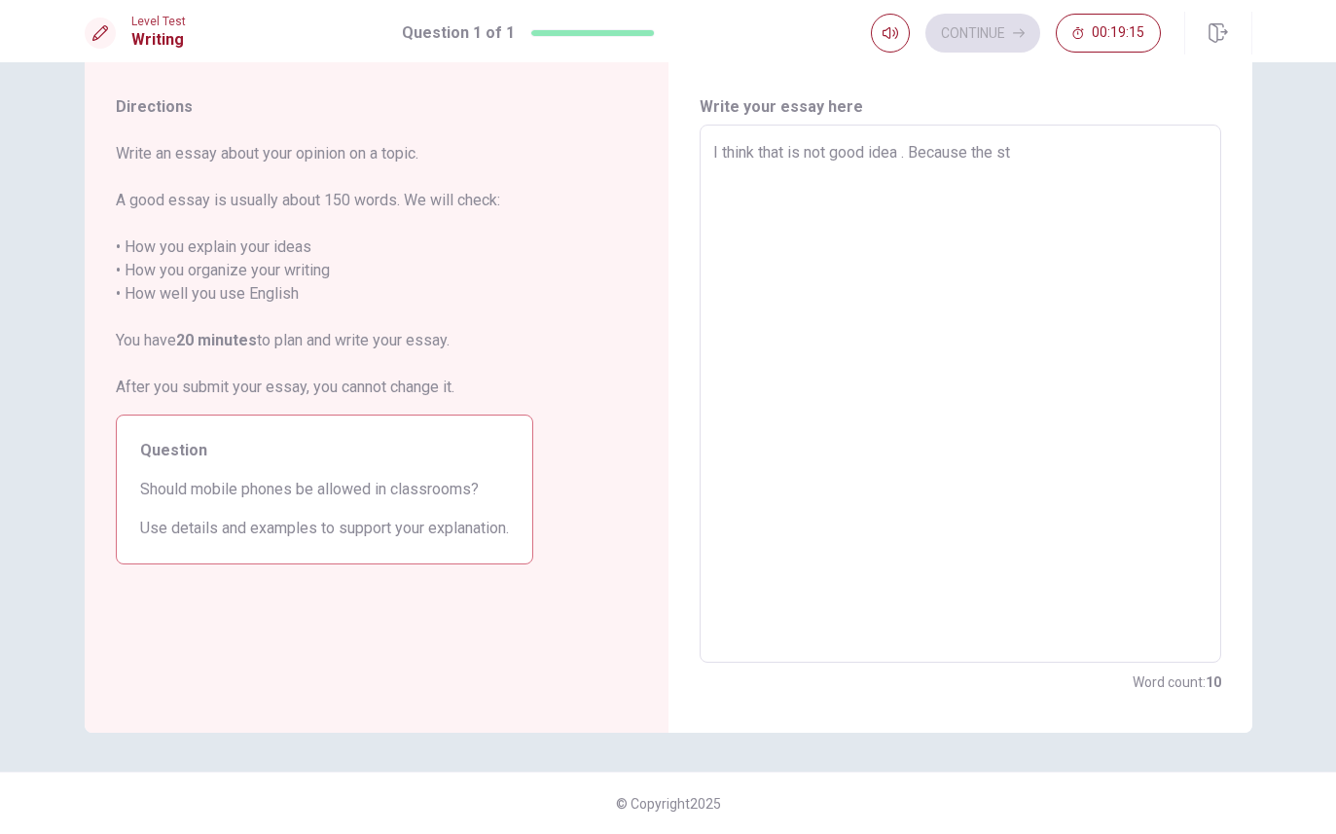
type textarea "x"
type textarea "I think that is not good idea . Because the stu"
type textarea "x"
type textarea "I think that is not good idea . Because the stud"
type textarea "x"
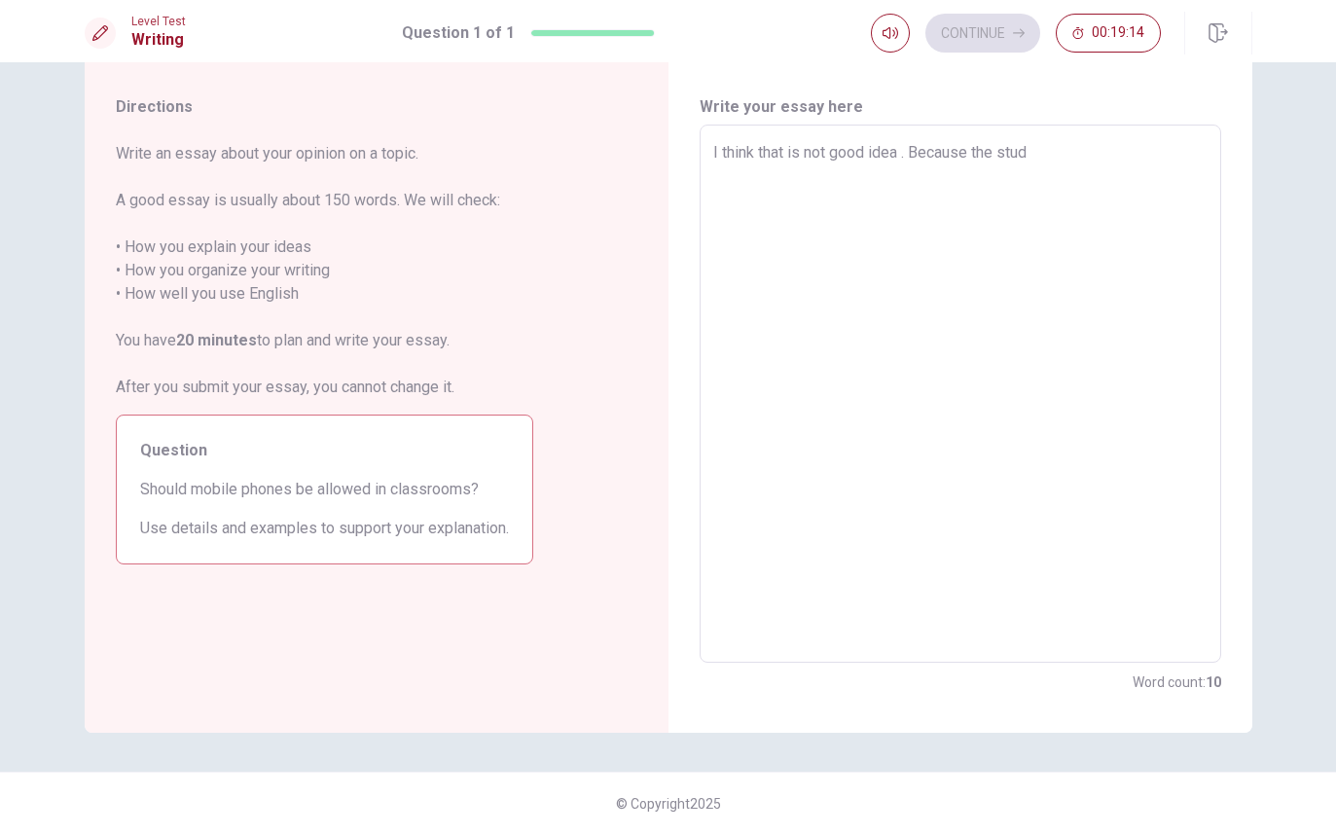
type textarea "I think that is not good idea . Because the stude"
type textarea "x"
type textarea "I think that is not good idea . Because the studen"
type textarea "x"
type textarea "I think that is not good idea . Because the student"
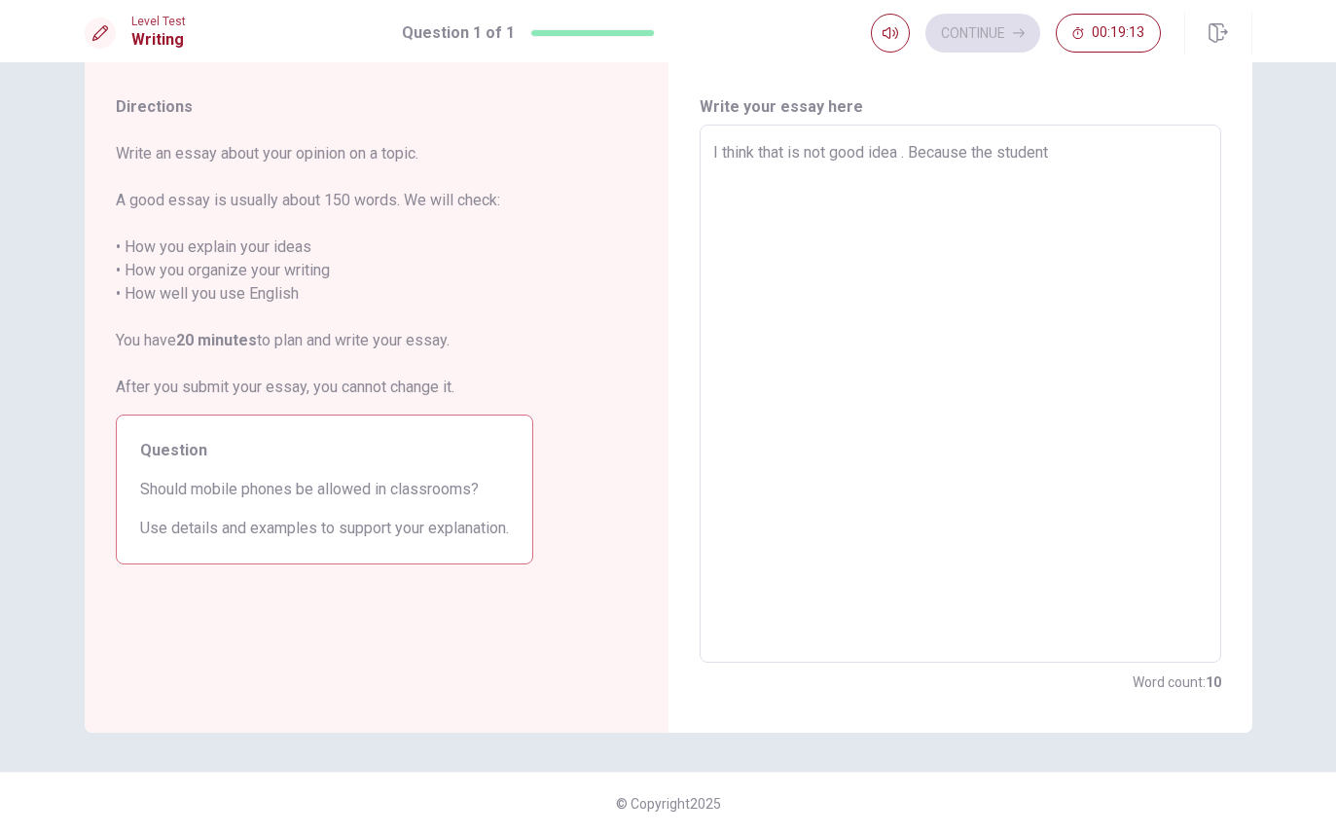
type textarea "x"
type textarea "I think that is not good idea . Because the student"
type textarea "x"
type textarea "I think that is not good idea . Because the student w"
type textarea "x"
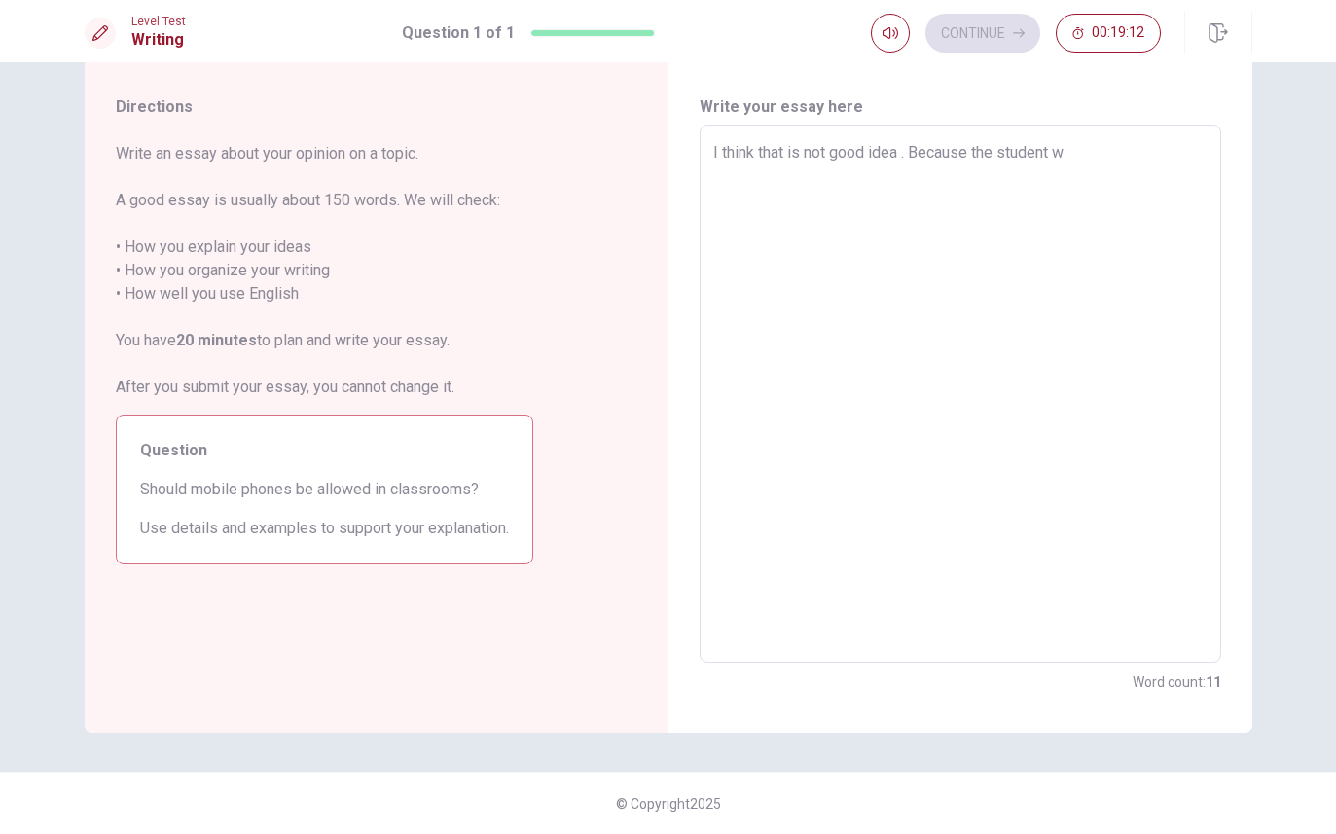
type textarea "I think that is not good idea . Because the student wi"
type textarea "x"
type textarea "I think that is not good idea . Because the student wil"
type textarea "x"
type textarea "I think that is not good idea . Because the student wil"
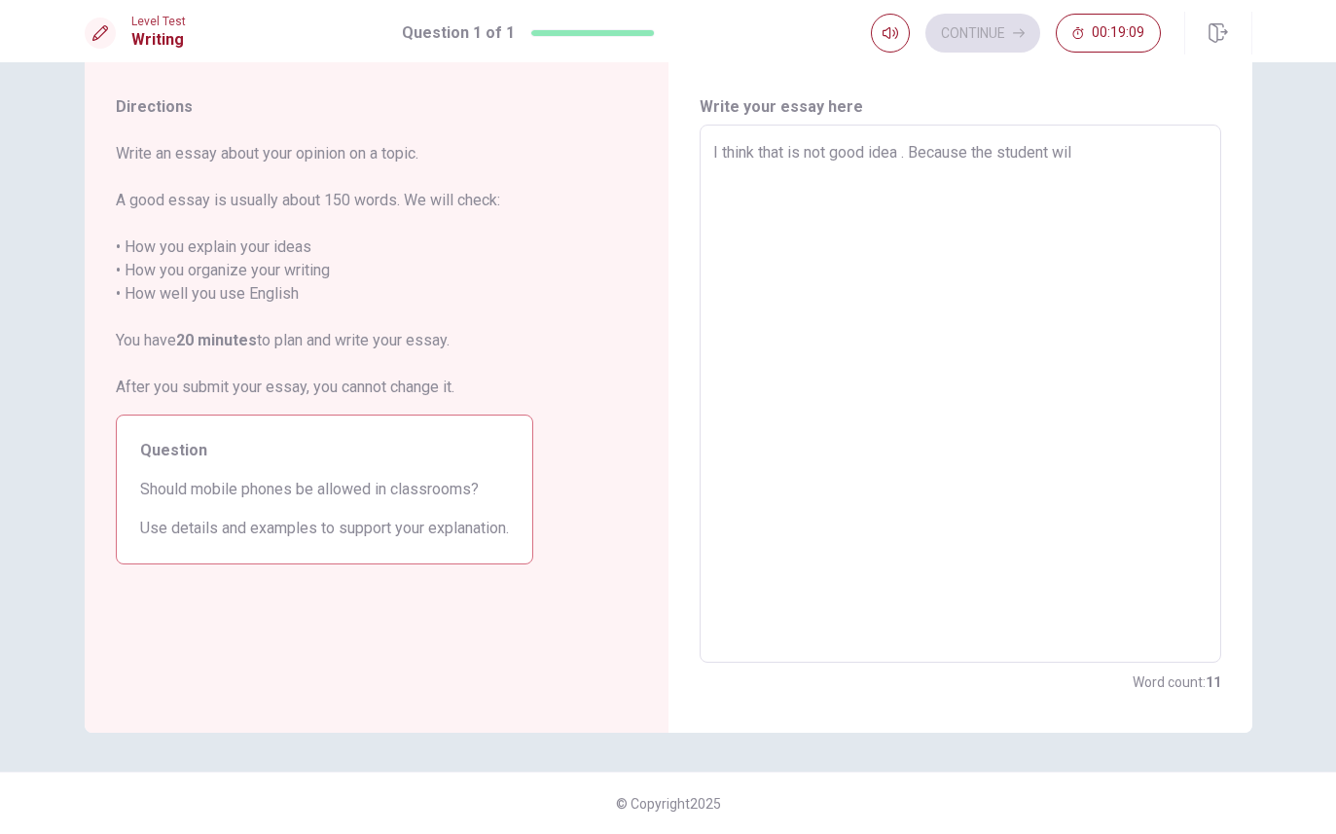
type textarea "x"
type textarea "I think that is not good idea . Because the student wil"
type textarea "x"
type textarea "I think that is not good idea . Because the student will"
type textarea "x"
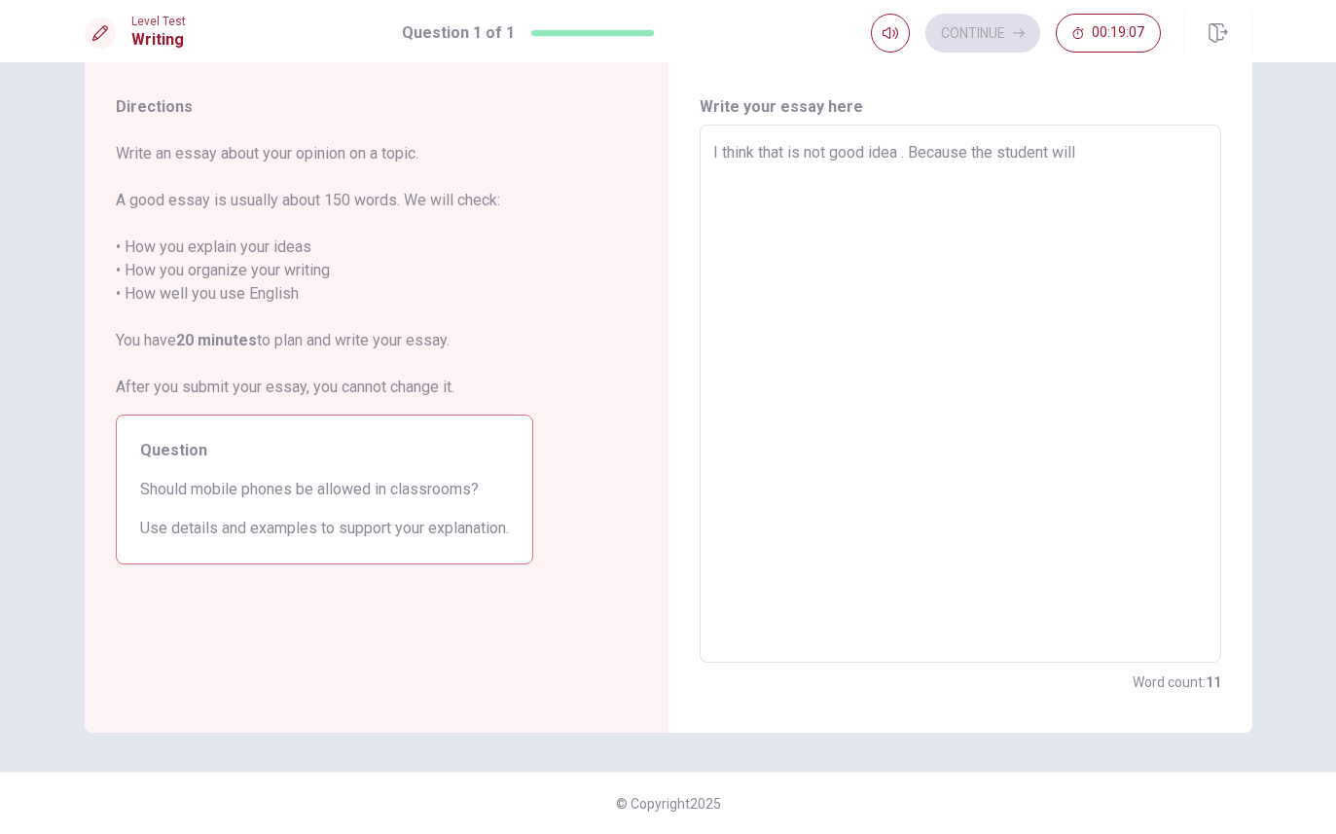
type textarea "I think that is not good idea . Because the student will"
type textarea "x"
type textarea "I think that is not good idea . Because the student will d"
type textarea "x"
type textarea "I think that is not good idea . Because the student will de"
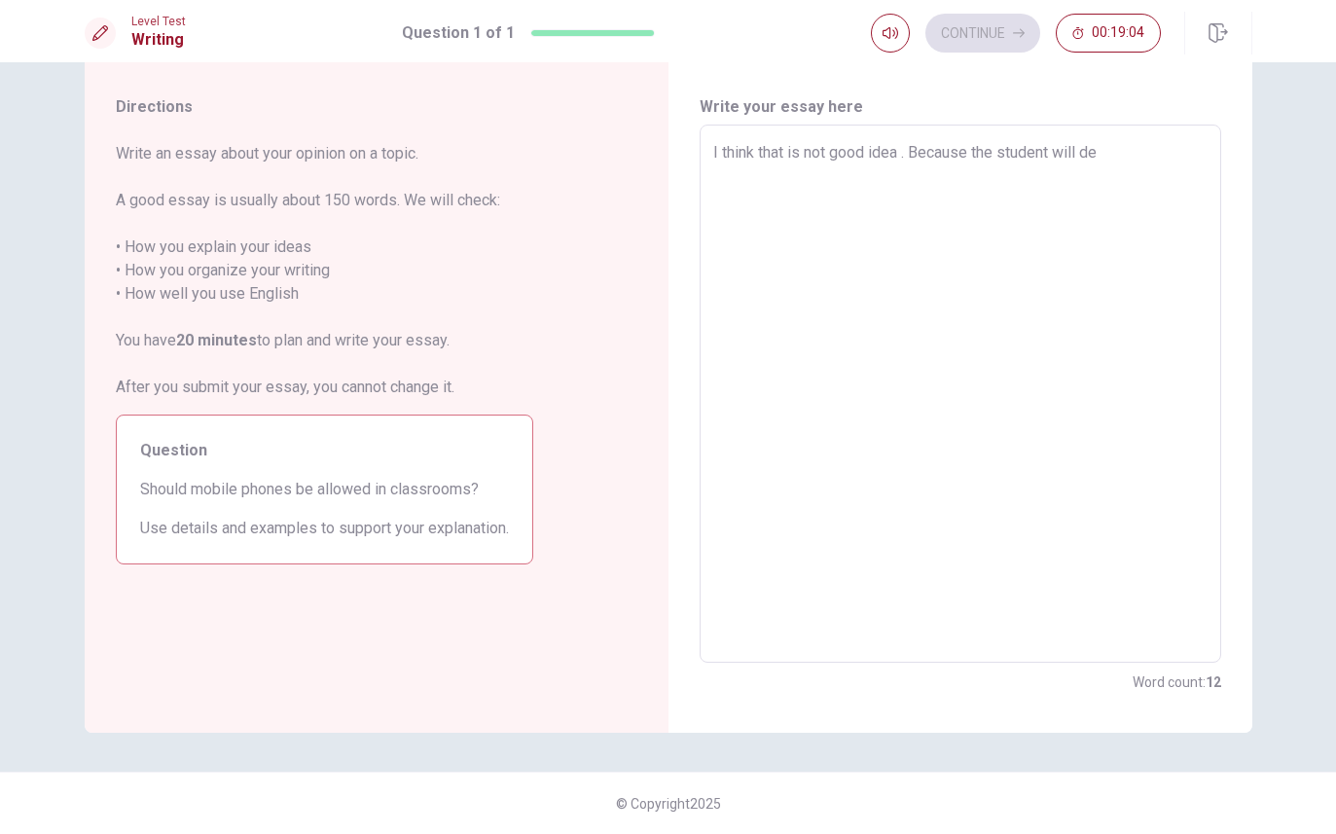
type textarea "x"
type textarea "I think that is not good idea . Because the student will d"
type textarea "x"
type textarea "I think that is not good idea . Because the student will"
type textarea "x"
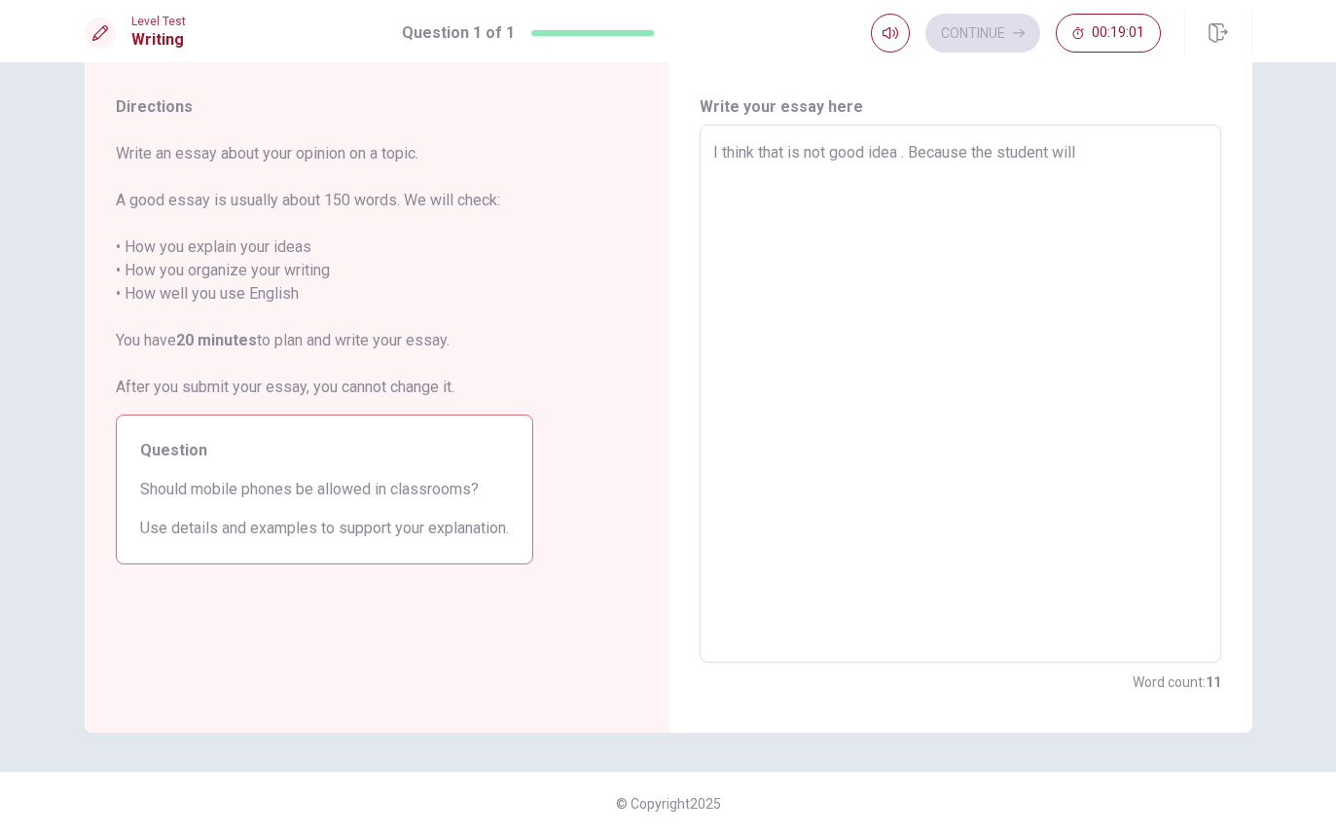
type textarea "I think that is not good idea . Because the student will p"
type textarea "x"
type textarea "I think that is not good idea . Because the student will pa"
type textarea "x"
type textarea "I think that is not good idea . Because the student will pas"
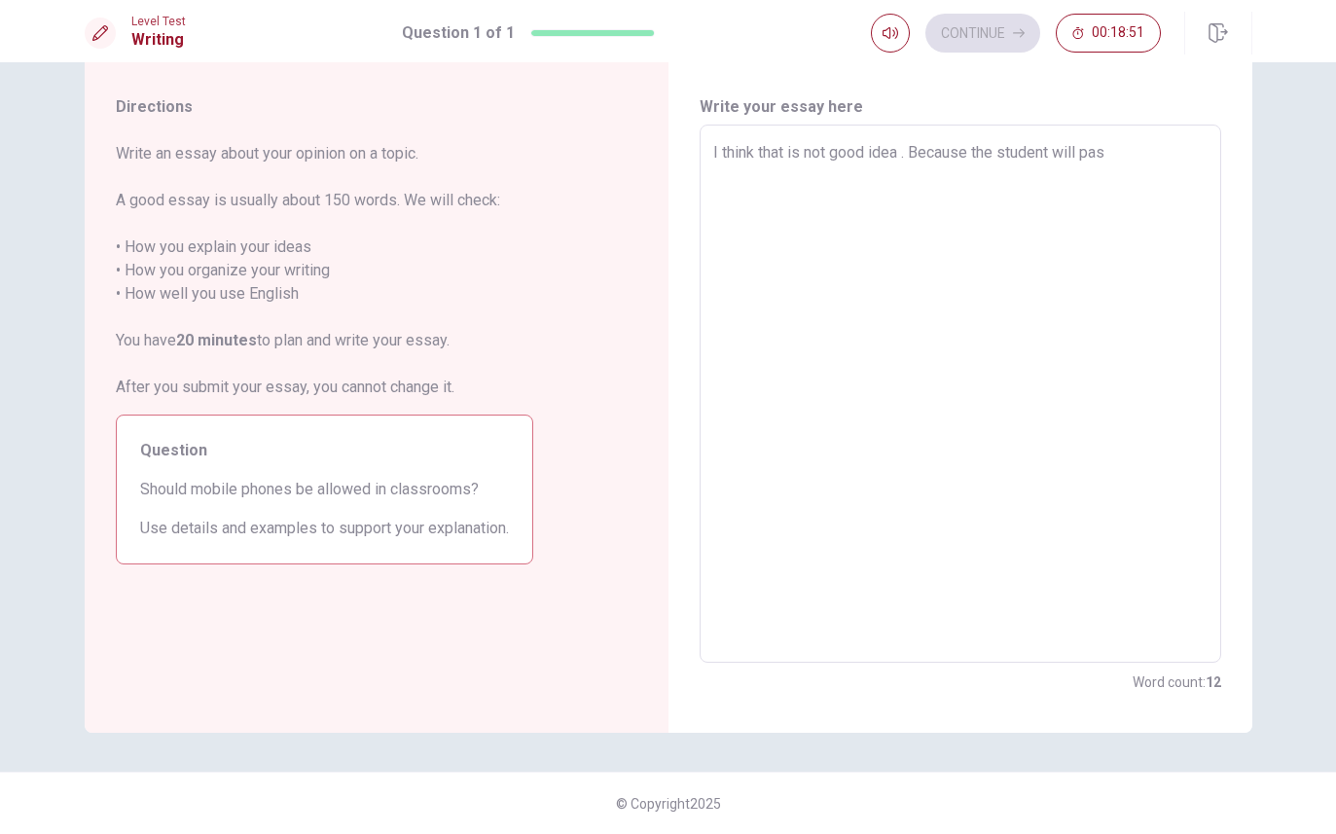
type textarea "x"
type textarea "I think that is not good idea . Because the student will pa"
type textarea "x"
type textarea "I think that is not good idea . Because the student will pai"
type textarea "x"
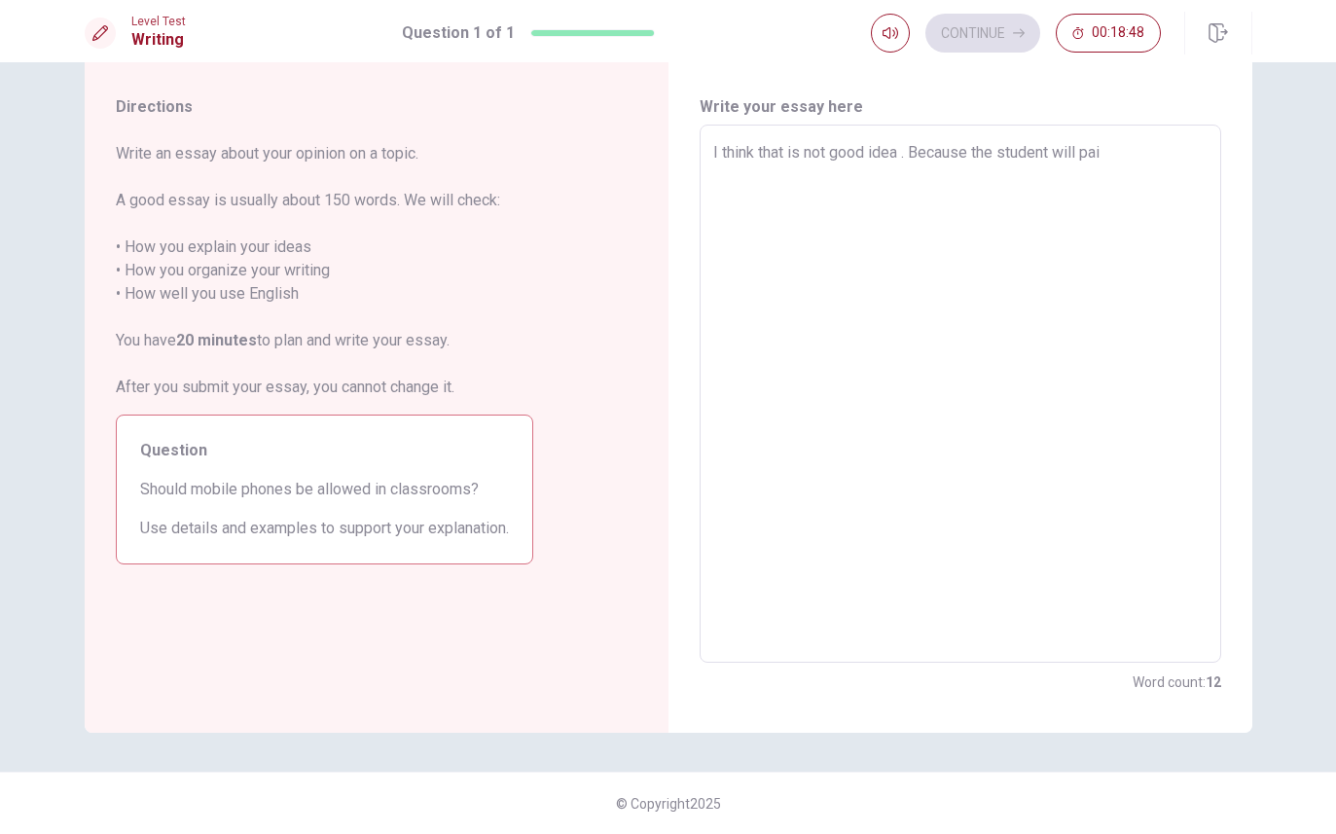
type textarea "I think that is not good idea . Because the student will pais"
type textarea "x"
type textarea "I think that is not good idea . Because the student will paise"
type textarea "x"
type textarea "I think that is not good idea . Because the student will paised"
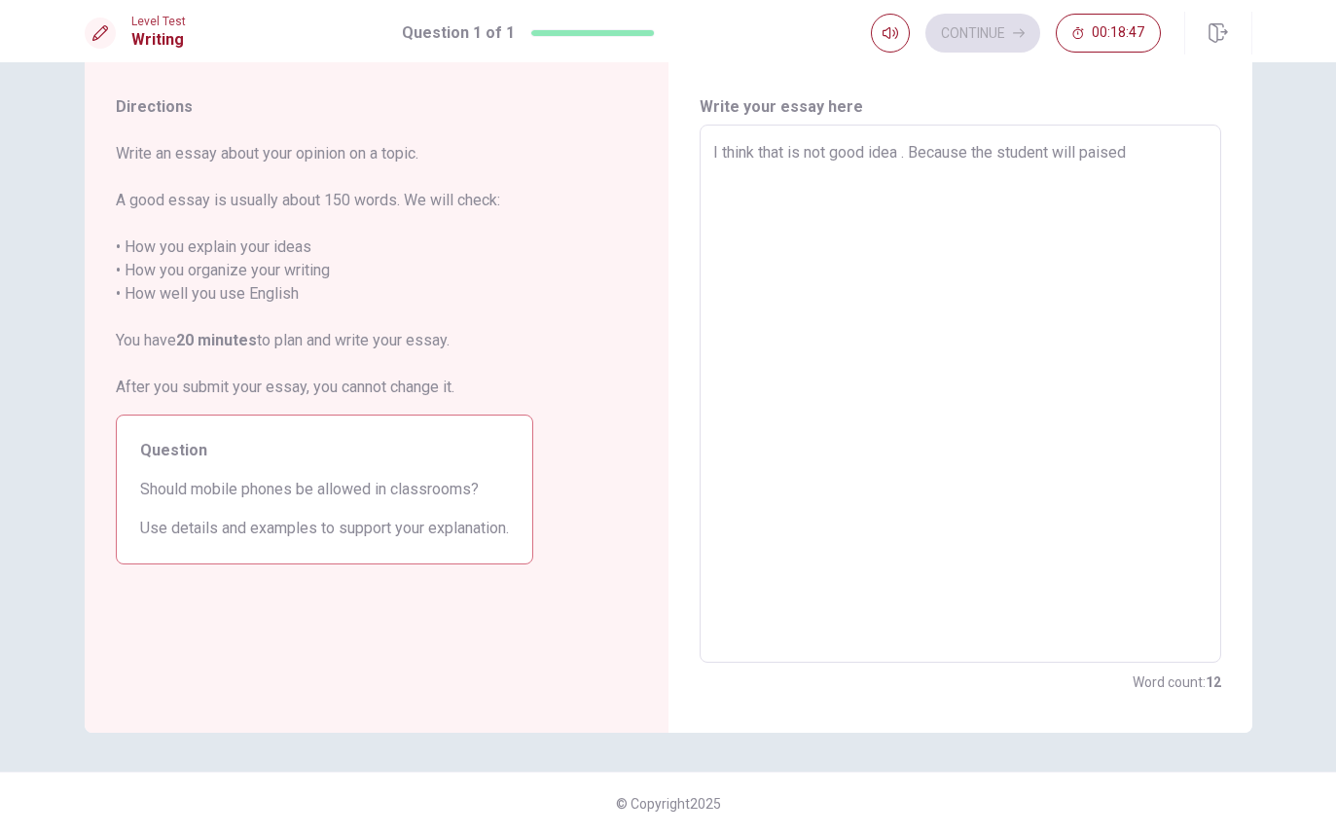
type textarea "x"
type textarea "I think that is not good idea . Because the student will paised"
type textarea "x"
type textarea "I think that is not good idea . Because the student will paised o"
type textarea "x"
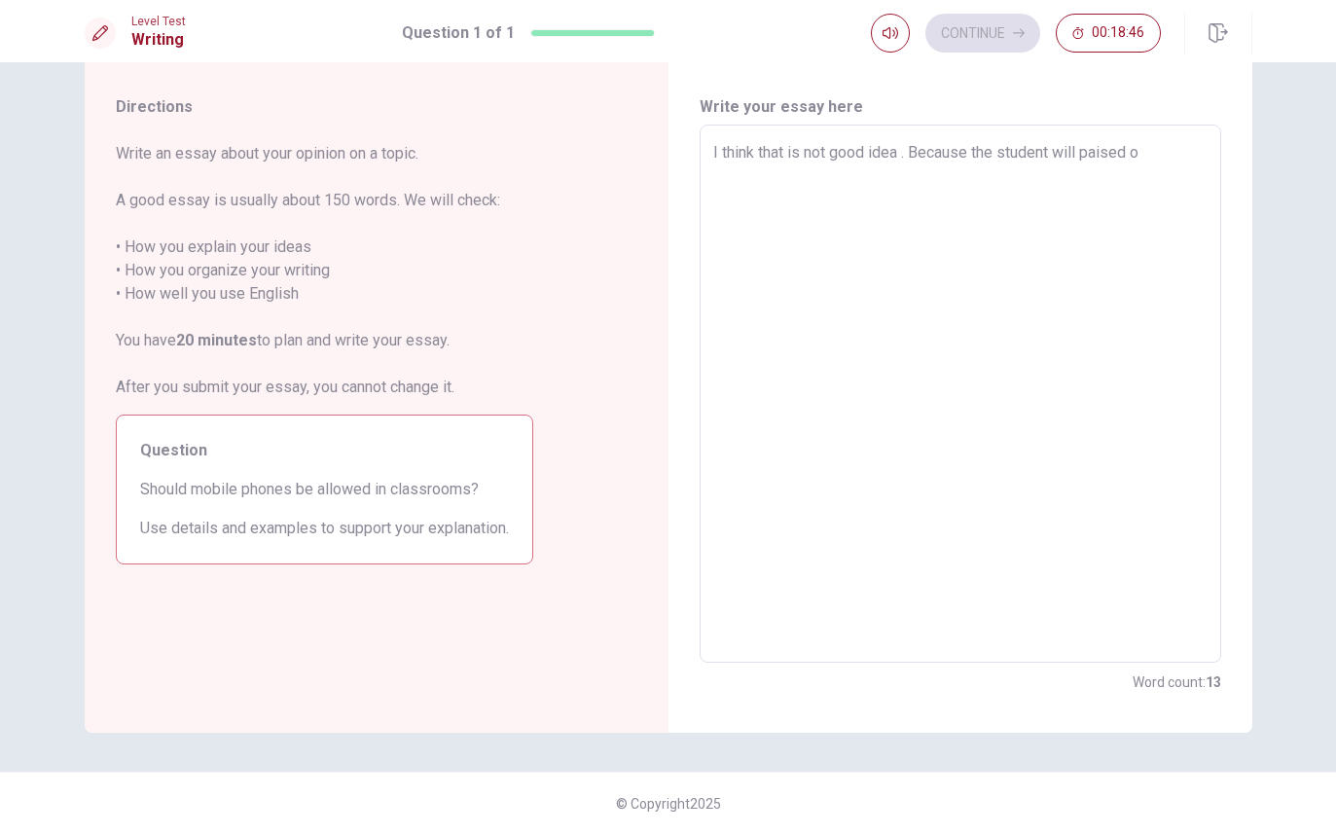
type textarea "I think that is not good idea . Because the student will paised on"
type textarea "x"
type textarea "I think that is not good idea . Because the student will paised on"
type textarea "x"
type textarea "I think that is not good idea . Because the student will paised on t"
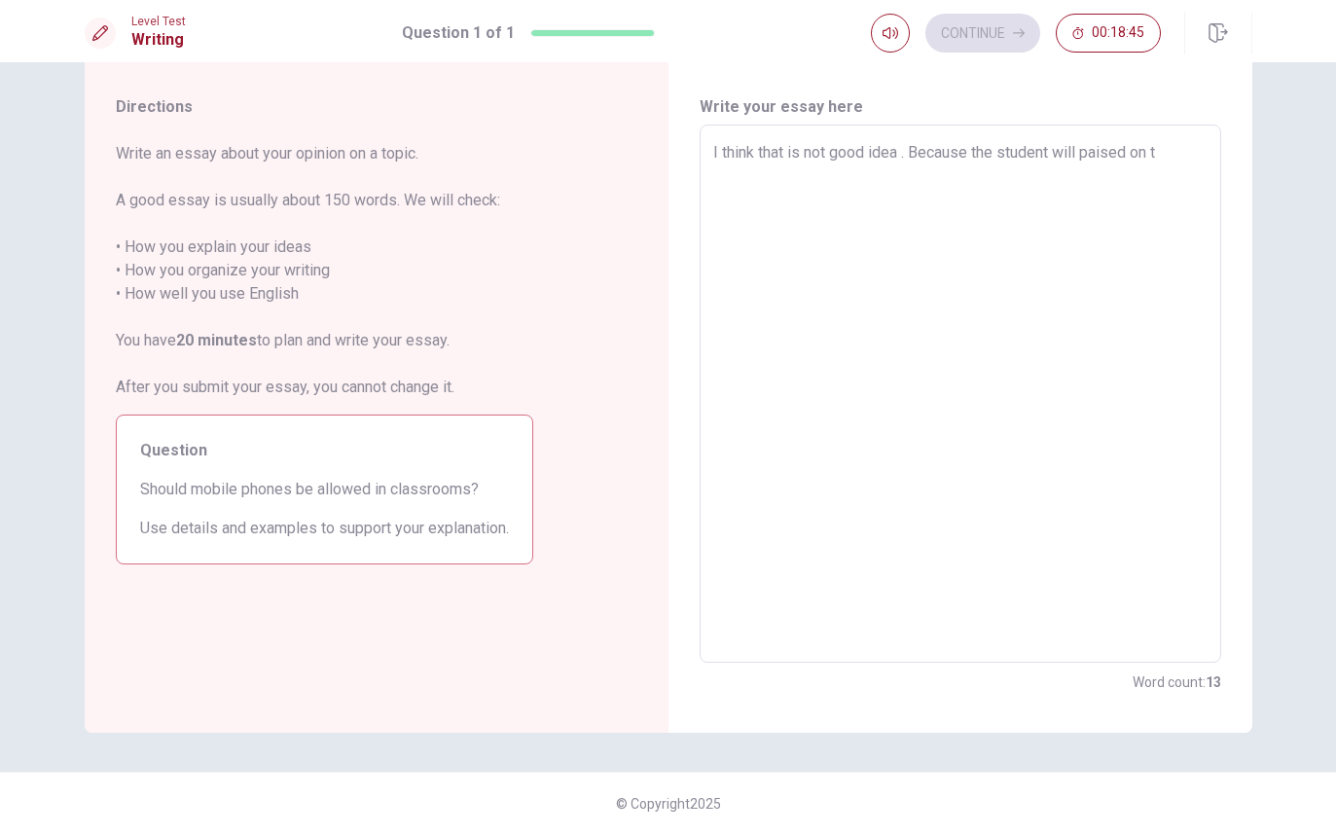
type textarea "x"
type textarea "I think that is not good idea . Because the student will paised on th"
type textarea "x"
type textarea "I think that is not good idea . Because the student will paised on the"
type textarea "x"
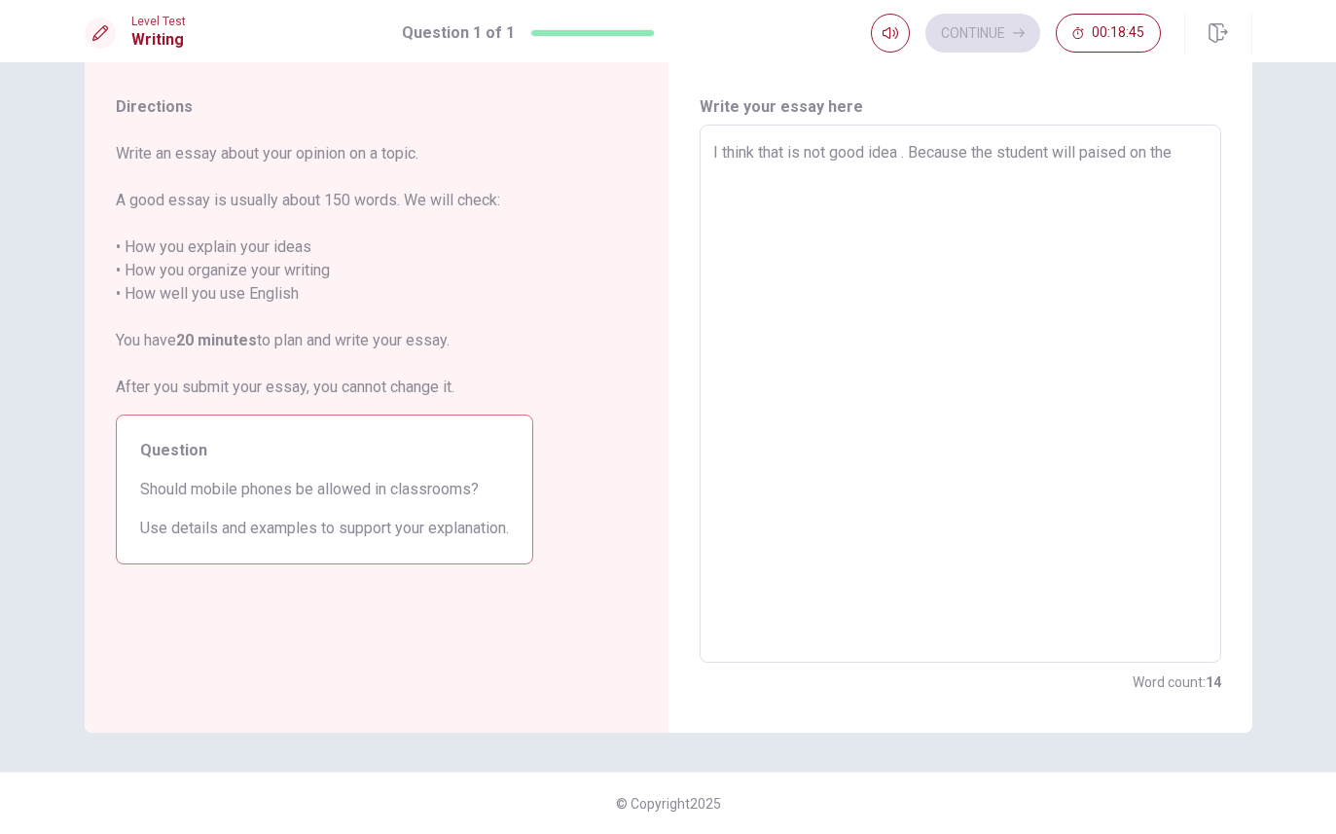
type textarea "I think that is not good idea . Because the student will paised on the"
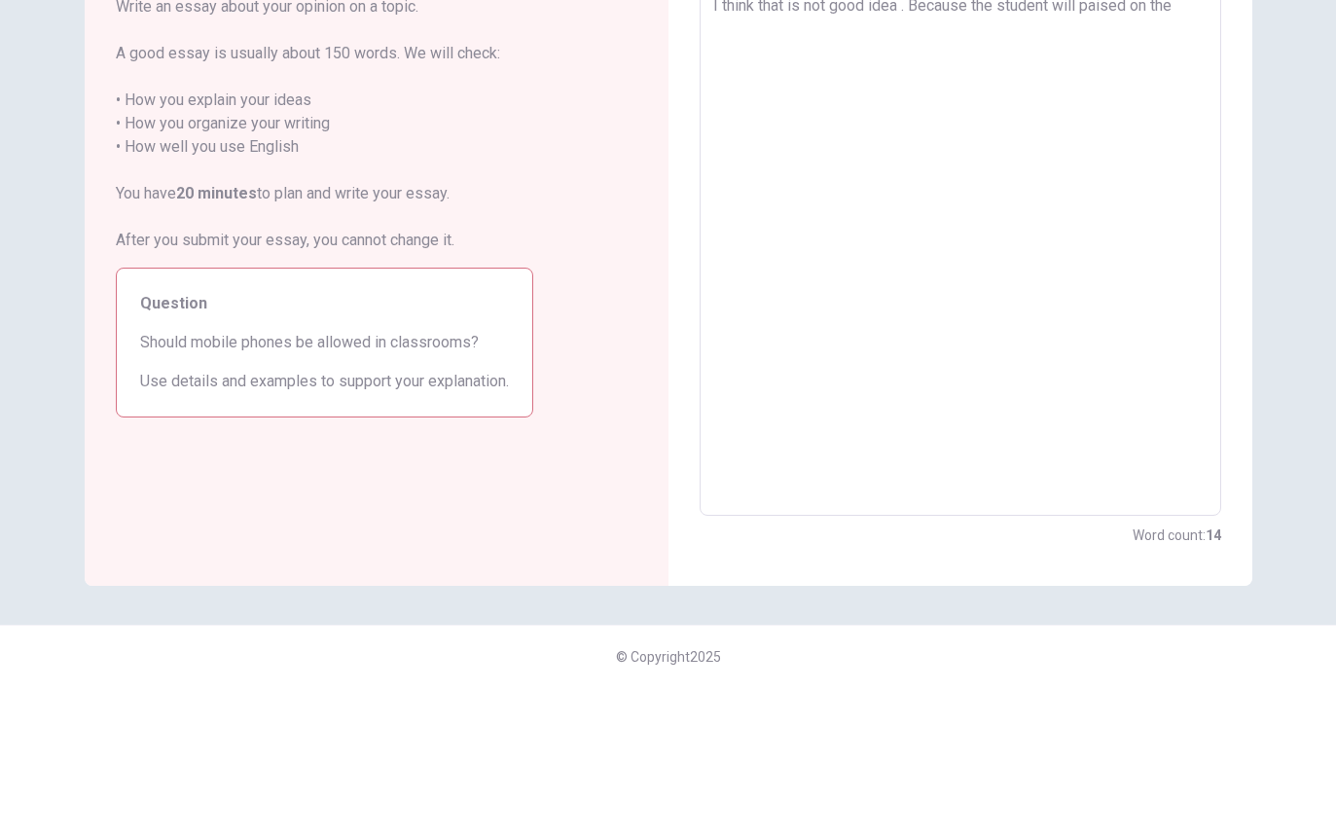
type textarea "x"
type textarea "I think that is not good idea . Because the student will paised on the m"
type textarea "x"
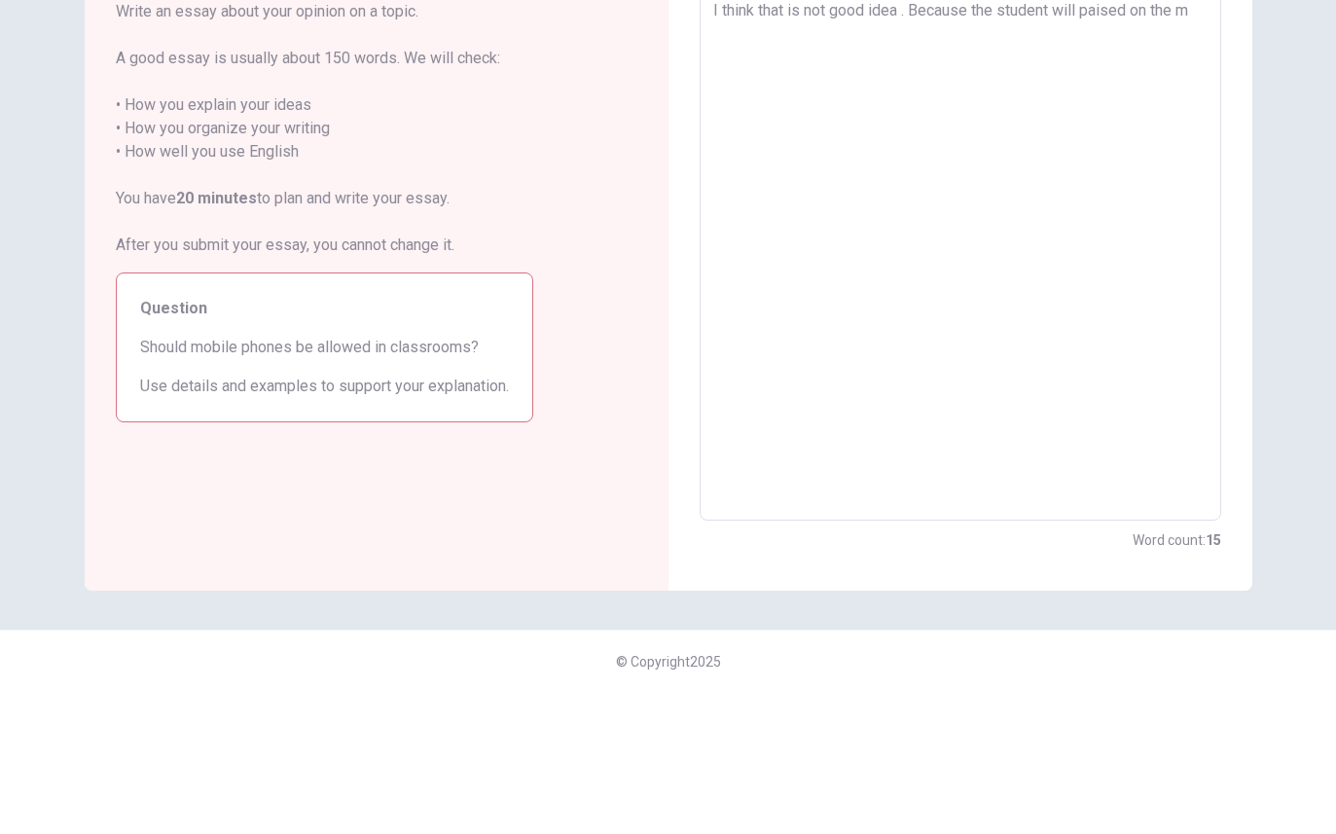
type textarea "I think that is not good idea . Because the student will paised on the mo"
type textarea "x"
type textarea "I think that is not good idea . Because the student will paised on the mob"
type textarea "x"
type textarea "I think that is not good idea . Because the student will paised on the mobi"
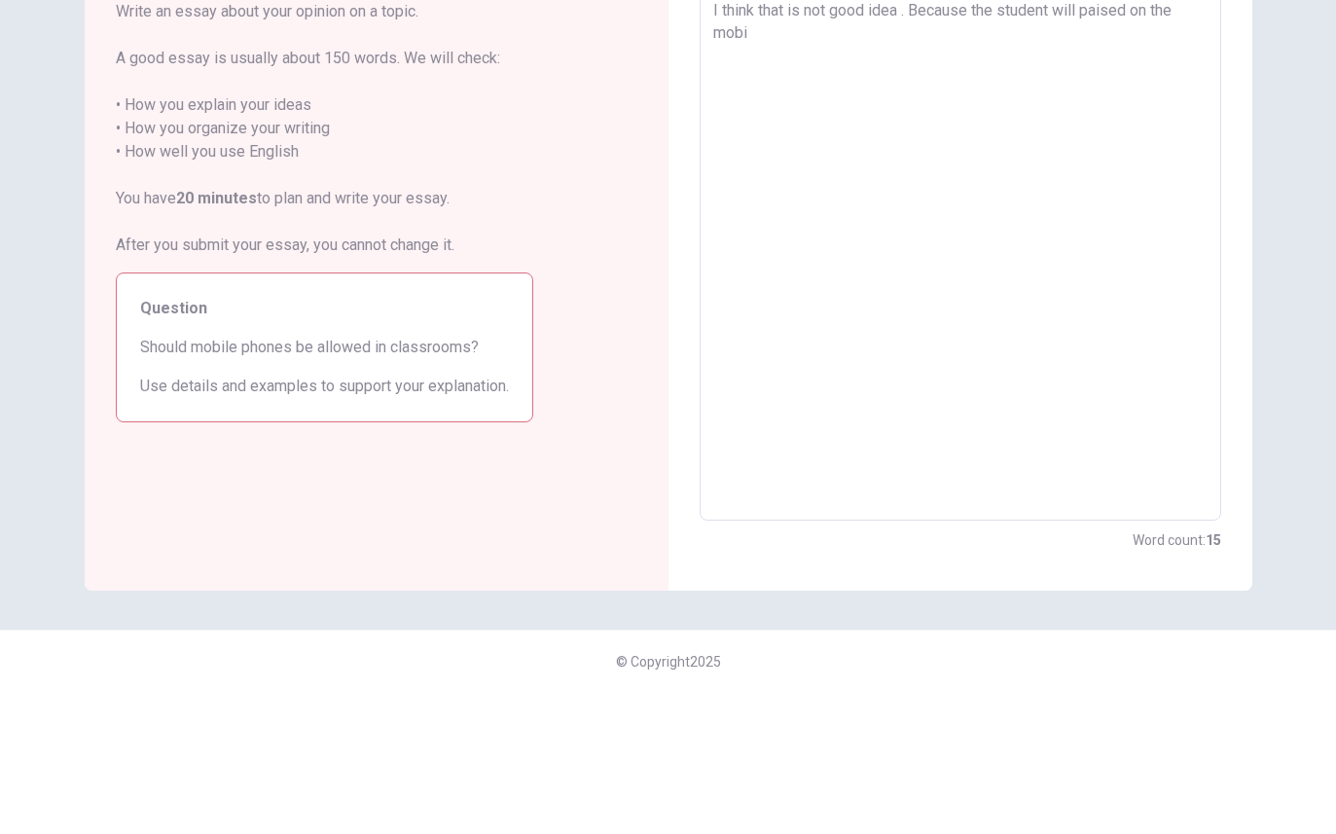
type textarea "x"
type textarea "I think that is not good idea . Because the student will paised on the mobil"
type textarea "x"
type textarea "I think that is not good idea . Because the student will paised on the mobile"
type textarea "x"
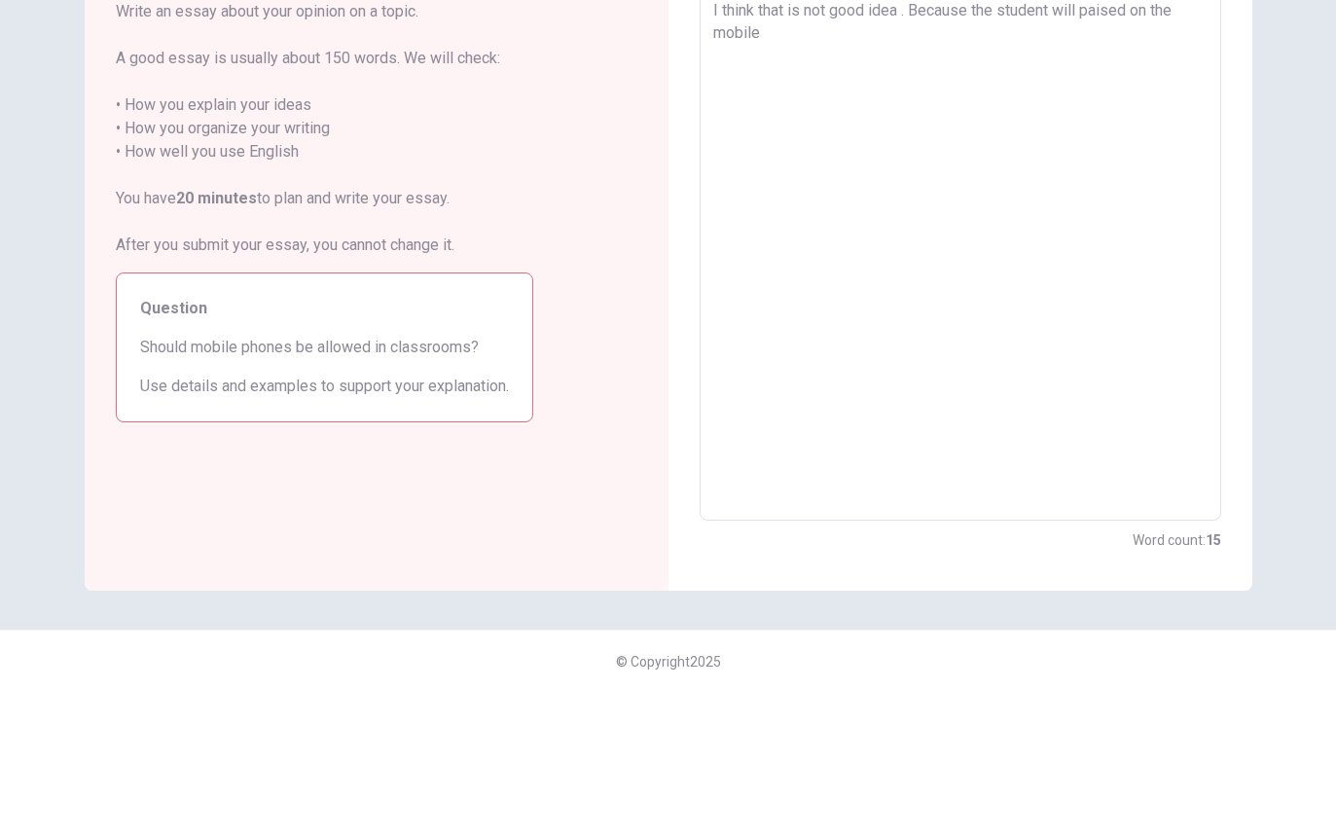
type textarea "I think that is not good idea . Because the student will paised on the mobile"
type textarea "x"
type textarea "I think that is not good idea . Because the student will paised on the mobile f"
type textarea "x"
type textarea "I think that is not good idea . Because the student will paised on the mobile fh"
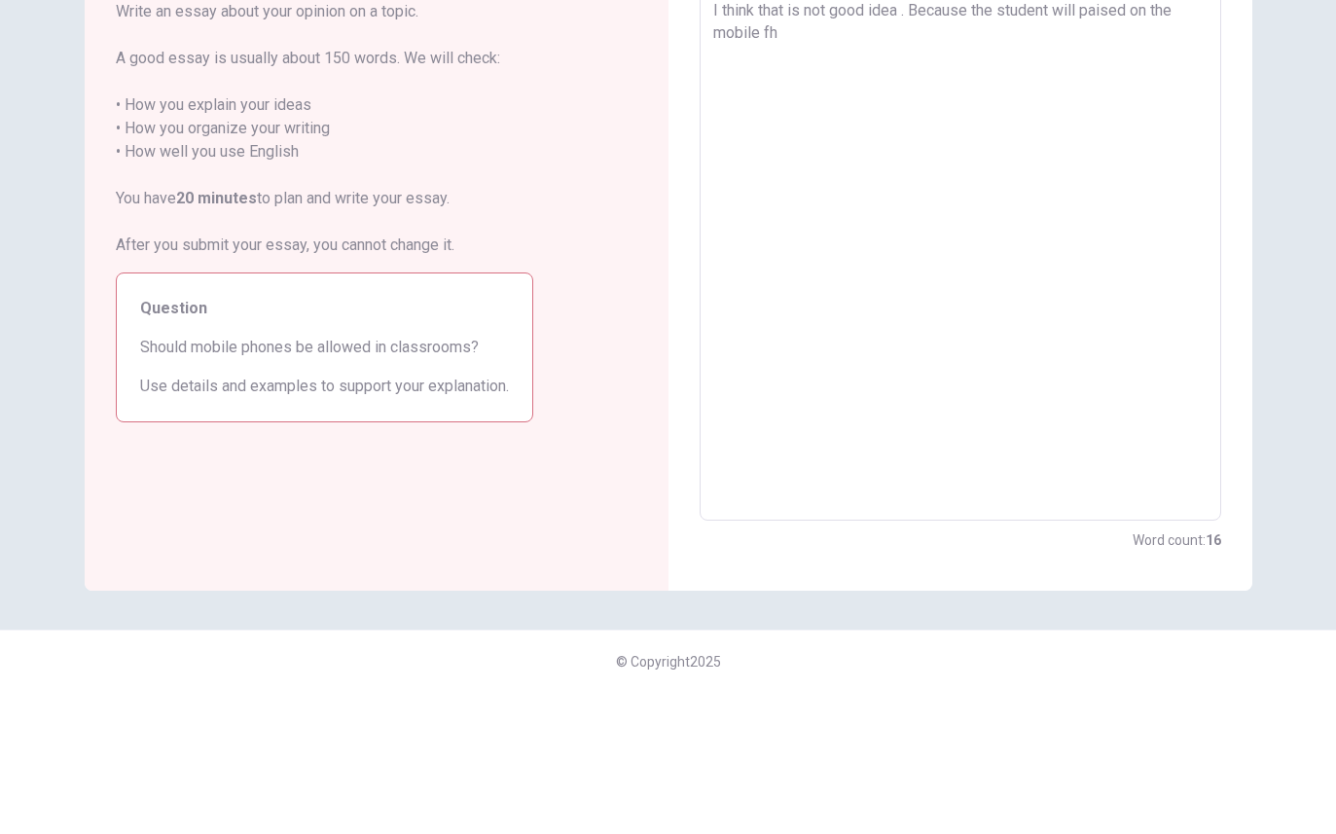
type textarea "x"
type textarea "I think that is not good idea . Because the student will paised on the mobile f"
type textarea "x"
type textarea "I think that is not good idea . Because the student will paised on the mobile"
type textarea "x"
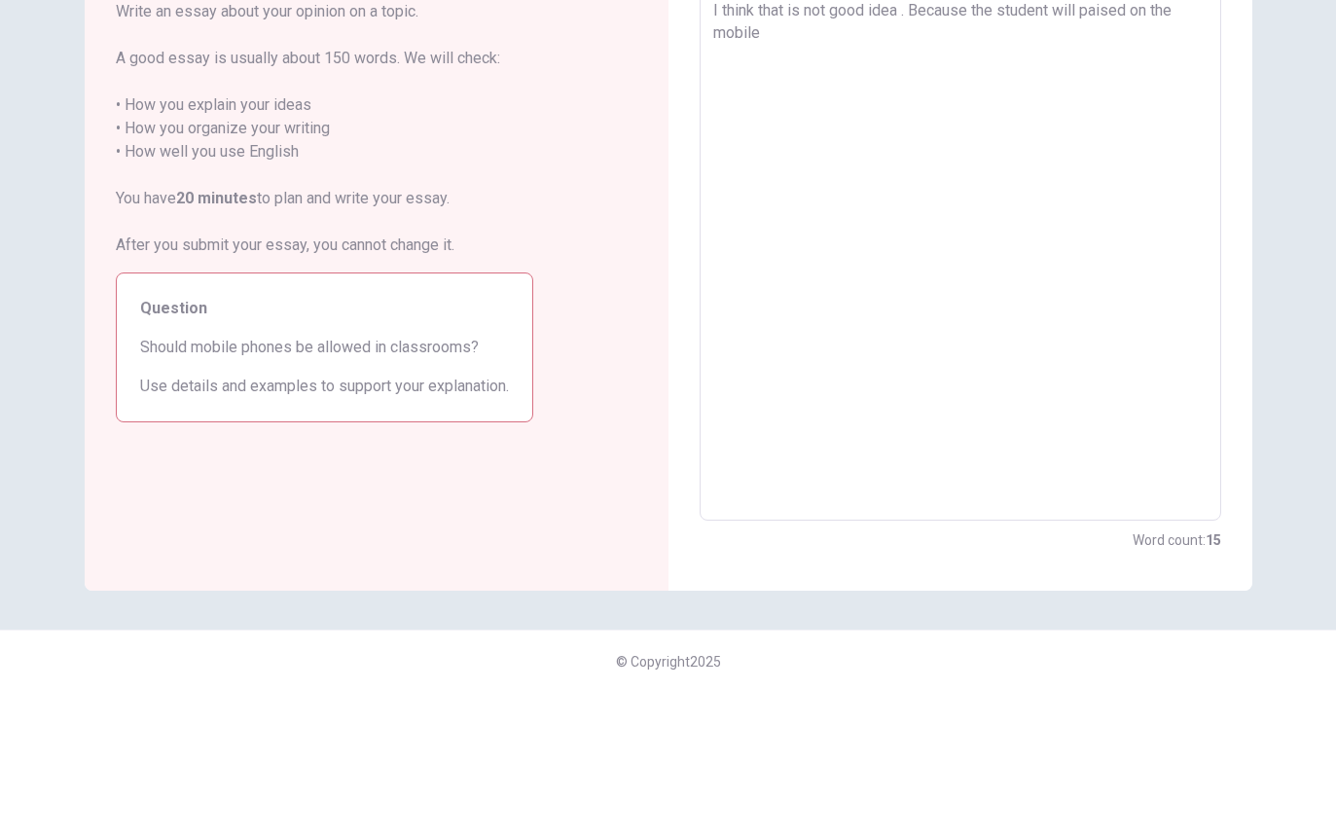
type textarea "I think that is not good idea . Because the student will paised on the mobile p"
type textarea "x"
type textarea "I think that is not good idea . Because the student will paised on the mobile ph"
type textarea "x"
type textarea "I think that is not good idea . Because the student will paised on the mobile p…"
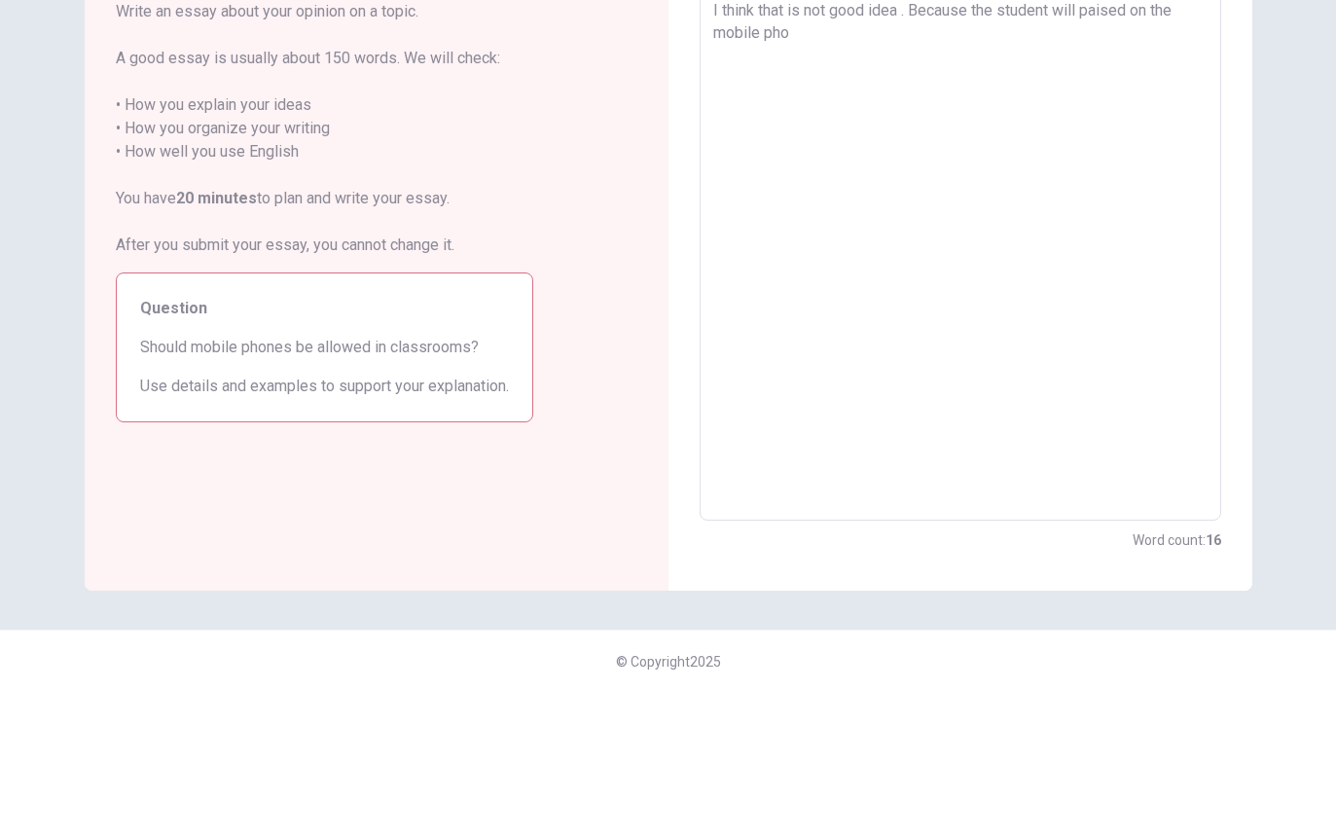
type textarea "x"
type textarea "I think that is not good idea . Because the student will paised on the mobile p…"
type textarea "x"
type textarea "I think that is not good idea . Because the student will paised on the mobile p…"
type textarea "x"
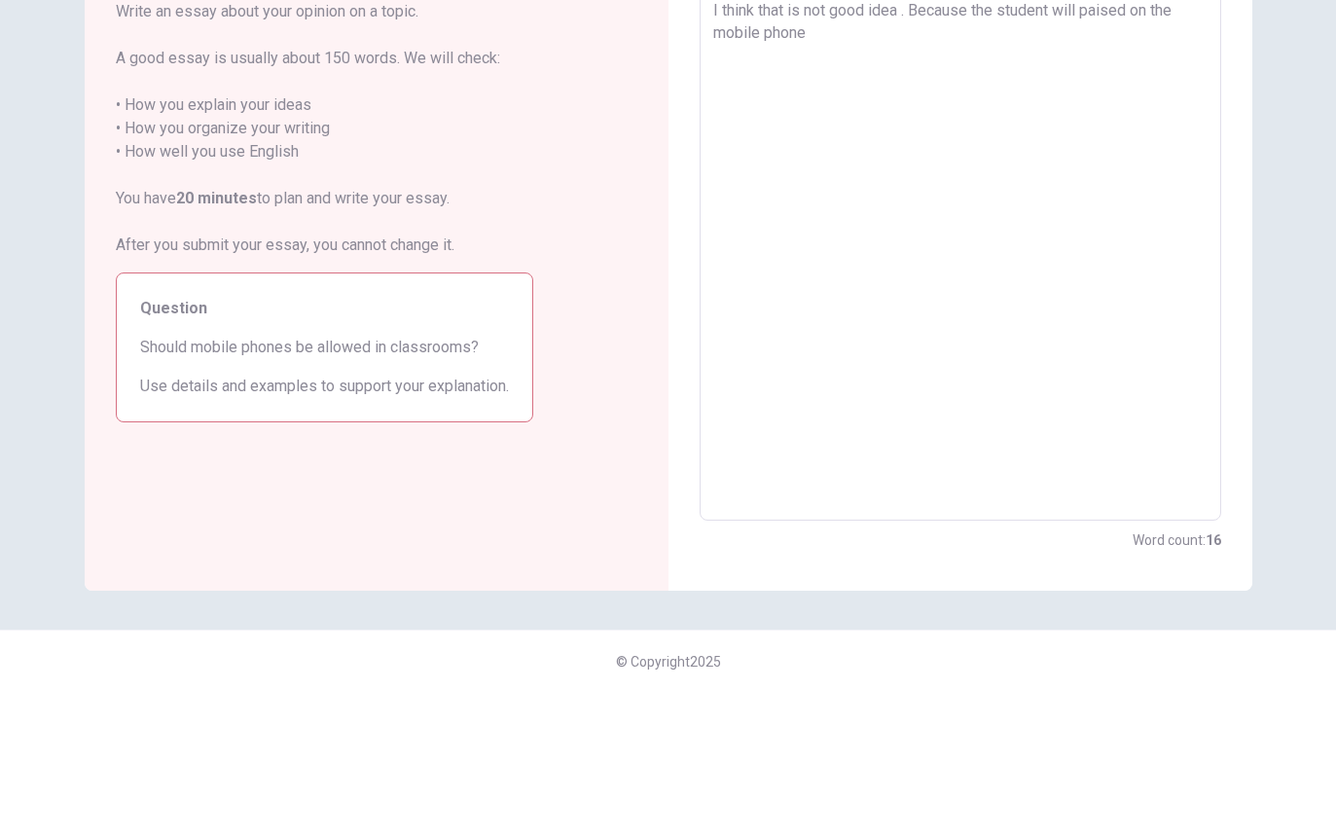
type textarea "I think that is not good idea . Because the student will paised on the mobile p…"
type textarea "x"
type textarea "I think that is not good idea . Because the student will paised on the mobile p…"
type textarea "x"
type textarea "I think that is not good idea . Because the student will paised on the mobile p…"
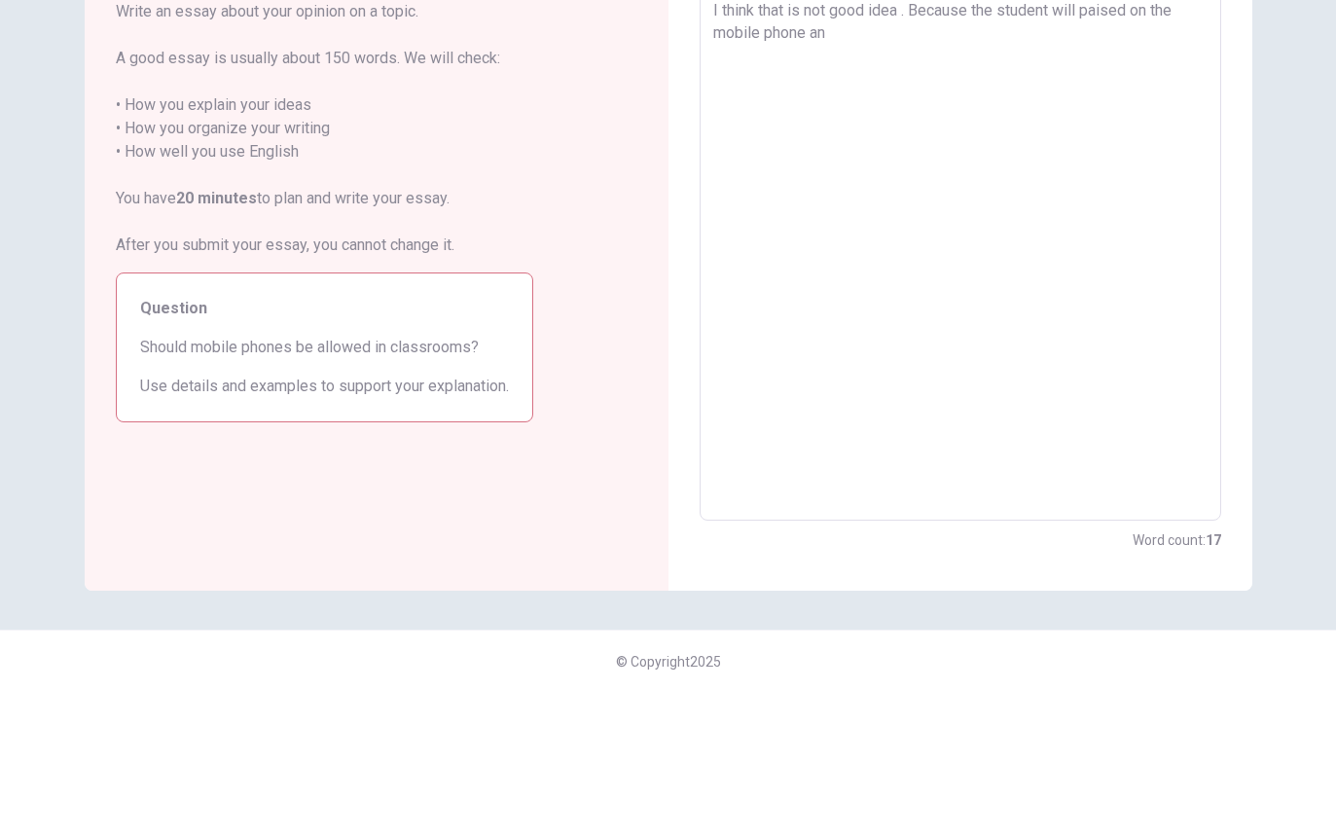
type textarea "x"
click at [897, 141] on textarea "I think that is not good idea . Because the student will paised on the mobile p…" at bounding box center [960, 394] width 494 height 506
click at [977, 141] on textarea "I think that is not good idea . Because the student will paised on the mobile p…" at bounding box center [960, 394] width 494 height 506
click at [1056, 253] on textarea "I think that is not good idea . Because the student will paised on the mobile p…" at bounding box center [960, 394] width 494 height 506
click at [605, 307] on div "Directions Write an essay about your opinion on a topic. A good essay is usuall…" at bounding box center [377, 394] width 584 height 676
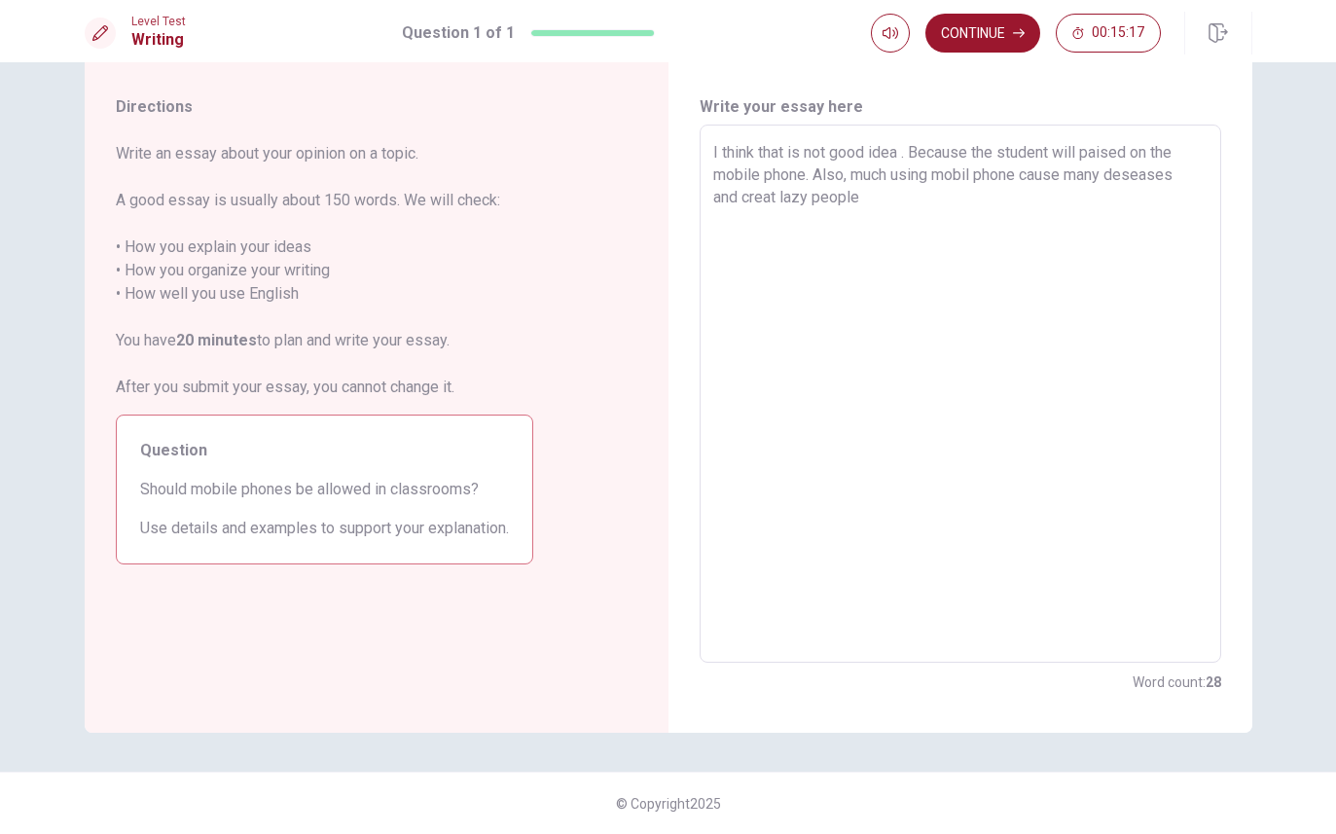
click at [878, 205] on textarea "I think that is not good idea . Because the student will paised on the mobile p…" at bounding box center [960, 394] width 494 height 506
click at [987, 38] on button "Continue" at bounding box center [983, 33] width 115 height 39
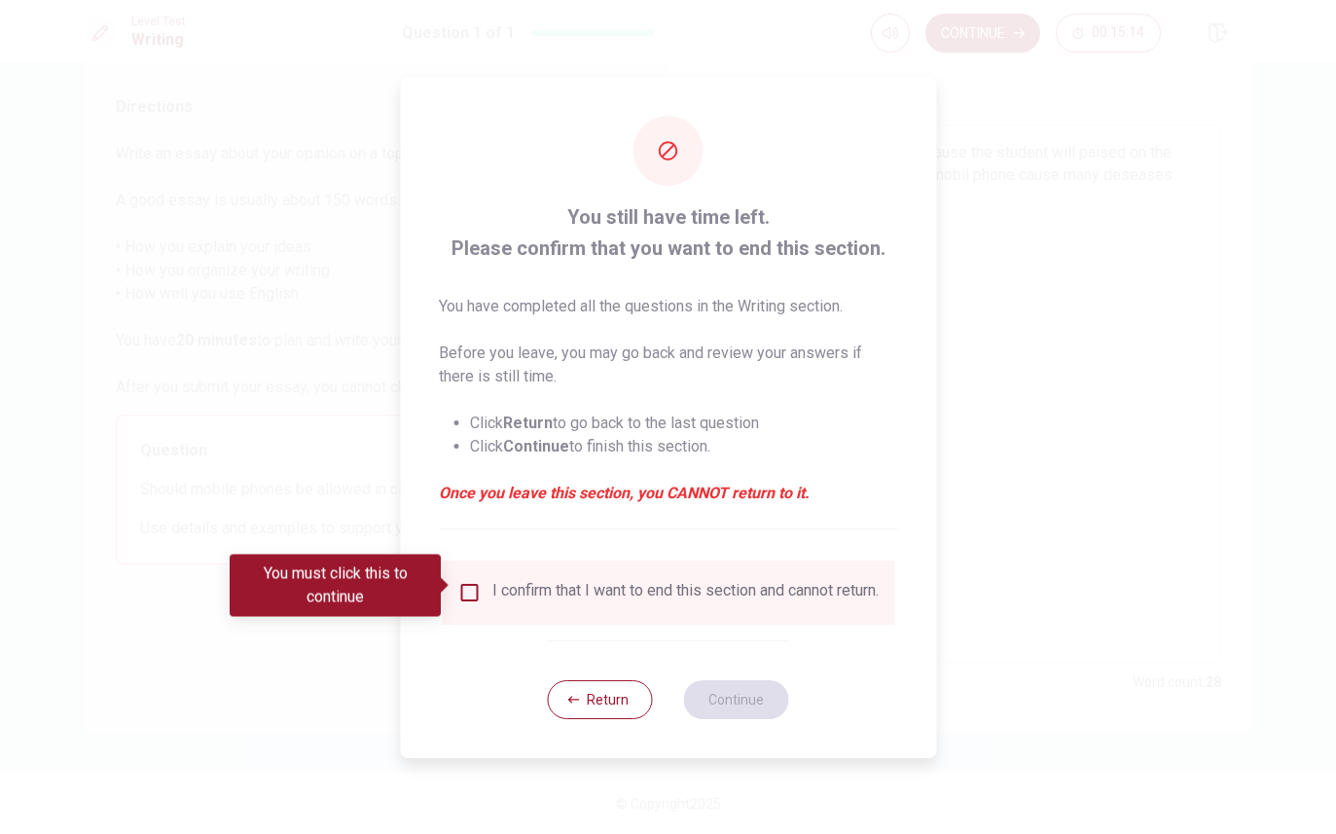
click at [485, 581] on div "I confirm that I want to end this section and cannot return." at bounding box center [667, 592] width 421 height 23
click at [473, 583] on input "You must click this to continue" at bounding box center [468, 592] width 23 height 23
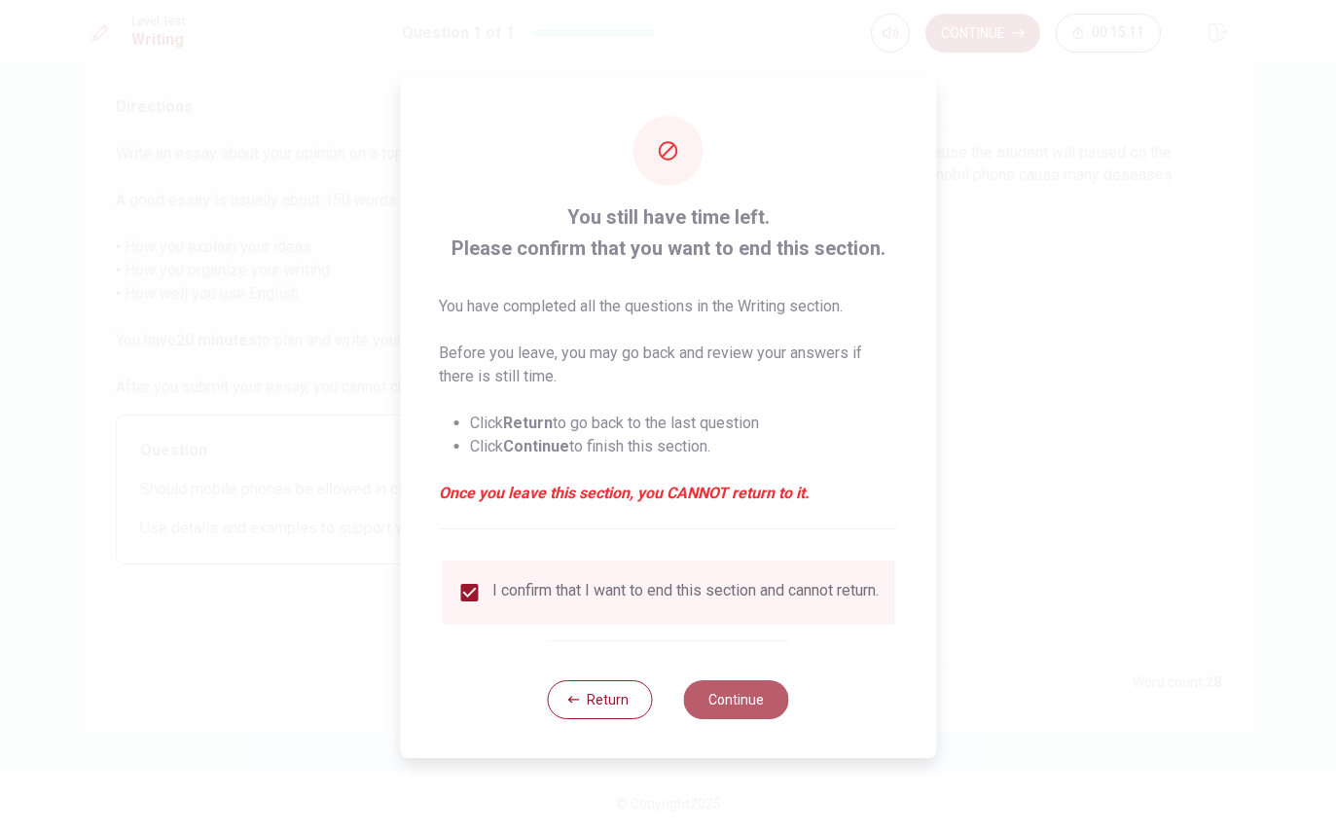
click at [750, 696] on button "Continue" at bounding box center [736, 699] width 105 height 39
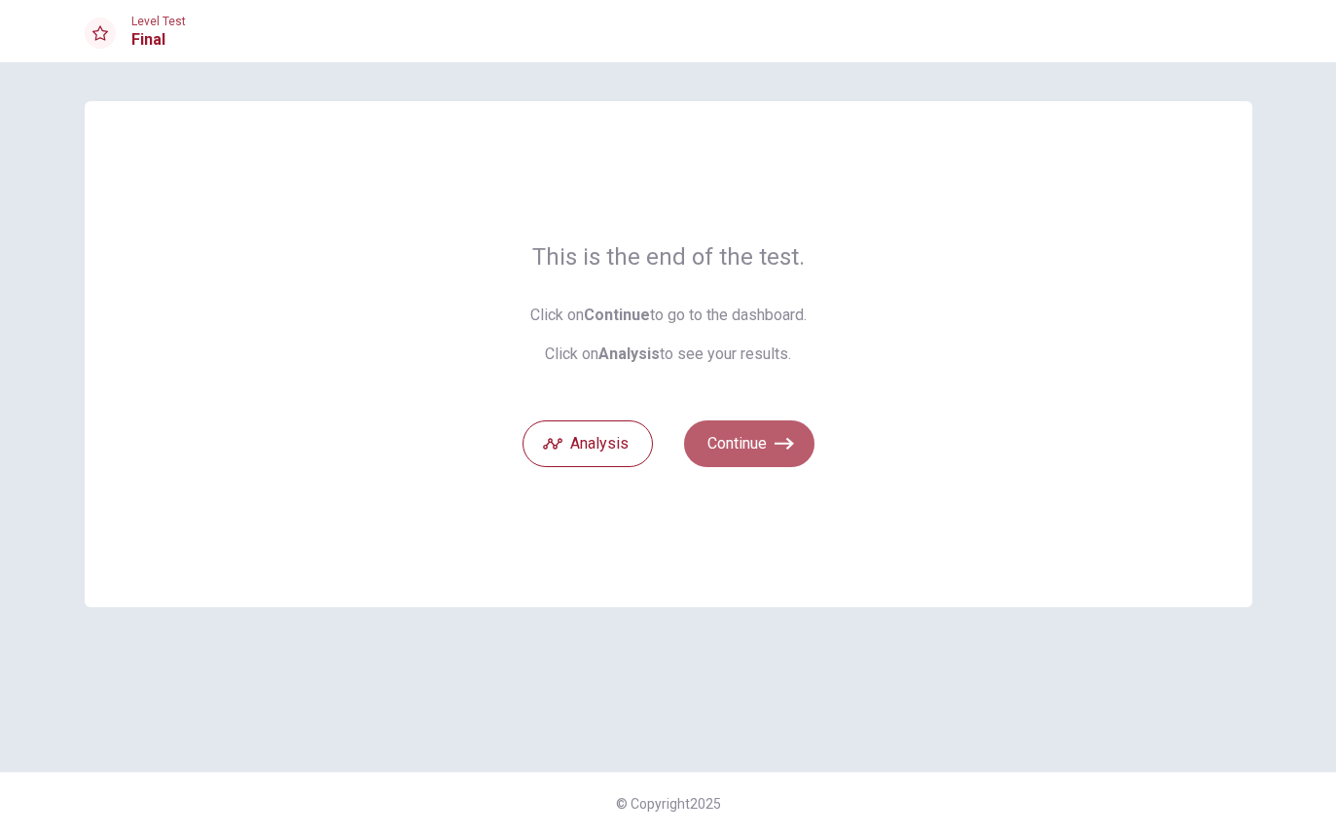
click at [741, 443] on button "Continue" at bounding box center [749, 443] width 130 height 47
